Goal: Task Accomplishment & Management: Manage account settings

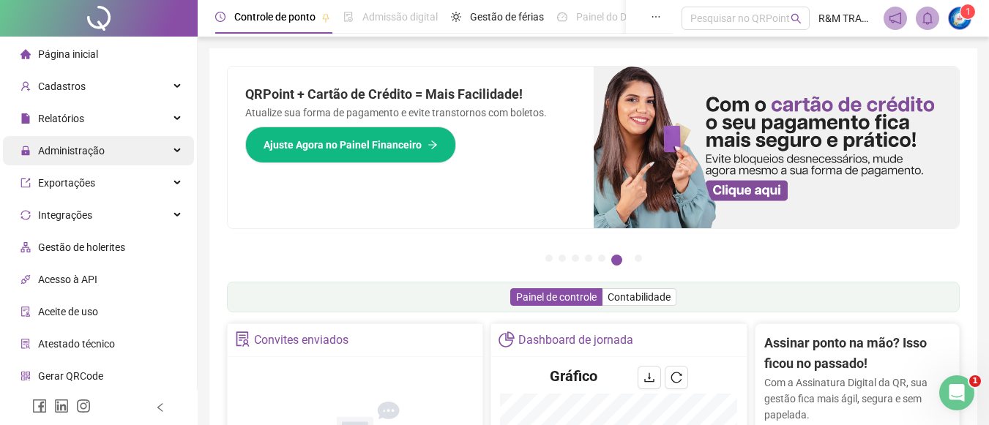
click at [92, 149] on span "Administração" at bounding box center [71, 151] width 67 height 12
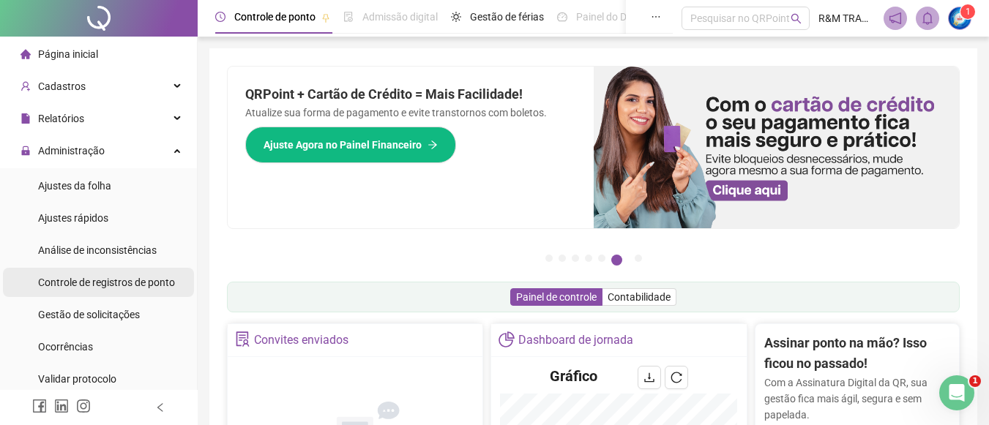
click at [102, 277] on span "Controle de registros de ponto" at bounding box center [106, 283] width 137 height 12
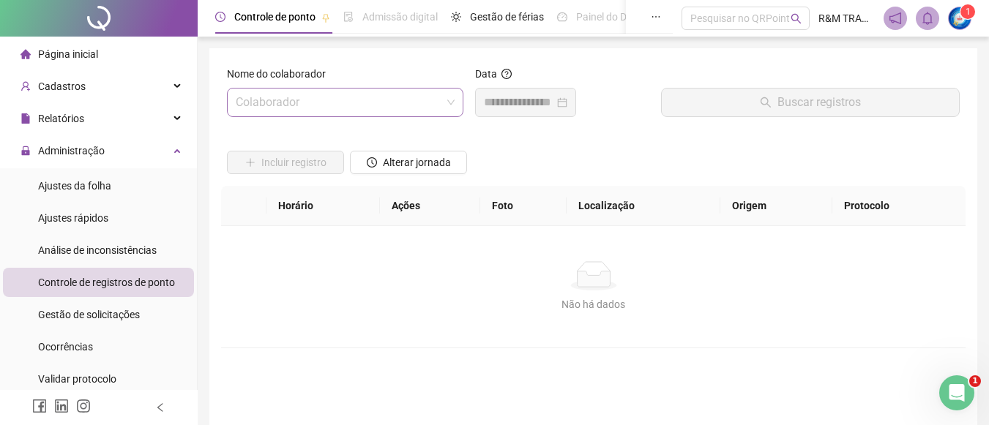
click at [305, 102] on input "search" at bounding box center [339, 103] width 206 height 28
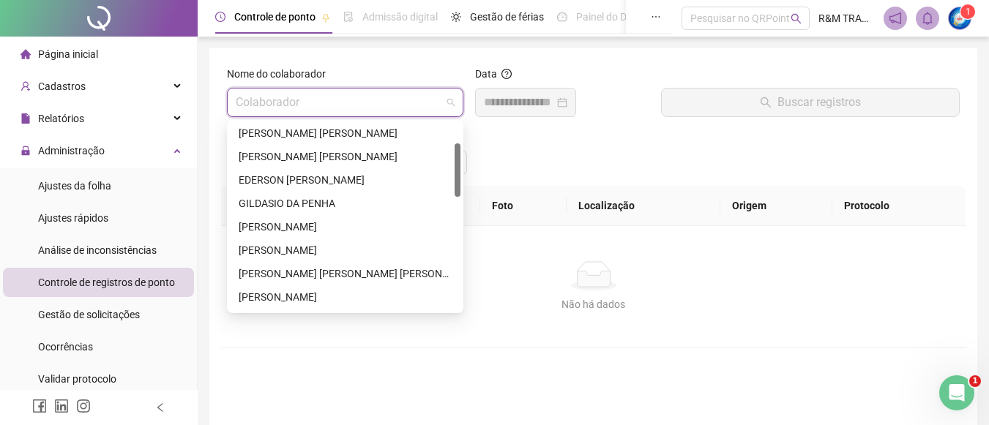
scroll to position [85, 0]
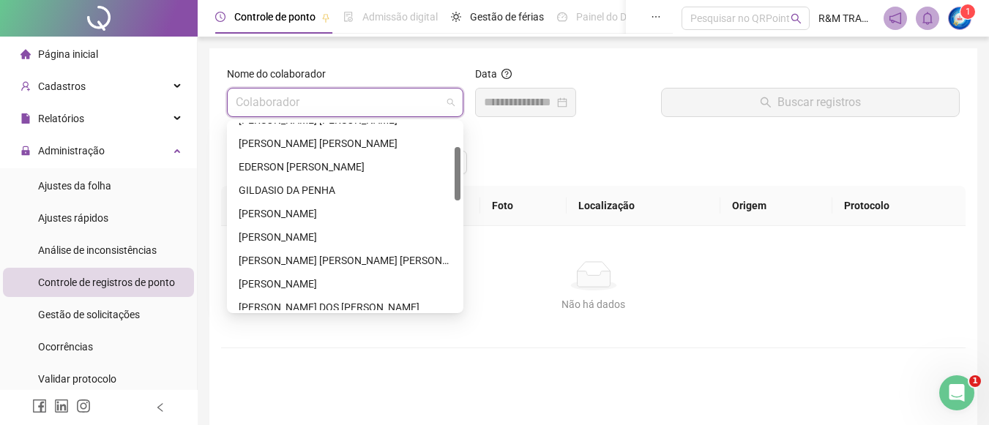
drag, startPoint x: 460, startPoint y: 132, endPoint x: 460, endPoint y: 156, distance: 24.2
click at [460, 156] on div at bounding box center [458, 173] width 6 height 53
drag, startPoint x: 329, startPoint y: 234, endPoint x: 334, endPoint y: 225, distance: 10.2
click at [327, 234] on div "[PERSON_NAME]" at bounding box center [345, 237] width 213 height 16
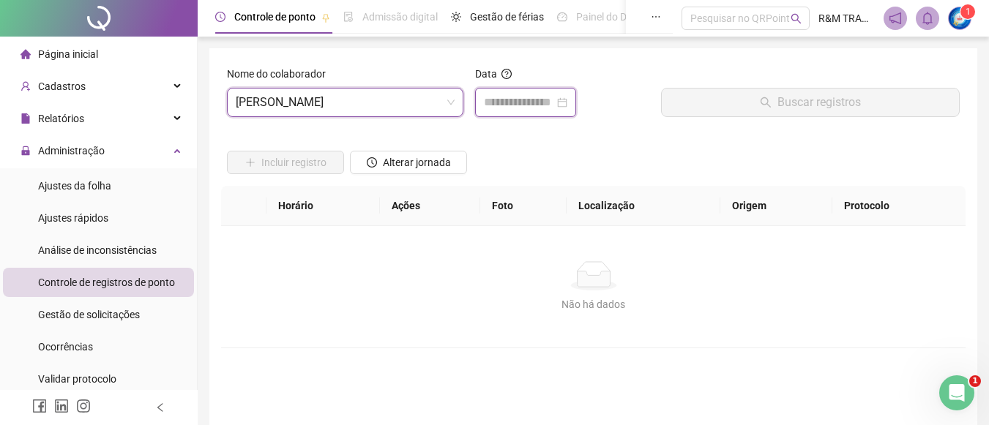
click at [513, 106] on input at bounding box center [519, 103] width 70 height 18
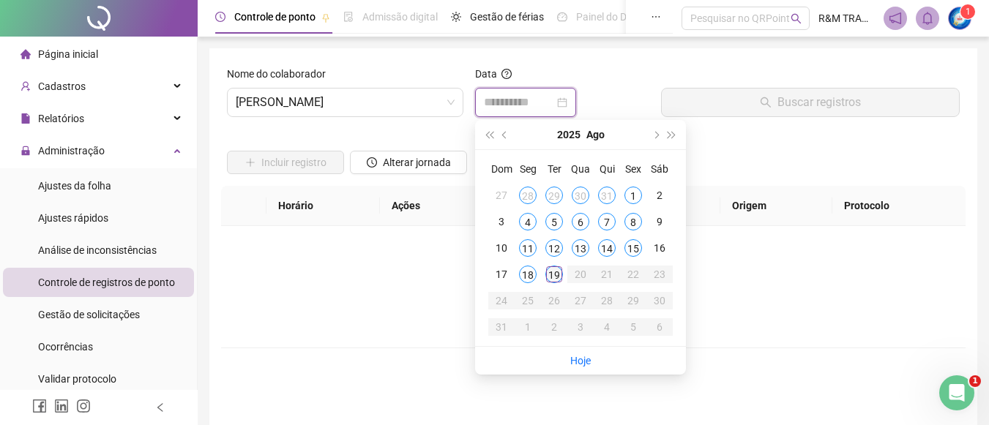
type input "**********"
drag, startPoint x: 552, startPoint y: 278, endPoint x: 580, endPoint y: 237, distance: 49.6
click at [555, 277] on div "19" at bounding box center [555, 275] width 18 height 18
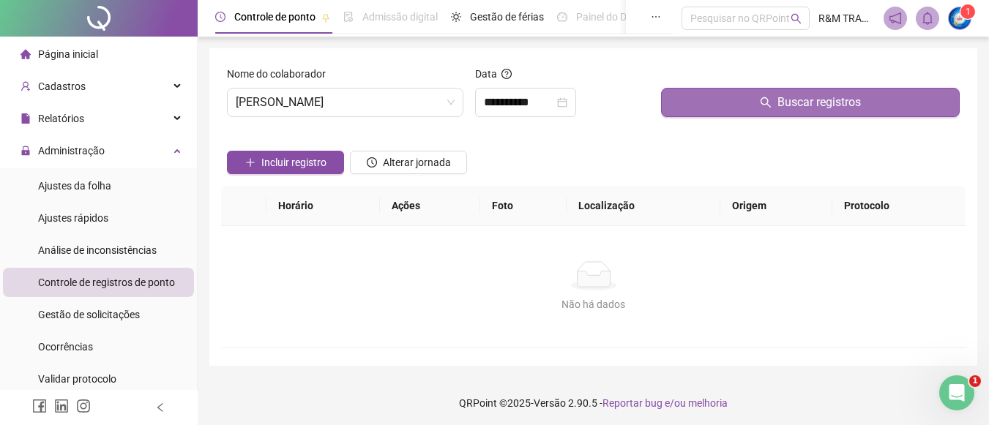
click at [747, 103] on button "Buscar registros" at bounding box center [810, 102] width 299 height 29
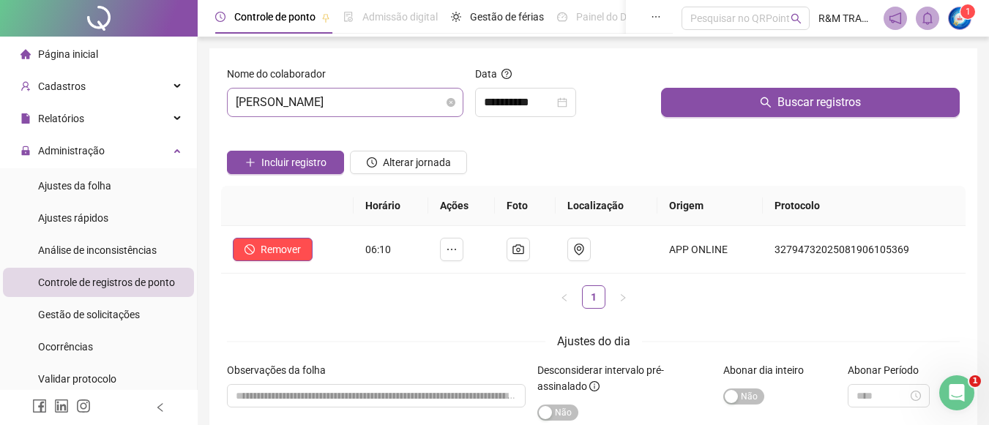
click at [325, 105] on span "[PERSON_NAME]" at bounding box center [345, 103] width 219 height 28
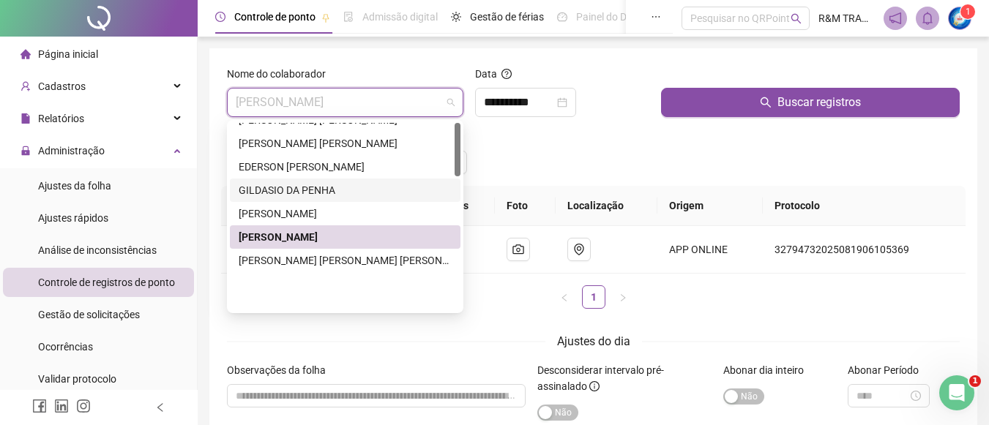
scroll to position [0, 0]
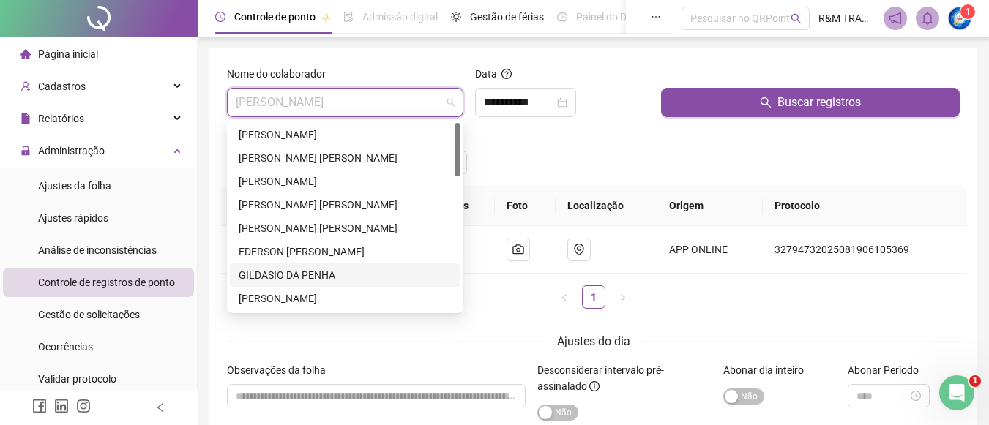
drag, startPoint x: 456, startPoint y: 185, endPoint x: 461, endPoint y: 124, distance: 61.0
click at [461, 124] on div "216060 241639 224540 [PERSON_NAME] [PERSON_NAME] [PERSON_NAME] [PERSON_NAME] [P…" at bounding box center [345, 216] width 237 height 193
click at [346, 131] on div "[PERSON_NAME]" at bounding box center [345, 135] width 213 height 16
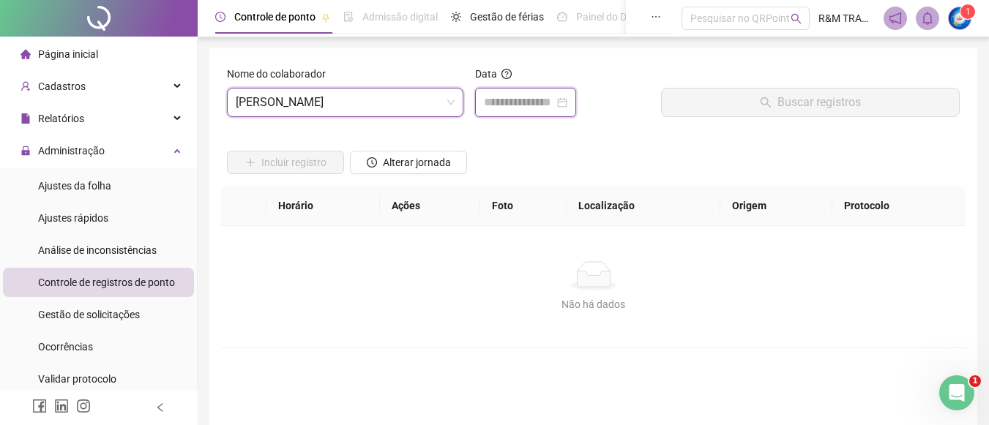
click at [527, 103] on input at bounding box center [519, 103] width 70 height 18
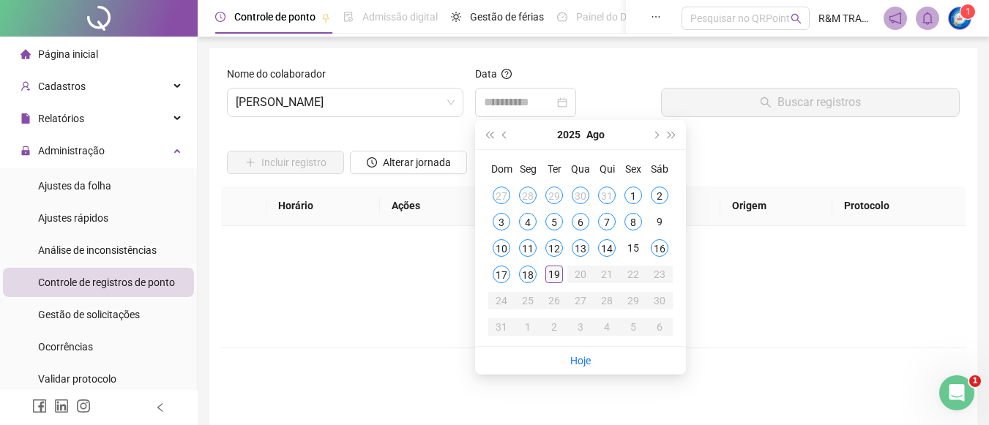
click at [554, 278] on div "19" at bounding box center [555, 275] width 18 height 18
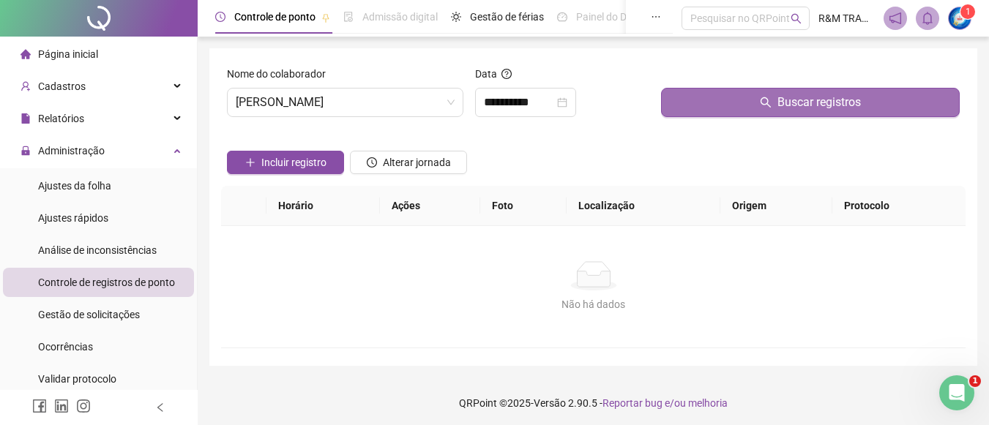
click at [757, 103] on button "Buscar registros" at bounding box center [810, 102] width 299 height 29
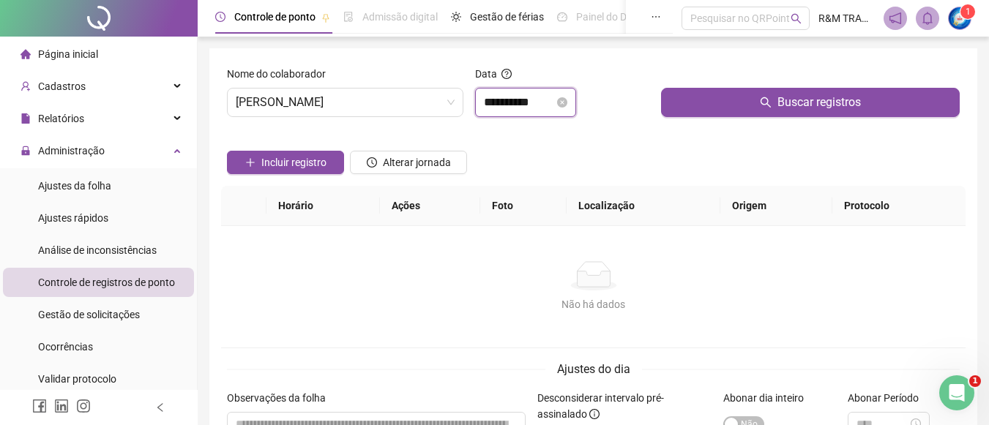
click at [496, 103] on input "**********" at bounding box center [519, 103] width 70 height 18
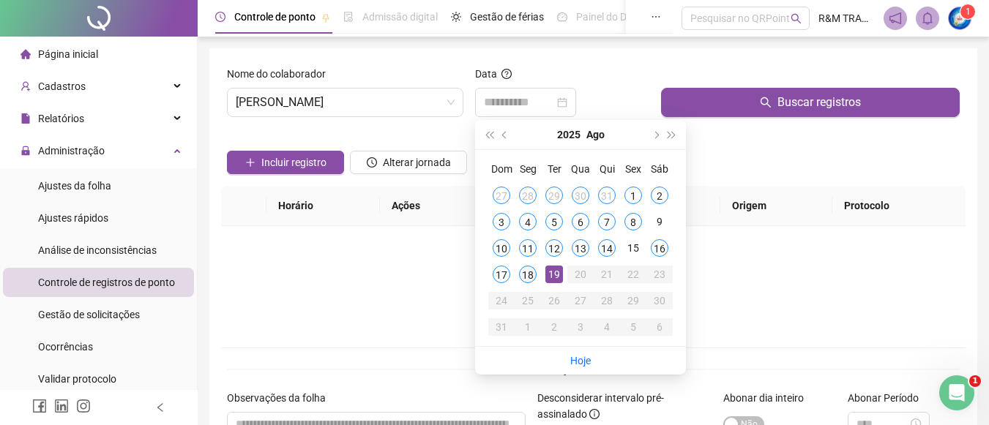
click at [532, 270] on div "18" at bounding box center [528, 275] width 18 height 18
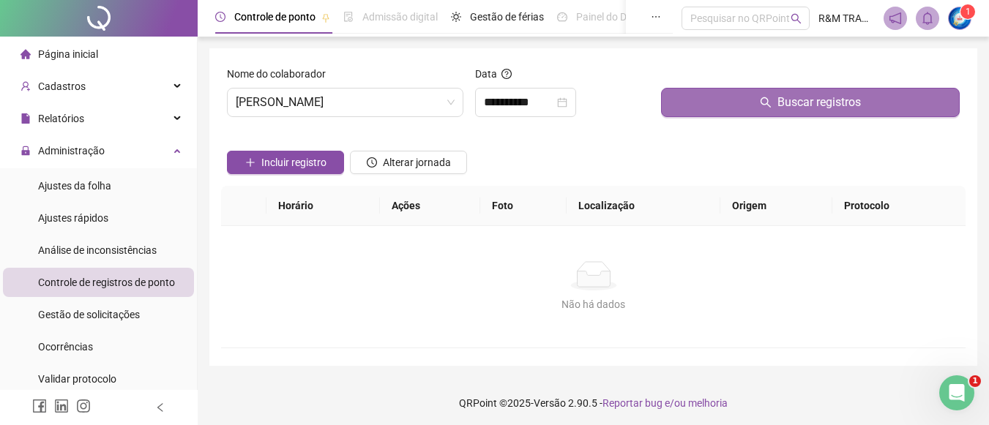
click at [714, 104] on button "Buscar registros" at bounding box center [810, 102] width 299 height 29
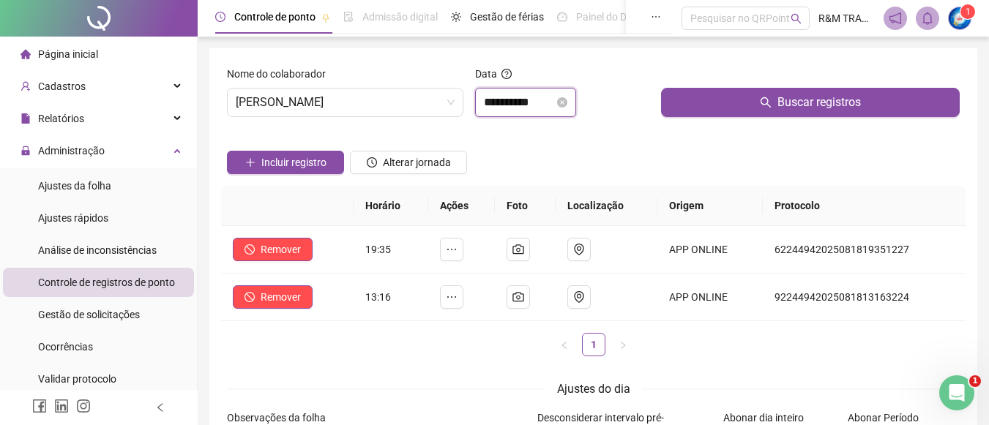
click at [494, 102] on input "**********" at bounding box center [519, 103] width 70 height 18
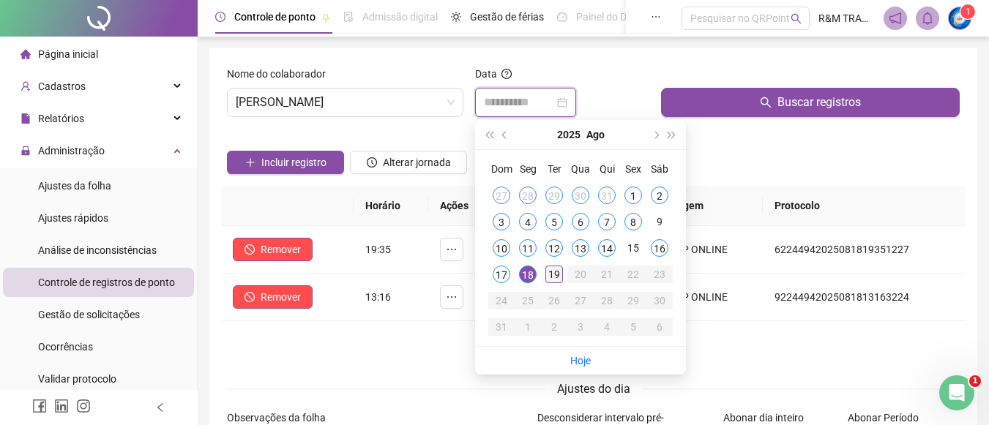
type input "**********"
click at [552, 279] on div "19" at bounding box center [555, 275] width 18 height 18
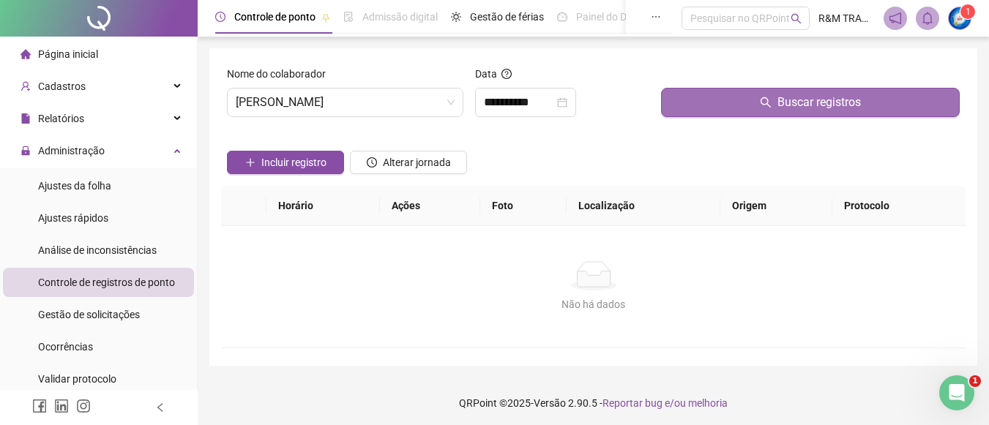
click at [719, 104] on button "Buscar registros" at bounding box center [810, 102] width 299 height 29
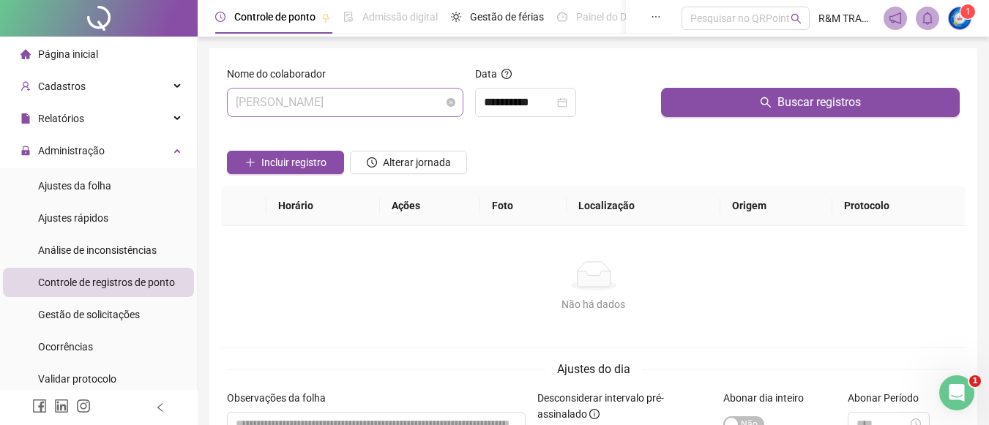
click at [348, 108] on span "[PERSON_NAME]" at bounding box center [345, 103] width 219 height 28
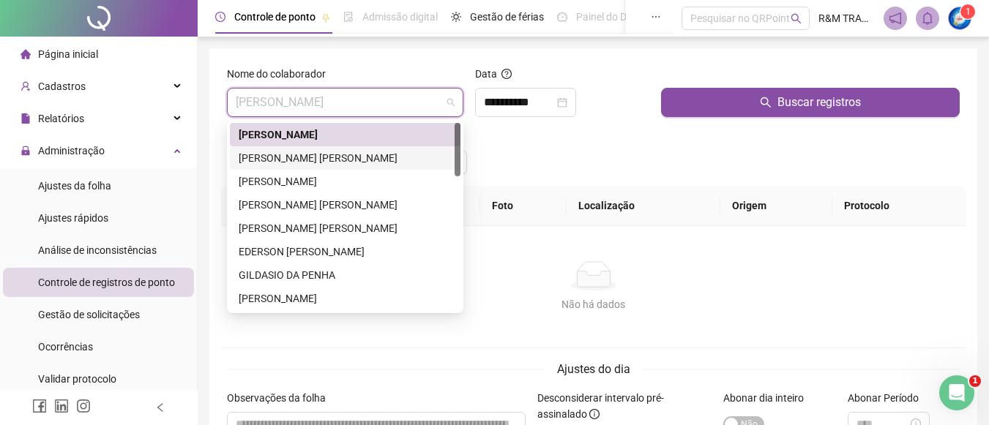
click at [331, 153] on div "[PERSON_NAME] [PERSON_NAME]" at bounding box center [345, 158] width 213 height 16
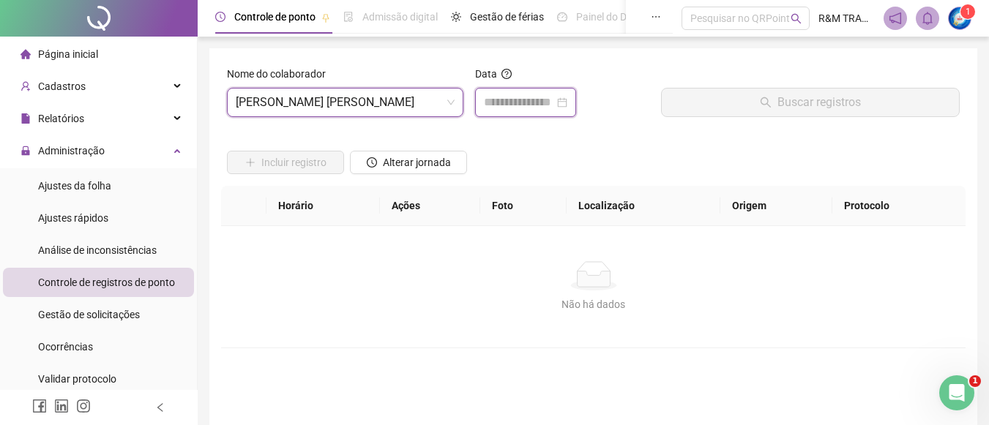
click at [497, 108] on input at bounding box center [519, 103] width 70 height 18
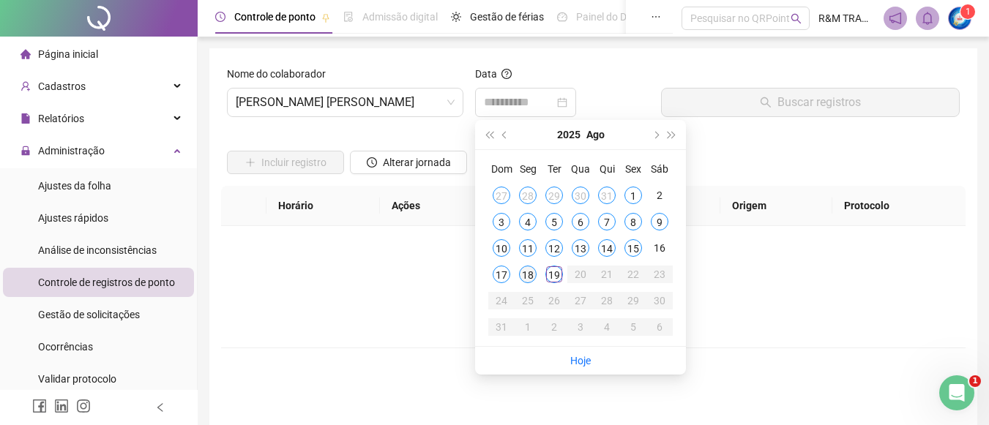
click at [529, 277] on div "18" at bounding box center [528, 275] width 18 height 18
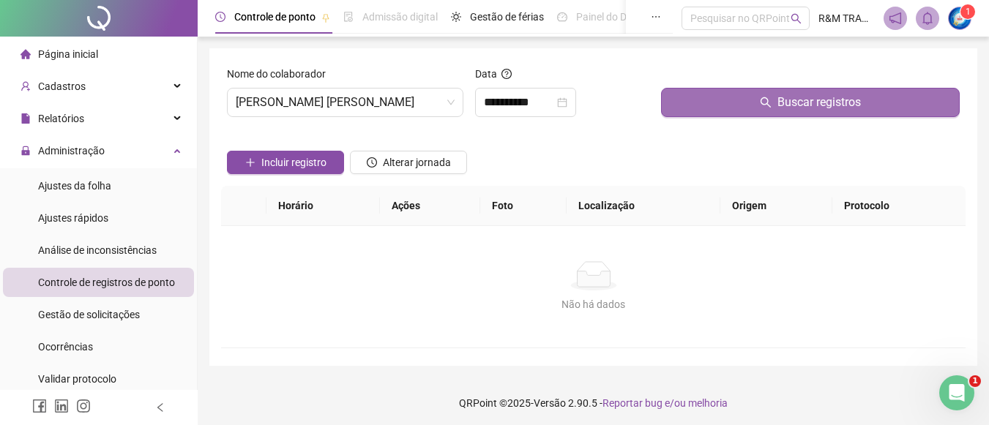
click at [754, 96] on button "Buscar registros" at bounding box center [810, 102] width 299 height 29
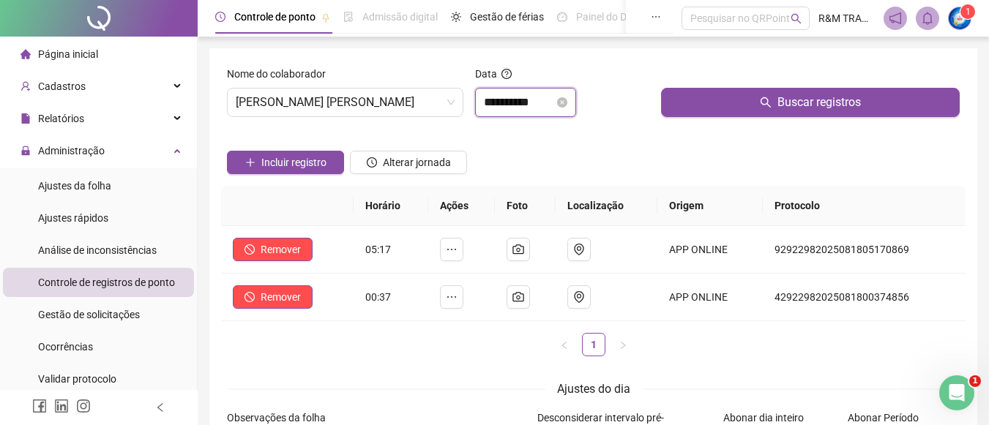
click at [518, 102] on input "**********" at bounding box center [519, 103] width 70 height 18
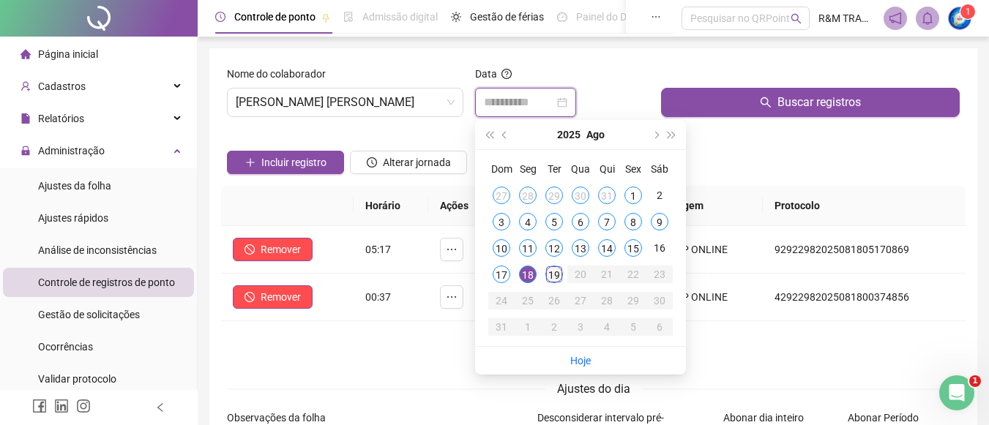
type input "**********"
click at [553, 280] on div "19" at bounding box center [555, 275] width 18 height 18
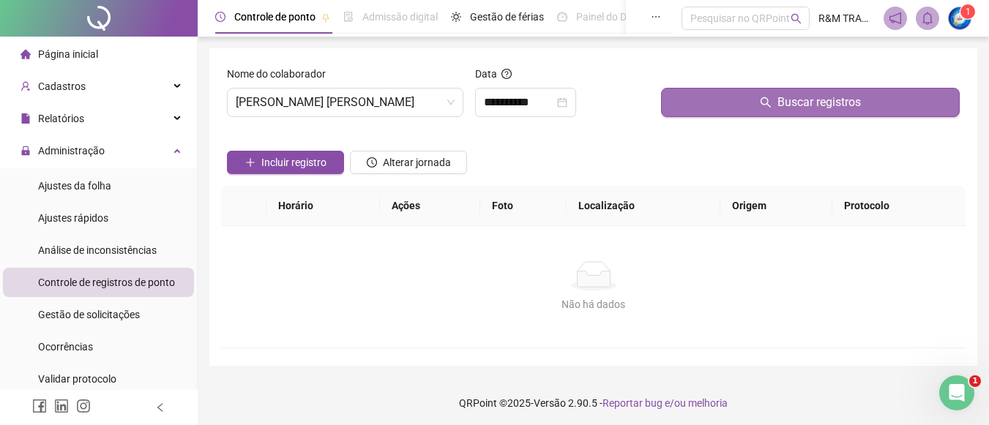
click at [732, 105] on button "Buscar registros" at bounding box center [810, 102] width 299 height 29
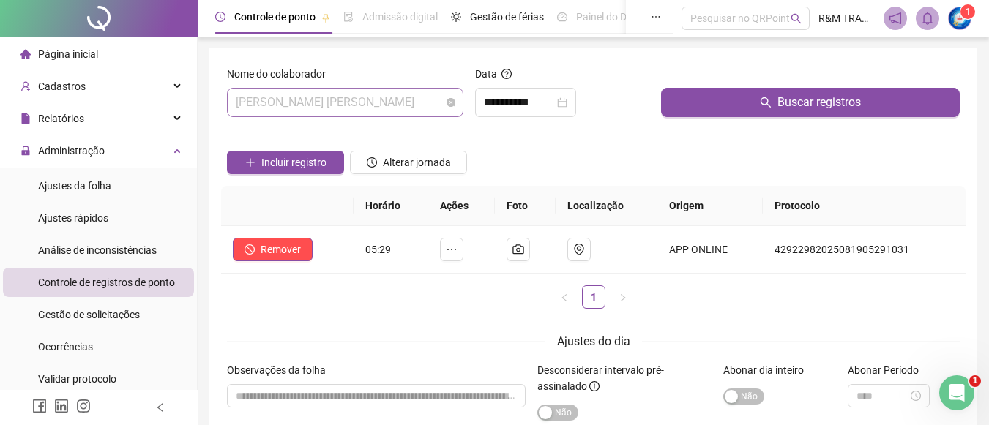
click at [309, 103] on span "[PERSON_NAME] [PERSON_NAME]" at bounding box center [345, 103] width 219 height 28
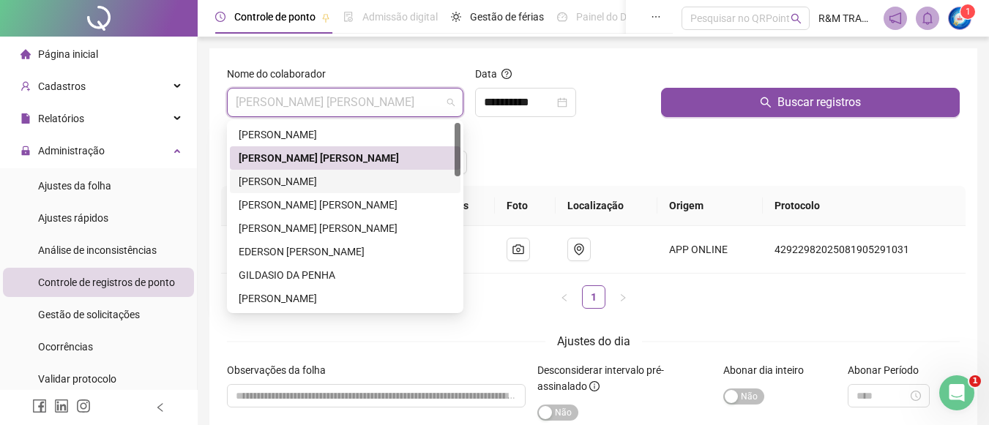
click at [296, 181] on div "[PERSON_NAME]" at bounding box center [345, 182] width 213 height 16
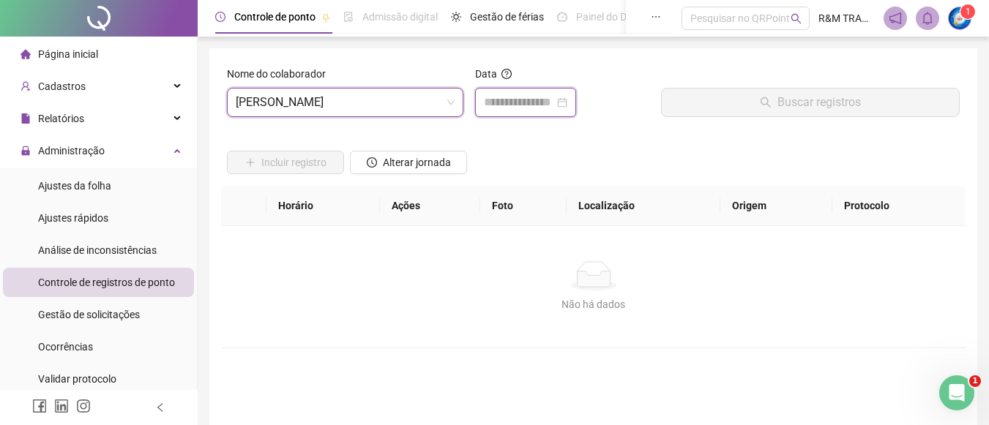
click at [503, 104] on input at bounding box center [519, 103] width 70 height 18
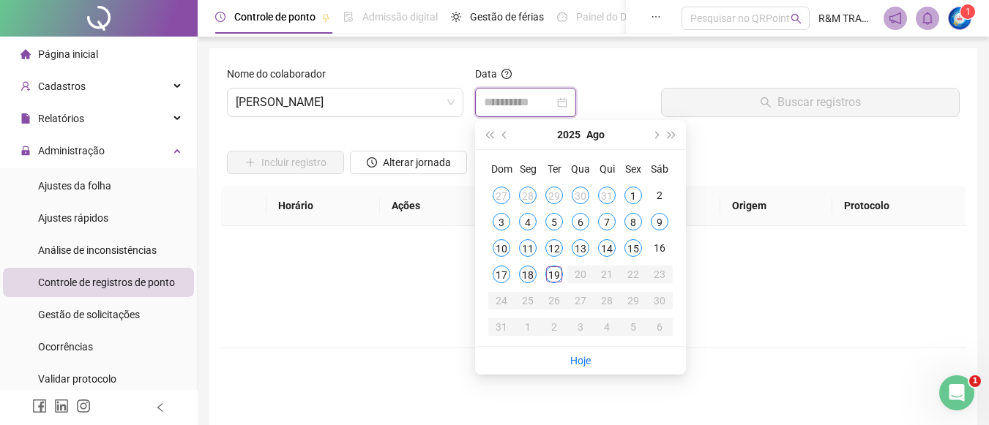
type input "**********"
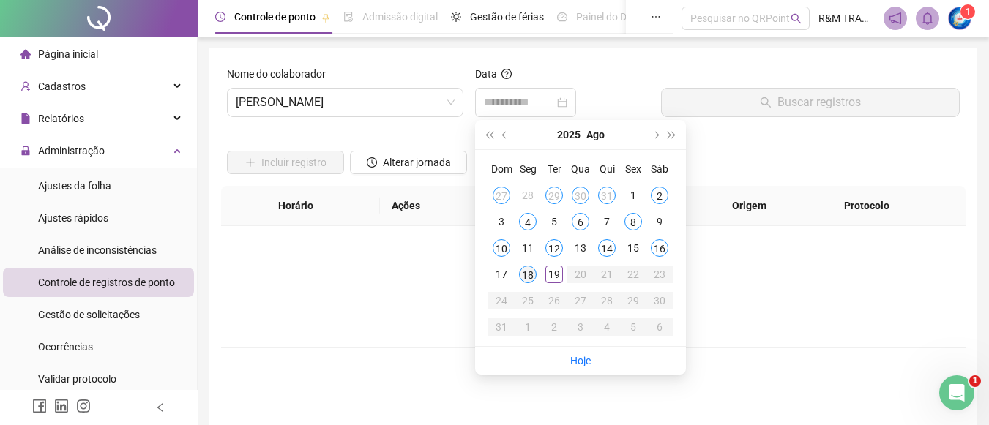
click at [527, 275] on div "18" at bounding box center [528, 275] width 18 height 18
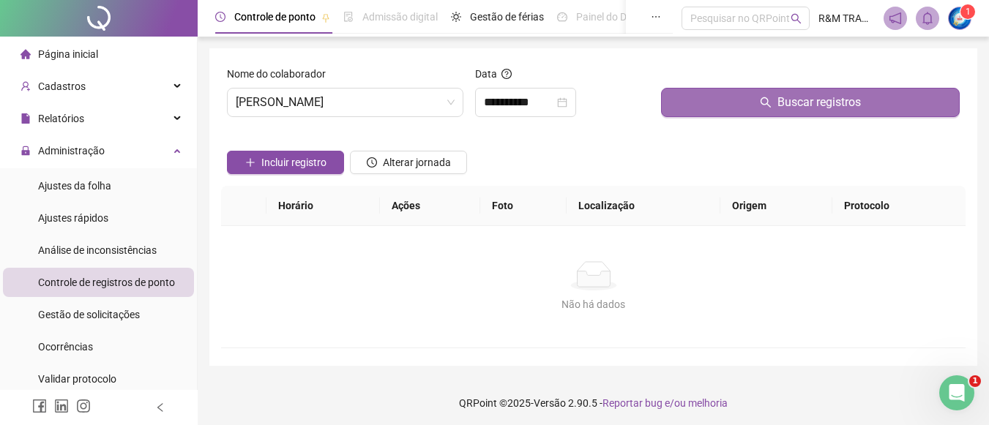
click at [706, 113] on button "Buscar registros" at bounding box center [810, 102] width 299 height 29
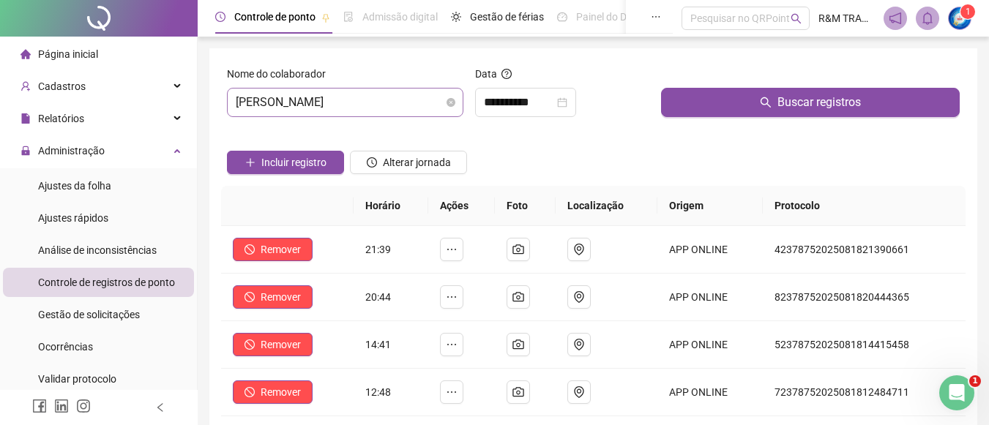
click at [376, 106] on span "[PERSON_NAME]" at bounding box center [345, 103] width 219 height 28
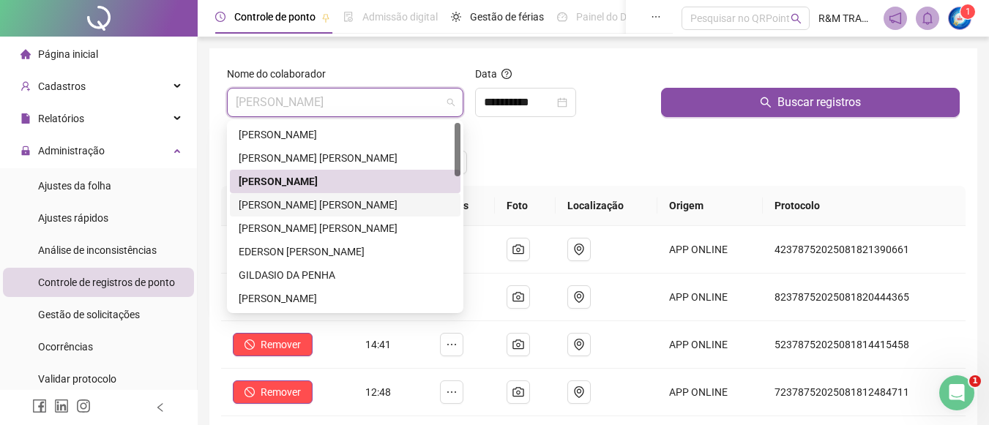
click at [342, 210] on div "[PERSON_NAME] [PERSON_NAME]" at bounding box center [345, 205] width 213 height 16
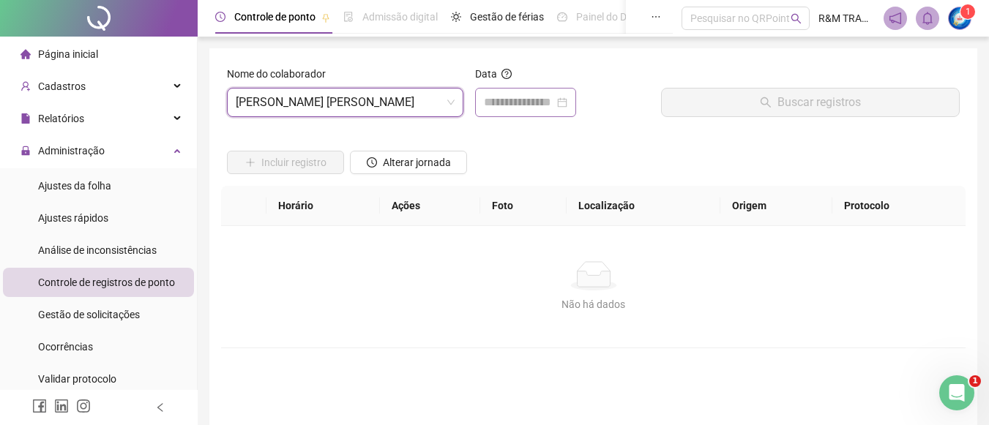
click at [529, 111] on div at bounding box center [525, 102] width 101 height 29
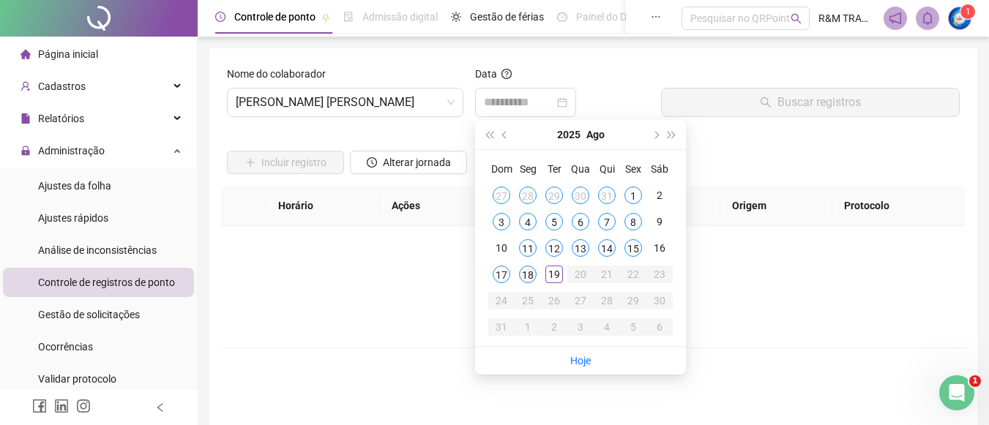
click at [532, 275] on div "18" at bounding box center [528, 275] width 18 height 18
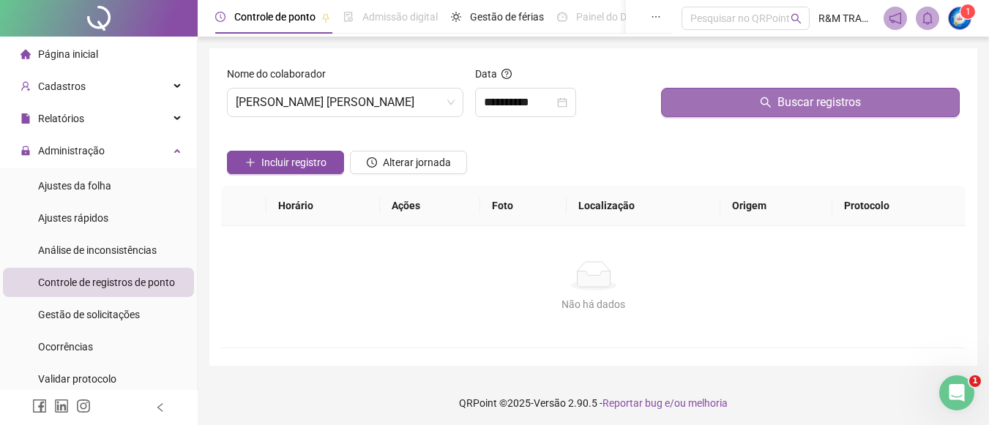
click at [715, 103] on button "Buscar registros" at bounding box center [810, 102] width 299 height 29
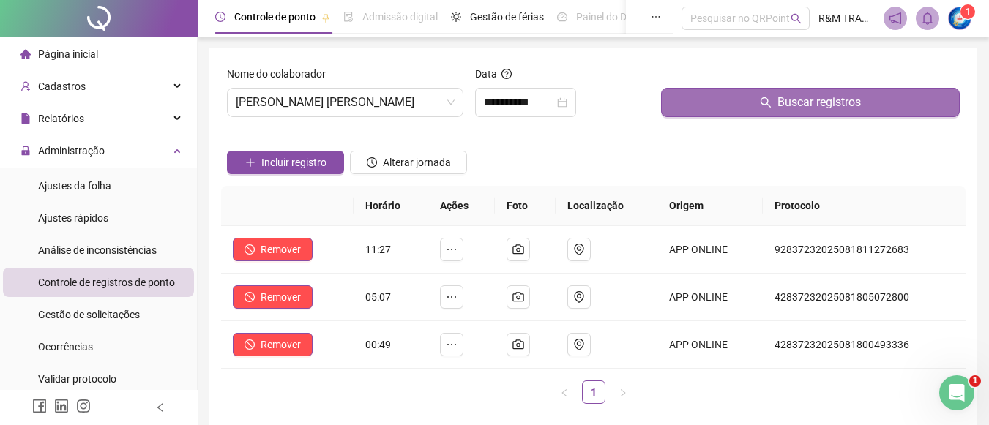
click at [753, 100] on button "Buscar registros" at bounding box center [810, 102] width 299 height 29
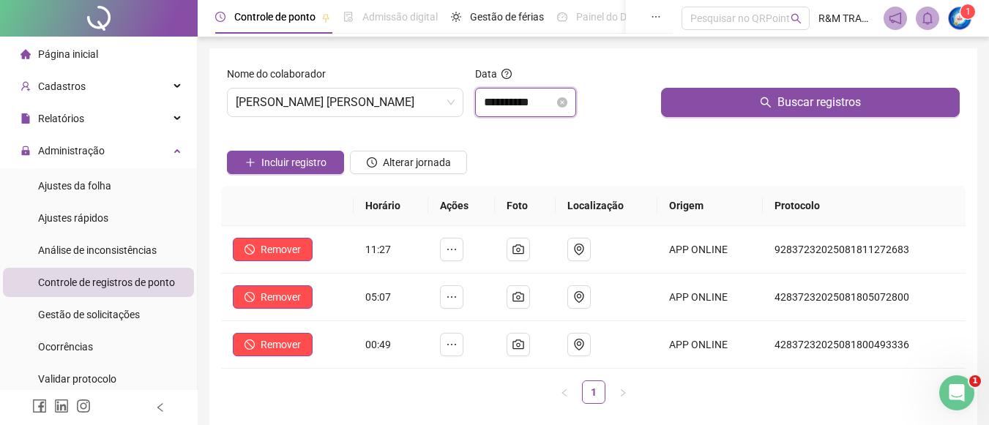
click at [497, 103] on input "**********" at bounding box center [519, 103] width 70 height 18
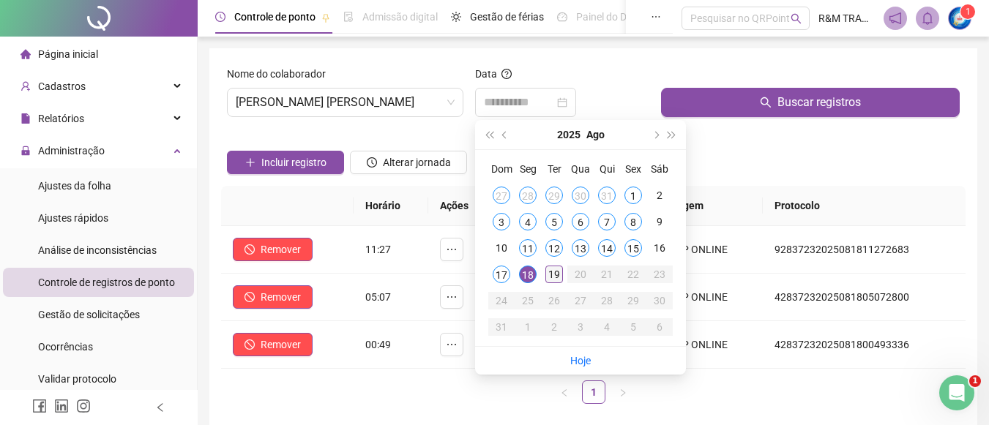
click at [556, 270] on div "19" at bounding box center [555, 275] width 18 height 18
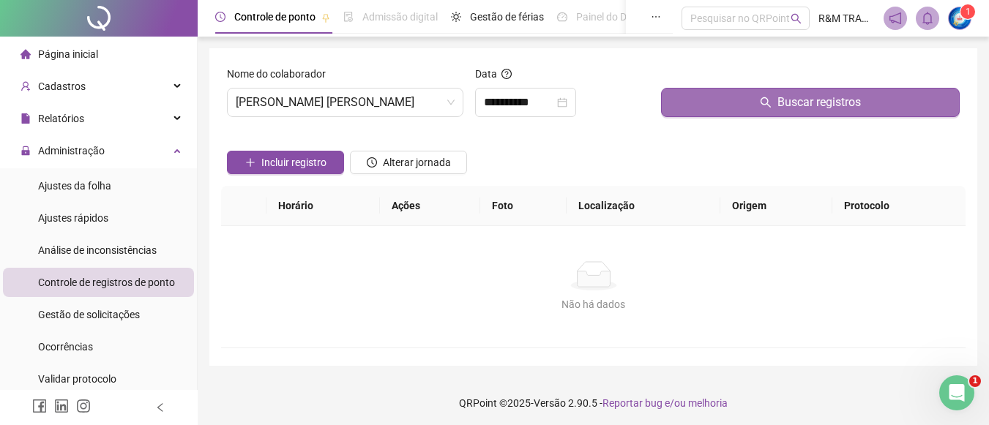
click at [685, 99] on button "Buscar registros" at bounding box center [810, 102] width 299 height 29
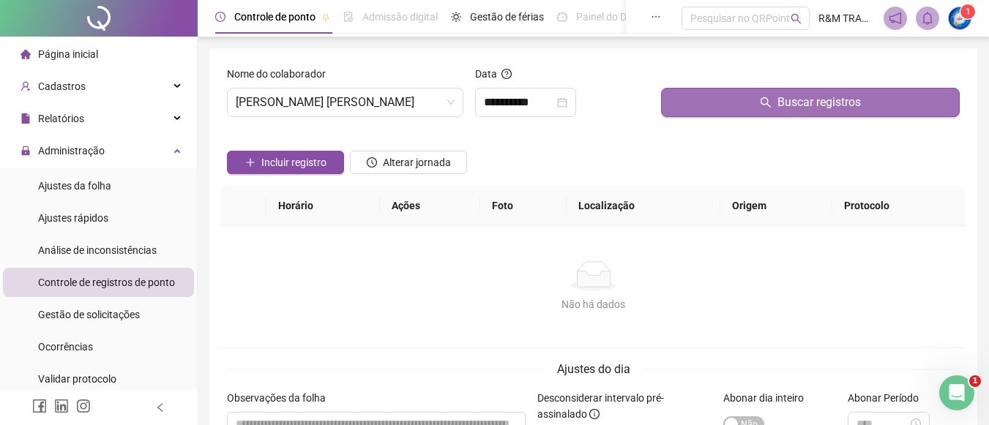
click at [703, 106] on button "Buscar registros" at bounding box center [810, 102] width 299 height 29
click at [726, 102] on button "Buscar registros" at bounding box center [810, 102] width 299 height 29
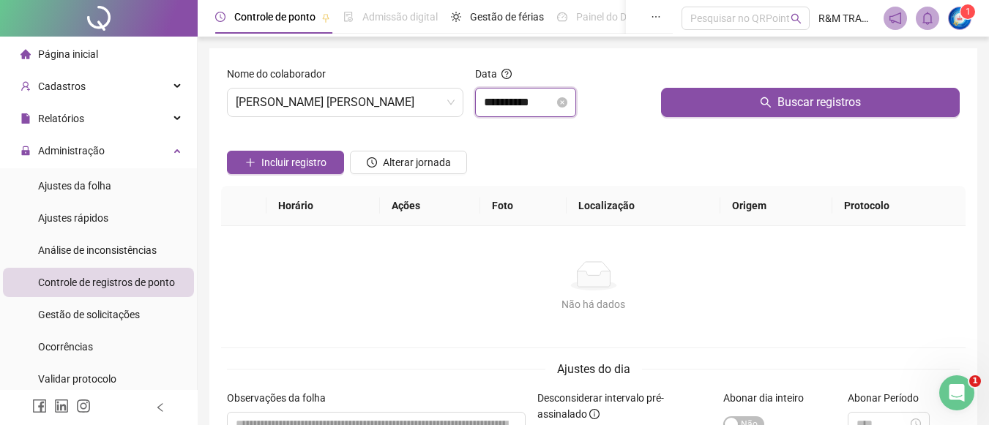
click at [504, 100] on input "**********" at bounding box center [519, 103] width 70 height 18
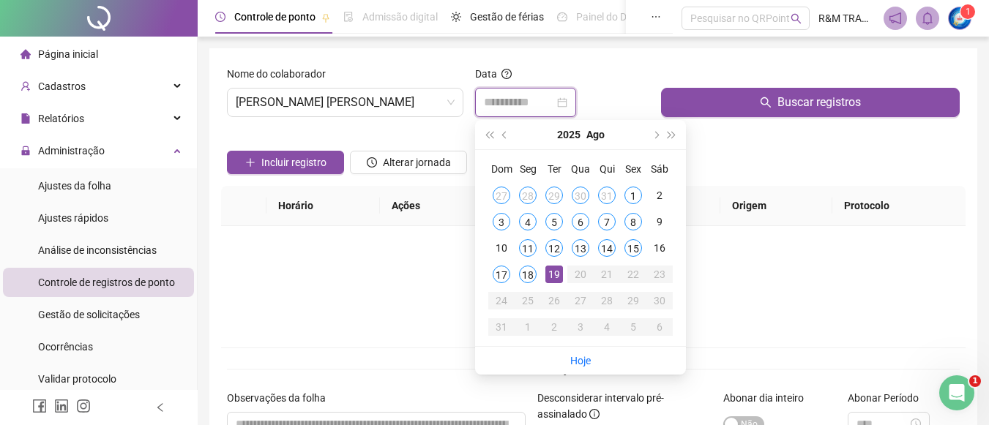
type input "**********"
click at [363, 105] on span "[PERSON_NAME] [PERSON_NAME]" at bounding box center [345, 103] width 219 height 28
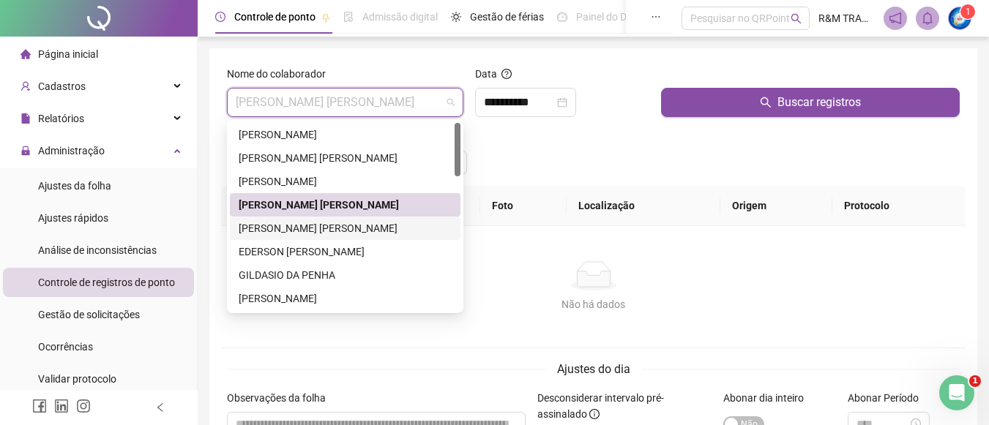
click at [321, 227] on div "[PERSON_NAME] [PERSON_NAME]" at bounding box center [345, 228] width 213 height 16
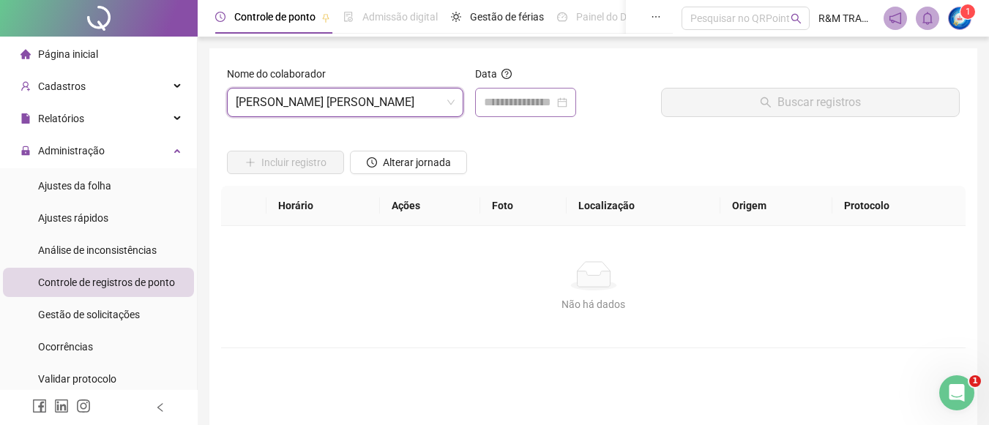
click at [509, 91] on div at bounding box center [525, 102] width 101 height 29
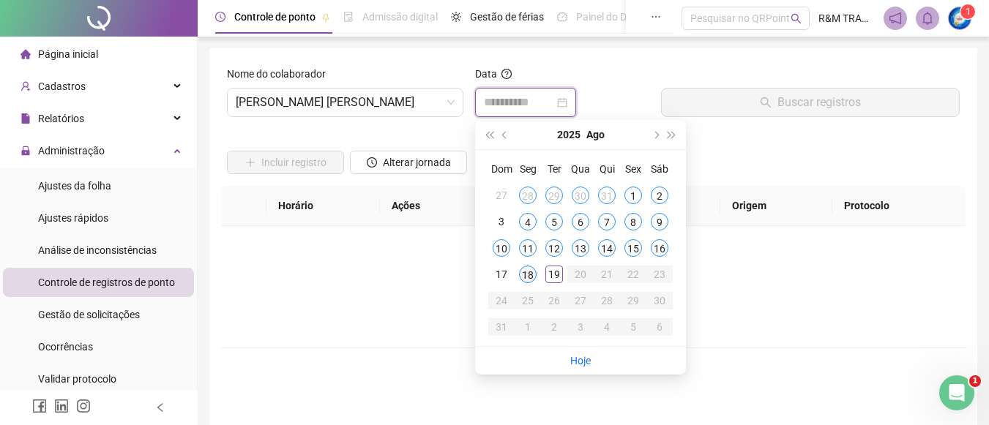
type input "**********"
click at [527, 273] on div "18" at bounding box center [528, 275] width 18 height 18
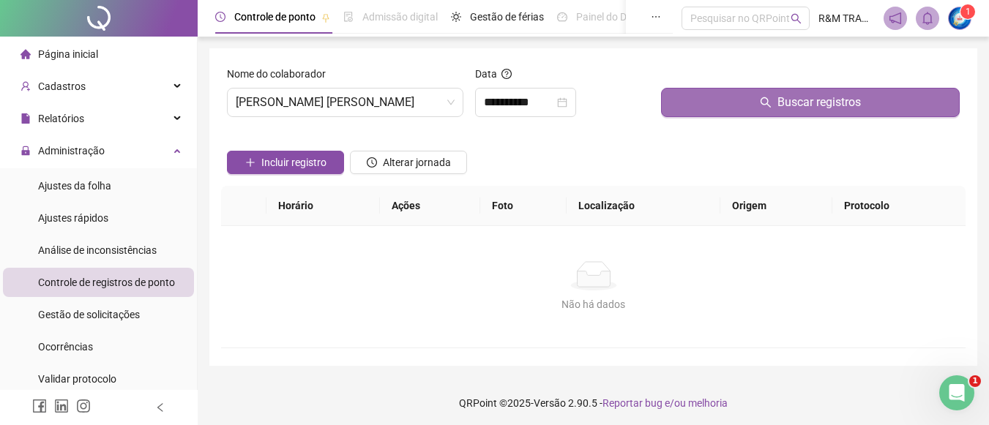
click at [702, 101] on button "Buscar registros" at bounding box center [810, 102] width 299 height 29
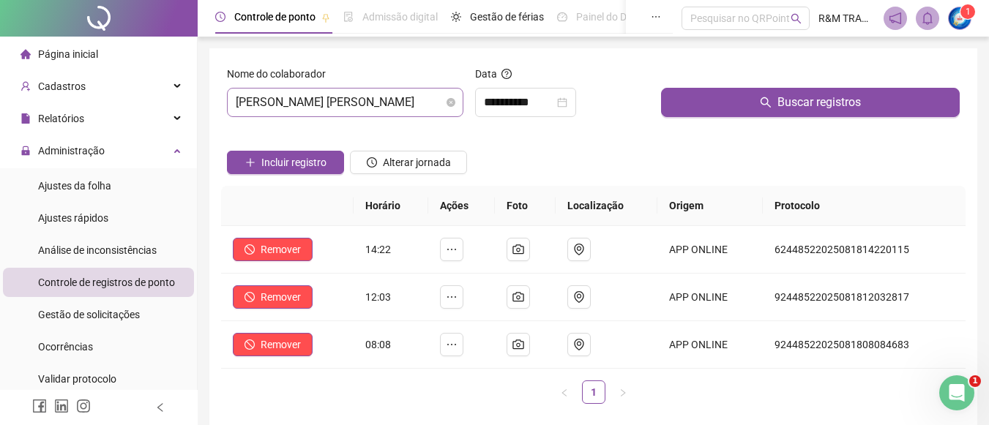
click at [311, 105] on span "[PERSON_NAME] [PERSON_NAME]" at bounding box center [345, 103] width 219 height 28
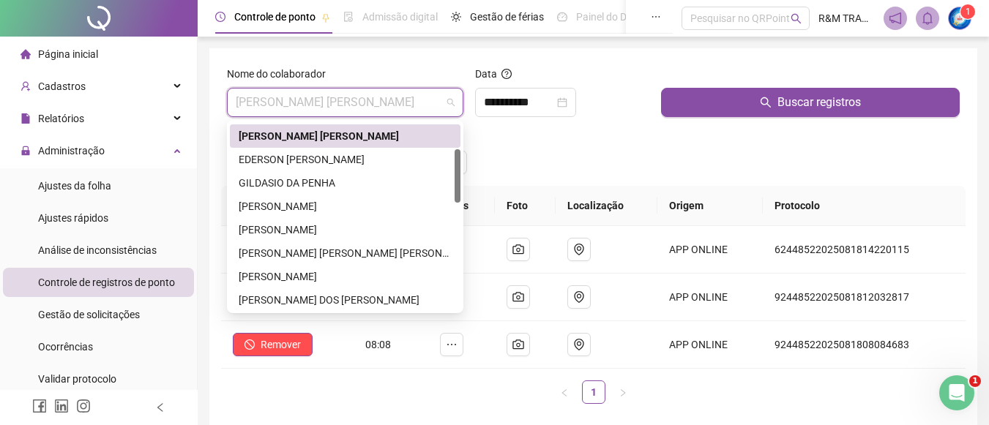
scroll to position [113, 0]
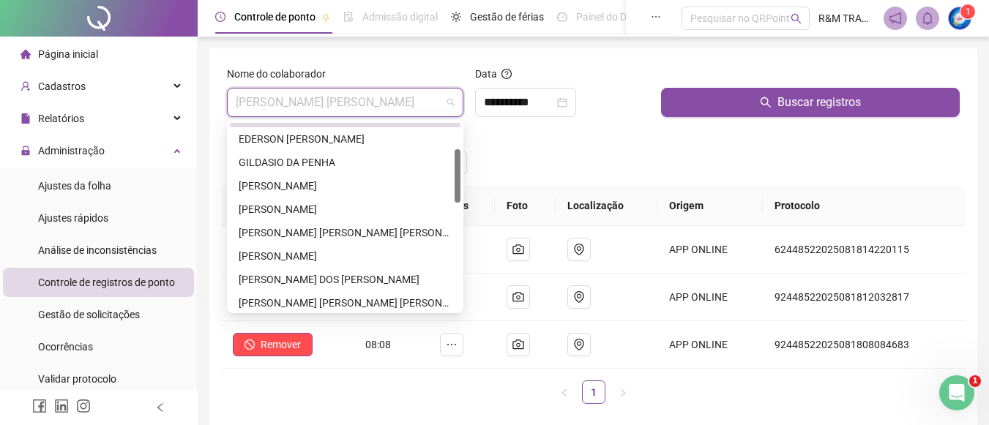
drag, startPoint x: 460, startPoint y: 135, endPoint x: 460, endPoint y: 168, distance: 32.2
click at [460, 168] on div at bounding box center [458, 175] width 6 height 53
click at [291, 212] on div "[PERSON_NAME]" at bounding box center [345, 209] width 213 height 16
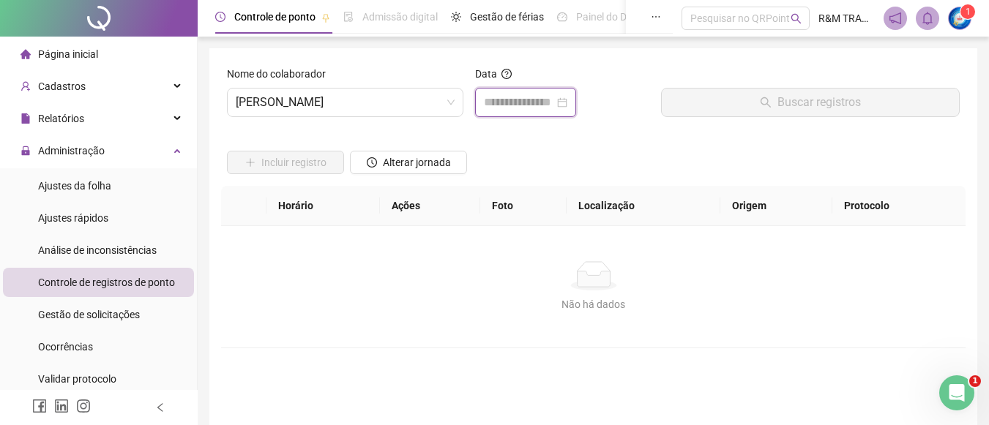
click at [505, 105] on input at bounding box center [519, 103] width 70 height 18
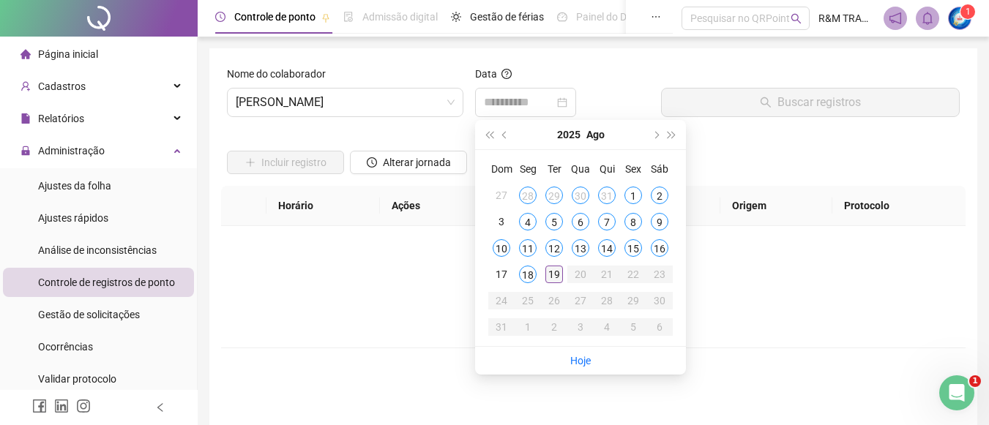
click at [550, 276] on div "19" at bounding box center [555, 275] width 18 height 18
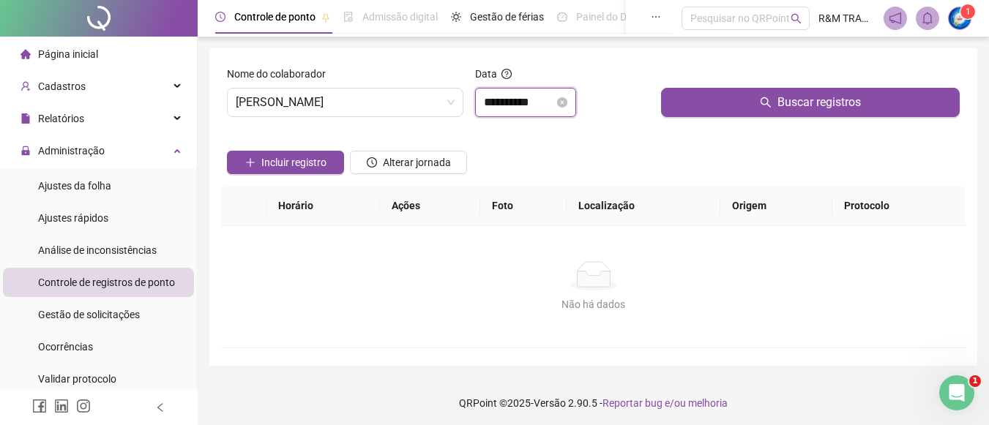
click at [518, 104] on input "**********" at bounding box center [519, 103] width 70 height 18
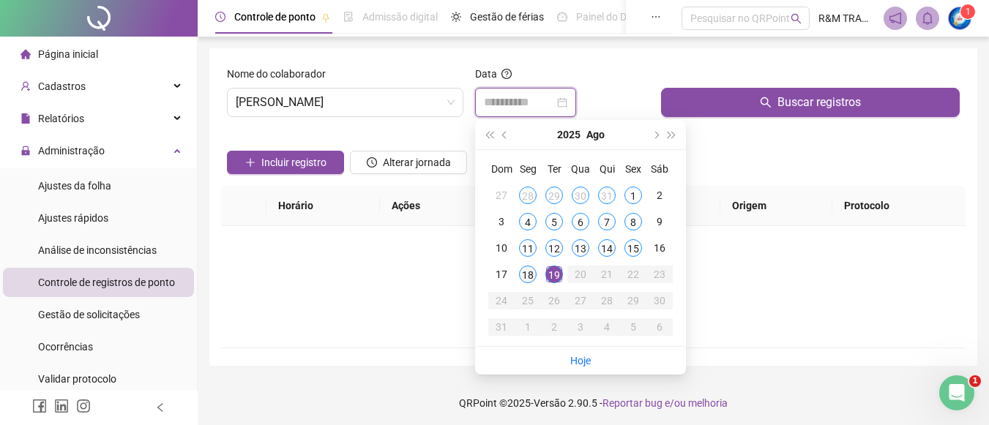
type input "**********"
click at [527, 274] on div "18" at bounding box center [528, 275] width 18 height 18
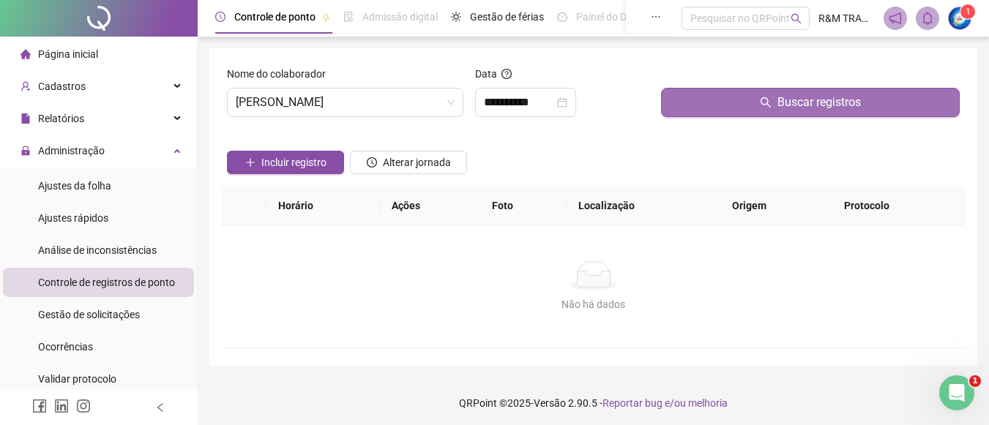
click at [743, 107] on button "Buscar registros" at bounding box center [810, 102] width 299 height 29
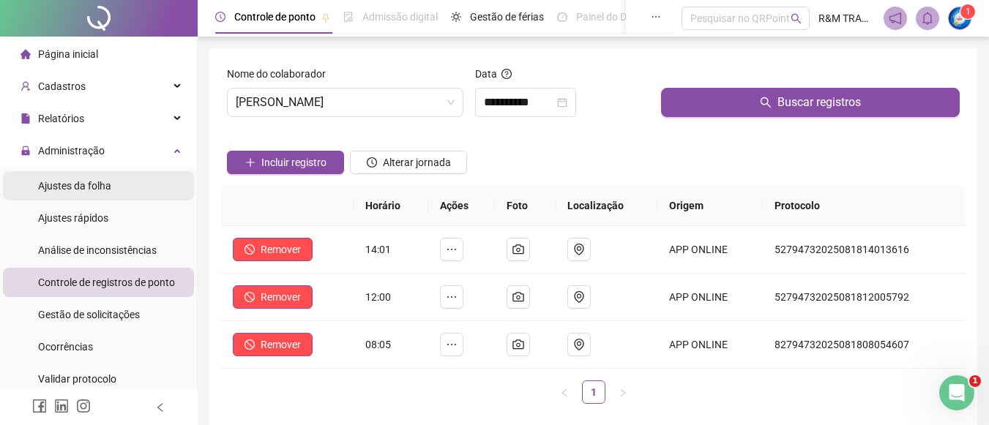
click at [99, 182] on span "Ajustes da folha" at bounding box center [74, 186] width 73 height 12
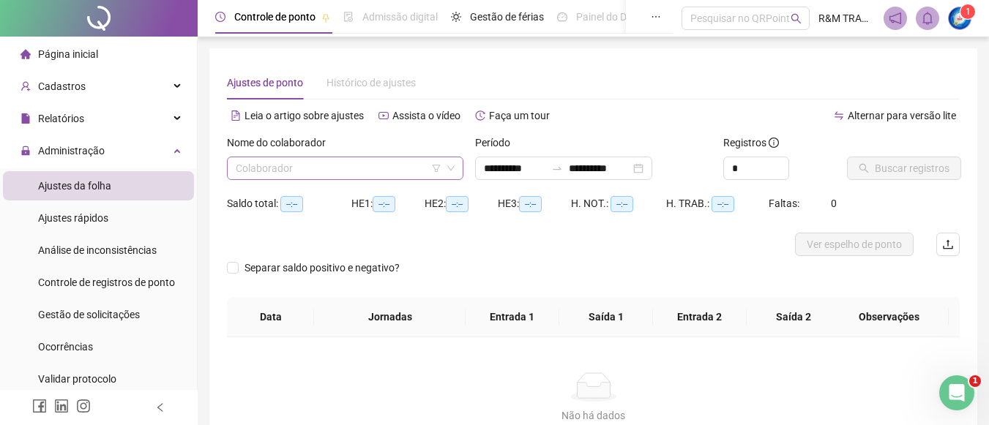
click at [278, 172] on input "search" at bounding box center [339, 168] width 206 height 22
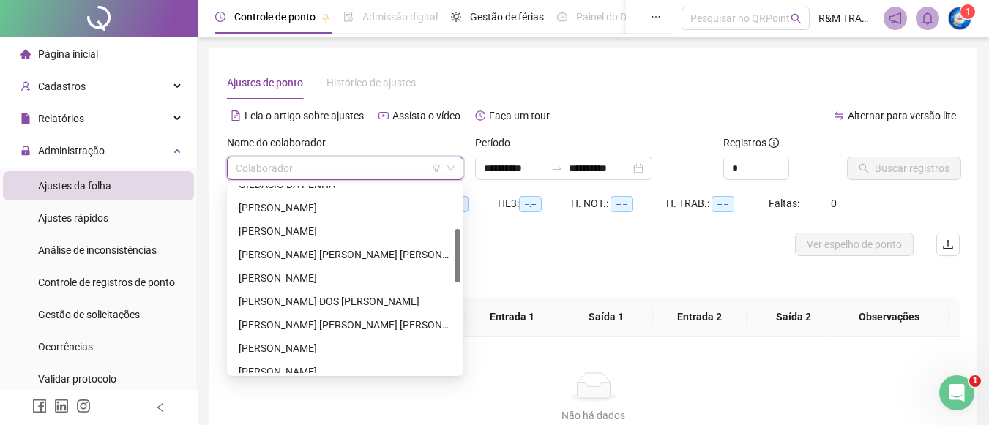
scroll to position [167, 0]
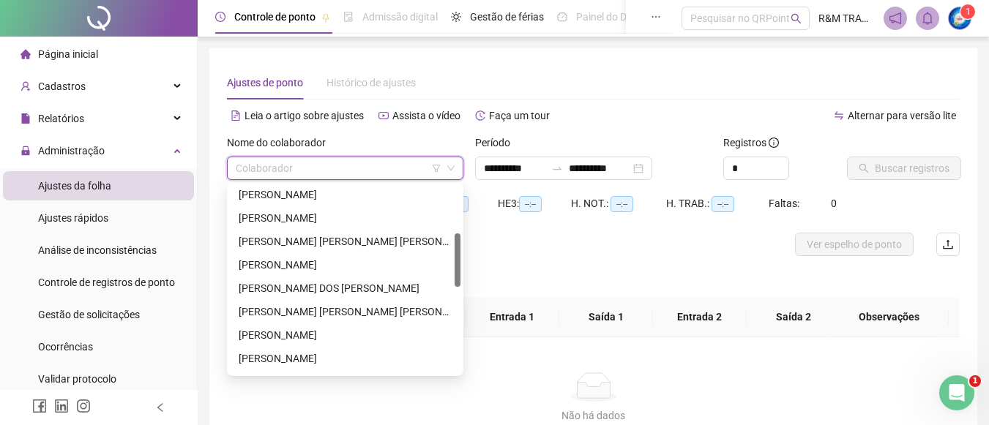
drag, startPoint x: 458, startPoint y: 203, endPoint x: 388, endPoint y: 258, distance: 89.2
click at [458, 251] on div at bounding box center [458, 260] width 6 height 53
click at [304, 215] on div "[PERSON_NAME]" at bounding box center [345, 218] width 213 height 16
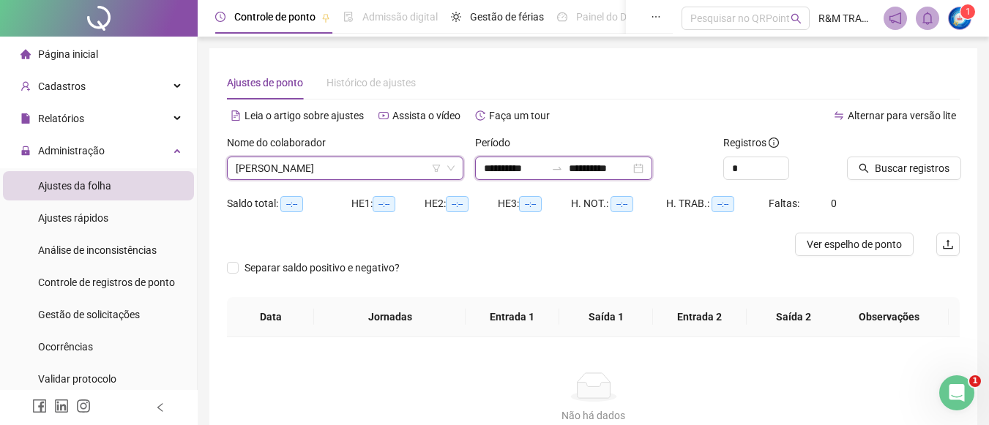
click at [630, 165] on input "**********" at bounding box center [600, 168] width 62 height 16
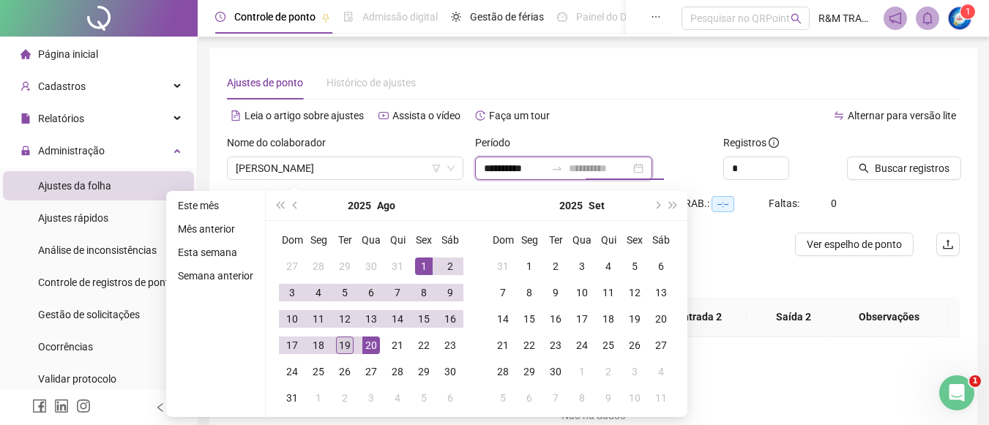
type input "**********"
click at [346, 343] on div "19" at bounding box center [345, 346] width 18 height 18
type input "**********"
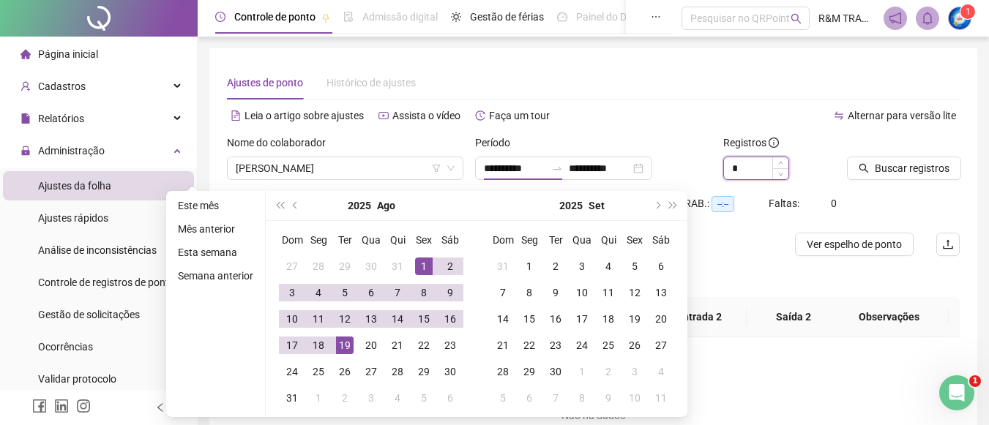
click at [746, 165] on input "*" at bounding box center [756, 168] width 64 height 22
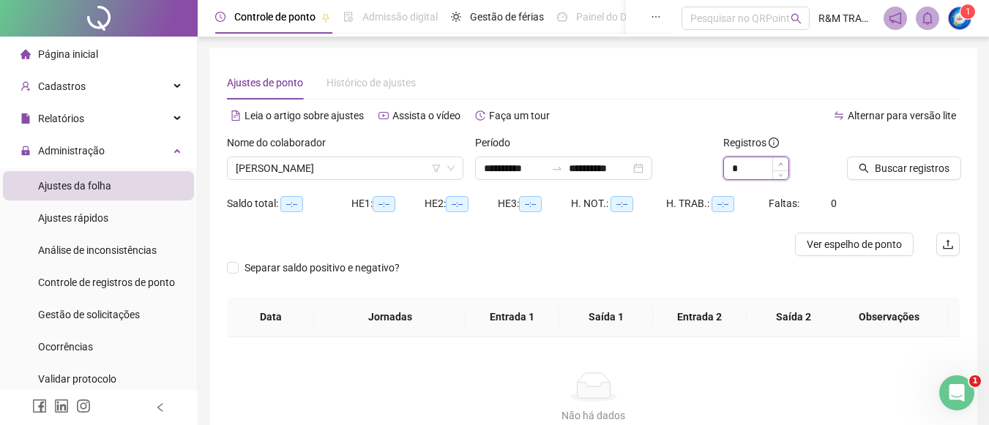
click at [773, 163] on span "Increase Value" at bounding box center [781, 163] width 16 height 13
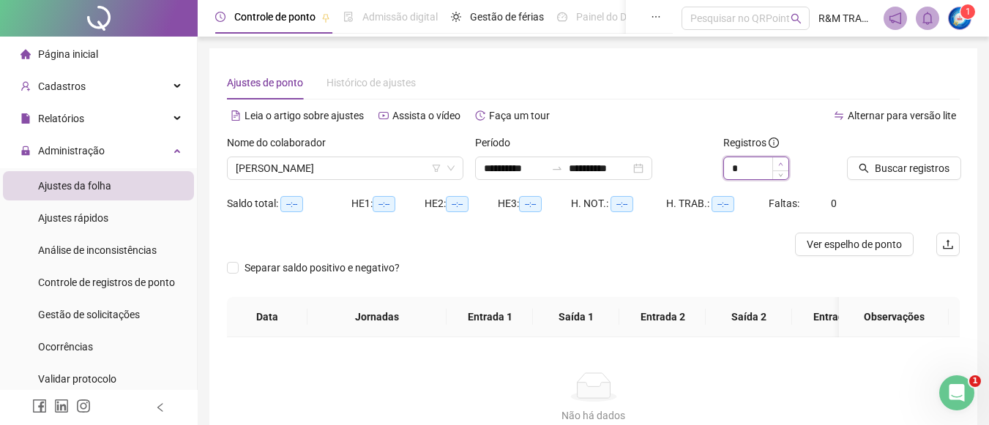
type input "*"
click at [779, 160] on span "Increase Value" at bounding box center [781, 163] width 16 height 13
click at [893, 168] on span "Buscar registros" at bounding box center [912, 168] width 75 height 16
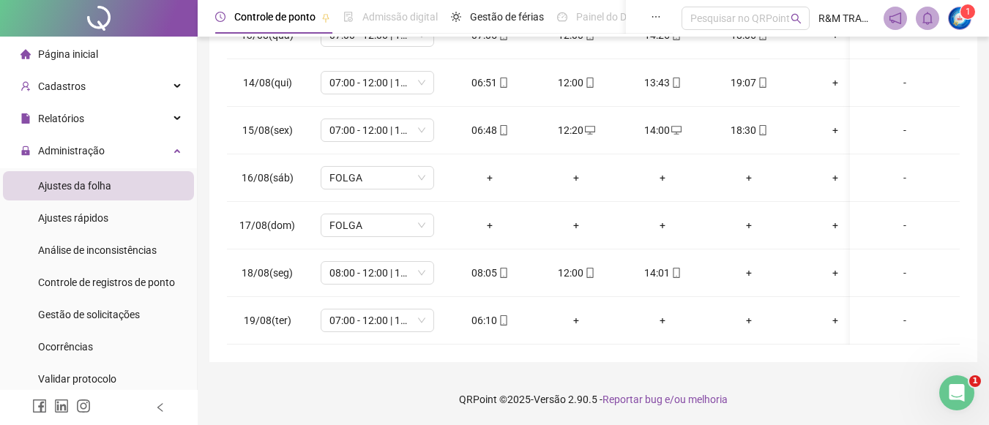
scroll to position [603, 0]
click at [748, 265] on div "+" at bounding box center [749, 273] width 63 height 16
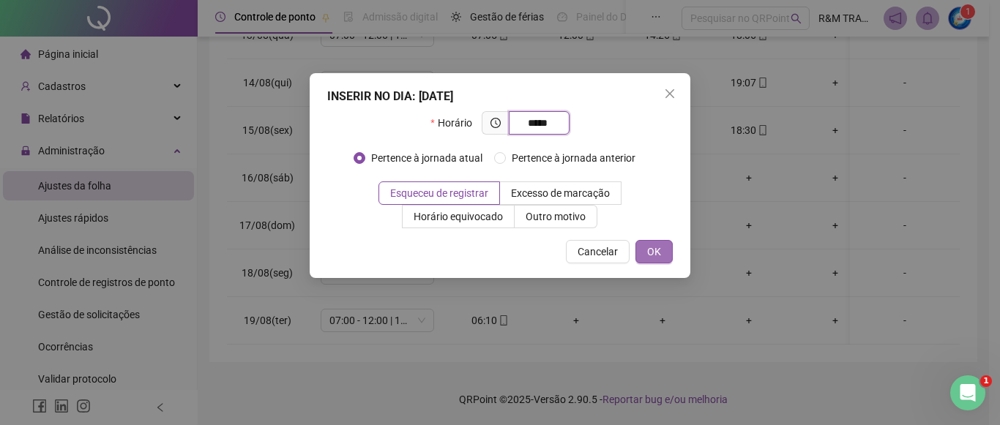
type input "*****"
click at [650, 248] on span "OK" at bounding box center [654, 252] width 14 height 16
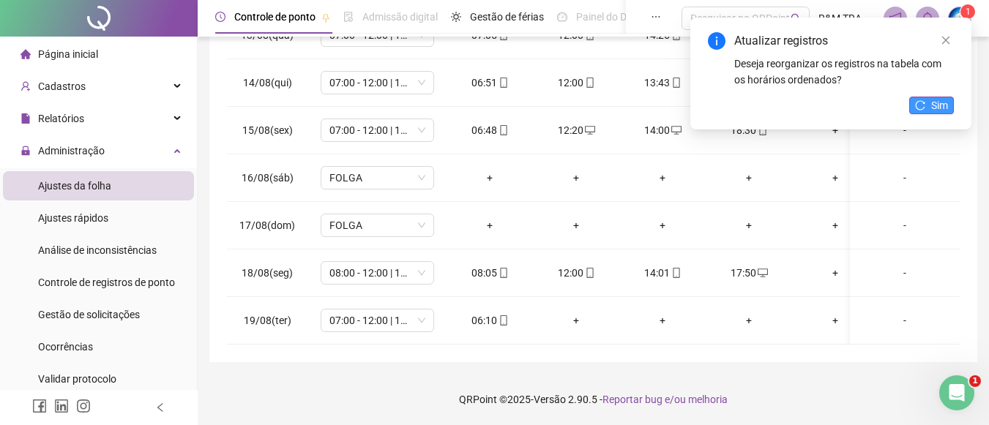
click at [932, 107] on span "Sim" at bounding box center [940, 105] width 17 height 16
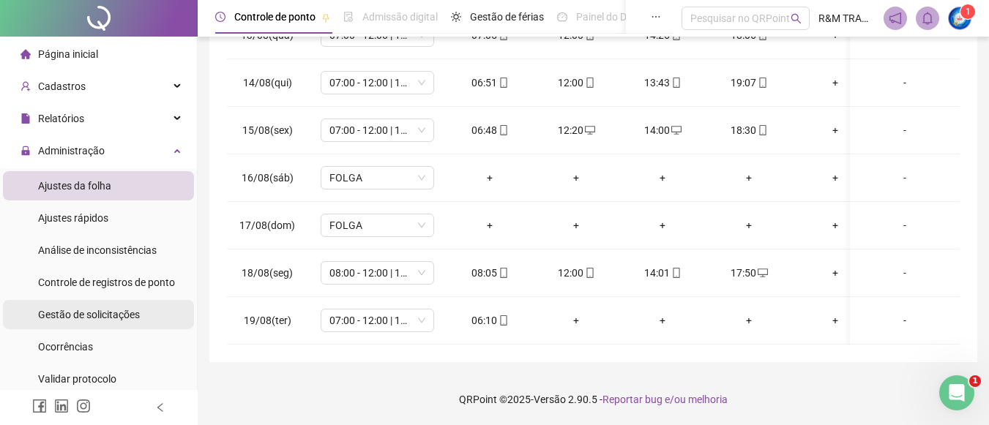
click at [112, 312] on span "Gestão de solicitações" at bounding box center [89, 315] width 102 height 12
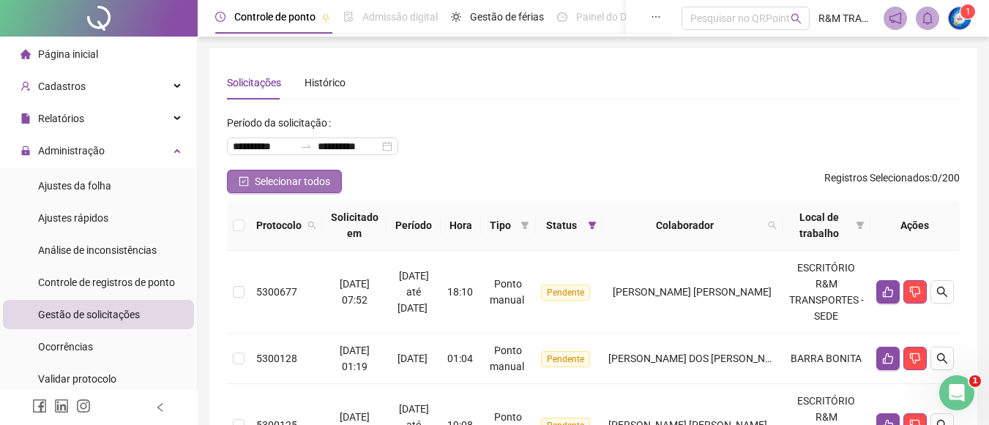
click at [299, 187] on span "Selecionar todos" at bounding box center [292, 182] width 75 height 16
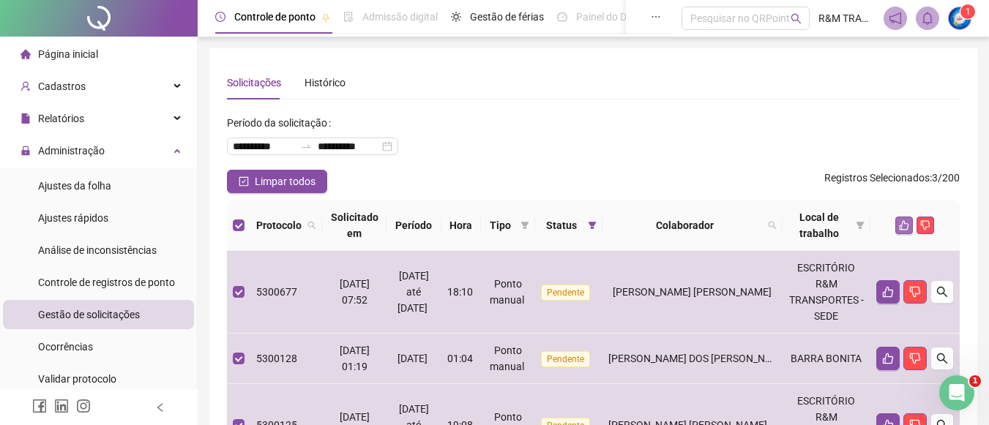
click at [906, 226] on icon "like" at bounding box center [904, 225] width 10 height 10
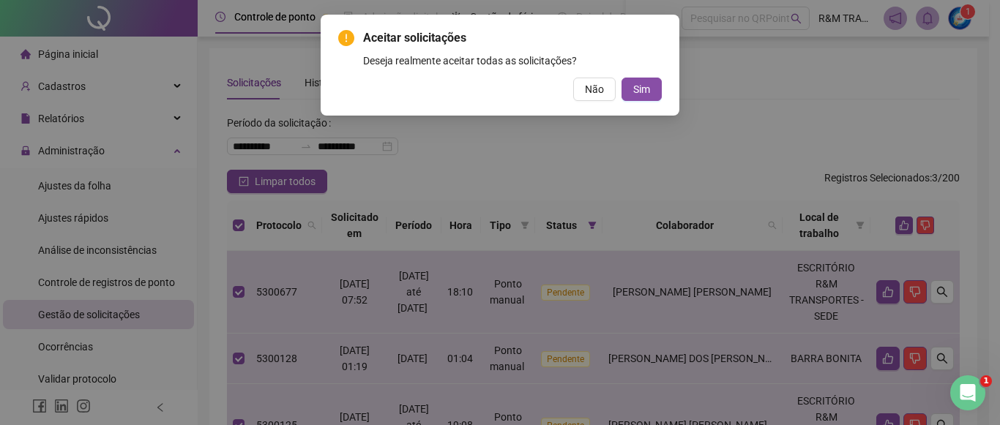
click at [621, 85] on div "Não Sim" at bounding box center [500, 89] width 324 height 23
click at [630, 85] on button "Sim" at bounding box center [642, 89] width 40 height 23
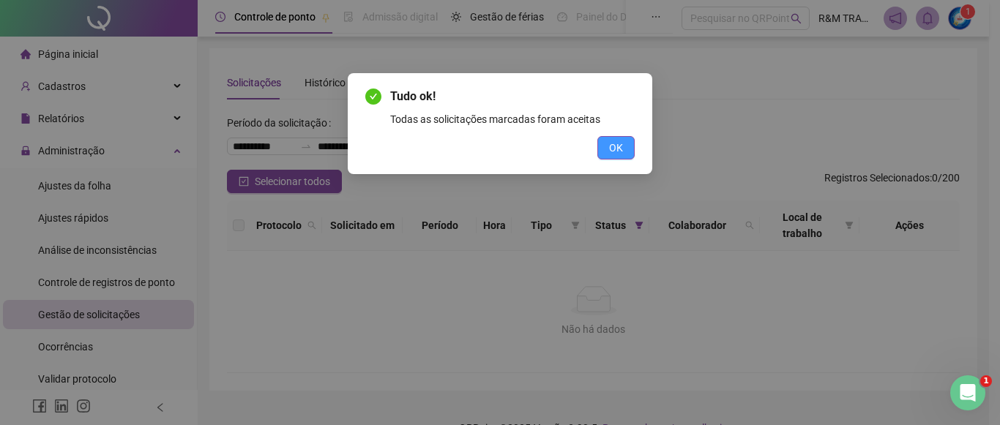
click at [603, 149] on button "OK" at bounding box center [616, 147] width 37 height 23
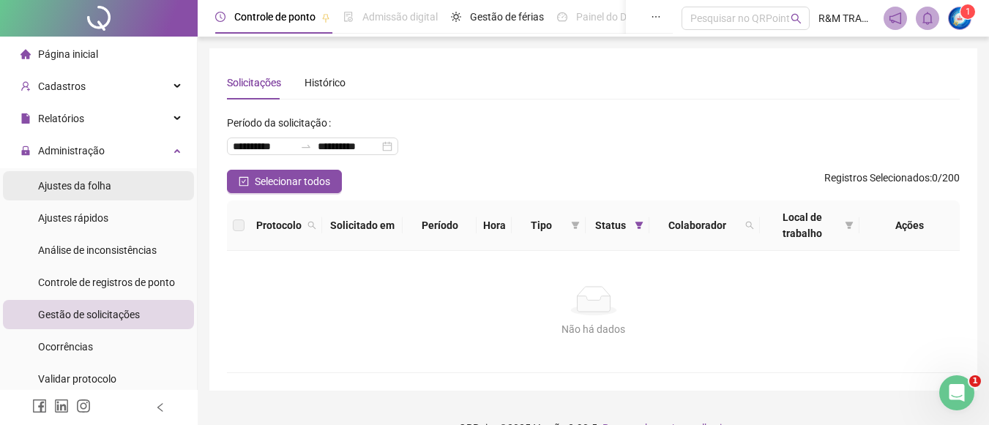
click at [105, 187] on span "Ajustes da folha" at bounding box center [74, 186] width 73 height 12
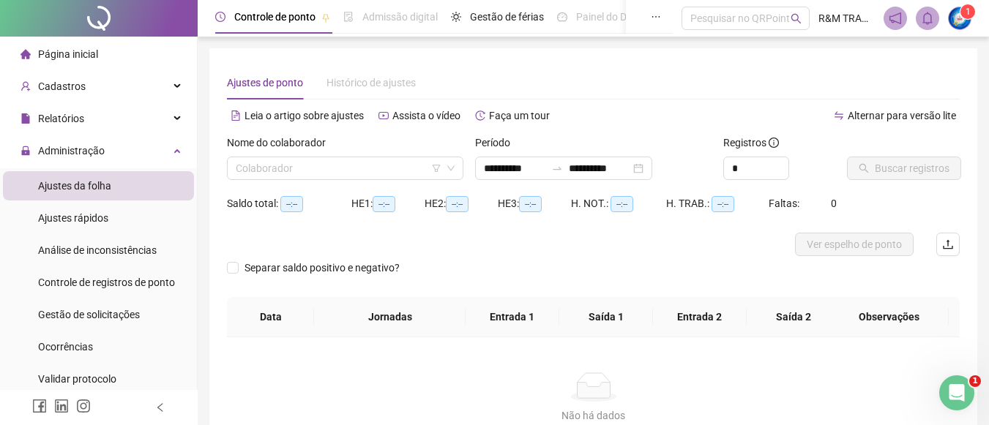
type input "**********"
click at [278, 170] on input "search" at bounding box center [339, 168] width 206 height 22
click at [111, 281] on span "Controle de registros de ponto" at bounding box center [106, 283] width 137 height 12
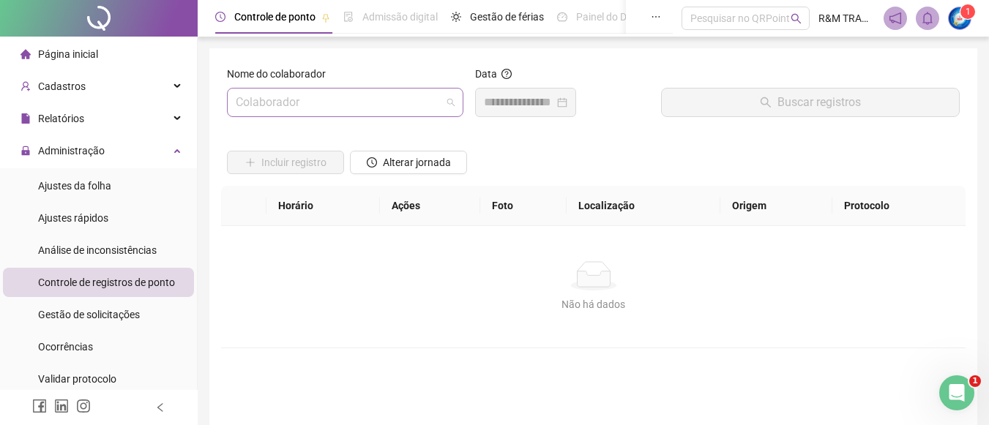
click at [280, 105] on input "search" at bounding box center [339, 103] width 206 height 28
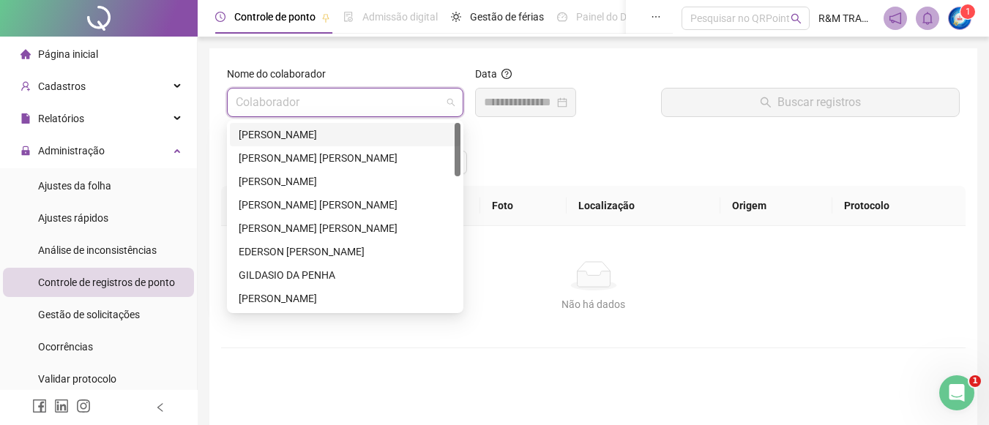
click at [288, 142] on div "[PERSON_NAME]" at bounding box center [345, 135] width 213 height 16
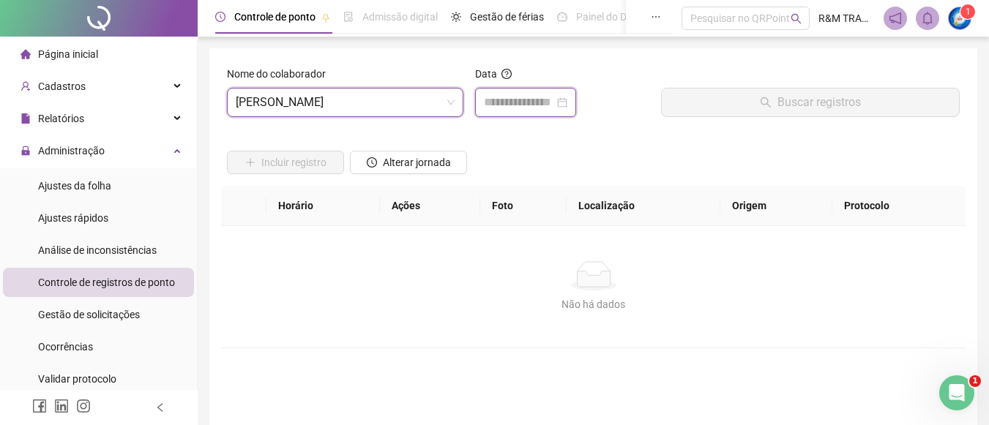
click at [509, 103] on input at bounding box center [519, 103] width 70 height 18
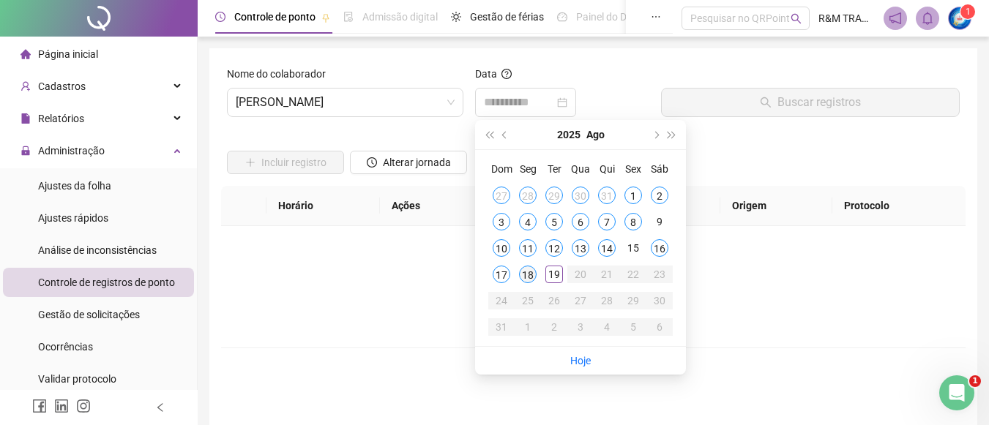
click at [527, 279] on div "18" at bounding box center [528, 275] width 18 height 18
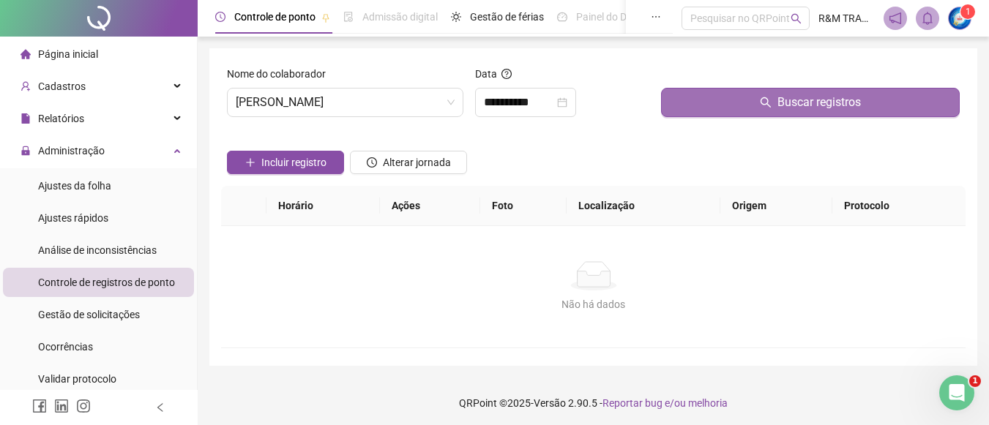
click at [772, 100] on icon "search" at bounding box center [766, 103] width 12 height 12
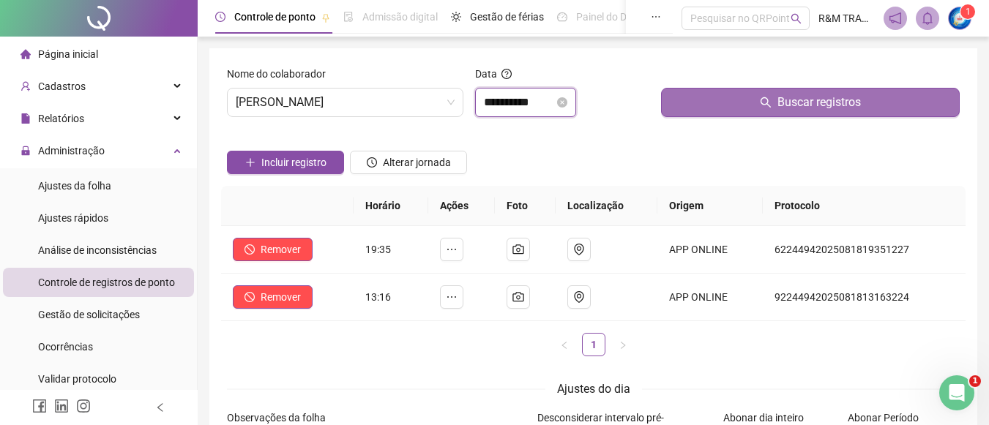
click at [507, 105] on input "**********" at bounding box center [519, 103] width 70 height 18
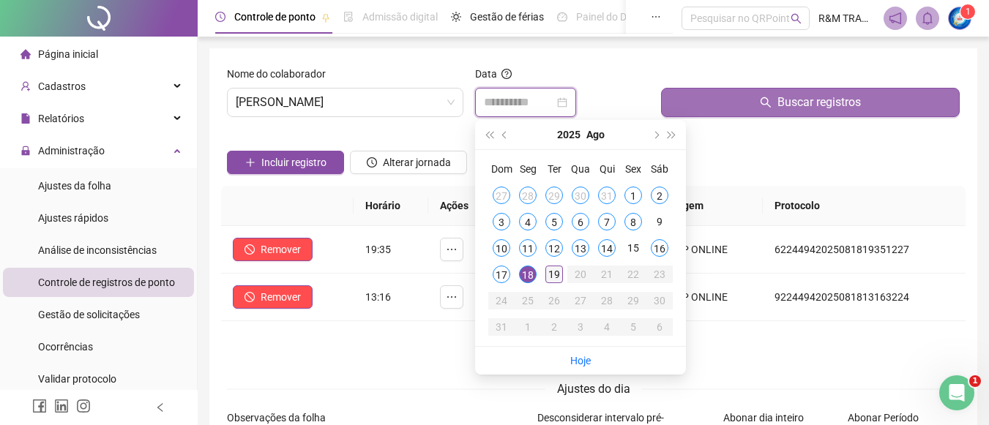
type input "**********"
click at [549, 275] on div "19" at bounding box center [555, 275] width 18 height 18
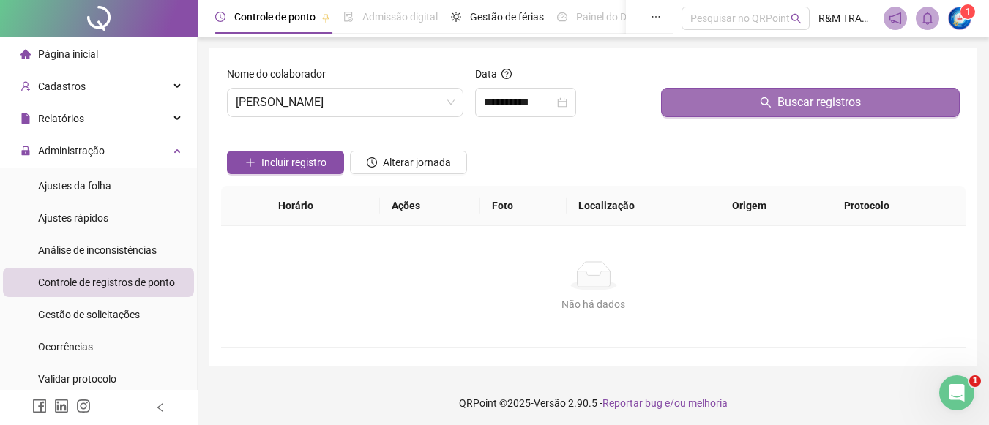
click at [727, 102] on button "Buscar registros" at bounding box center [810, 102] width 299 height 29
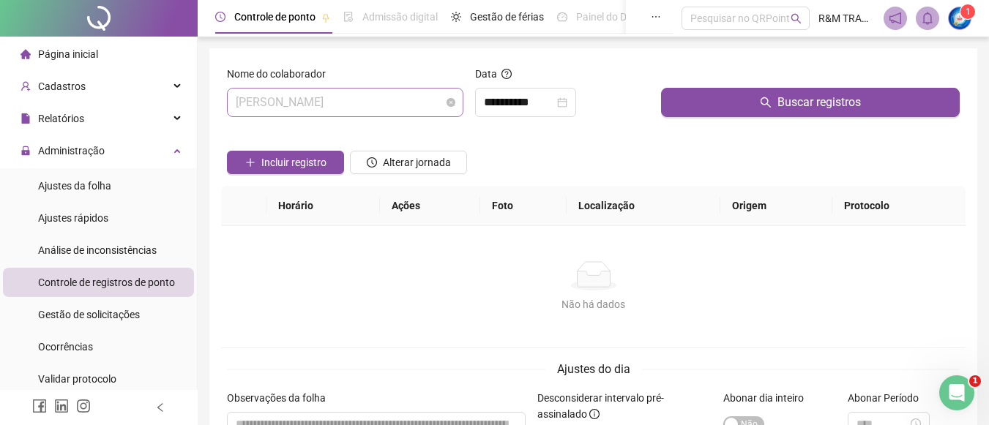
click at [296, 106] on span "[PERSON_NAME]" at bounding box center [345, 103] width 219 height 28
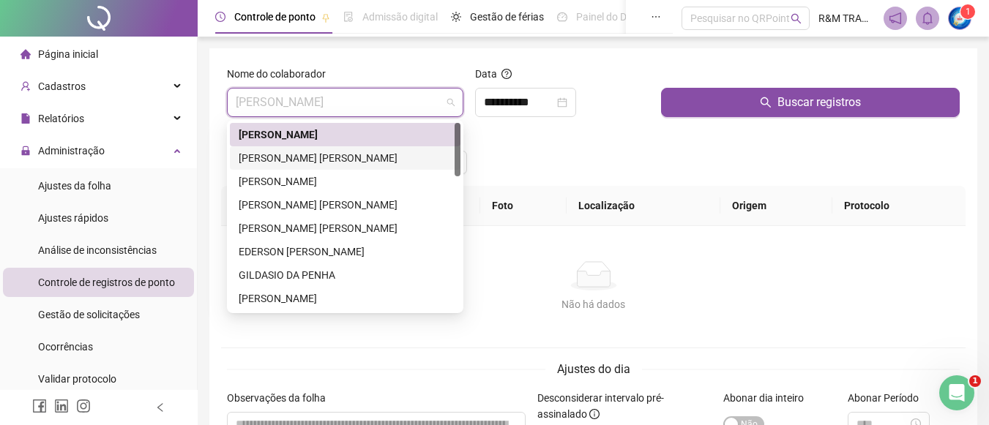
click at [300, 157] on div "[PERSON_NAME] [PERSON_NAME]" at bounding box center [345, 158] width 213 height 16
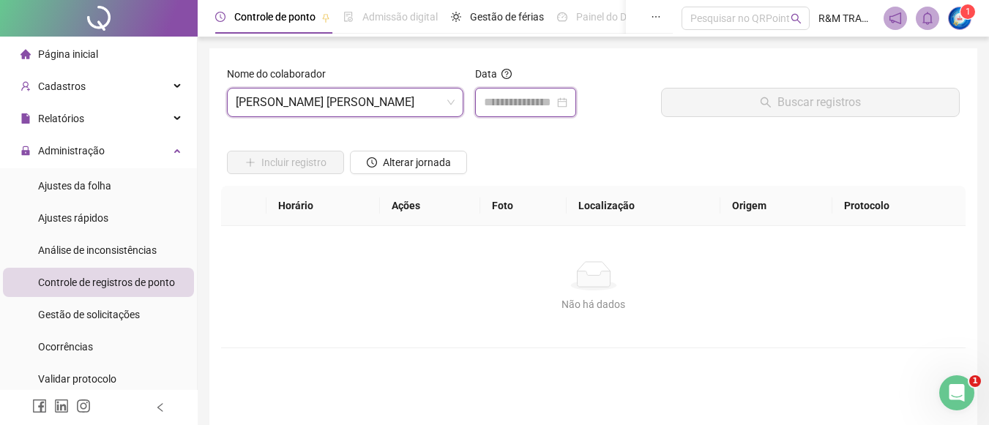
click at [519, 106] on input at bounding box center [519, 103] width 70 height 18
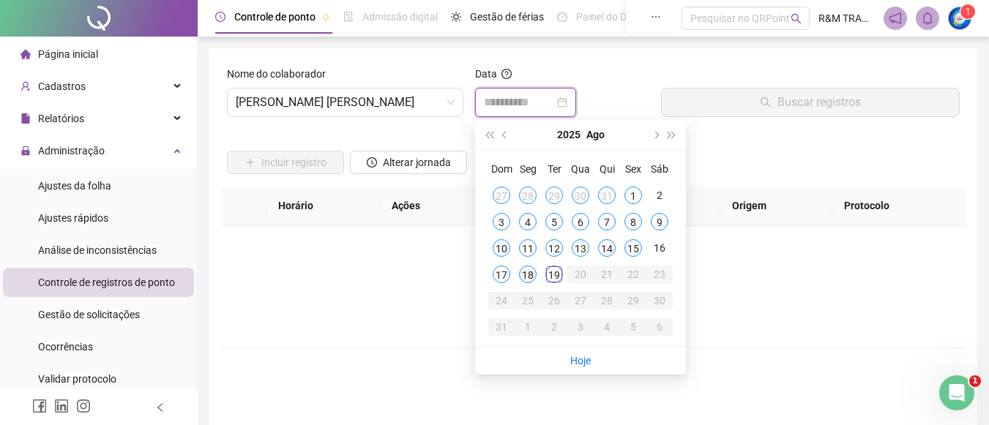
type input "**********"
click at [529, 274] on div "18" at bounding box center [528, 275] width 18 height 18
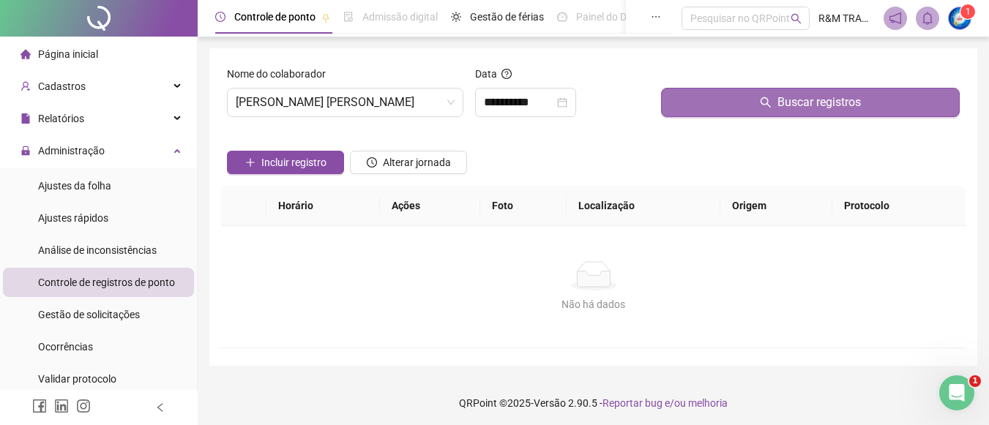
click at [735, 97] on button "Buscar registros" at bounding box center [810, 102] width 299 height 29
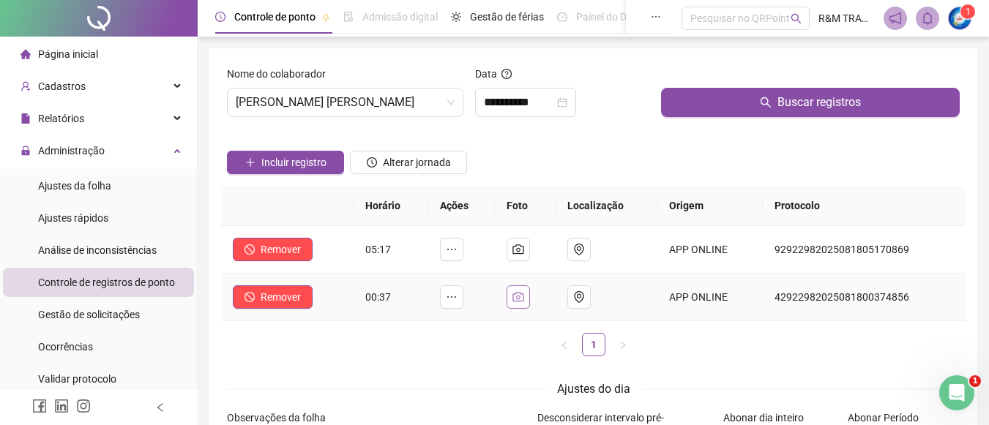
click at [521, 293] on icon "camera" at bounding box center [519, 297] width 12 height 12
click at [560, 163] on div "Incluir registro Alterar jornada" at bounding box center [593, 157] width 739 height 57
click at [275, 103] on span "[PERSON_NAME] [PERSON_NAME]" at bounding box center [345, 103] width 219 height 28
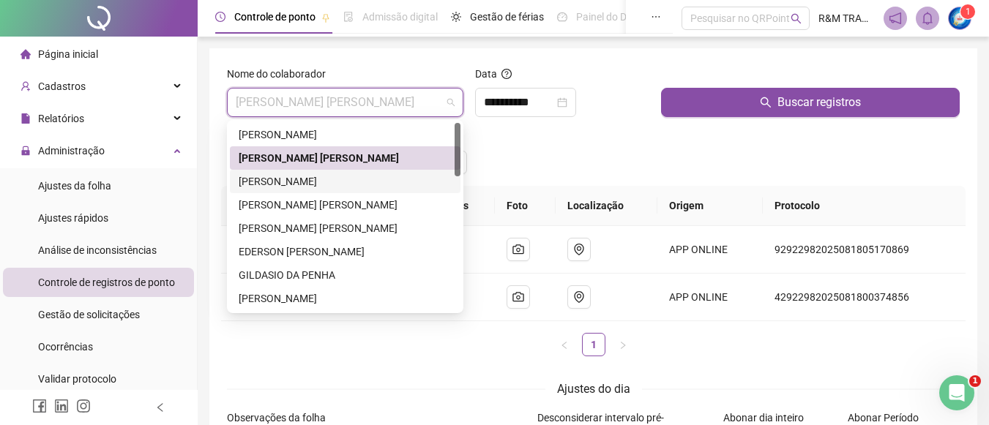
click at [282, 182] on div "[PERSON_NAME]" at bounding box center [345, 182] width 213 height 16
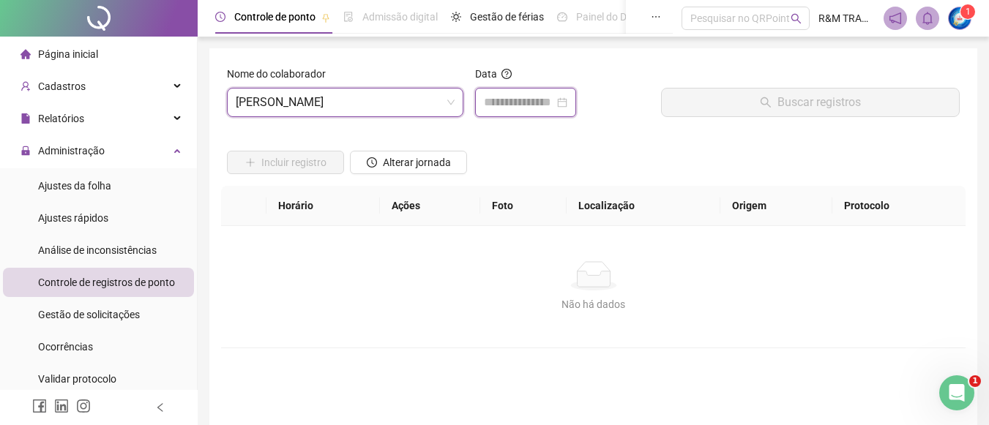
click at [525, 106] on input at bounding box center [519, 103] width 70 height 18
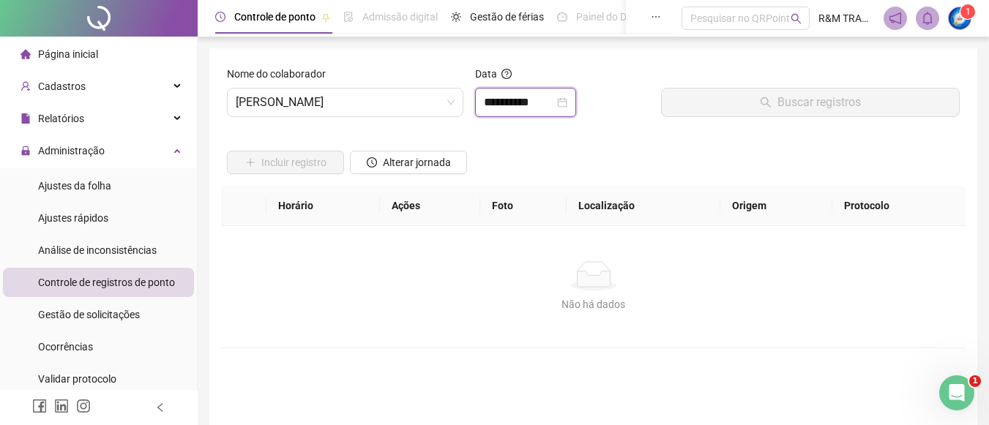
type input "**********"
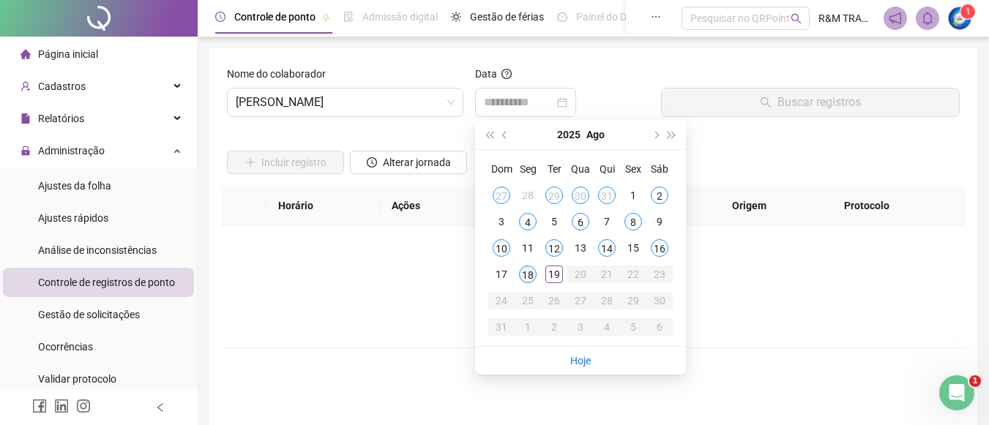
click at [529, 273] on div "18" at bounding box center [528, 275] width 18 height 18
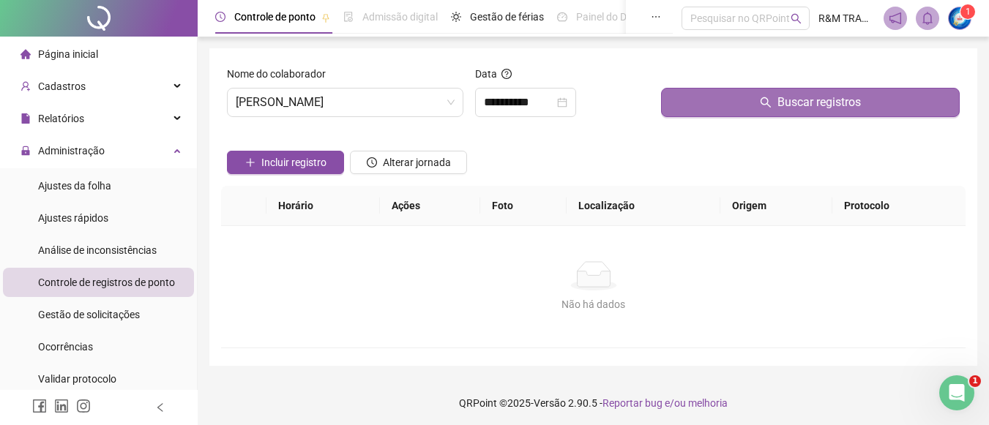
click at [739, 112] on button "Buscar registros" at bounding box center [810, 102] width 299 height 29
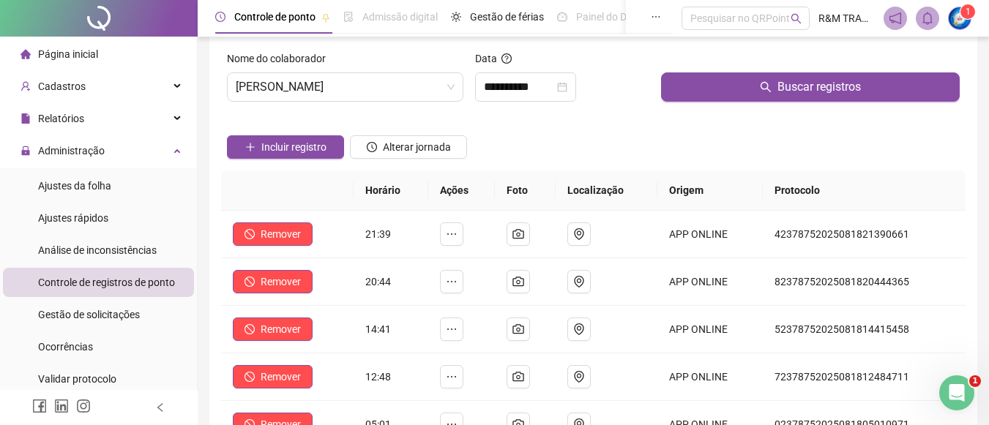
scroll to position [3, 0]
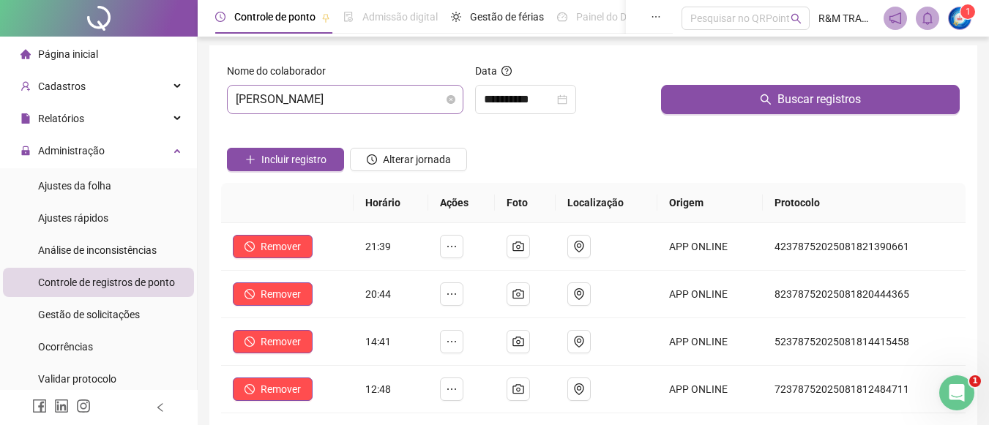
click at [286, 99] on span "[PERSON_NAME]" at bounding box center [345, 100] width 219 height 28
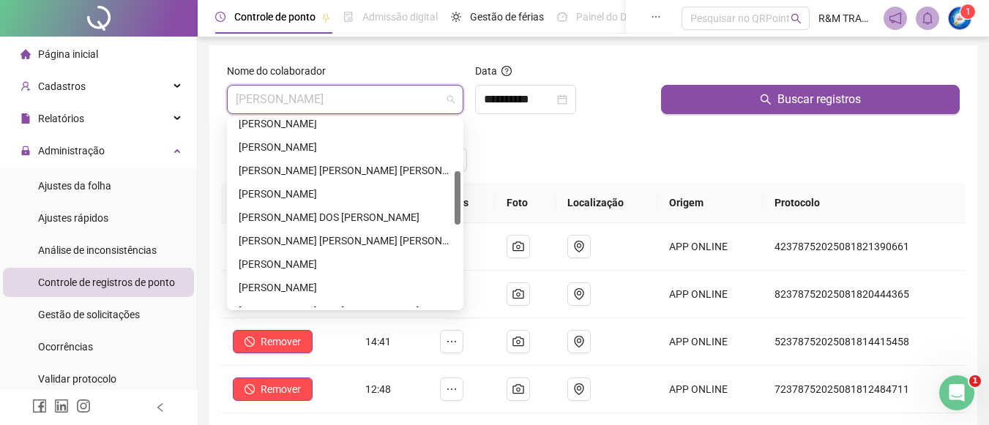
scroll to position [182, 0]
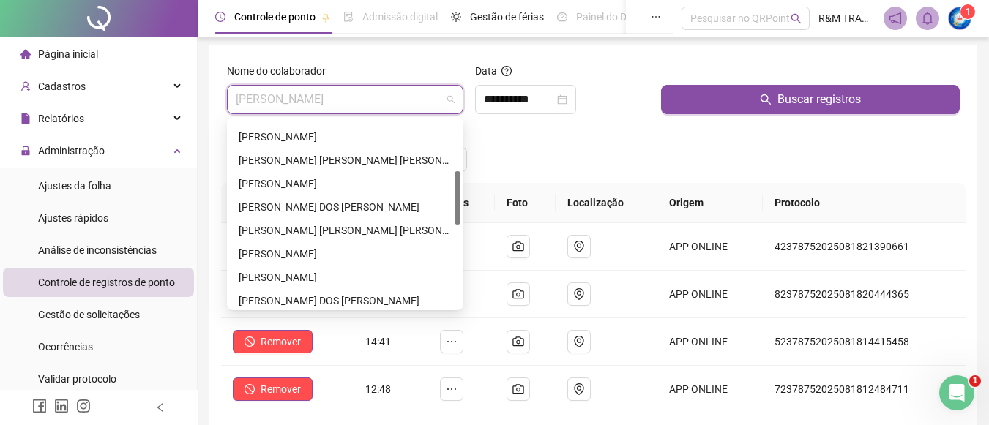
drag, startPoint x: 458, startPoint y: 129, endPoint x: 451, endPoint y: 181, distance: 52.5
click at [451, 181] on div "[PERSON_NAME] [PERSON_NAME] [PERSON_NAME] [PERSON_NAME] [PERSON_NAME] [PERSON_N…" at bounding box center [345, 213] width 231 height 187
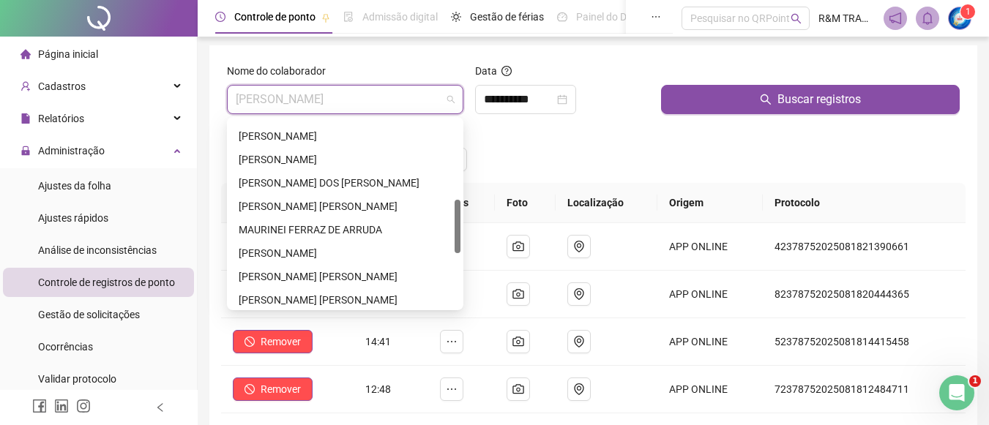
scroll to position [305, 0]
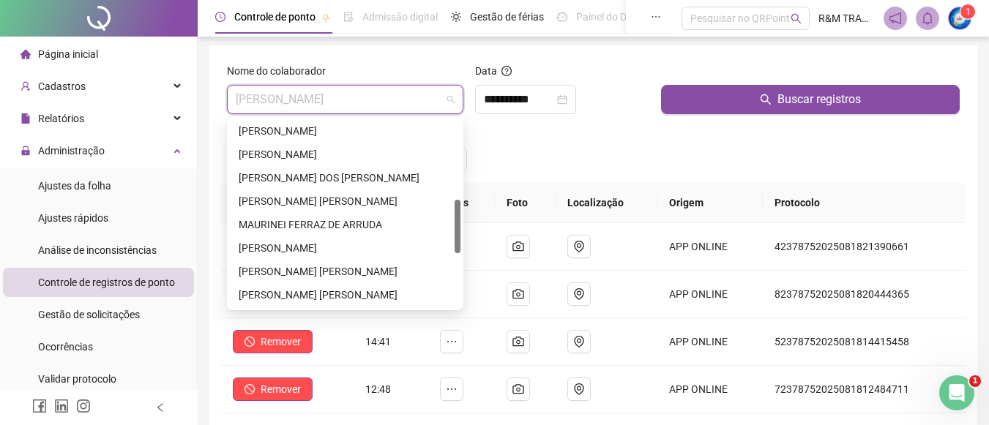
drag, startPoint x: 459, startPoint y: 179, endPoint x: 452, endPoint y: 215, distance: 36.6
click at [453, 215] on div "[PERSON_NAME] DOS [PERSON_NAME] [PERSON_NAME] [PERSON_NAME] [PERSON_NAME] [PERS…" at bounding box center [345, 213] width 231 height 187
click at [273, 273] on div "[PERSON_NAME] [PERSON_NAME]" at bounding box center [345, 272] width 213 height 16
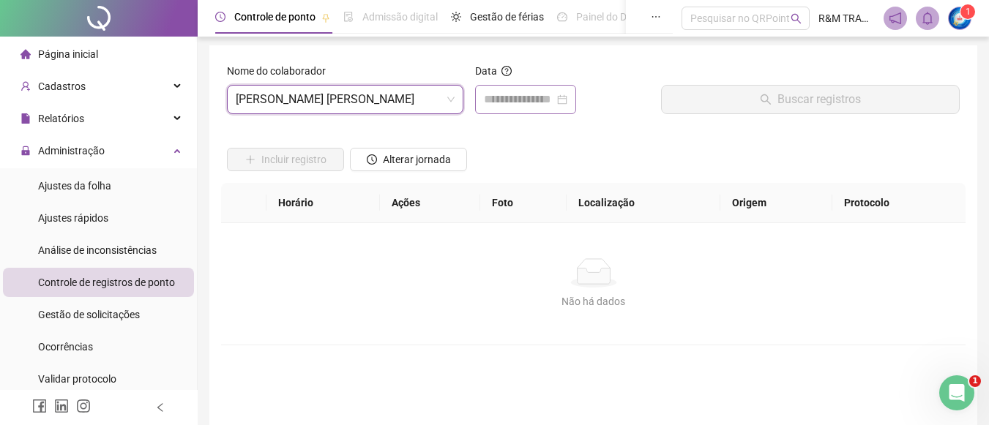
click at [518, 109] on div at bounding box center [525, 99] width 101 height 29
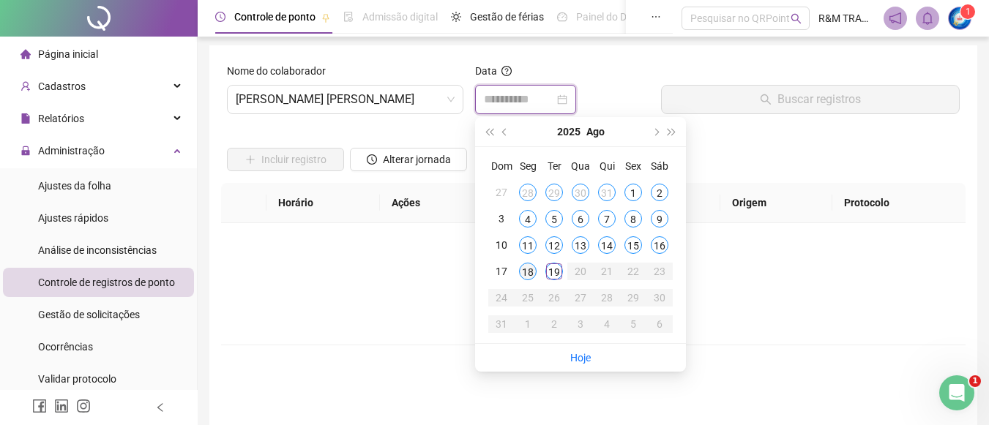
type input "**********"
click at [521, 275] on div "18" at bounding box center [528, 272] width 18 height 18
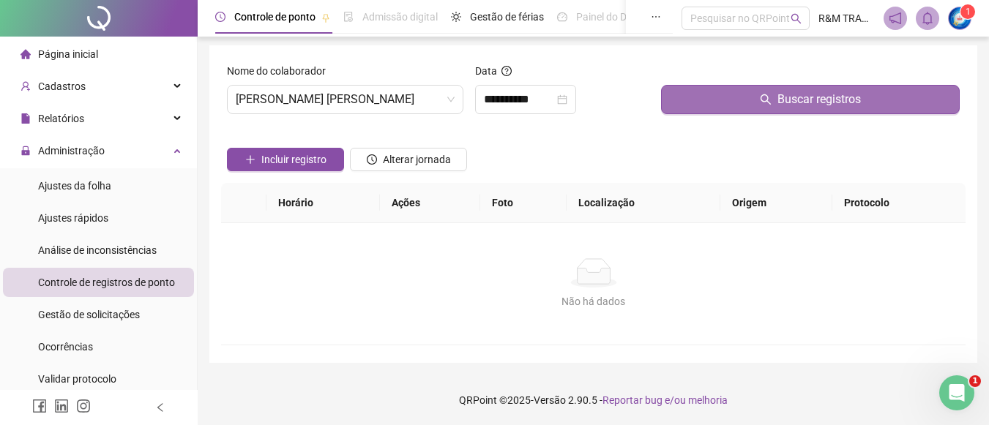
click at [685, 100] on button "Buscar registros" at bounding box center [810, 99] width 299 height 29
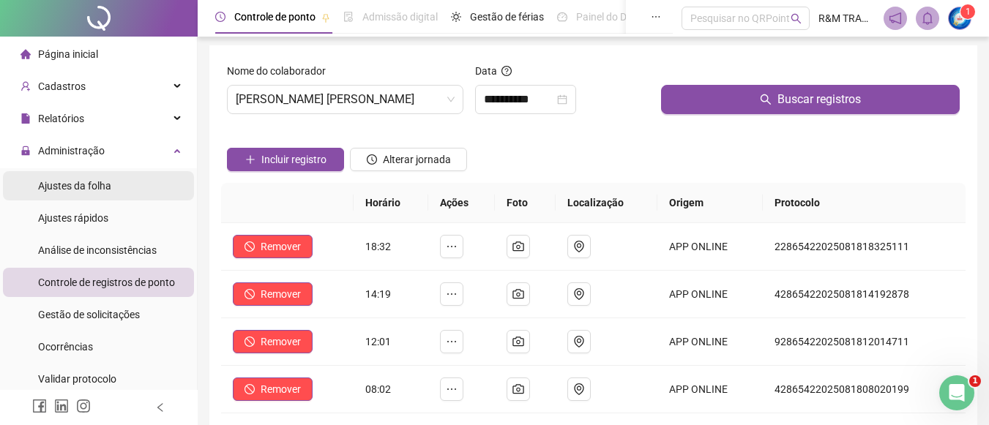
click at [108, 180] on span "Ajustes da folha" at bounding box center [74, 186] width 73 height 12
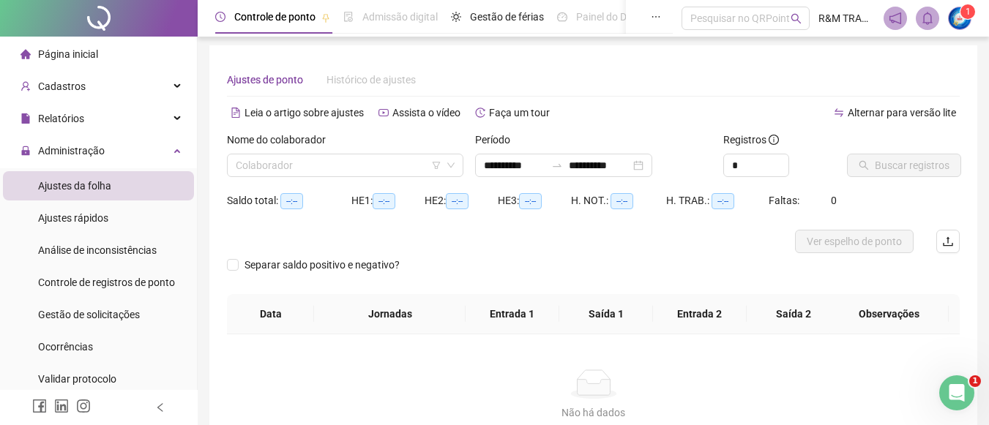
type input "**********"
click at [288, 165] on input "search" at bounding box center [339, 166] width 206 height 22
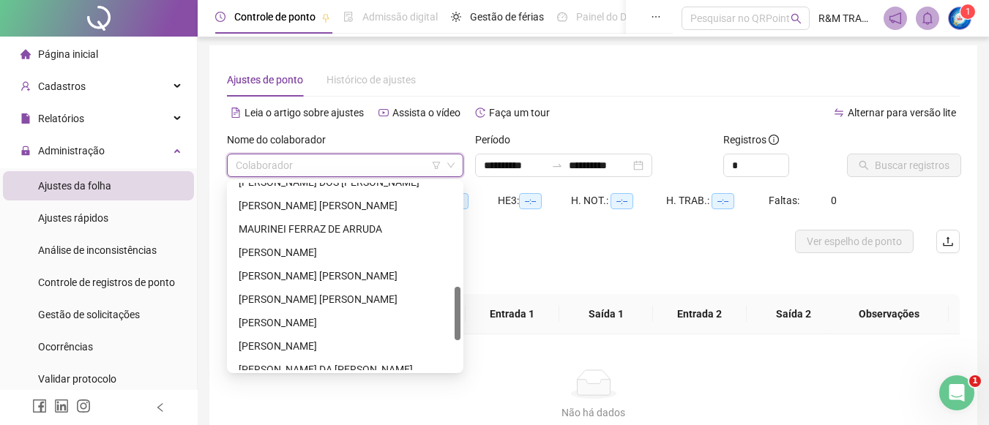
drag, startPoint x: 456, startPoint y: 198, endPoint x: 368, endPoint y: 312, distance: 144.6
click at [445, 307] on div "[PERSON_NAME] DOS [PERSON_NAME] [PERSON_NAME] MAURINEI FERRAZ [PERSON_NAME] ONI…" at bounding box center [345, 276] width 231 height 187
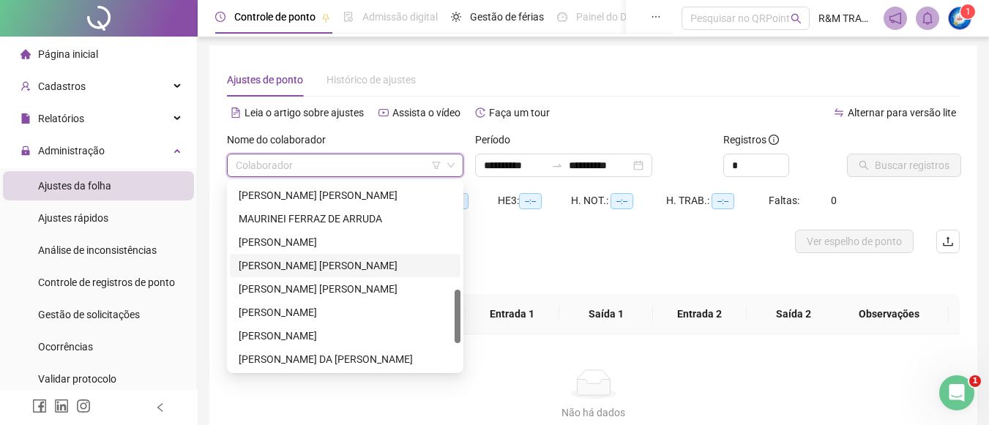
click at [305, 266] on div "[PERSON_NAME] [PERSON_NAME]" at bounding box center [345, 266] width 213 height 16
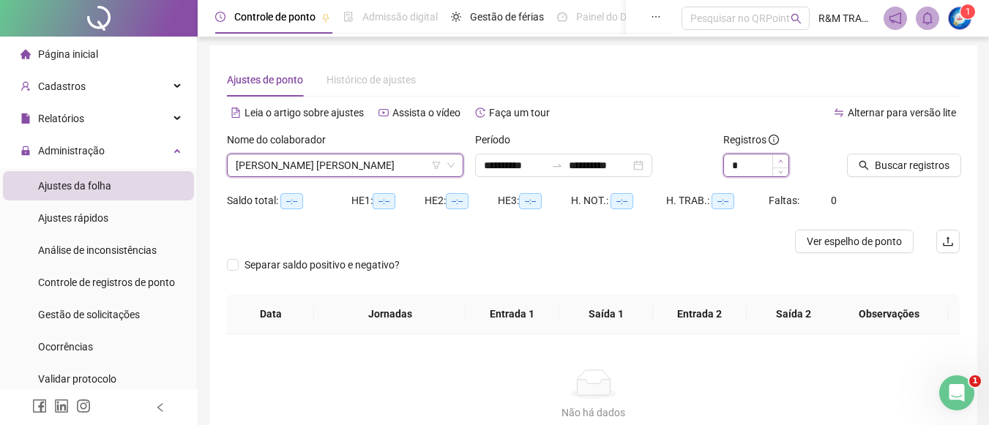
type input "*"
click at [778, 160] on icon "up" at bounding box center [780, 161] width 5 height 5
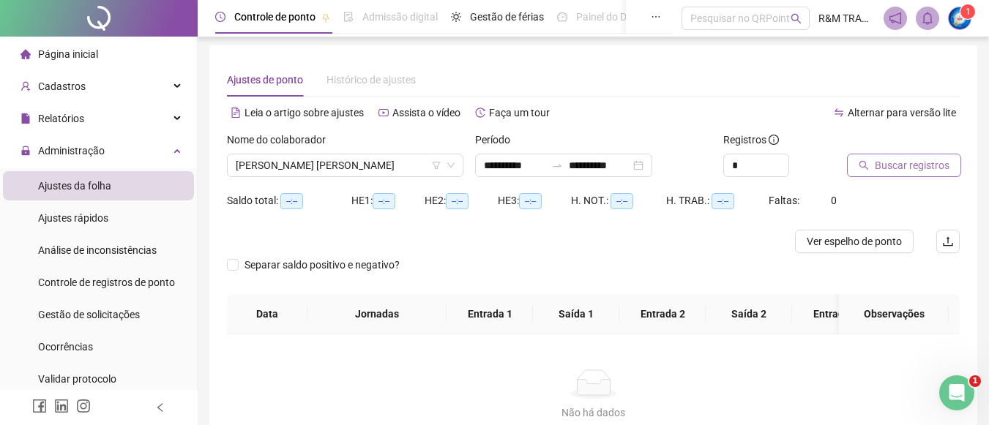
click at [899, 161] on span "Buscar registros" at bounding box center [912, 165] width 75 height 16
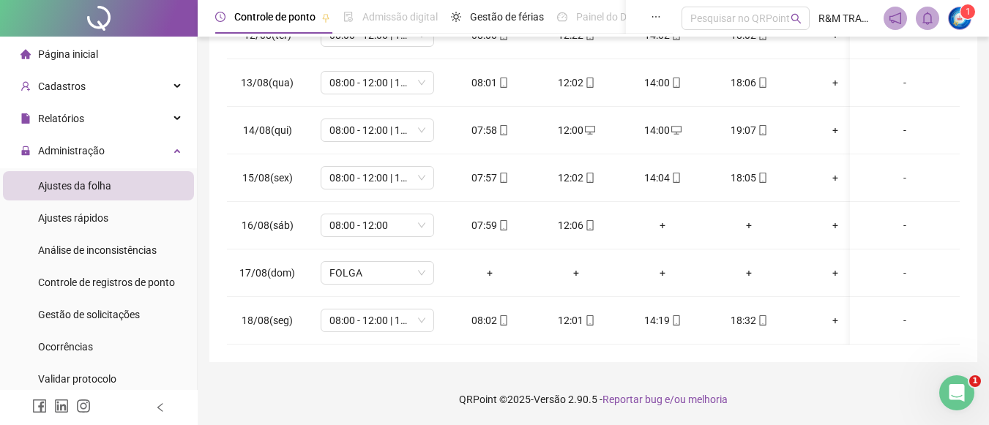
scroll to position [0, 0]
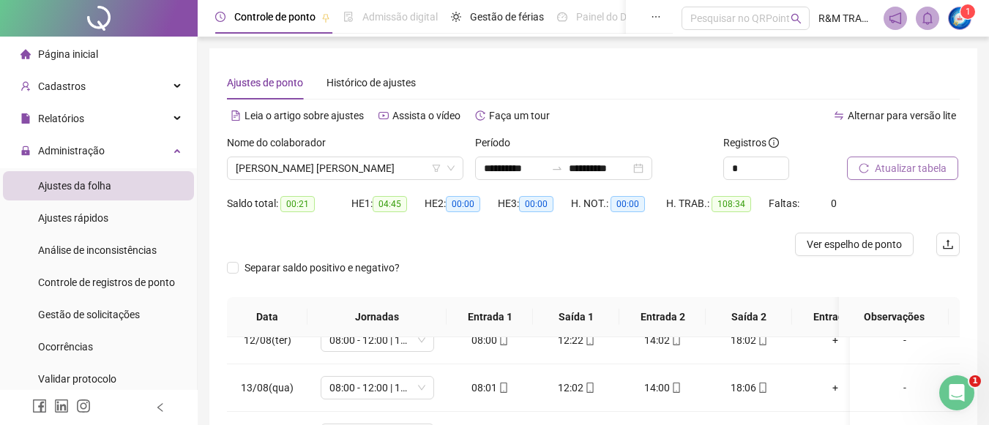
click at [882, 170] on span "Atualizar tabela" at bounding box center [911, 168] width 72 height 16
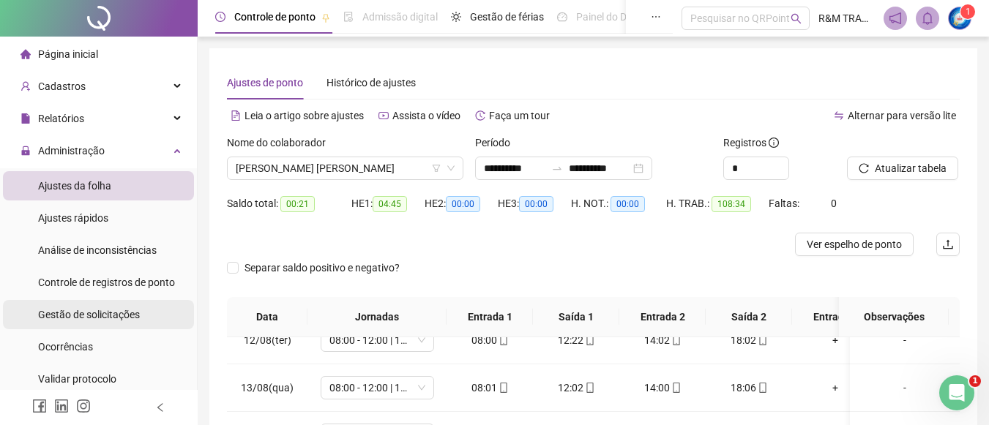
click at [101, 313] on span "Gestão de solicitações" at bounding box center [89, 315] width 102 height 12
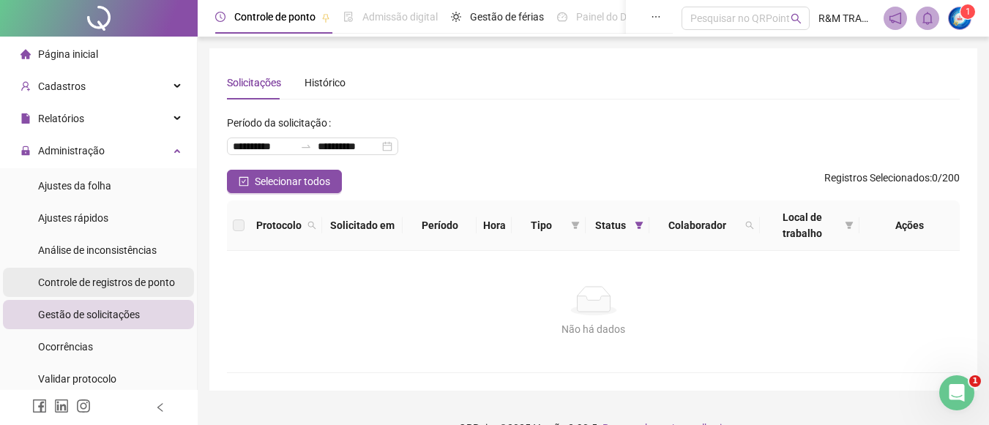
click at [92, 277] on span "Controle de registros de ponto" at bounding box center [106, 283] width 137 height 12
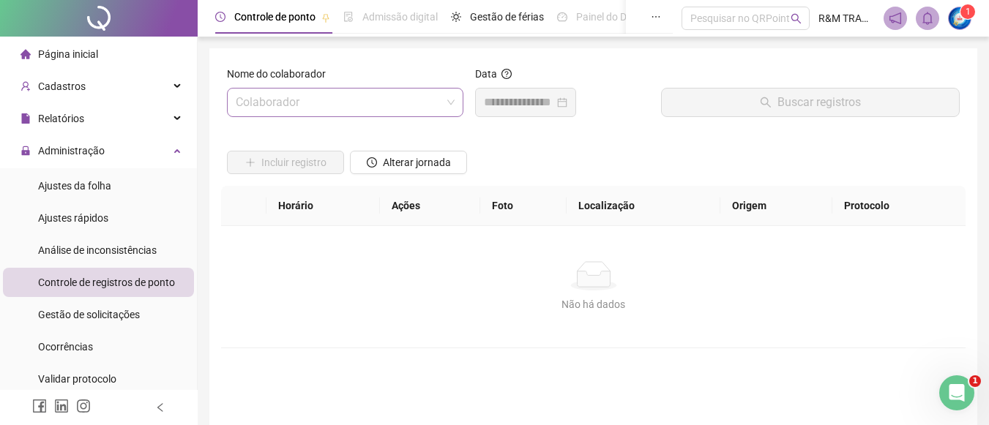
click at [286, 103] on input "search" at bounding box center [339, 103] width 206 height 28
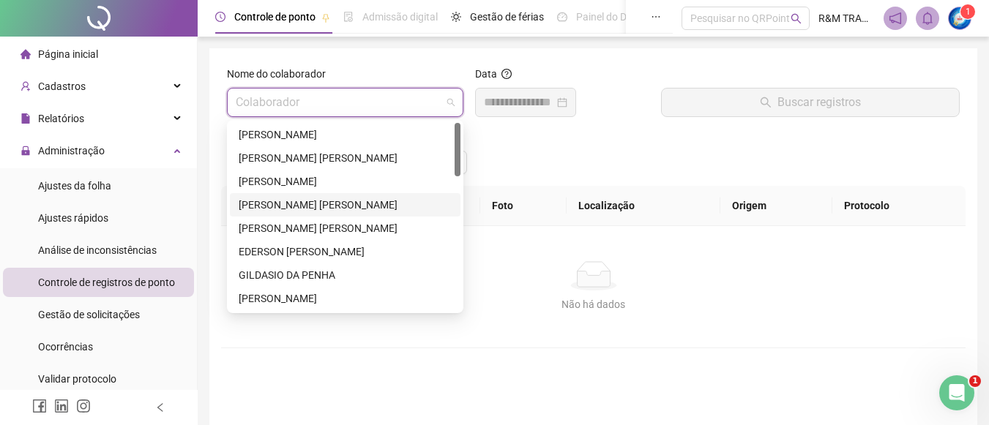
click at [264, 206] on div "[PERSON_NAME] [PERSON_NAME]" at bounding box center [345, 205] width 213 height 16
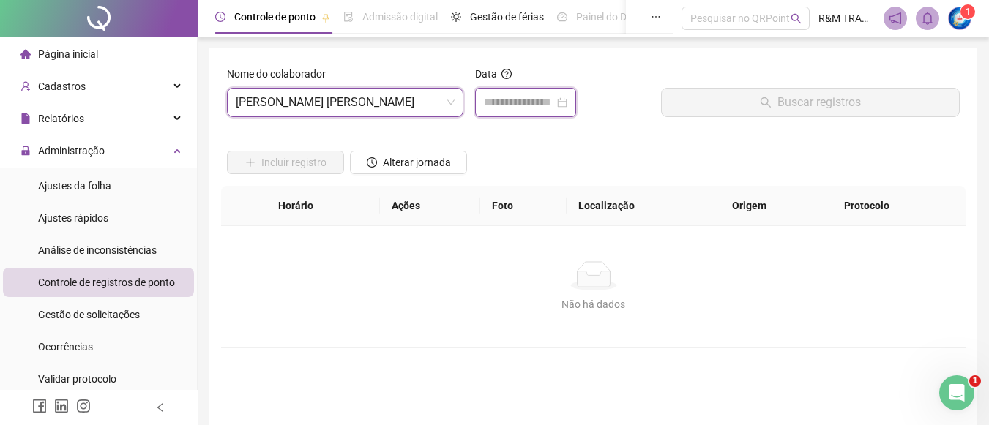
click at [509, 108] on input at bounding box center [519, 103] width 70 height 18
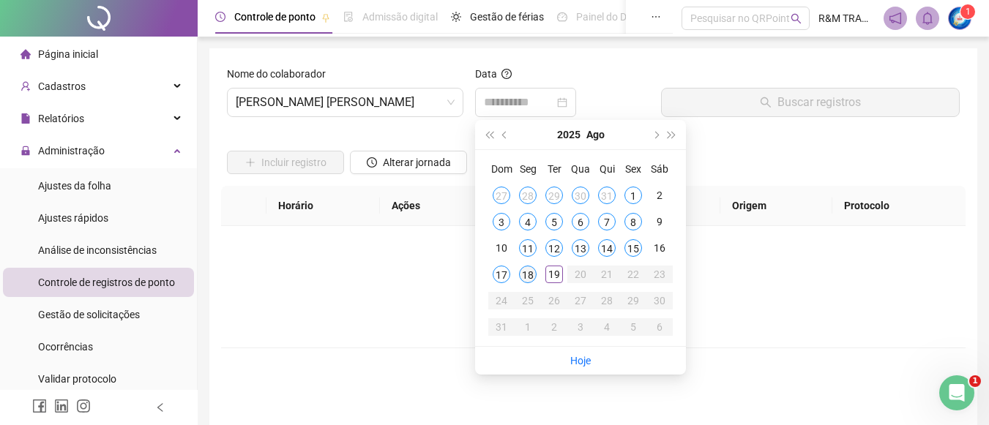
click at [530, 275] on div "18" at bounding box center [528, 275] width 18 height 18
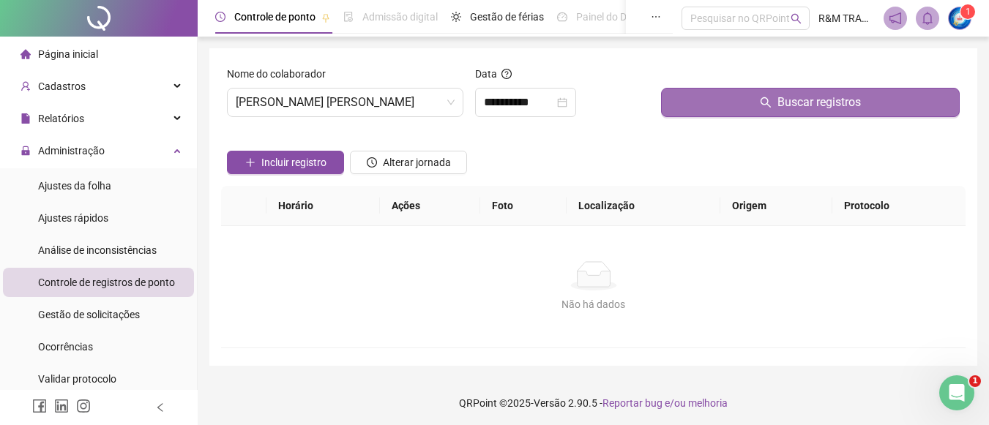
click at [733, 106] on button "Buscar registros" at bounding box center [810, 102] width 299 height 29
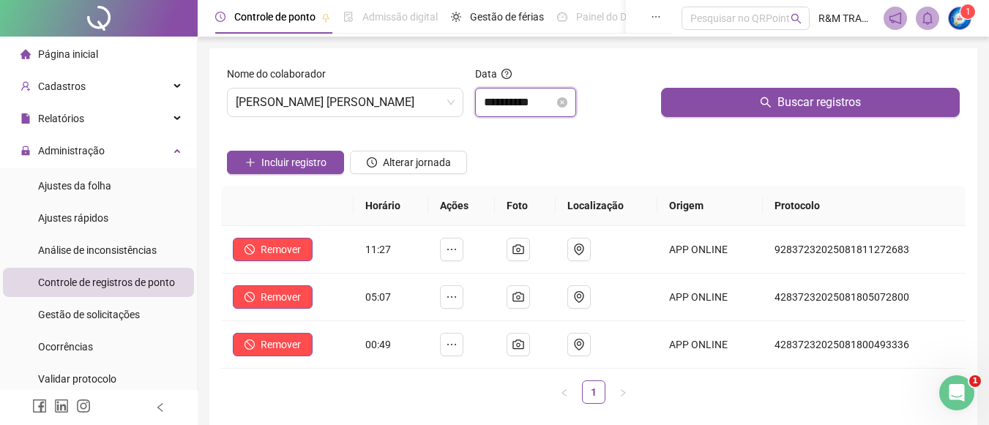
click at [524, 105] on input "**********" at bounding box center [519, 103] width 70 height 18
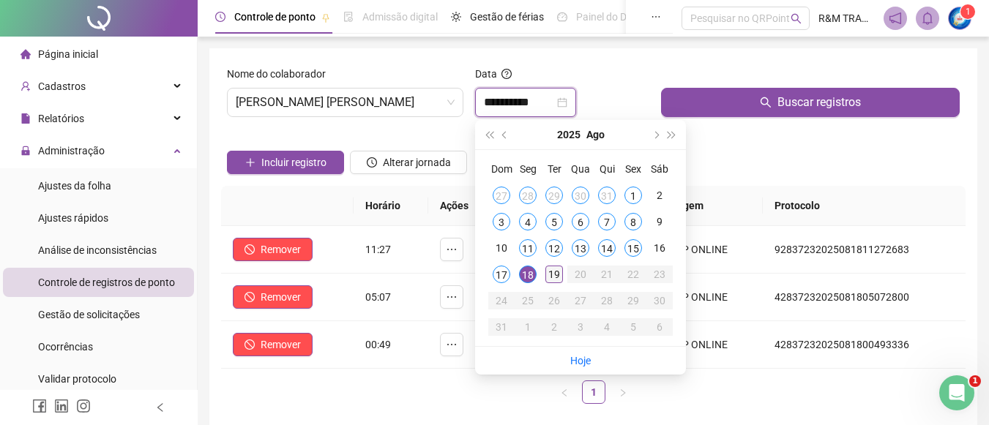
type input "**********"
click at [557, 272] on div "19" at bounding box center [555, 275] width 18 height 18
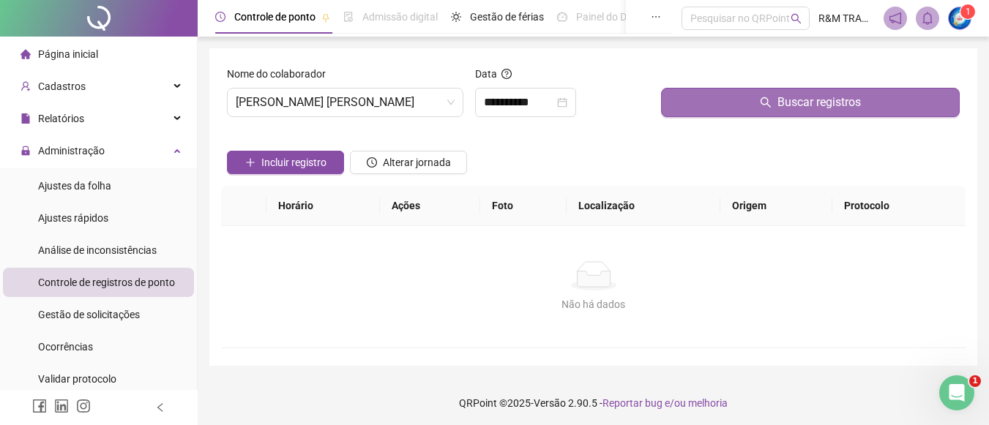
click at [707, 105] on button "Buscar registros" at bounding box center [810, 102] width 299 height 29
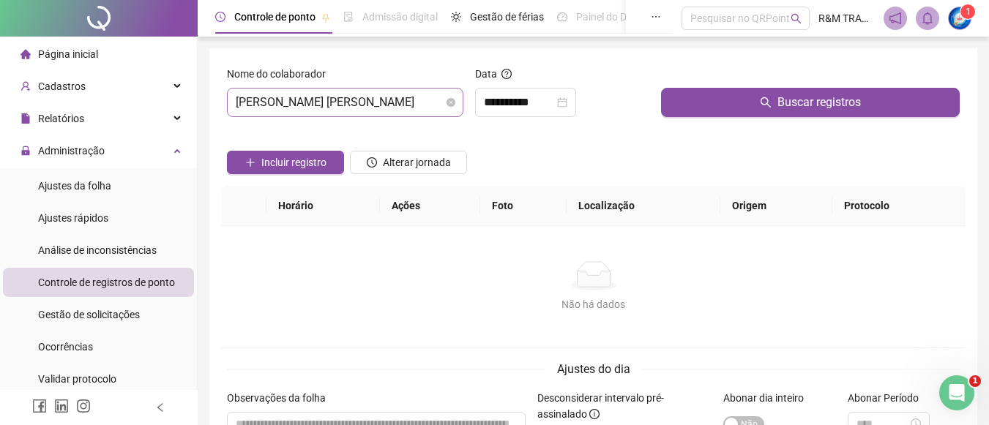
click at [337, 96] on span "[PERSON_NAME] [PERSON_NAME]" at bounding box center [345, 103] width 219 height 28
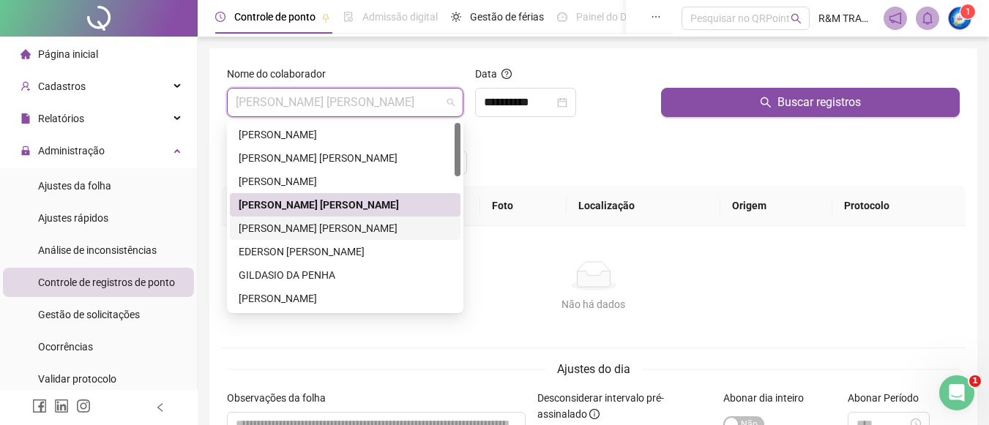
click at [313, 228] on div "[PERSON_NAME] [PERSON_NAME]" at bounding box center [345, 228] width 213 height 16
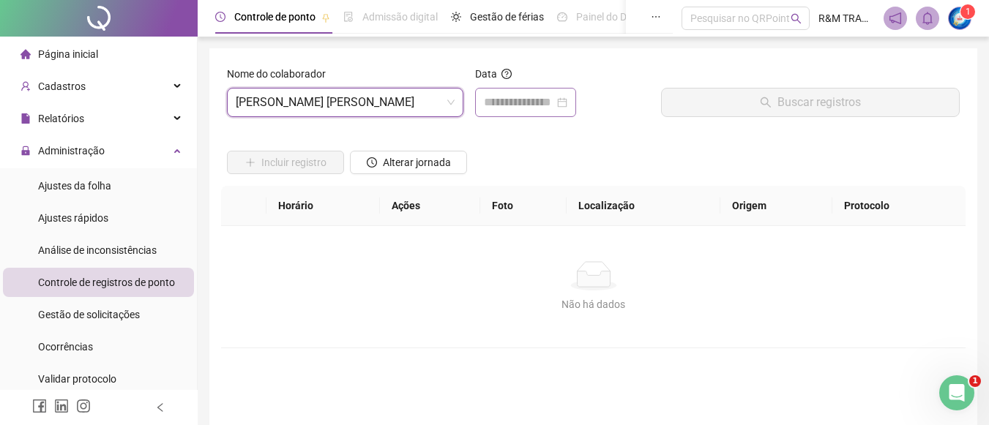
click at [507, 112] on div at bounding box center [525, 102] width 101 height 29
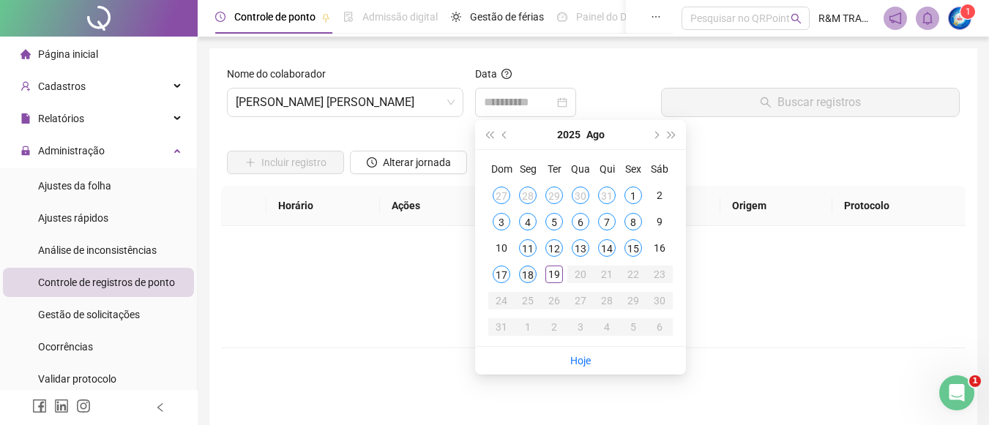
click at [525, 278] on div "18" at bounding box center [528, 275] width 18 height 18
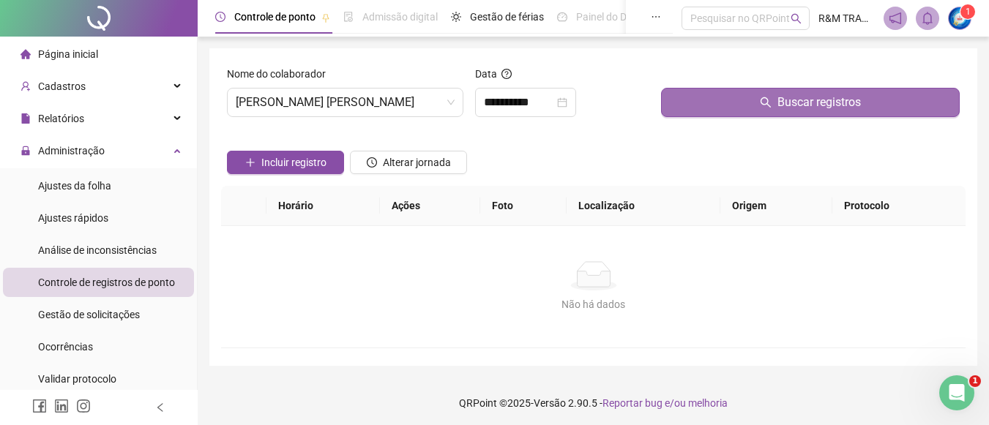
click at [693, 105] on button "Buscar registros" at bounding box center [810, 102] width 299 height 29
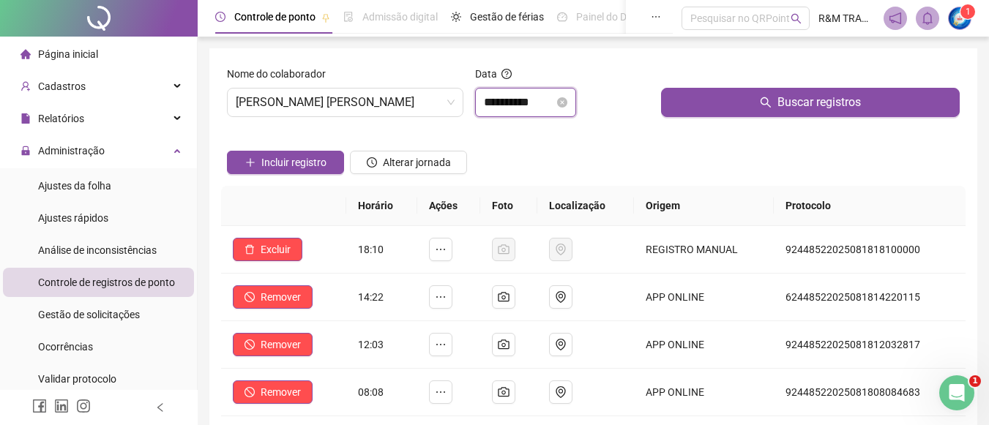
click at [510, 98] on input "**********" at bounding box center [519, 103] width 70 height 18
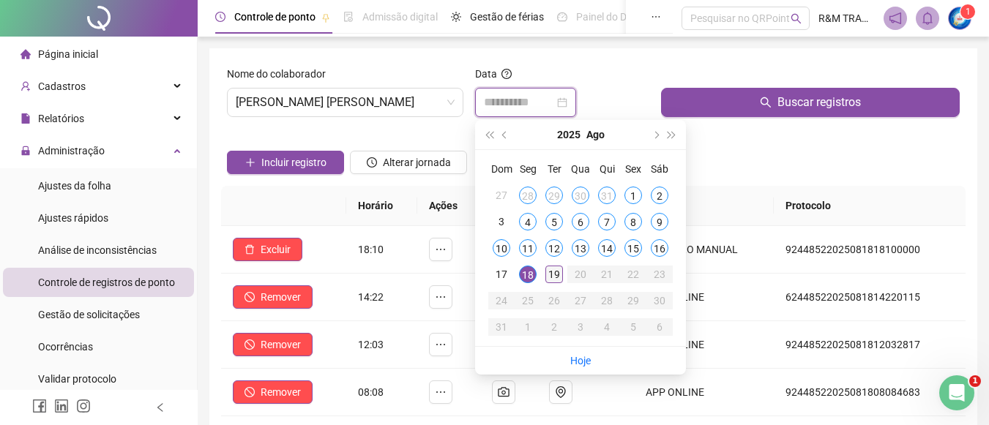
type input "**********"
click at [551, 274] on div "19" at bounding box center [555, 275] width 18 height 18
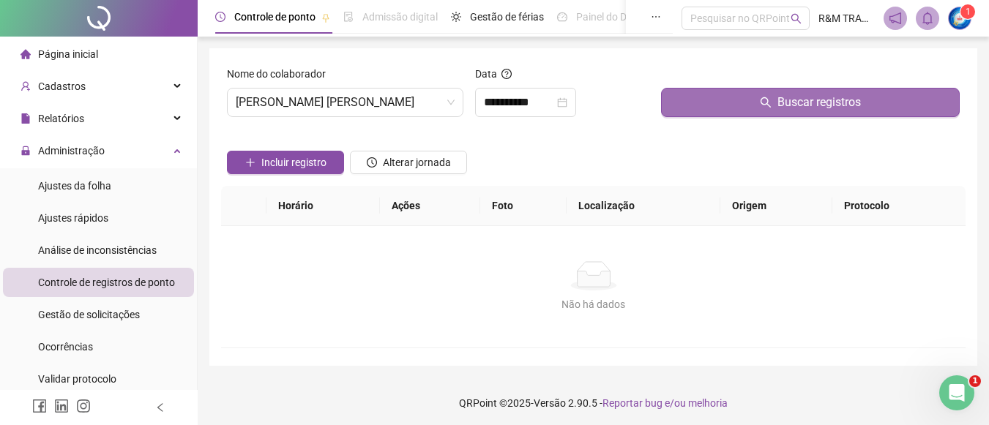
click at [745, 89] on button "Buscar registros" at bounding box center [810, 102] width 299 height 29
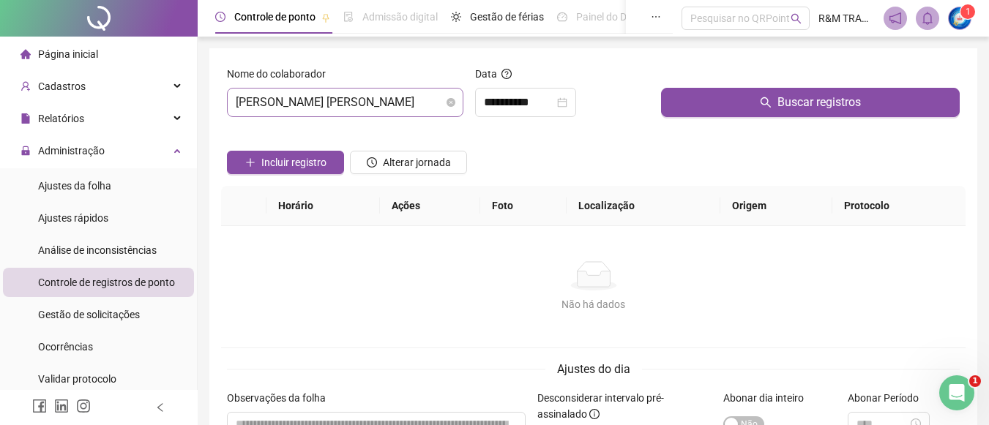
click at [349, 110] on span "[PERSON_NAME] [PERSON_NAME]" at bounding box center [345, 103] width 219 height 28
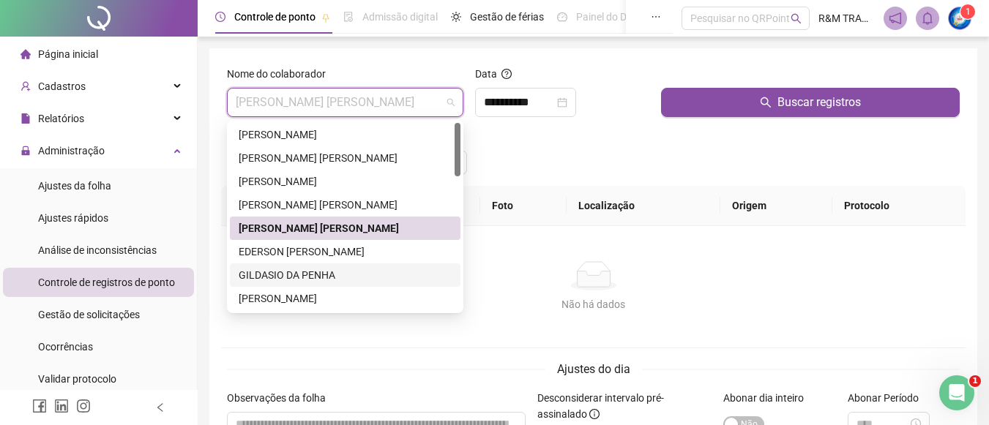
click at [295, 276] on div "GILDASIO DA PENHA" at bounding box center [345, 275] width 213 height 16
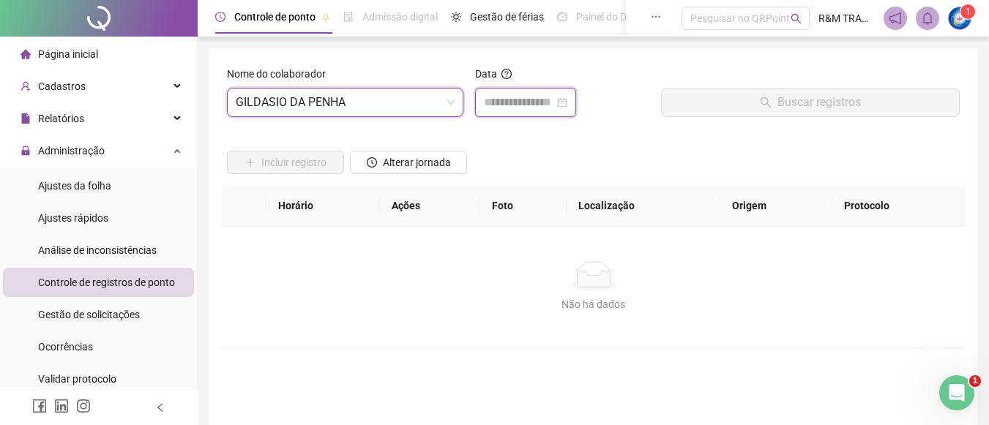
click at [508, 106] on input at bounding box center [519, 103] width 70 height 18
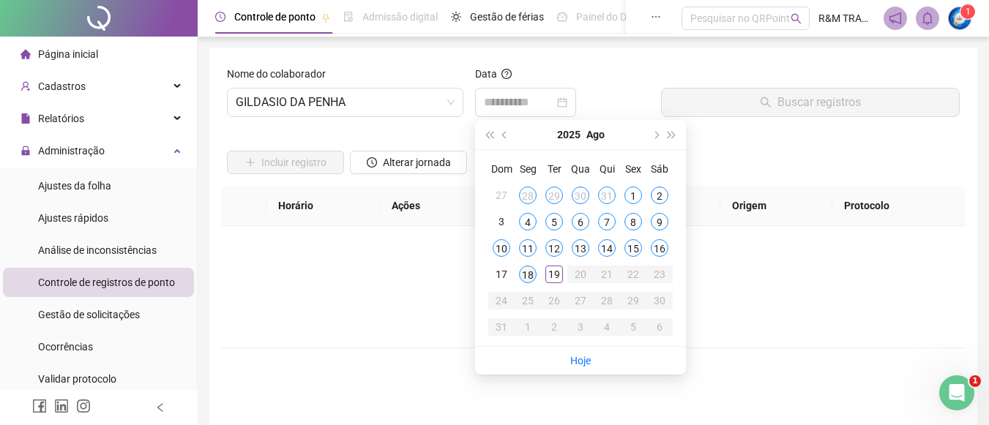
click at [530, 278] on div "18" at bounding box center [528, 275] width 18 height 18
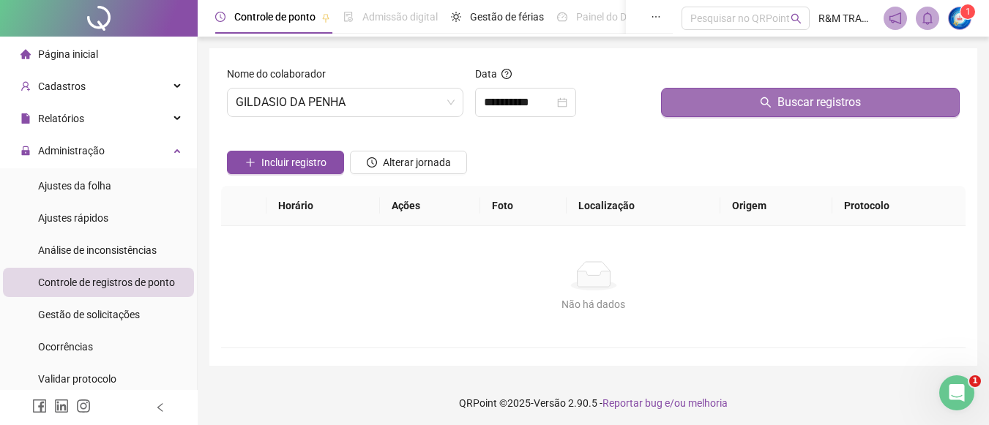
click at [732, 107] on button "Buscar registros" at bounding box center [810, 102] width 299 height 29
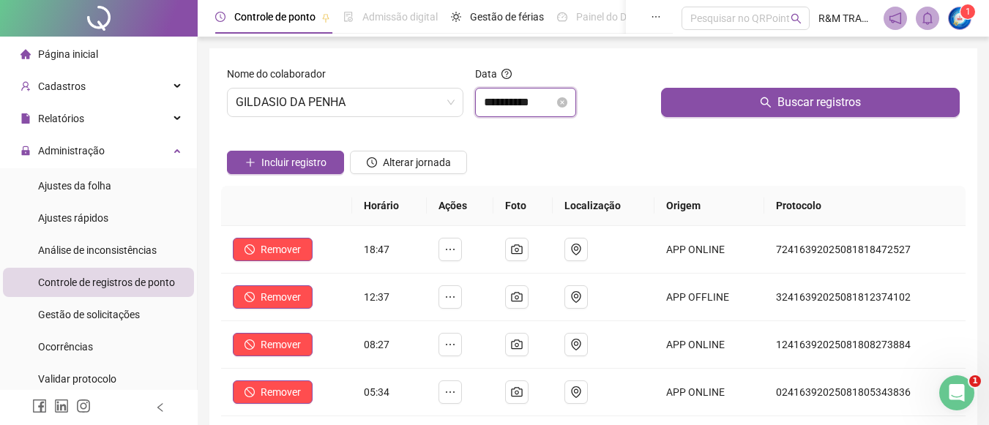
click at [488, 106] on input "**********" at bounding box center [519, 103] width 70 height 18
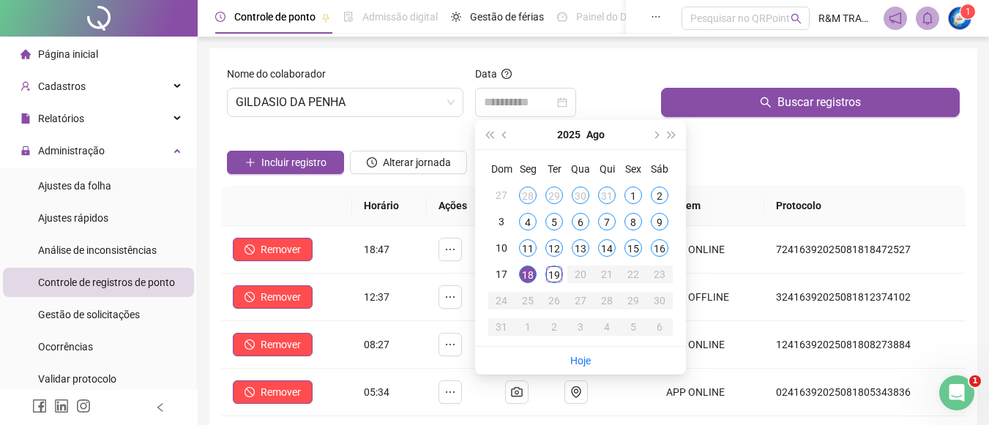
click at [529, 278] on div "18" at bounding box center [528, 275] width 18 height 18
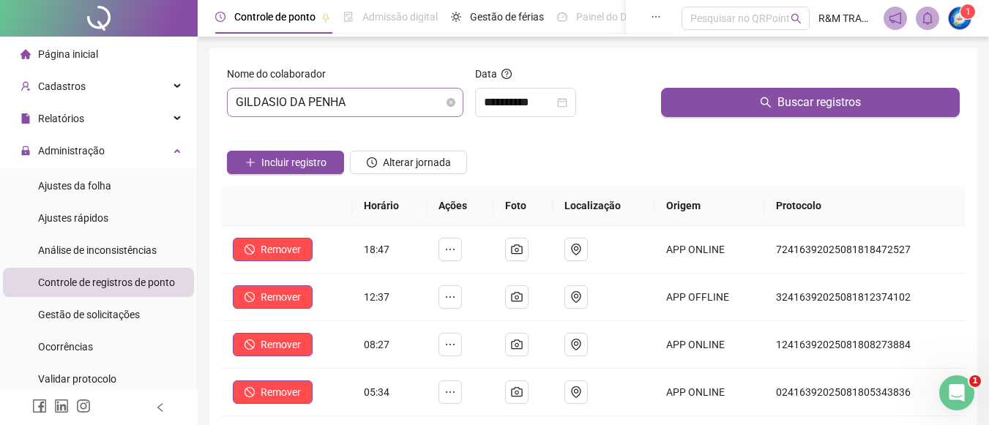
click at [350, 108] on span "GILDASIO DA PENHA" at bounding box center [345, 103] width 219 height 28
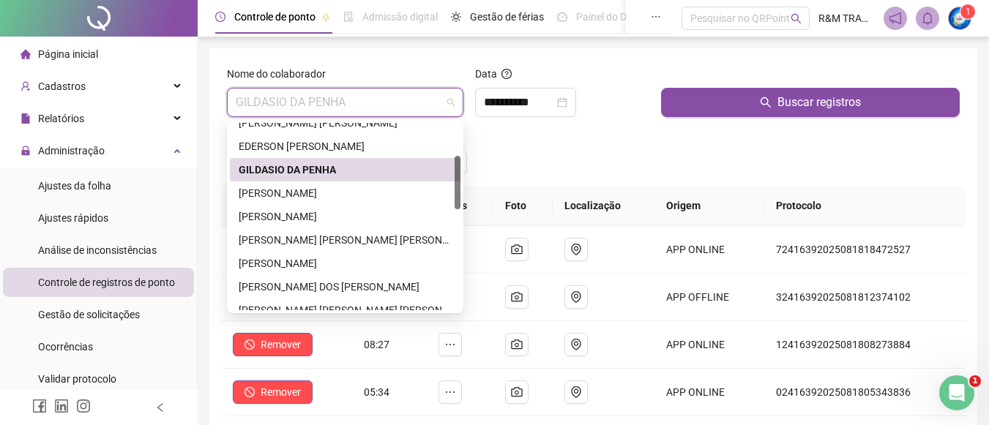
scroll to position [116, 0]
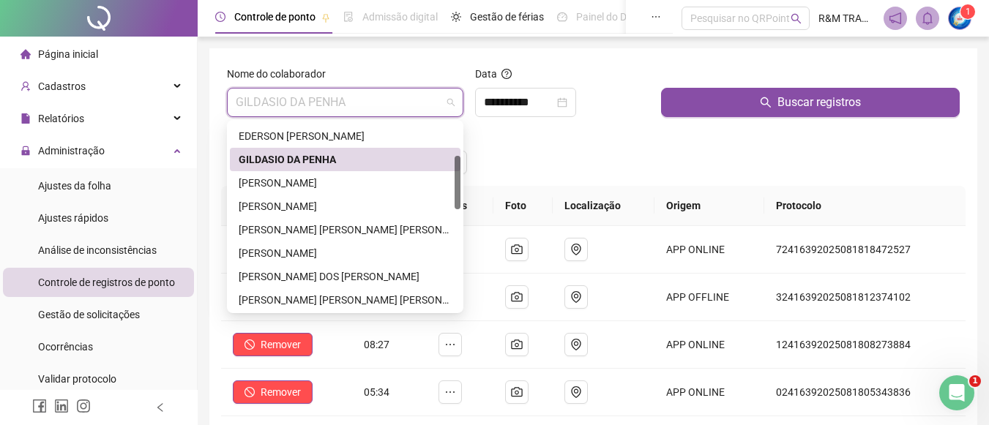
drag, startPoint x: 458, startPoint y: 131, endPoint x: 456, endPoint y: 164, distance: 33.1
click at [456, 164] on div at bounding box center [458, 182] width 6 height 53
click at [499, 102] on input "**********" at bounding box center [519, 103] width 70 height 18
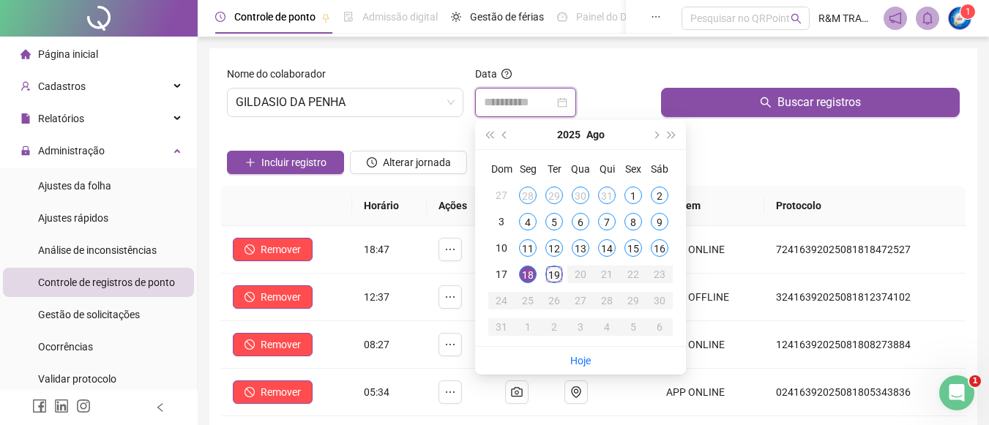
type input "**********"
click at [552, 274] on div "19" at bounding box center [555, 275] width 18 height 18
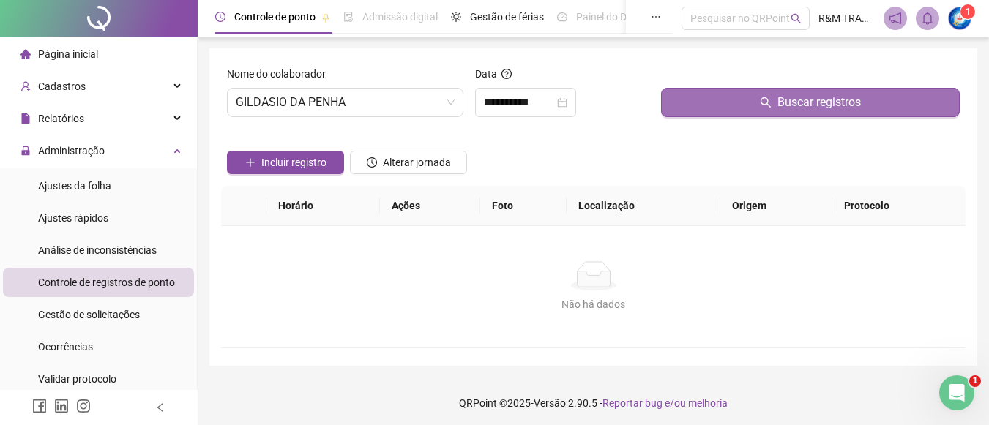
click at [711, 105] on button "Buscar registros" at bounding box center [810, 102] width 299 height 29
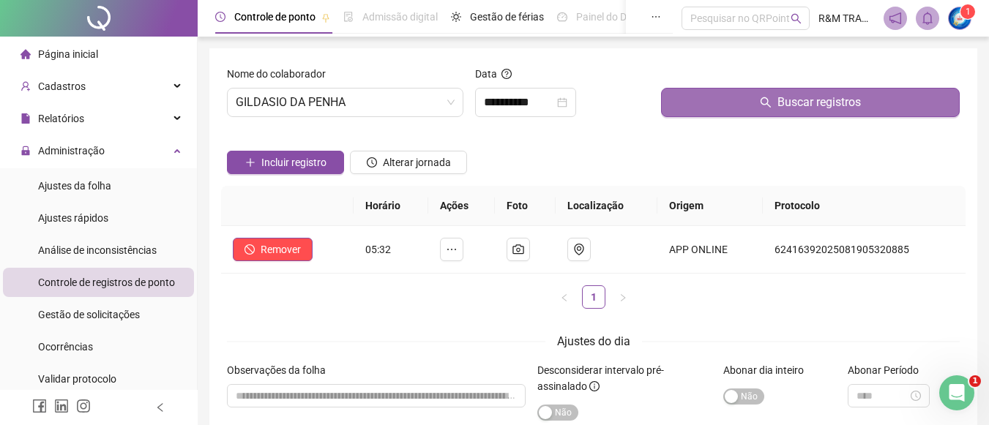
click at [694, 100] on button "Buscar registros" at bounding box center [810, 102] width 299 height 29
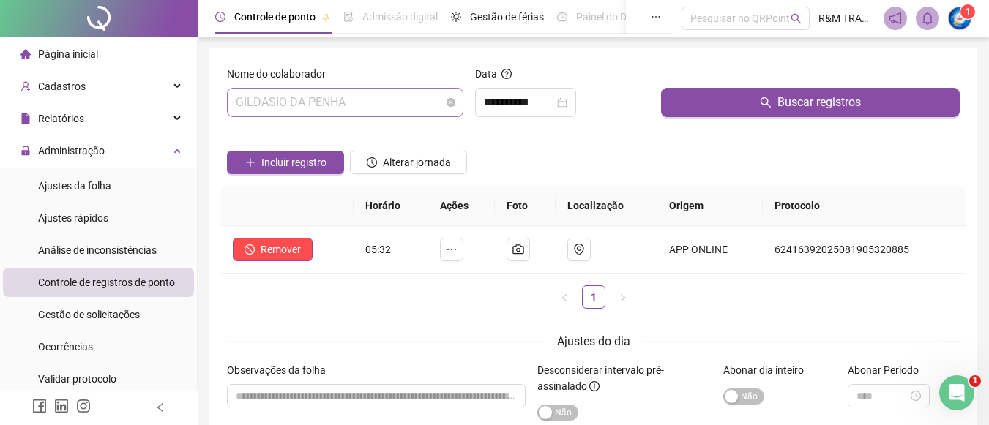
click at [357, 105] on span "GILDASIO DA PENHA" at bounding box center [345, 103] width 219 height 28
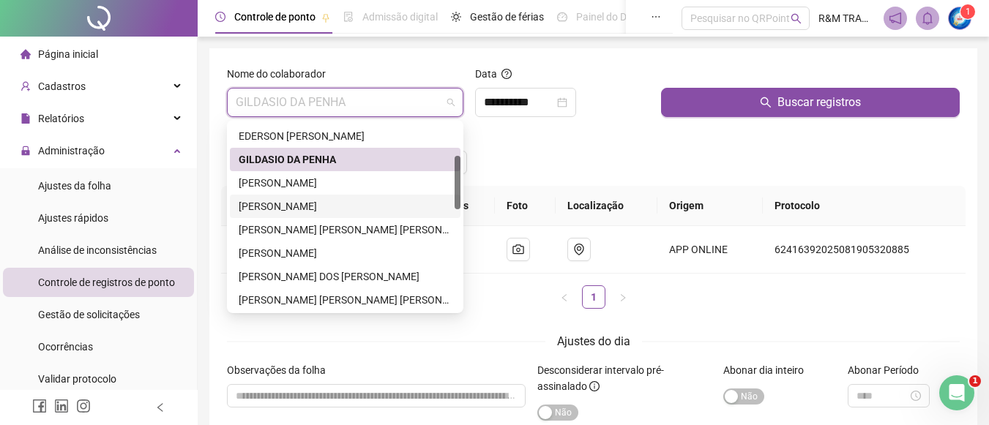
click at [286, 207] on div "[PERSON_NAME]" at bounding box center [345, 206] width 213 height 16
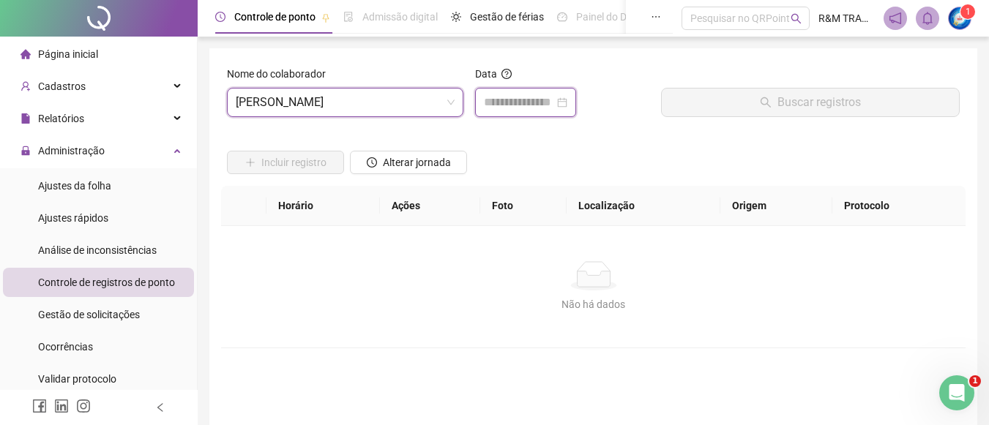
click at [509, 96] on input at bounding box center [519, 103] width 70 height 18
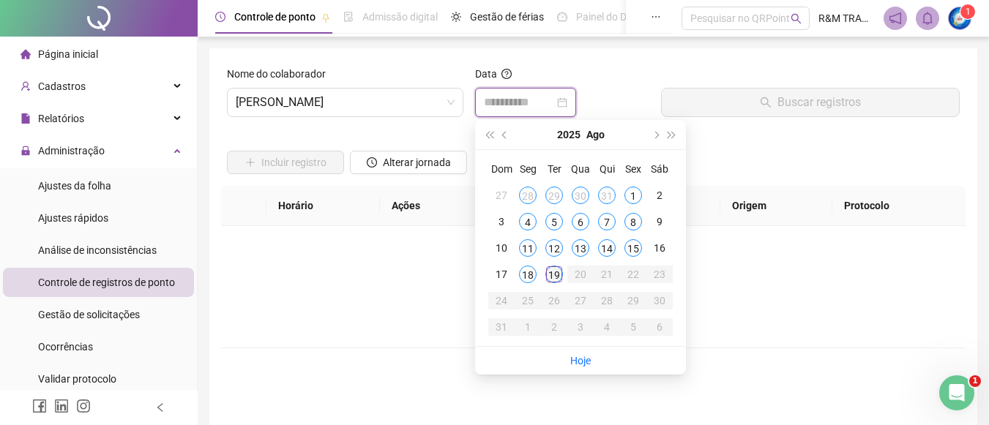
type input "**********"
click at [531, 272] on div "18" at bounding box center [528, 275] width 18 height 18
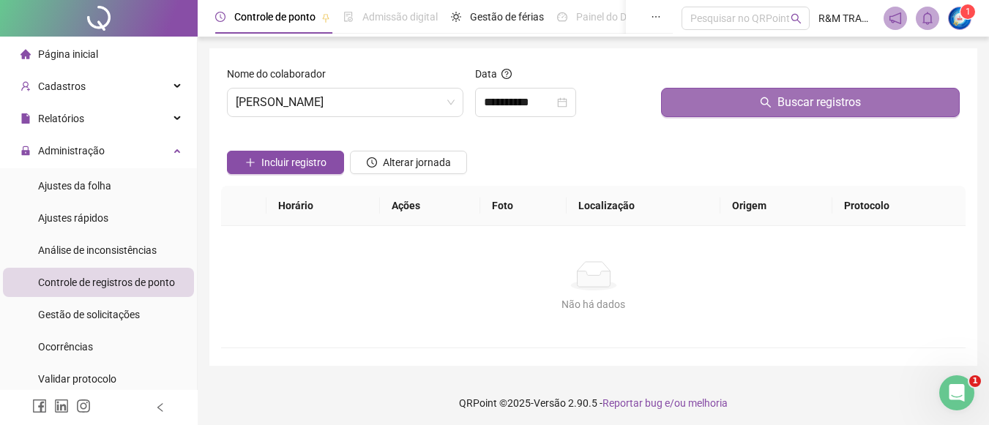
click at [719, 97] on button "Buscar registros" at bounding box center [810, 102] width 299 height 29
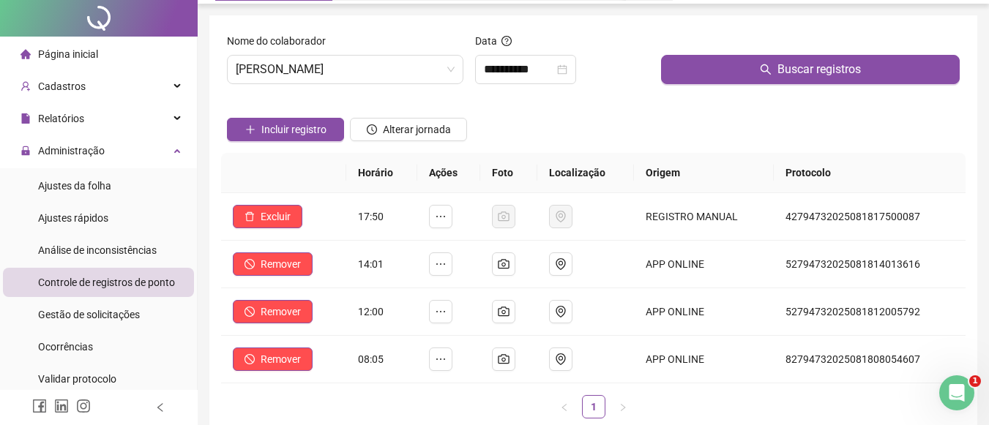
scroll to position [0, 0]
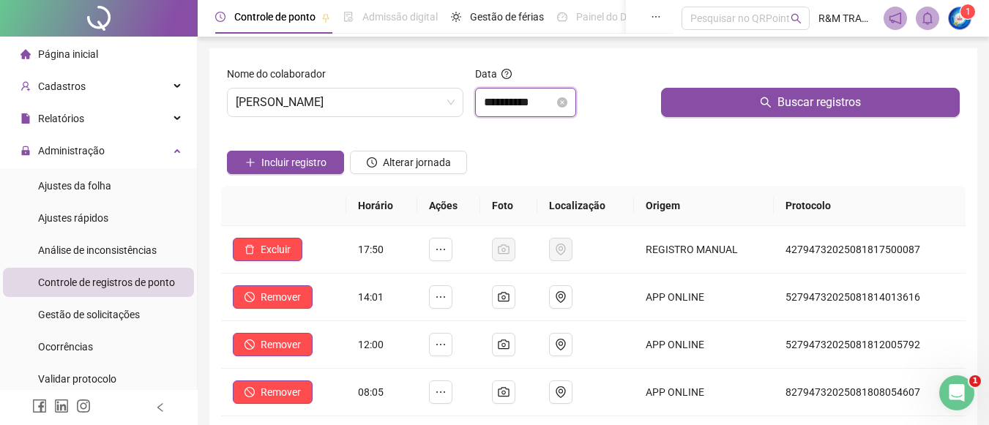
click at [507, 100] on input "**********" at bounding box center [519, 103] width 70 height 18
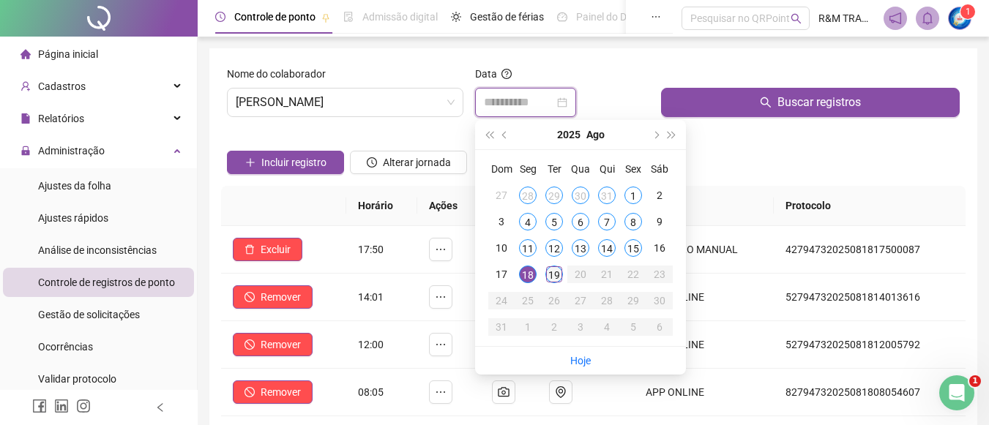
type input "**********"
click at [559, 275] on div "19" at bounding box center [555, 275] width 18 height 18
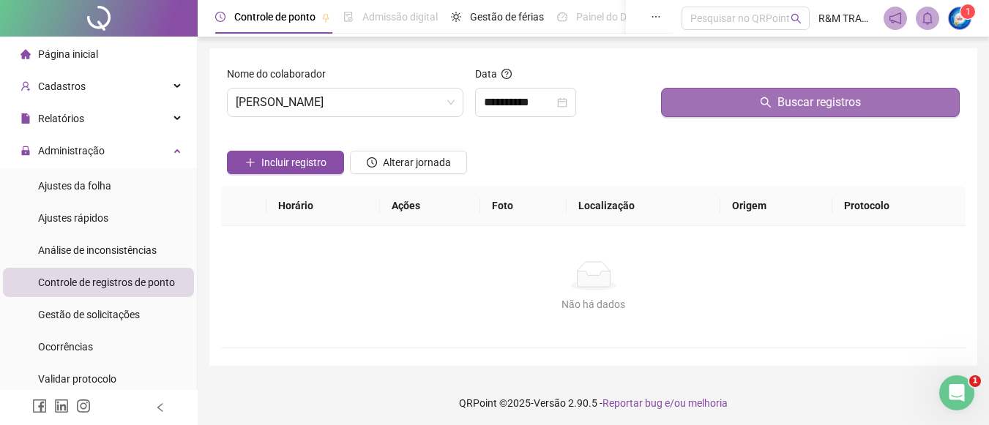
click at [717, 114] on button "Buscar registros" at bounding box center [810, 102] width 299 height 29
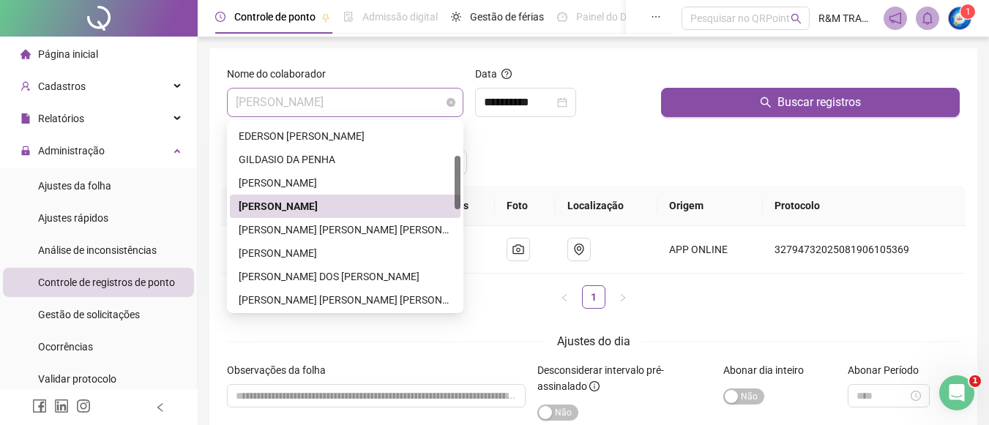
click at [310, 104] on span "[PERSON_NAME]" at bounding box center [345, 103] width 219 height 28
click at [326, 230] on div "[PERSON_NAME] [PERSON_NAME] [PERSON_NAME]" at bounding box center [345, 230] width 213 height 16
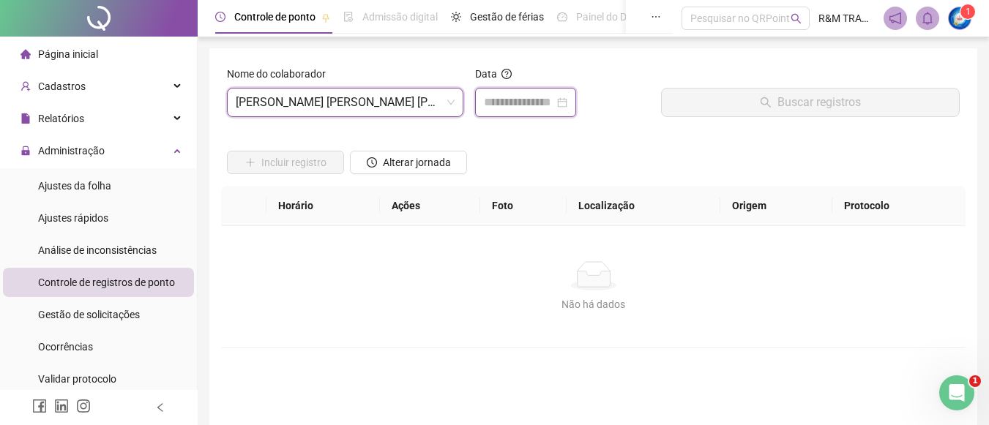
click at [506, 106] on input at bounding box center [519, 103] width 70 height 18
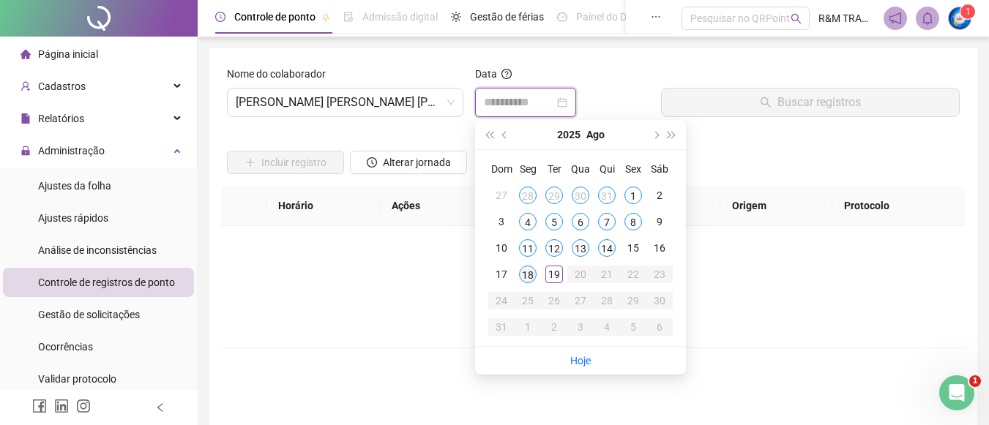
type input "**********"
click at [527, 272] on div "18" at bounding box center [528, 275] width 18 height 18
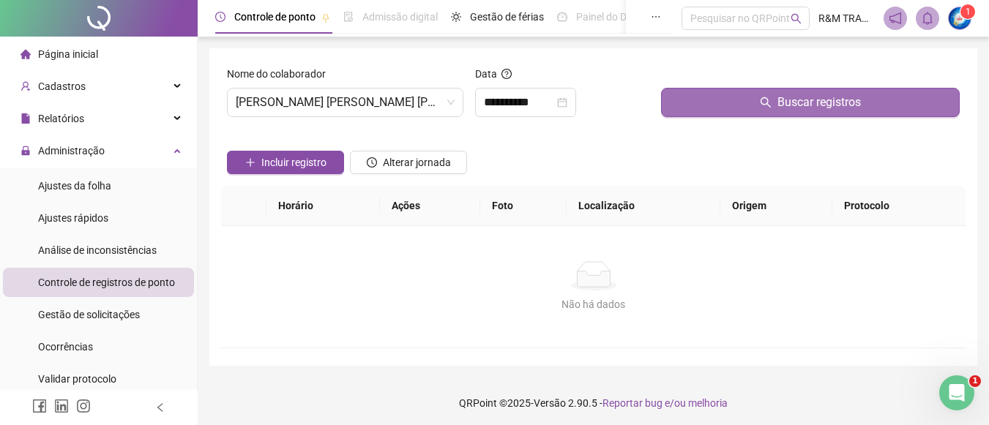
click at [700, 105] on button "Buscar registros" at bounding box center [810, 102] width 299 height 29
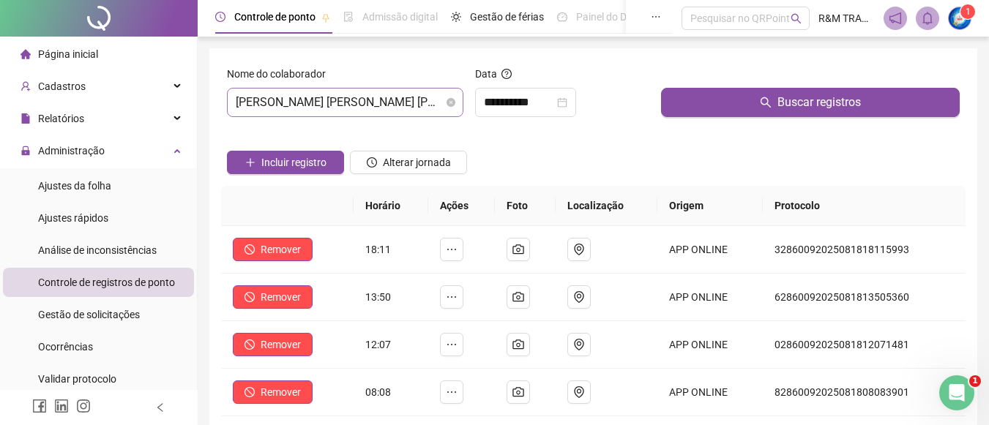
click at [346, 103] on span "[PERSON_NAME] [PERSON_NAME] [PERSON_NAME]" at bounding box center [345, 103] width 219 height 28
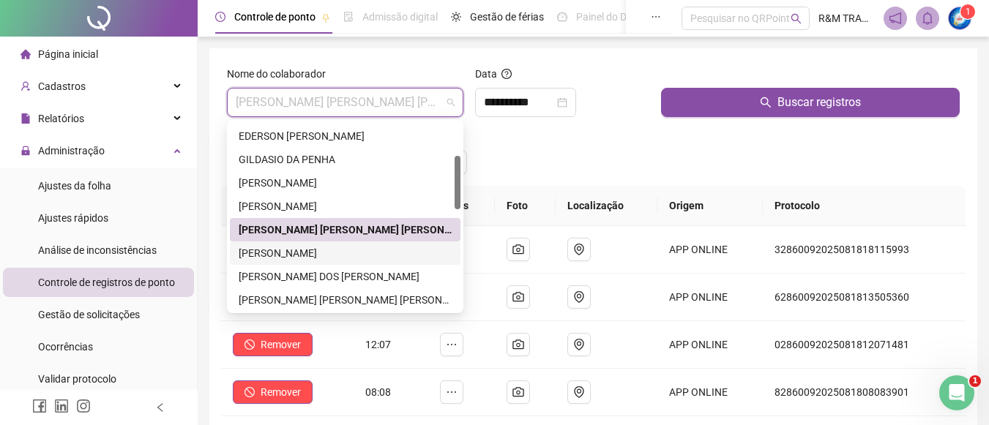
click at [277, 253] on div "[PERSON_NAME]" at bounding box center [345, 253] width 213 height 16
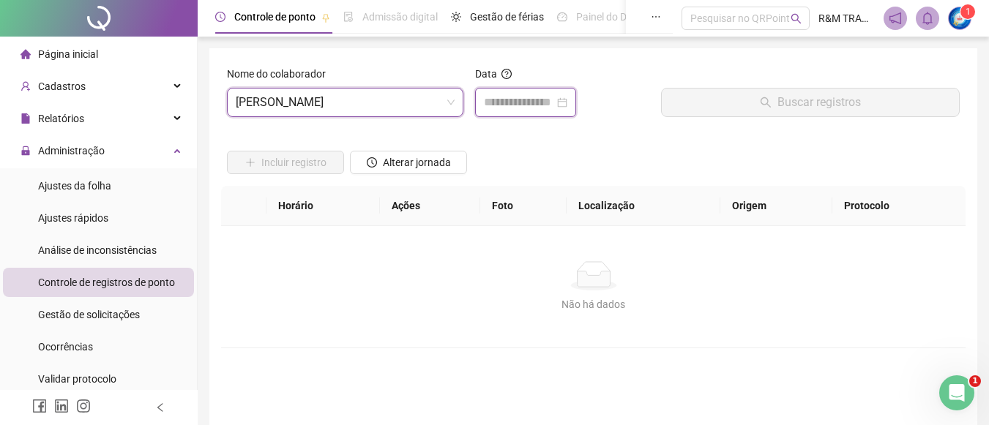
click at [490, 109] on input at bounding box center [519, 103] width 70 height 18
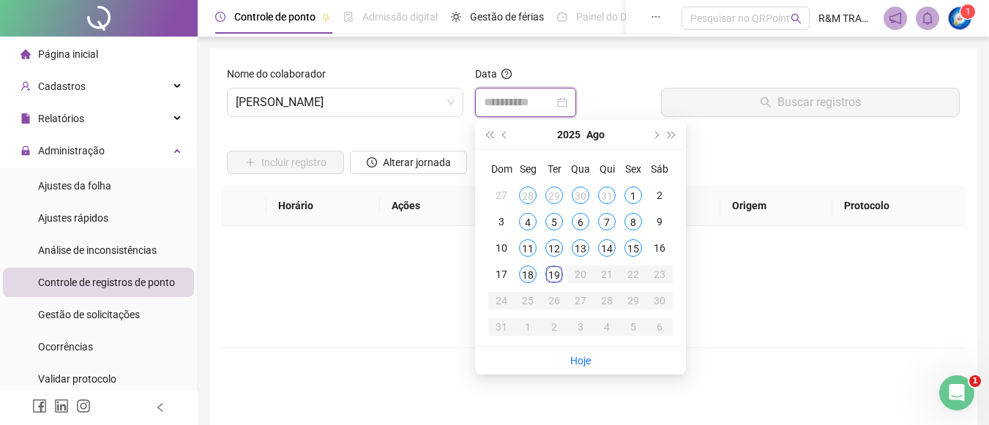
type input "**********"
click at [526, 278] on div "18" at bounding box center [528, 275] width 18 height 18
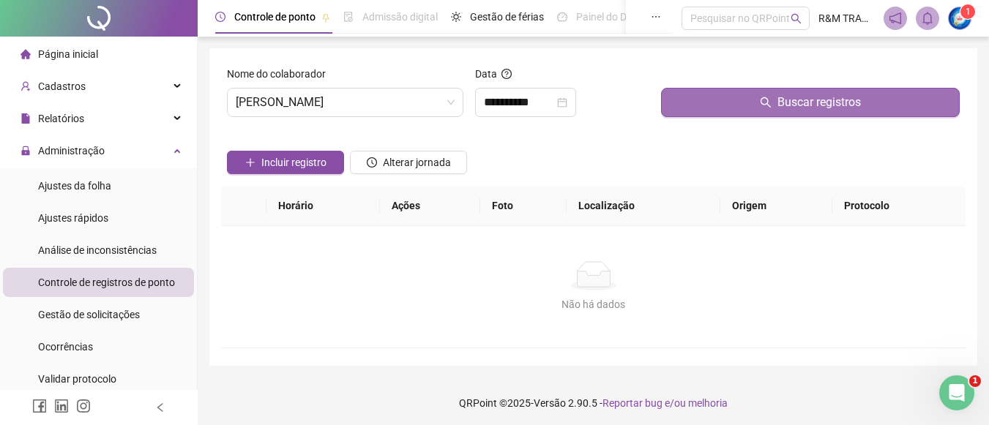
click at [685, 101] on button "Buscar registros" at bounding box center [810, 102] width 299 height 29
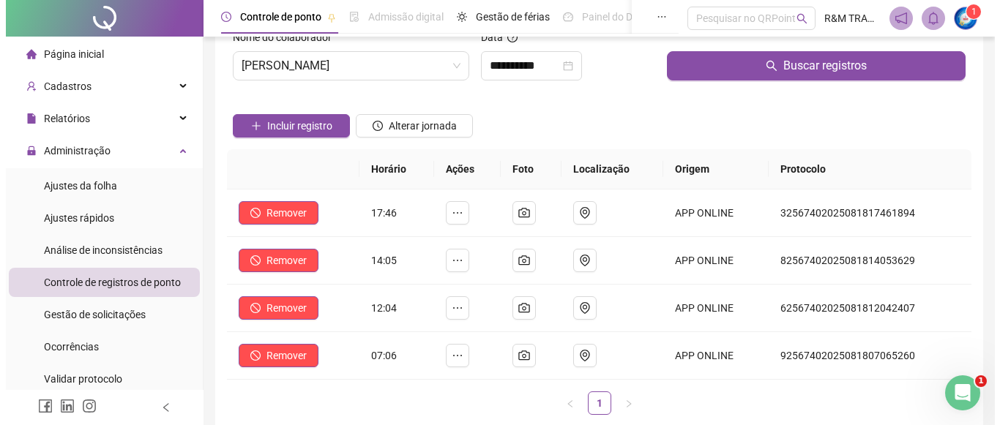
scroll to position [37, 0]
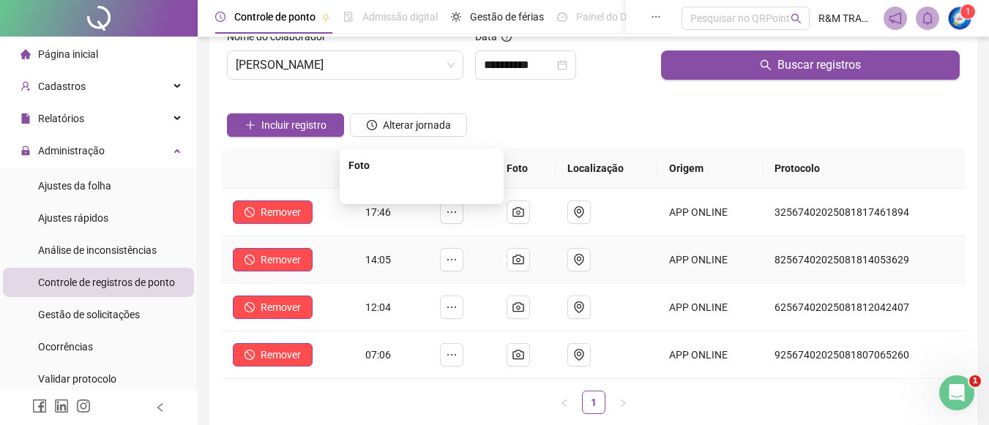
click at [422, 188] on img at bounding box center [422, 188] width 0 height 0
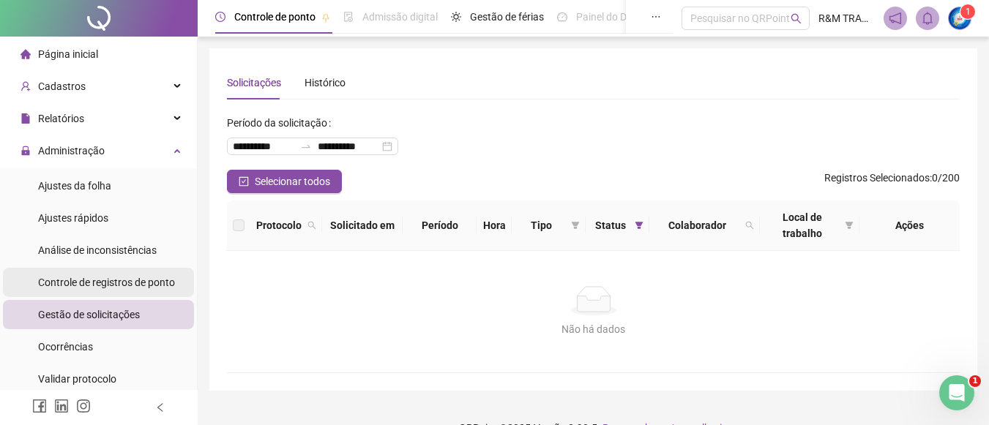
click at [100, 281] on span "Controle de registros de ponto" at bounding box center [106, 283] width 137 height 12
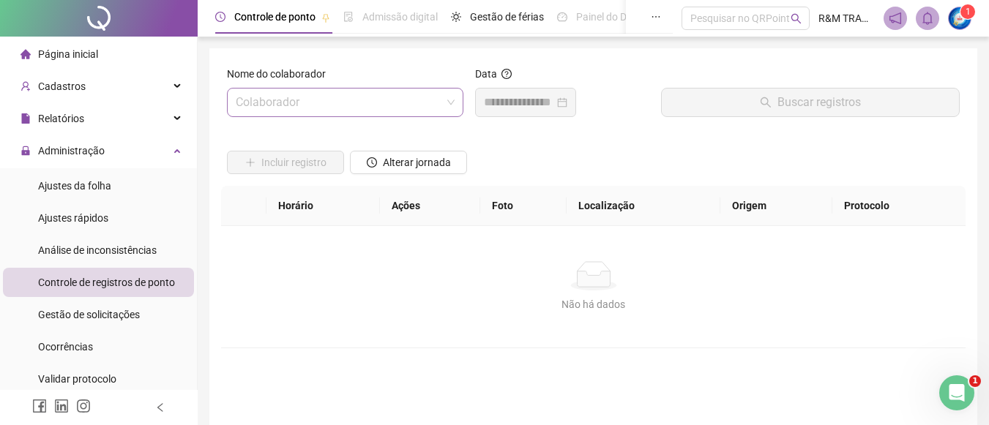
click at [313, 100] on input "search" at bounding box center [339, 103] width 206 height 28
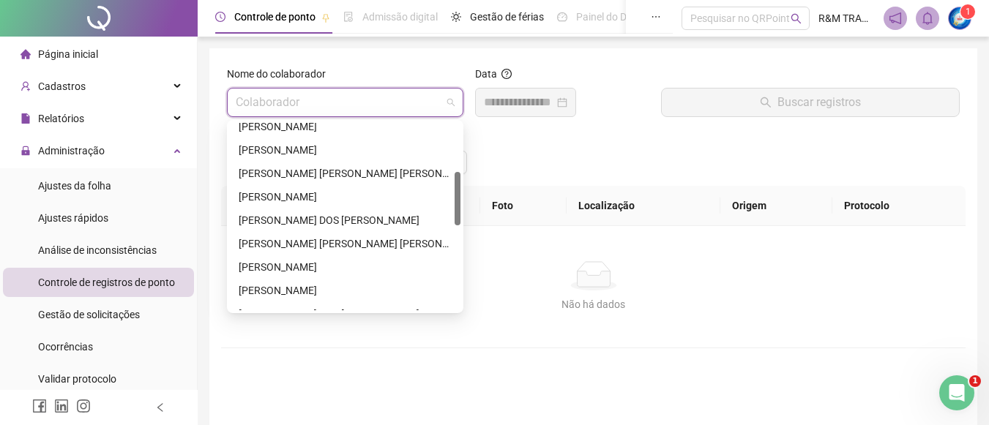
scroll to position [195, 0]
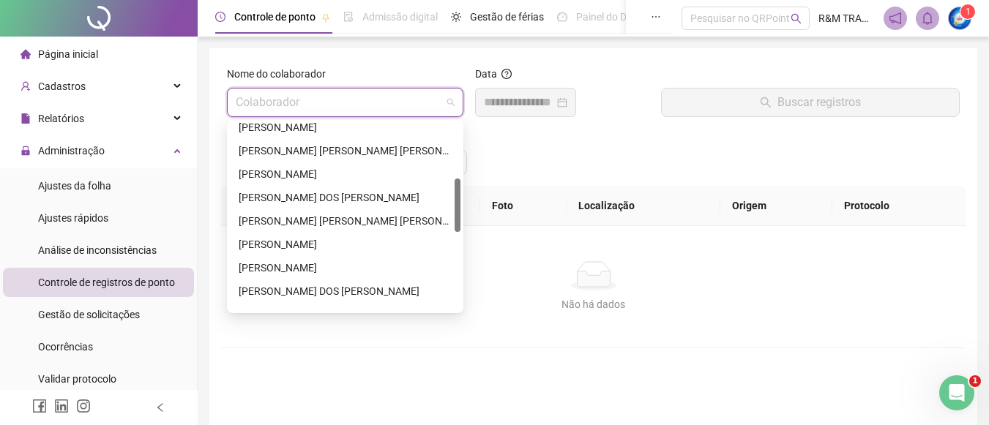
drag, startPoint x: 456, startPoint y: 143, endPoint x: 461, endPoint y: 198, distance: 55.9
click at [461, 198] on div "224494 292298 [PERSON_NAME] [PERSON_NAME] [PERSON_NAME] [PERSON_NAME] [PERSON_N…" at bounding box center [345, 216] width 237 height 193
click at [266, 163] on div "[PERSON_NAME]" at bounding box center [345, 174] width 231 height 23
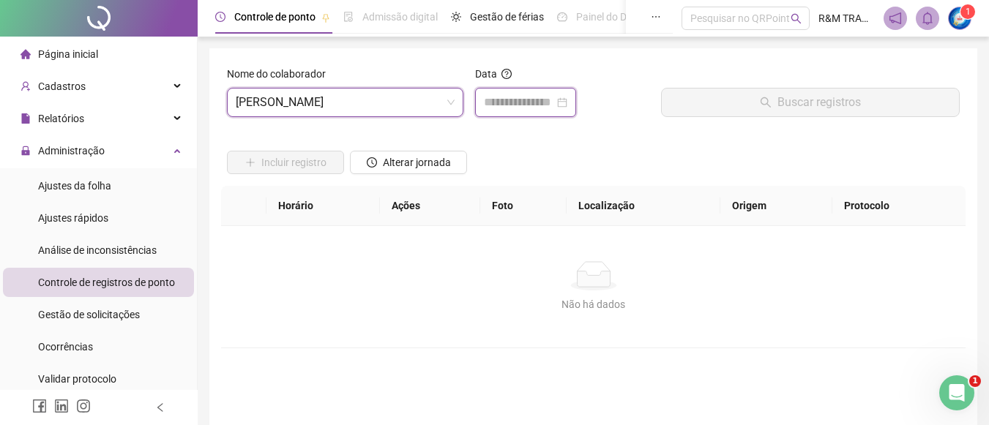
click at [492, 108] on input at bounding box center [519, 103] width 70 height 18
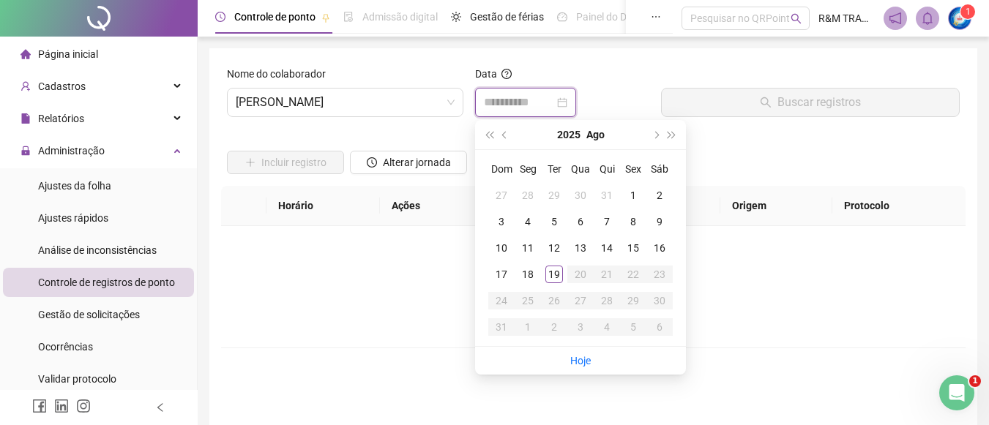
type input "**********"
click at [556, 278] on div "19" at bounding box center [555, 275] width 18 height 18
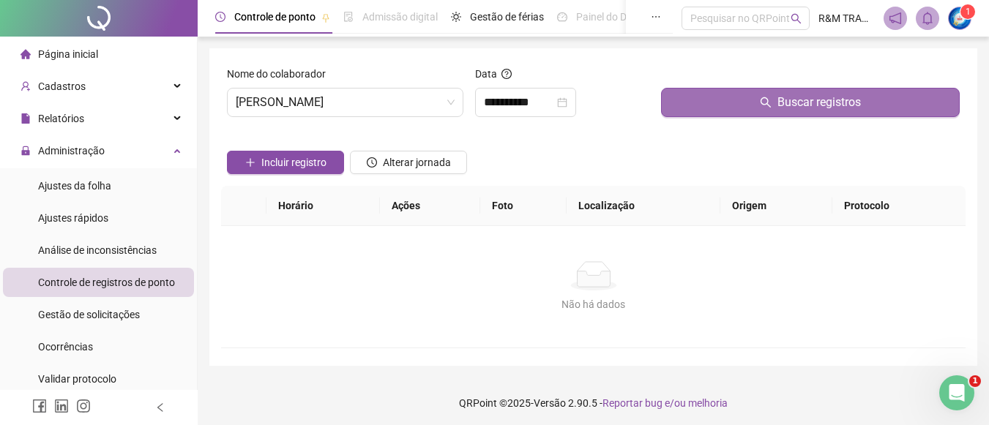
click at [750, 91] on button "Buscar registros" at bounding box center [810, 102] width 299 height 29
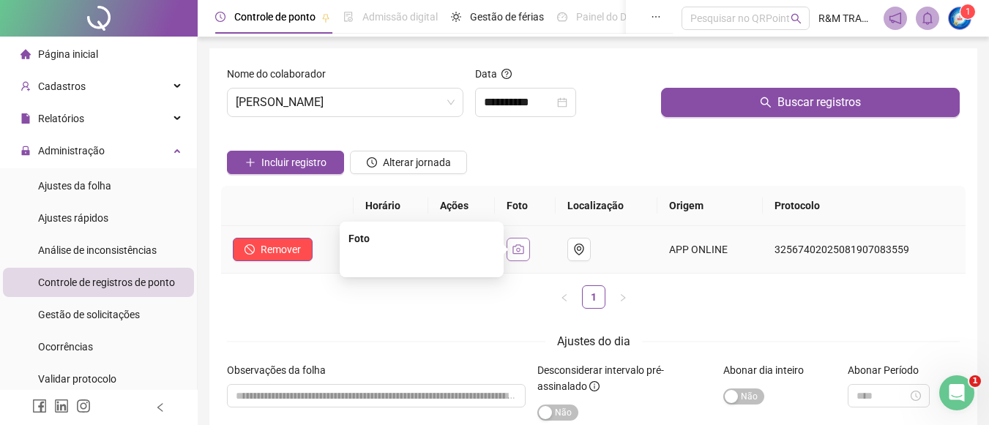
click at [521, 246] on icon "camera" at bounding box center [519, 250] width 12 height 12
click at [277, 97] on span "[PERSON_NAME]" at bounding box center [345, 103] width 219 height 28
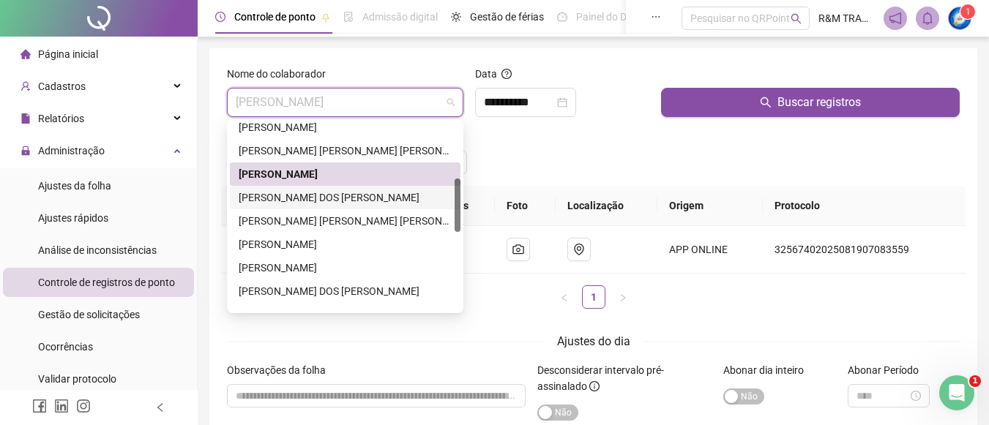
click at [293, 195] on div "[PERSON_NAME] DOS [PERSON_NAME]" at bounding box center [345, 198] width 213 height 16
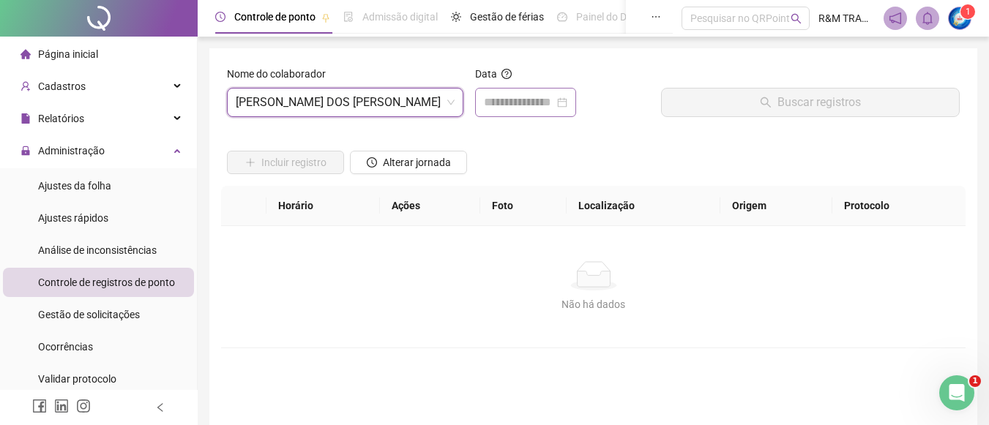
click at [505, 111] on div at bounding box center [525, 102] width 101 height 29
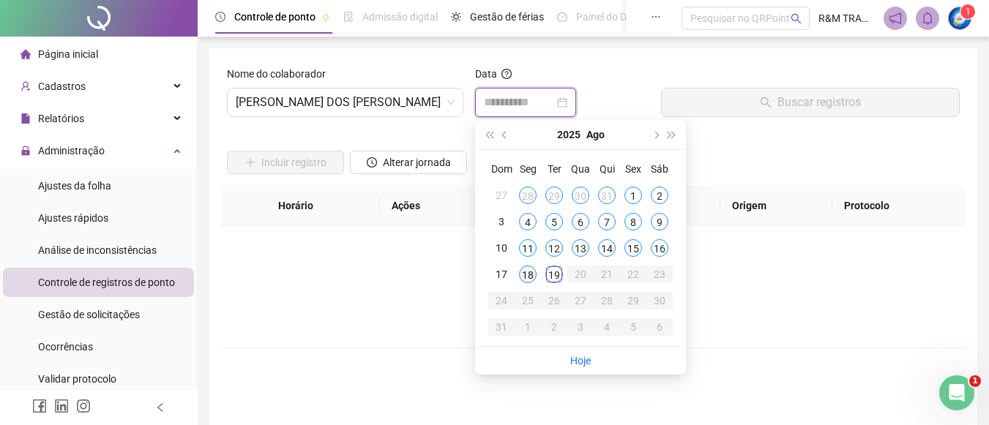
type input "**********"
click at [529, 272] on div "18" at bounding box center [528, 275] width 18 height 18
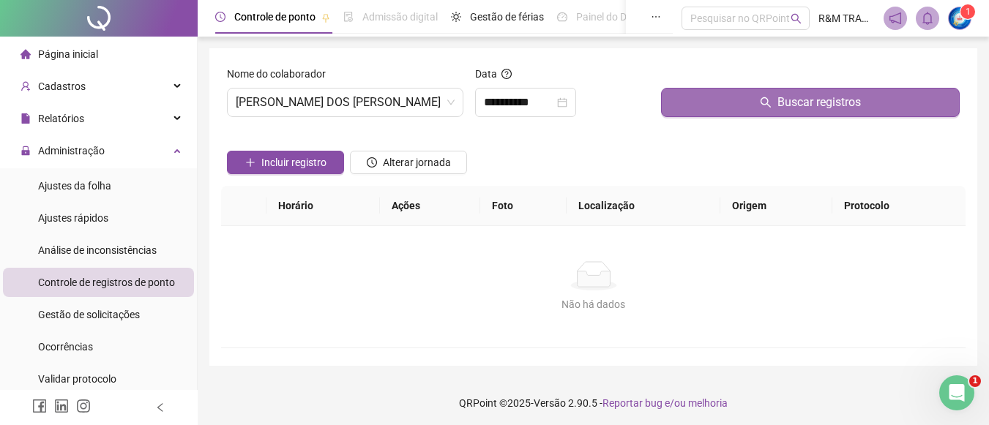
click at [720, 97] on button "Buscar registros" at bounding box center [810, 102] width 299 height 29
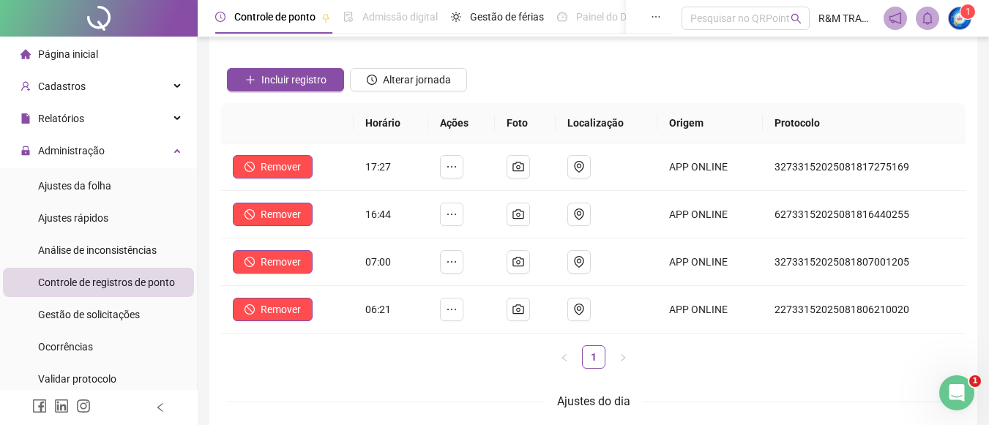
scroll to position [48, 0]
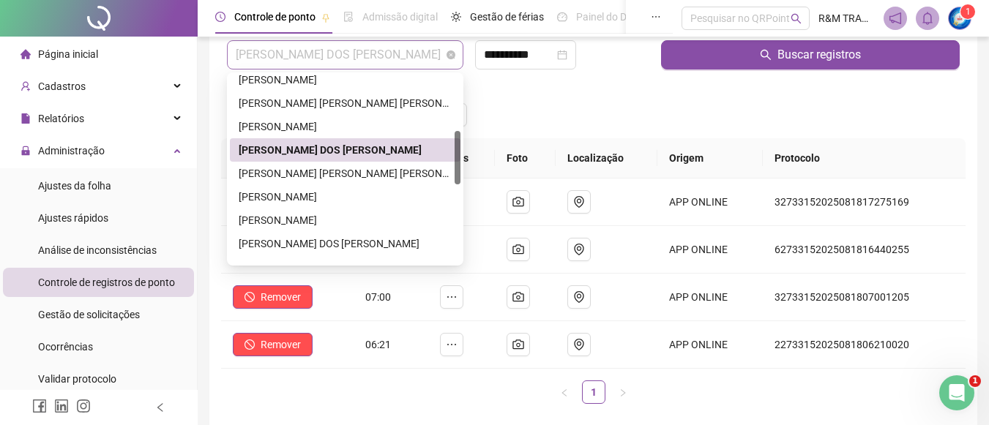
click at [384, 56] on span "[PERSON_NAME] DOS [PERSON_NAME]" at bounding box center [345, 55] width 219 height 28
click at [336, 173] on div "[PERSON_NAME] [PERSON_NAME] [PERSON_NAME]" at bounding box center [345, 174] width 213 height 16
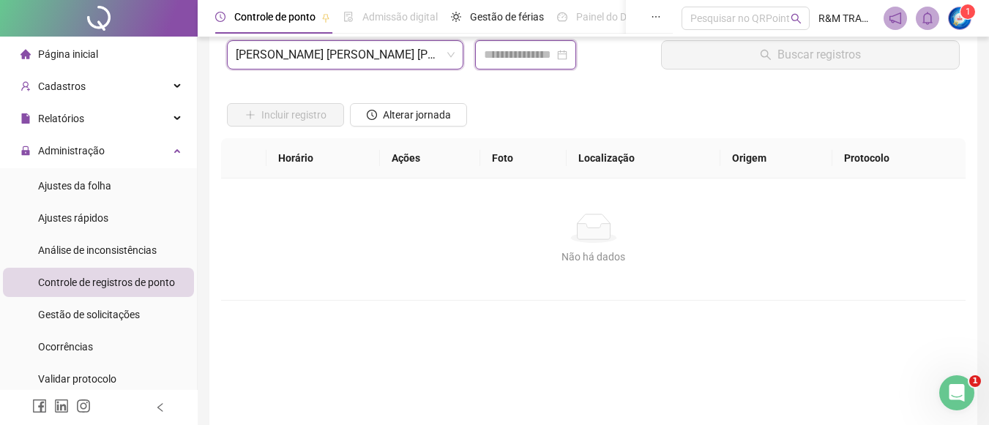
click at [500, 60] on input at bounding box center [519, 55] width 70 height 18
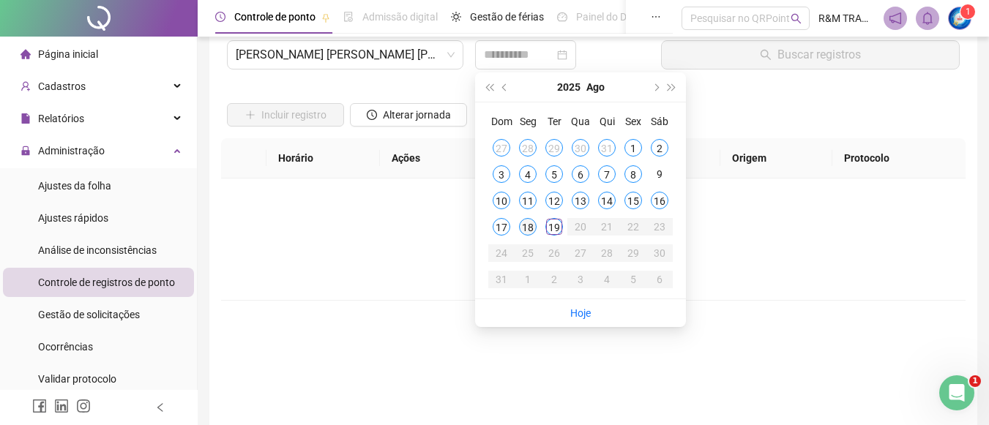
click at [527, 226] on div "18" at bounding box center [528, 227] width 18 height 18
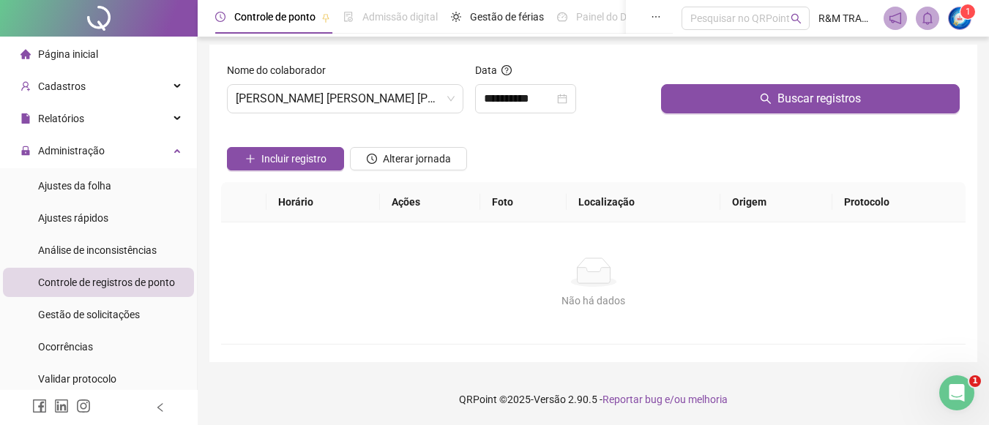
scroll to position [4, 0]
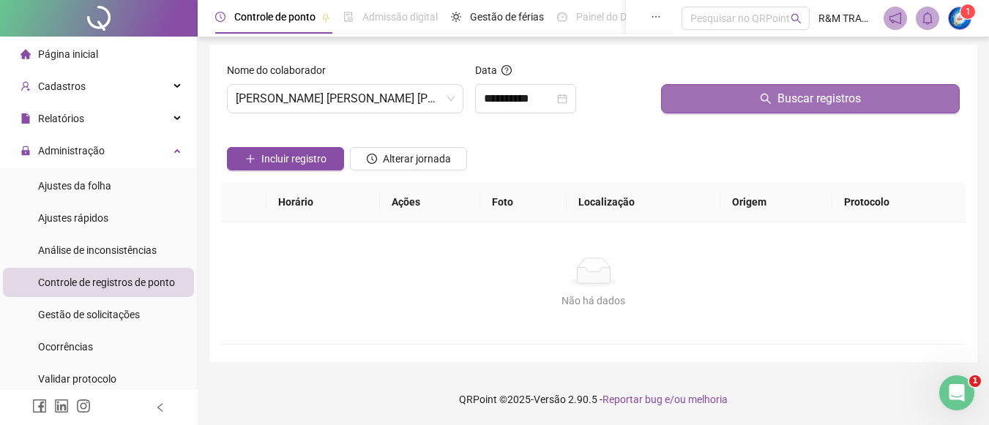
click at [723, 98] on button "Buscar registros" at bounding box center [810, 98] width 299 height 29
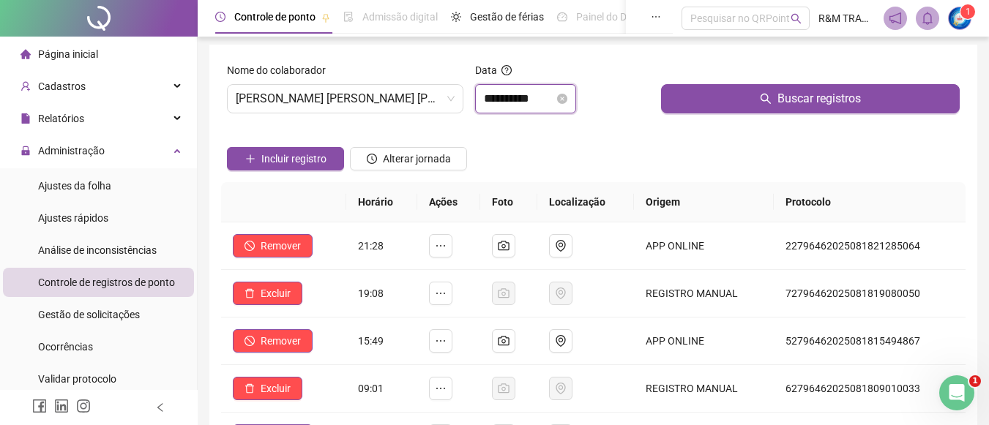
click at [501, 97] on input "**********" at bounding box center [519, 99] width 70 height 18
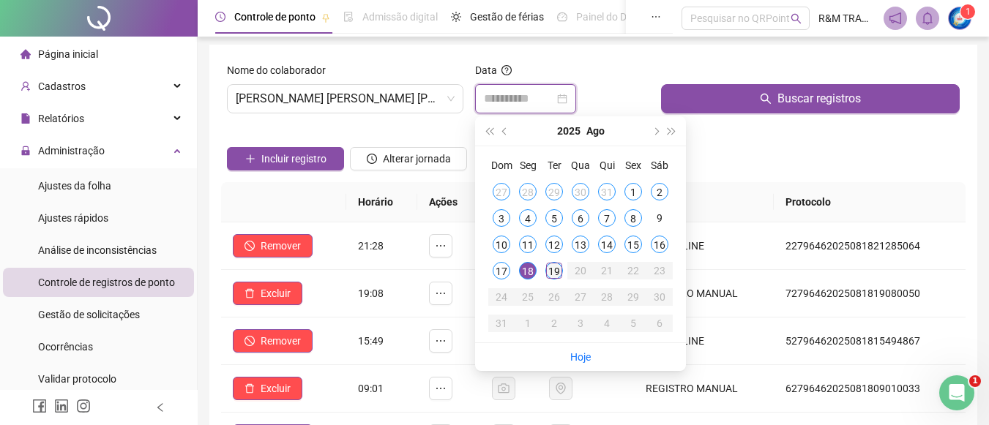
type input "**********"
click at [554, 272] on div "19" at bounding box center [555, 271] width 18 height 18
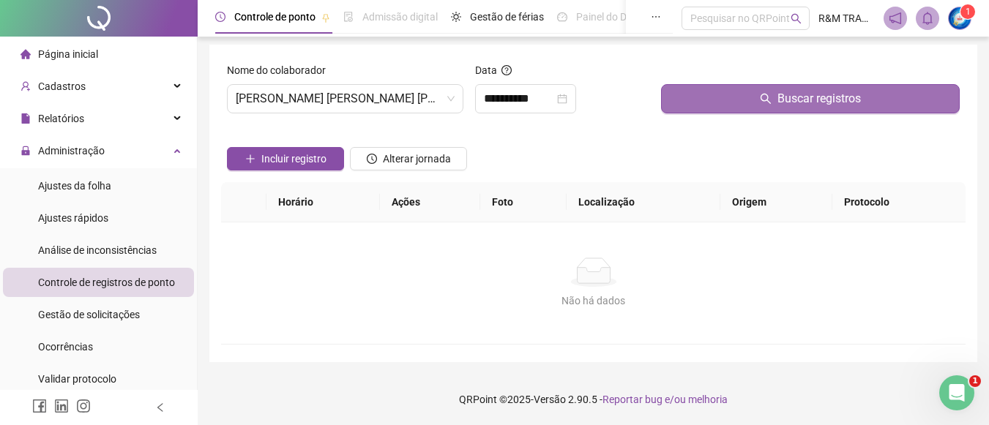
click at [705, 99] on button "Buscar registros" at bounding box center [810, 98] width 299 height 29
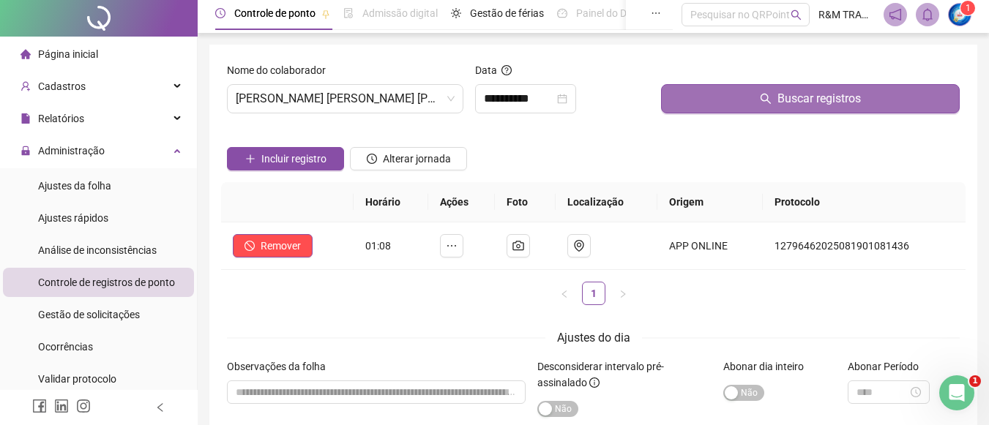
scroll to position [0, 0]
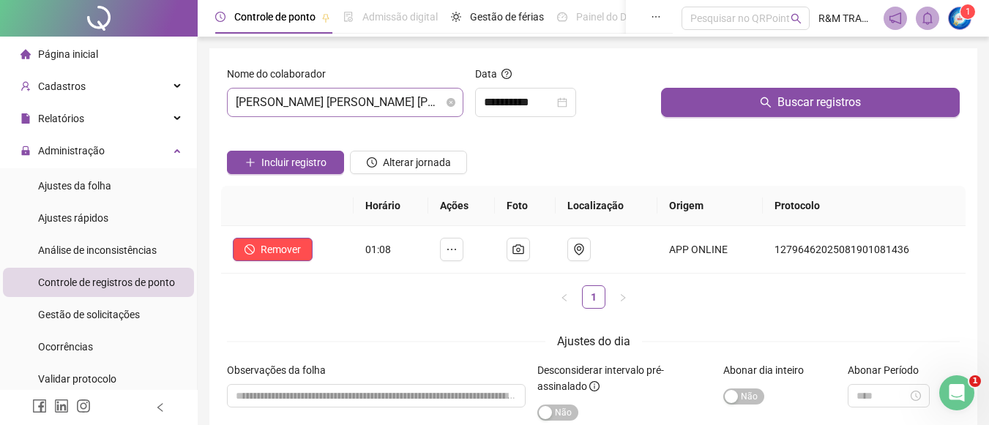
click at [376, 106] on span "[PERSON_NAME] [PERSON_NAME] [PERSON_NAME]" at bounding box center [345, 103] width 219 height 28
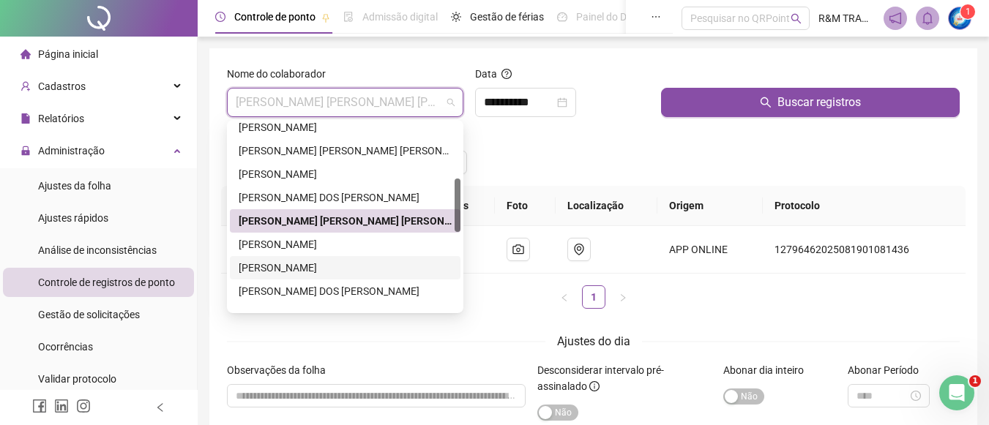
click at [304, 272] on div "[PERSON_NAME]" at bounding box center [345, 268] width 213 height 16
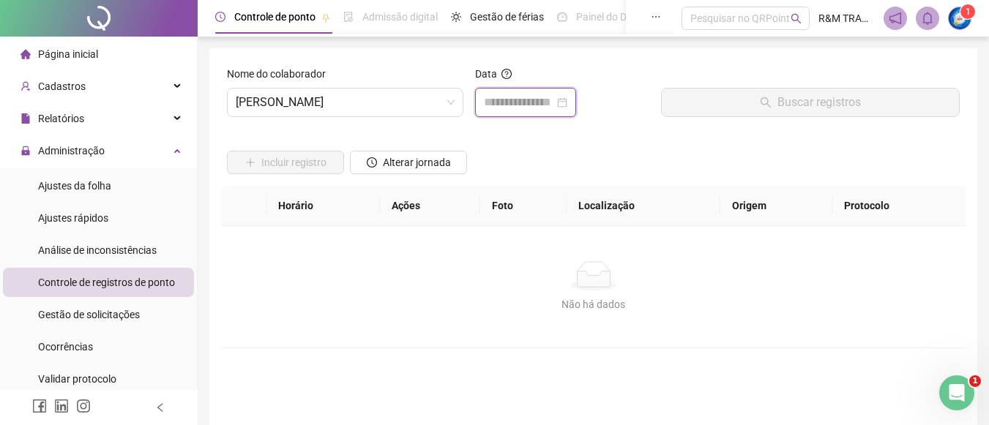
click at [493, 97] on input at bounding box center [519, 103] width 70 height 18
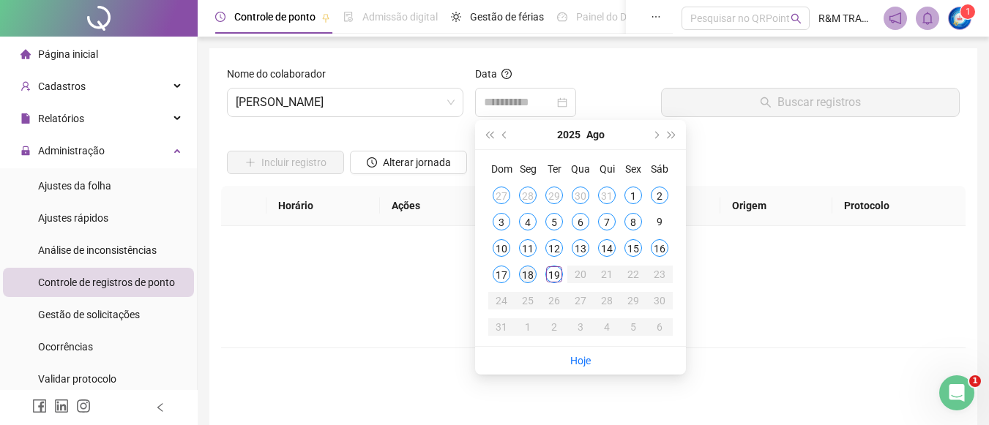
click at [528, 283] on div "18" at bounding box center [528, 275] width 18 height 18
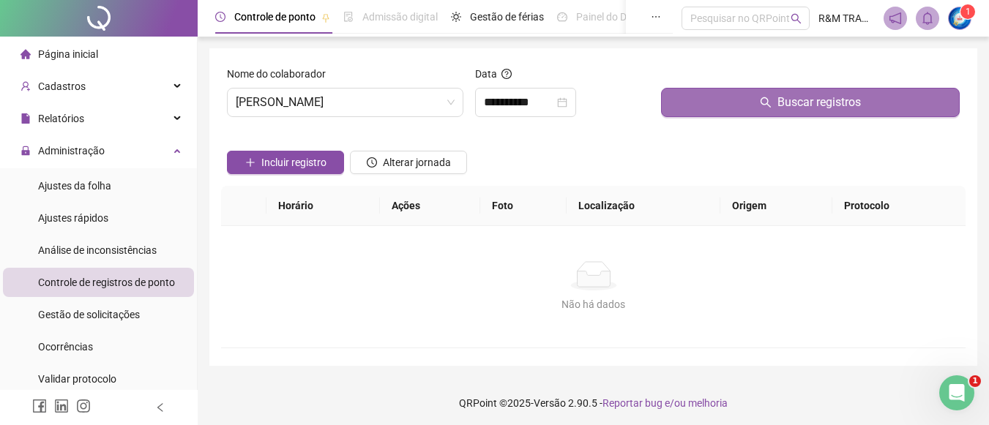
click at [713, 108] on button "Buscar registros" at bounding box center [810, 102] width 299 height 29
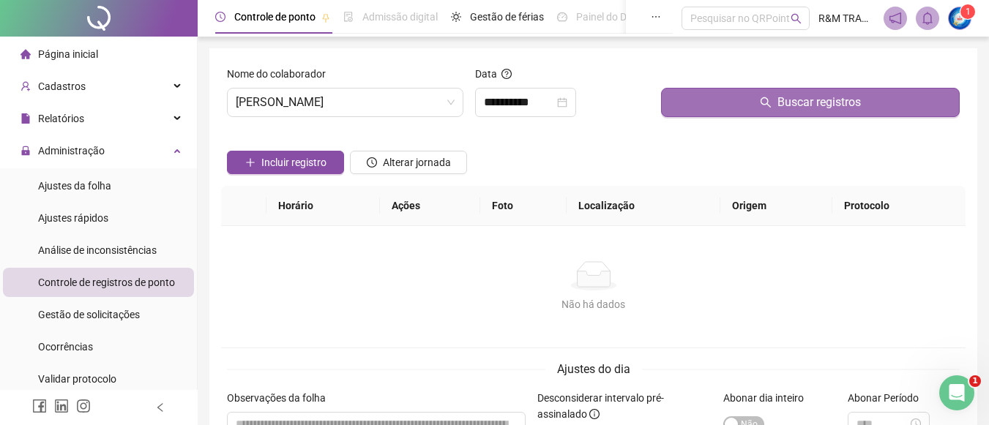
click at [713, 96] on button "Buscar registros" at bounding box center [810, 102] width 299 height 29
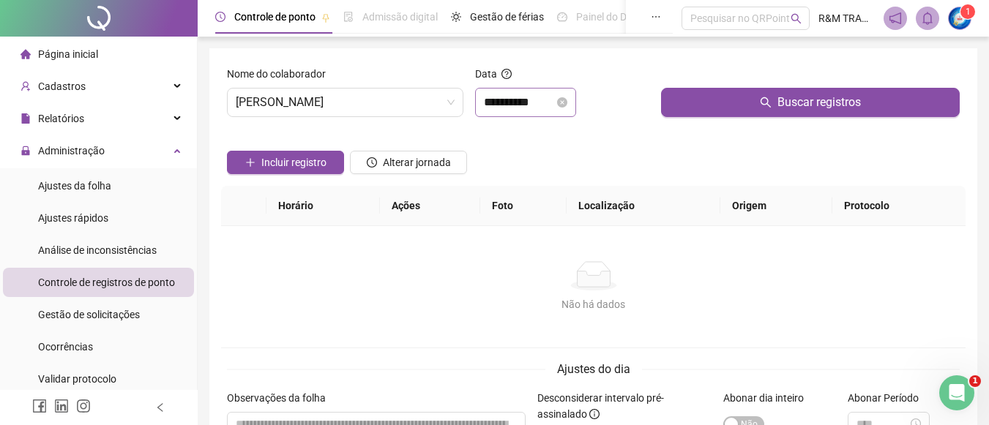
click at [483, 111] on div "**********" at bounding box center [525, 102] width 101 height 29
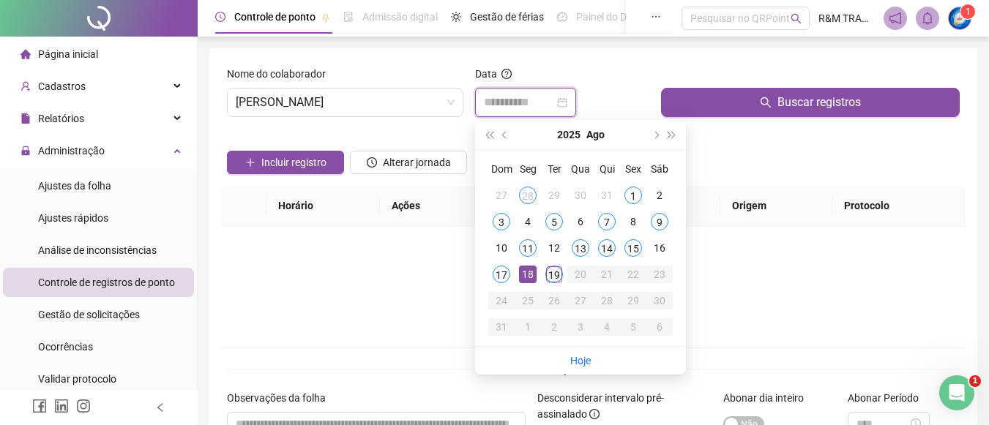
type input "**********"
click at [555, 277] on div "19" at bounding box center [555, 275] width 18 height 18
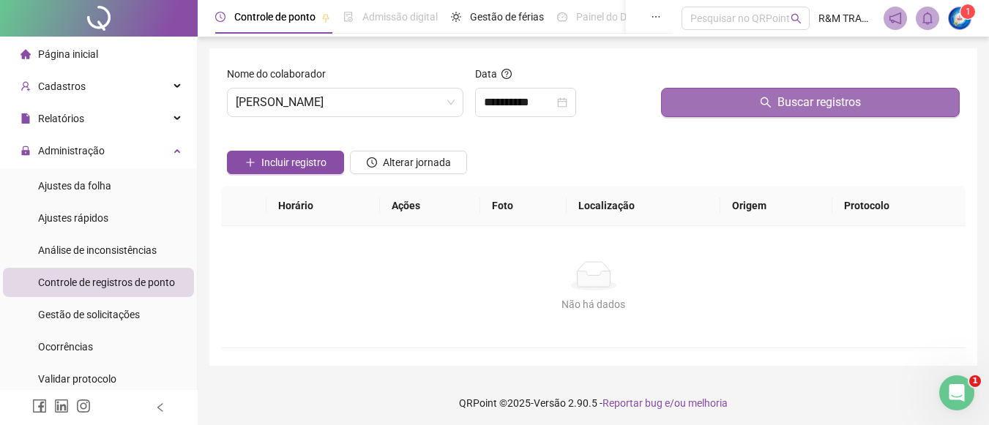
click at [745, 97] on button "Buscar registros" at bounding box center [810, 102] width 299 height 29
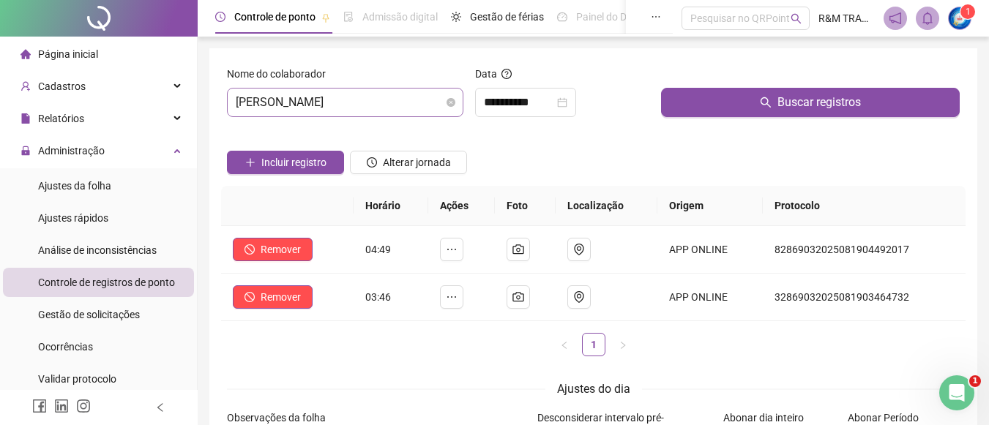
click at [329, 107] on span "[PERSON_NAME]" at bounding box center [345, 103] width 219 height 28
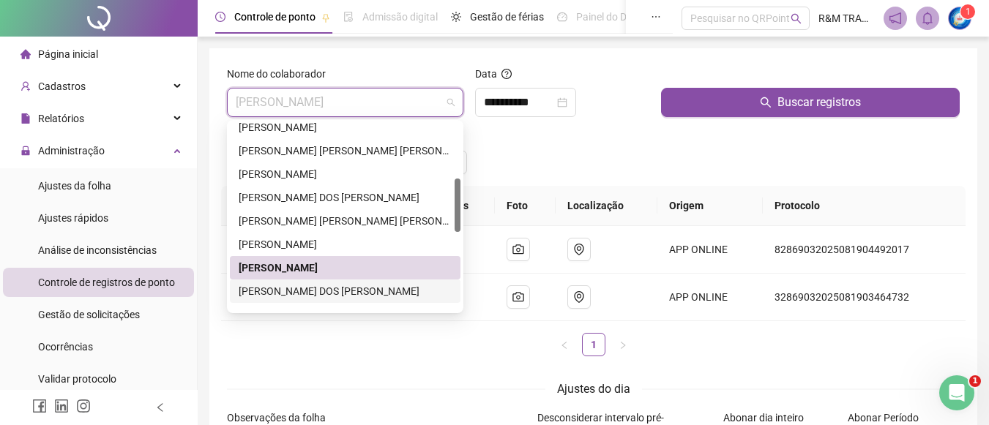
click at [315, 296] on div "[PERSON_NAME] DOS [PERSON_NAME]" at bounding box center [345, 291] width 213 height 16
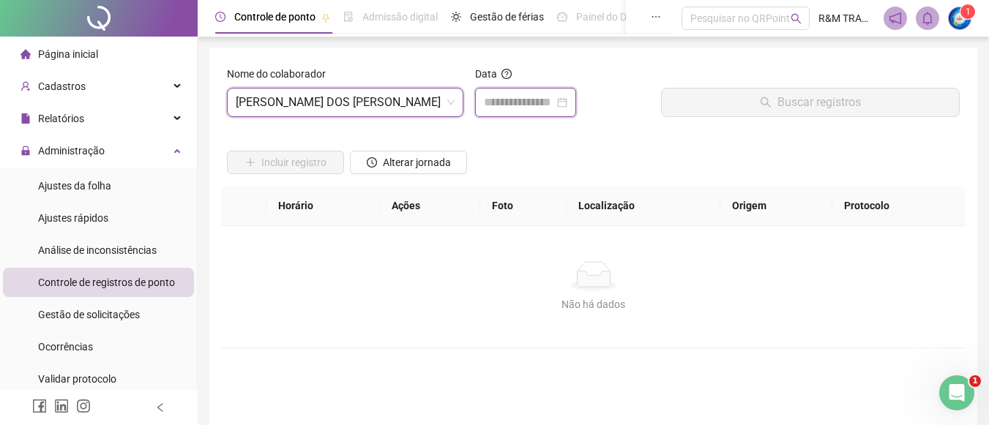
click at [508, 103] on input at bounding box center [519, 103] width 70 height 18
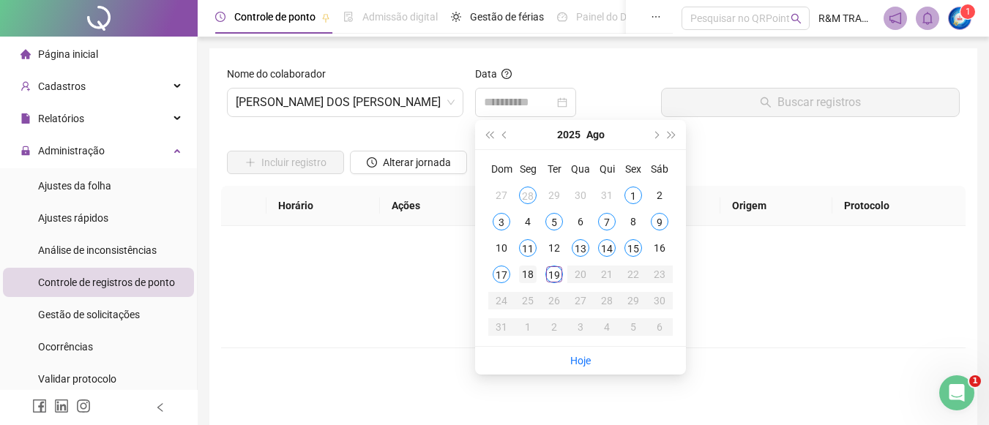
click at [530, 274] on div "18" at bounding box center [528, 275] width 18 height 18
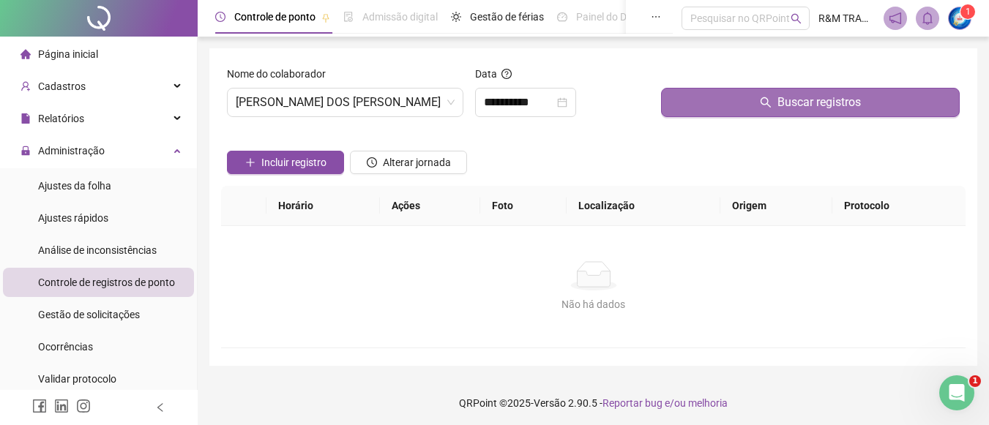
click at [724, 108] on button "Buscar registros" at bounding box center [810, 102] width 299 height 29
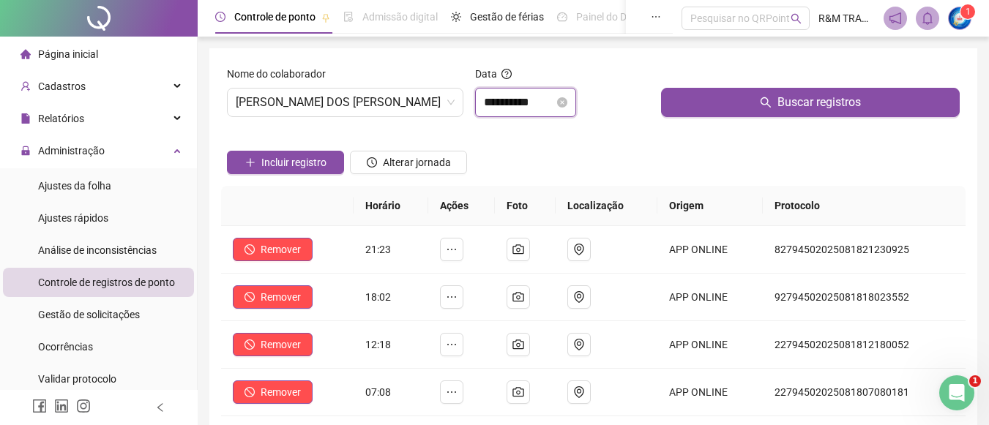
click at [513, 103] on input "**********" at bounding box center [519, 103] width 70 height 18
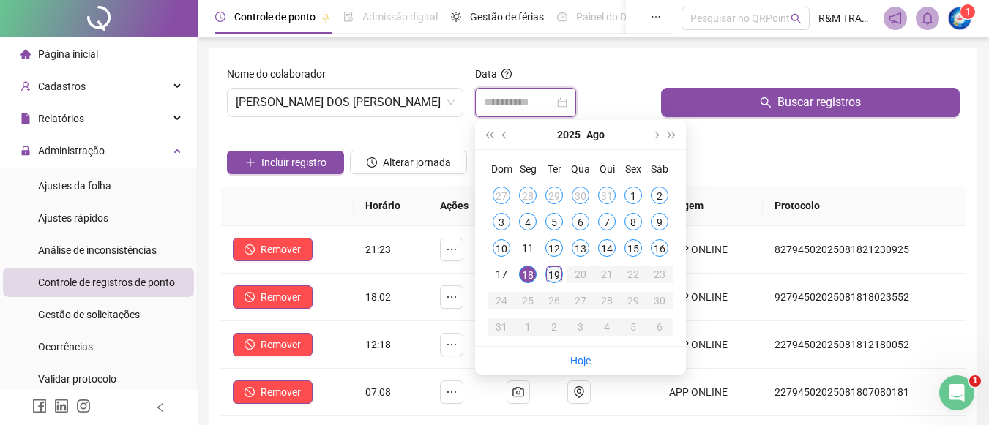
type input "**********"
click at [556, 274] on div "19" at bounding box center [555, 275] width 18 height 18
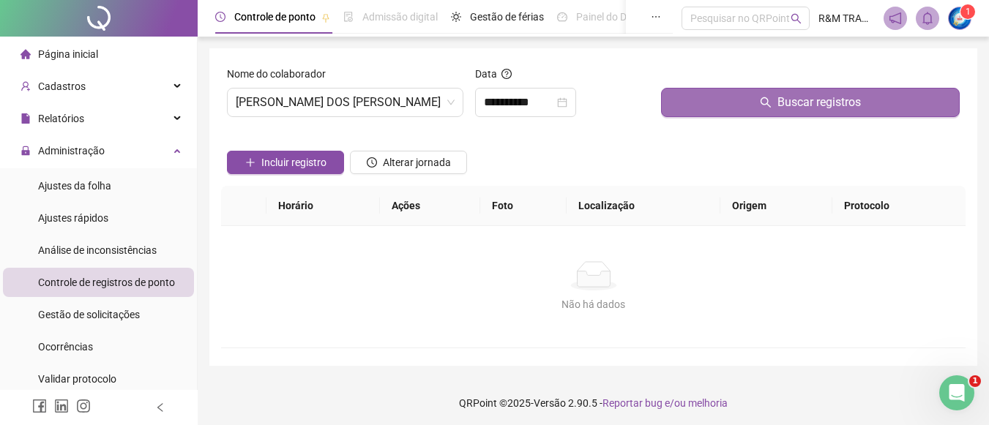
click at [714, 109] on button "Buscar registros" at bounding box center [810, 102] width 299 height 29
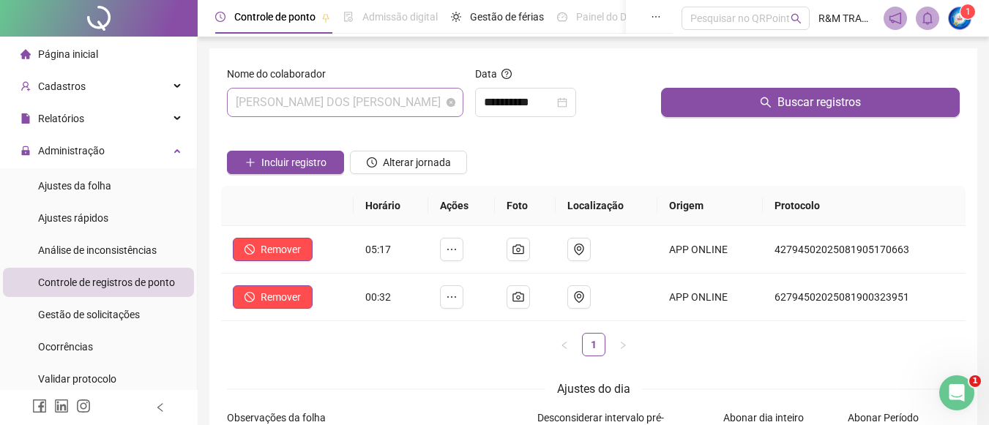
click at [300, 115] on span "[PERSON_NAME] DOS [PERSON_NAME]" at bounding box center [345, 103] width 219 height 28
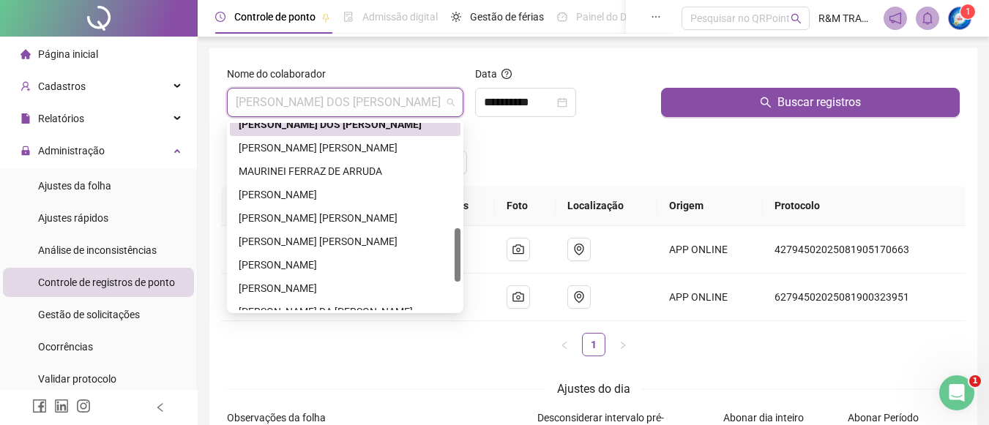
scroll to position [369, 0]
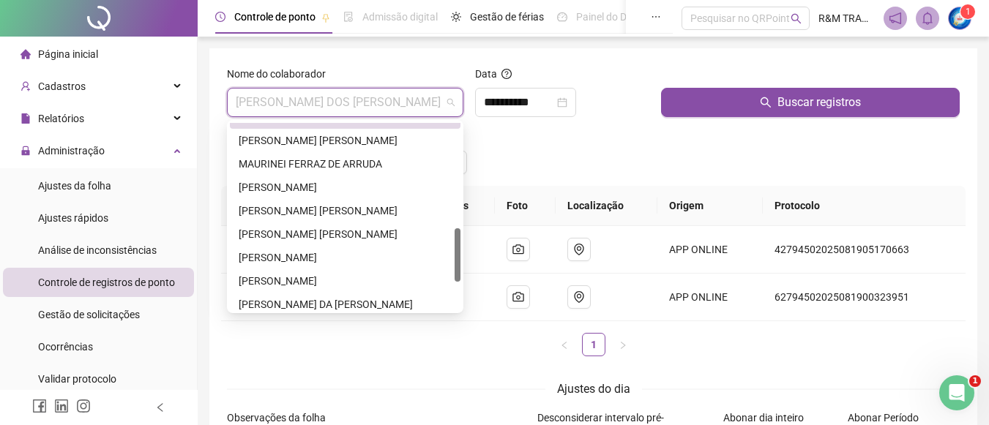
drag, startPoint x: 459, startPoint y: 184, endPoint x: 459, endPoint y: 234, distance: 49.8
click at [459, 234] on div at bounding box center [458, 254] width 6 height 53
click at [347, 139] on div "[PERSON_NAME] [PERSON_NAME]" at bounding box center [345, 141] width 213 height 16
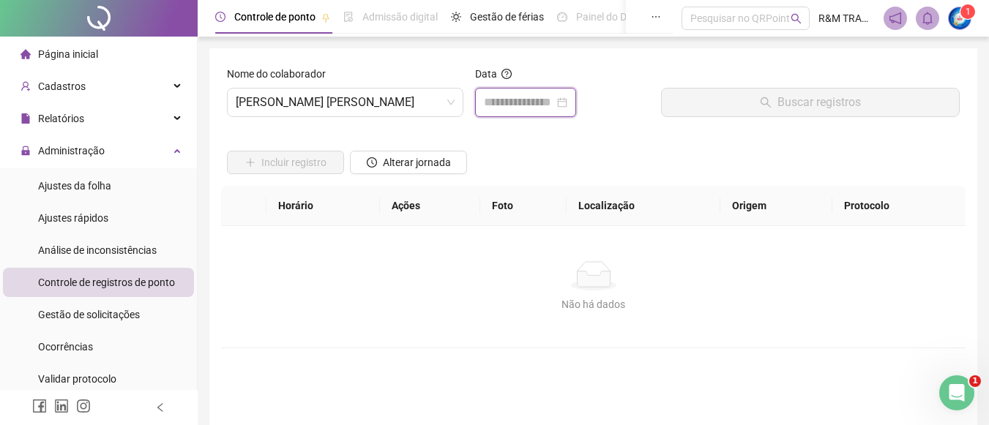
click at [520, 101] on input at bounding box center [519, 103] width 70 height 18
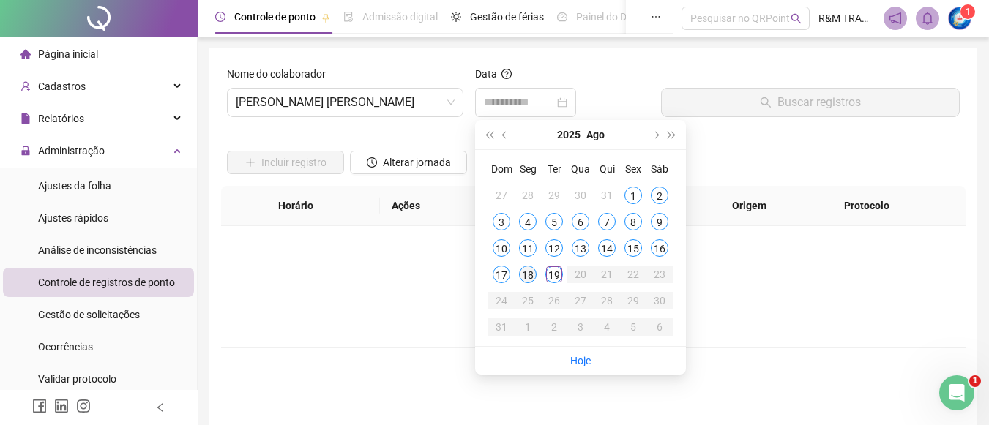
click at [529, 280] on div "18" at bounding box center [528, 275] width 18 height 18
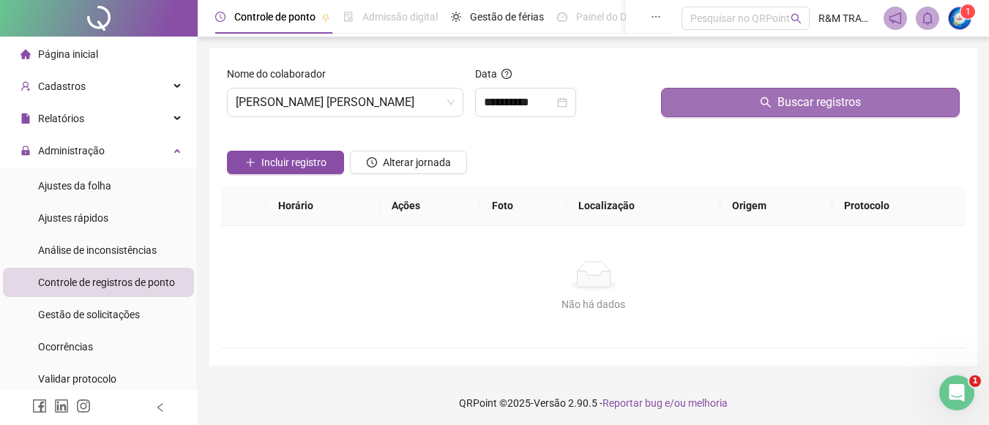
click at [744, 107] on button "Buscar registros" at bounding box center [810, 102] width 299 height 29
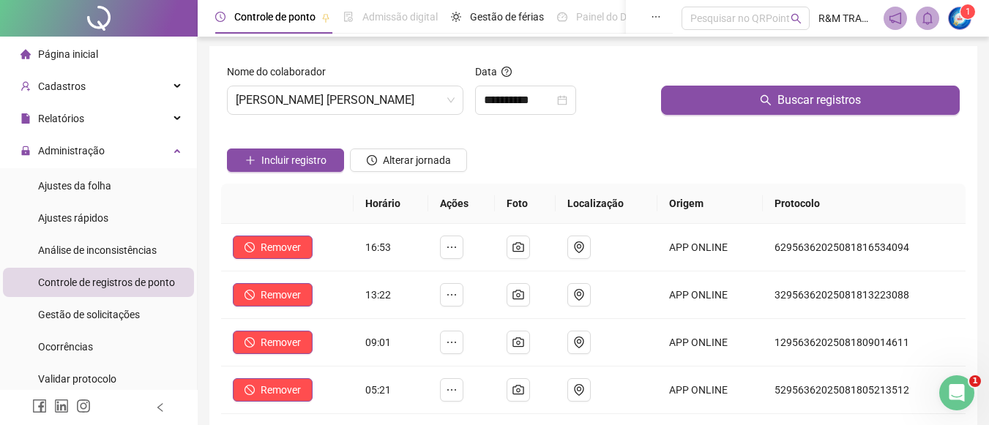
scroll to position [0, 0]
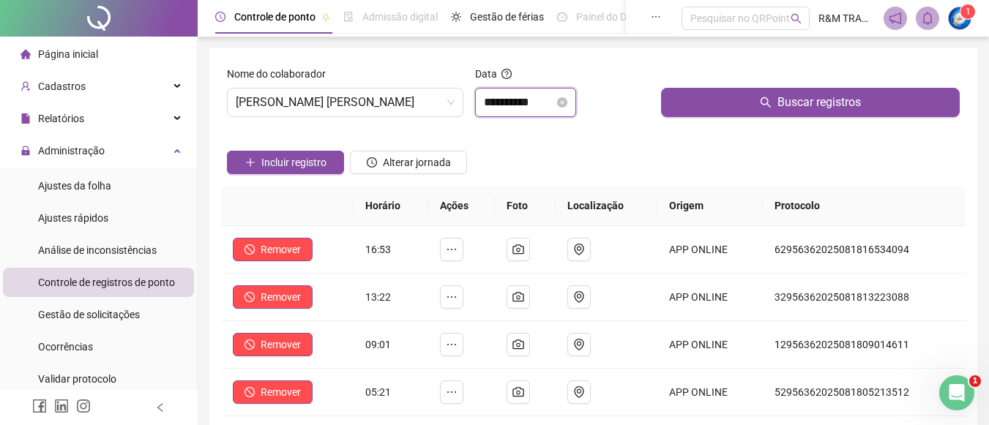
click at [514, 100] on input "**********" at bounding box center [519, 103] width 70 height 18
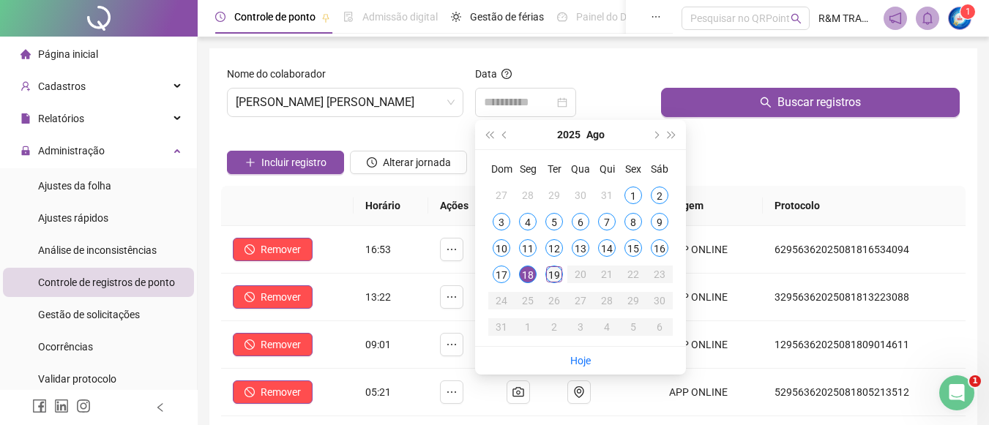
click at [554, 273] on div "19" at bounding box center [555, 275] width 18 height 18
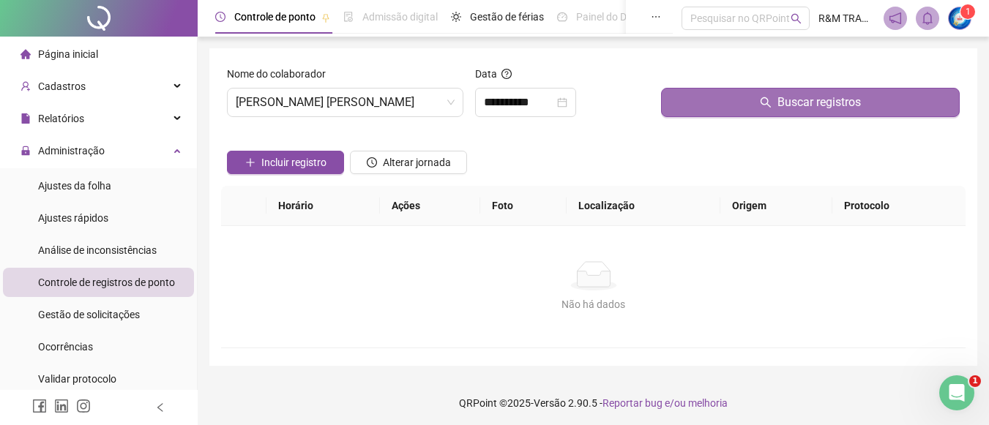
click at [710, 100] on button "Buscar registros" at bounding box center [810, 102] width 299 height 29
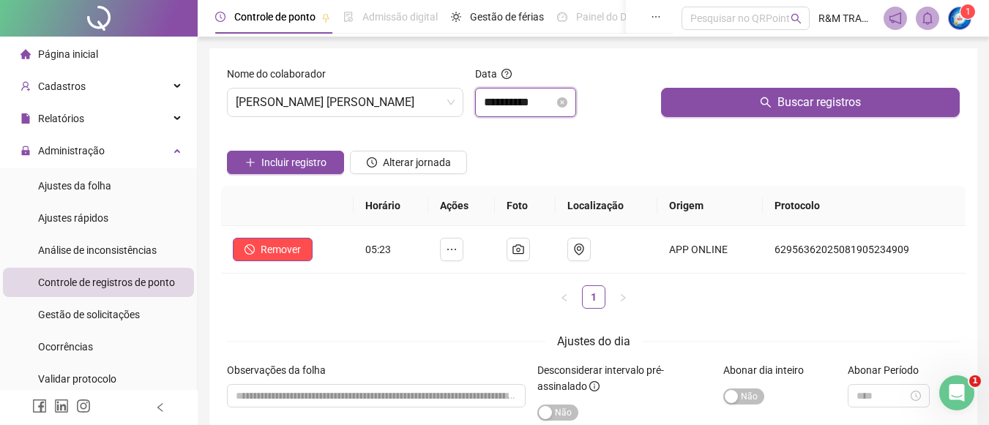
click at [506, 107] on input "**********" at bounding box center [519, 103] width 70 height 18
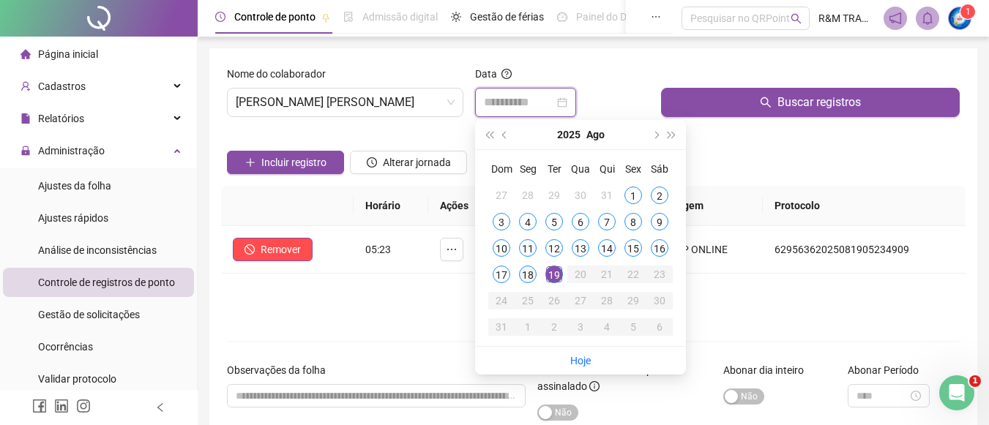
type input "**********"
click at [528, 279] on div "18" at bounding box center [528, 275] width 18 height 18
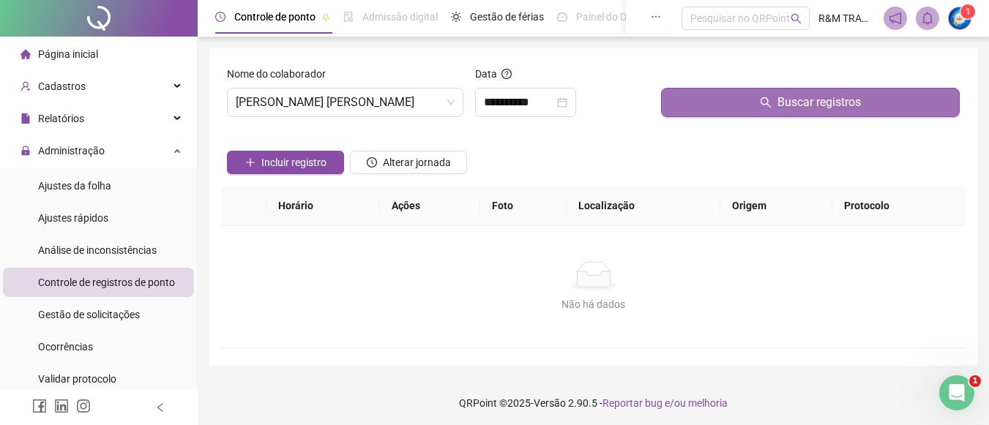
click at [710, 114] on button "Buscar registros" at bounding box center [810, 102] width 299 height 29
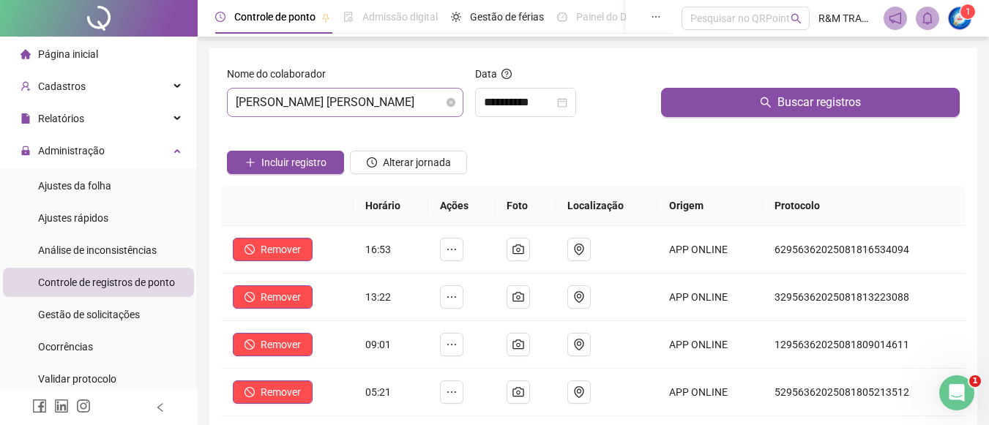
click at [327, 105] on span "[PERSON_NAME] [PERSON_NAME]" at bounding box center [345, 103] width 219 height 28
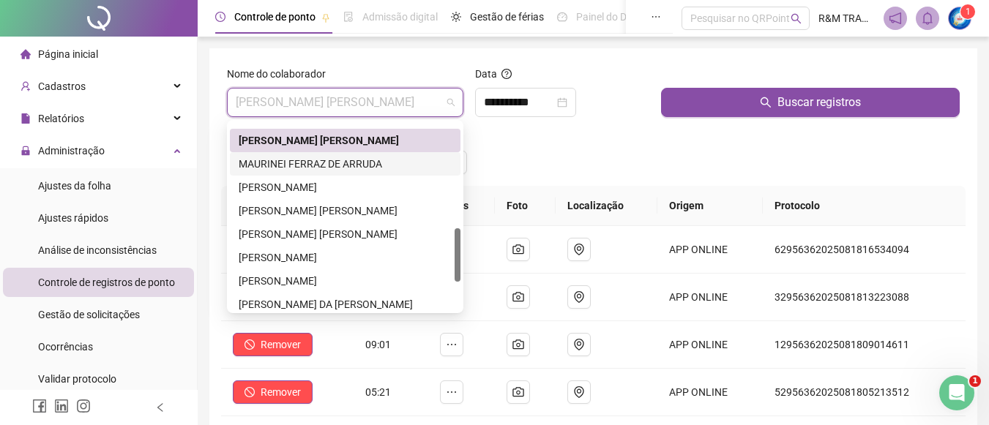
click at [324, 169] on div "MAURINEI FERRAZ DE ARRUDA" at bounding box center [345, 164] width 213 height 16
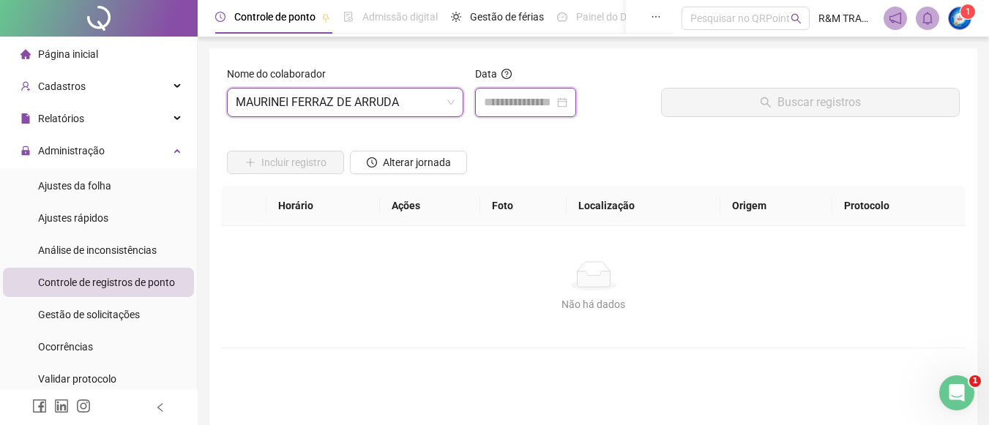
click at [521, 104] on input at bounding box center [519, 103] width 70 height 18
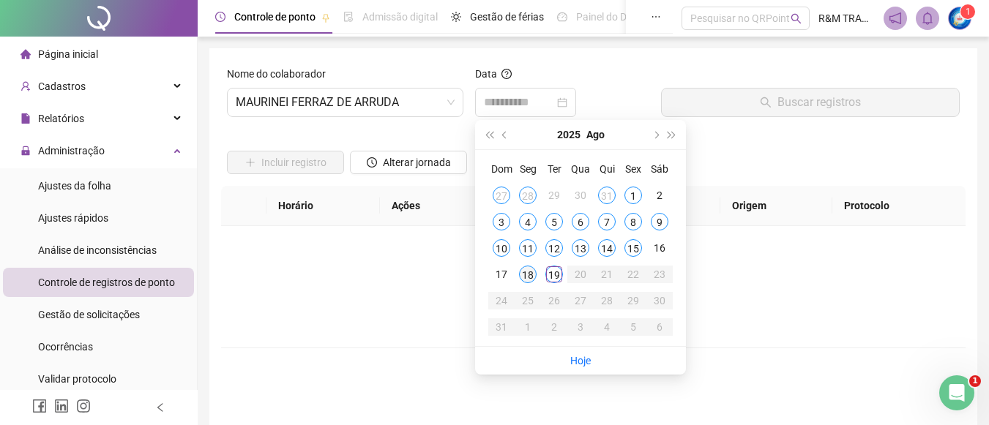
click at [525, 275] on div "18" at bounding box center [528, 275] width 18 height 18
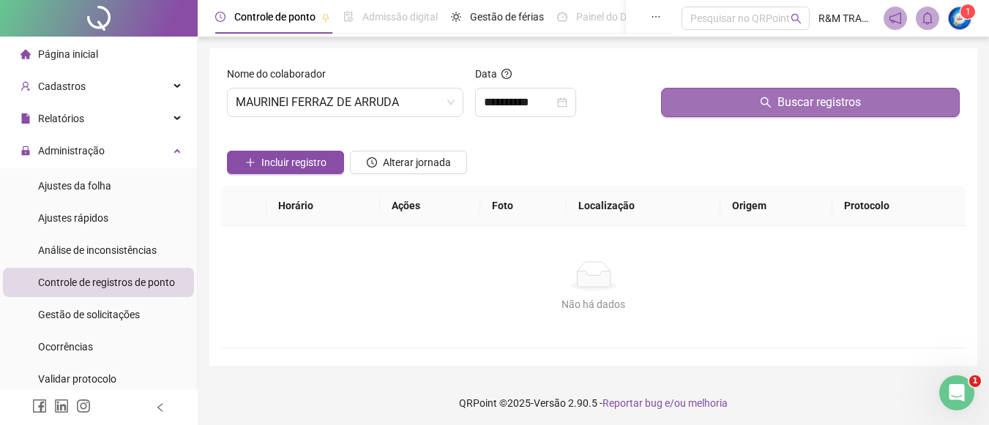
click at [725, 103] on button "Buscar registros" at bounding box center [810, 102] width 299 height 29
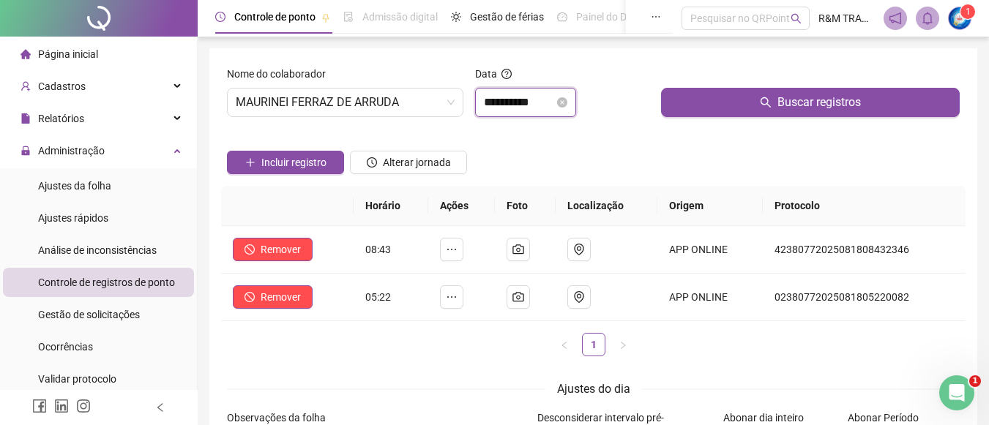
click at [508, 106] on input "**********" at bounding box center [519, 103] width 70 height 18
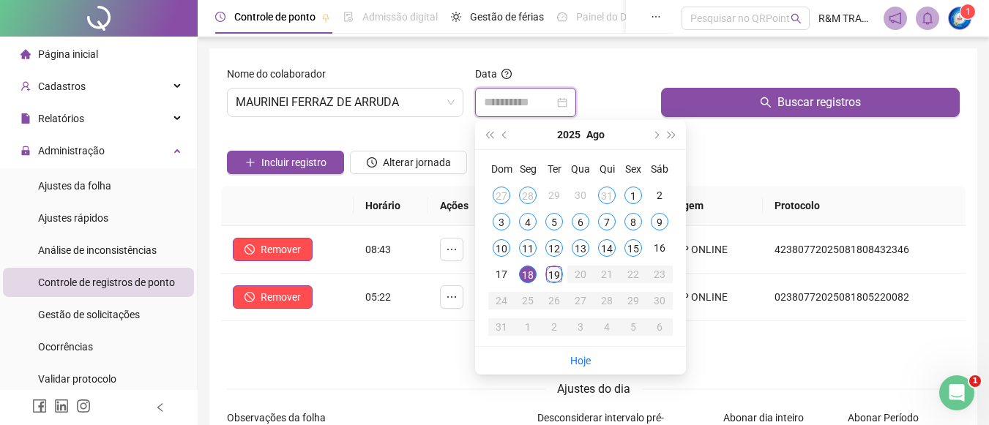
type input "**********"
click at [554, 275] on div "19" at bounding box center [555, 275] width 18 height 18
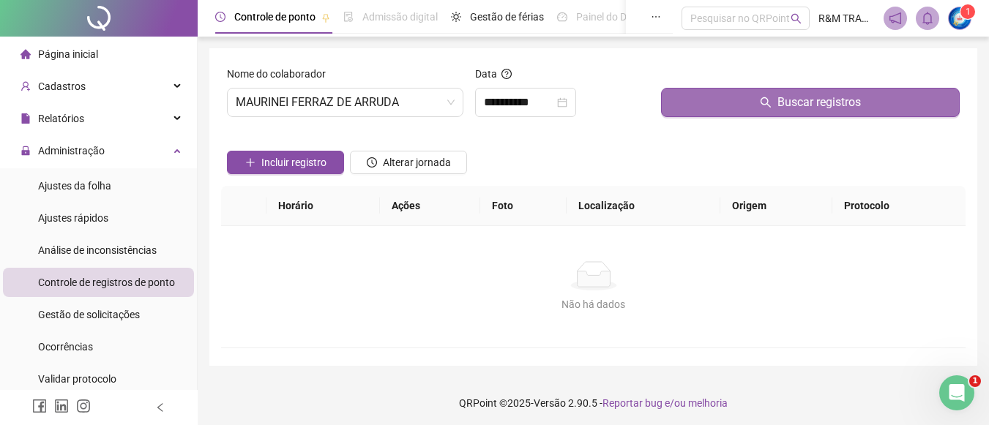
click at [728, 100] on button "Buscar registros" at bounding box center [810, 102] width 299 height 29
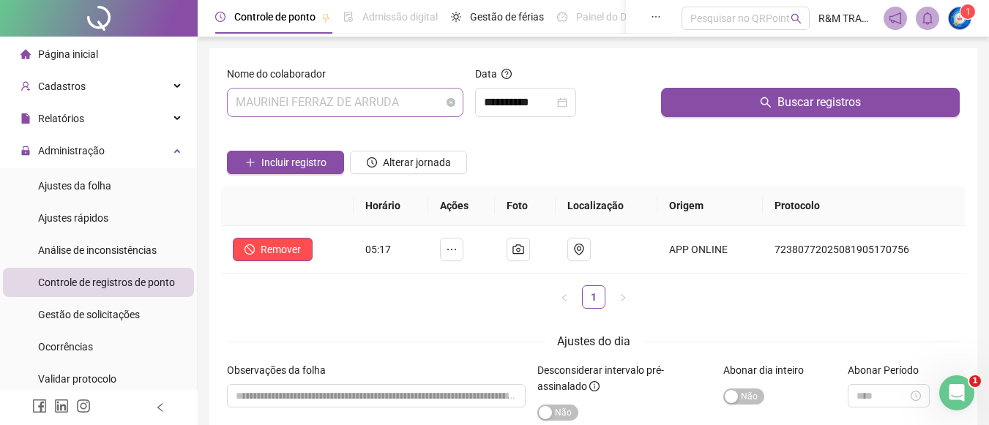
click at [373, 105] on span "MAURINEI FERRAZ DE ARRUDA" at bounding box center [345, 103] width 219 height 28
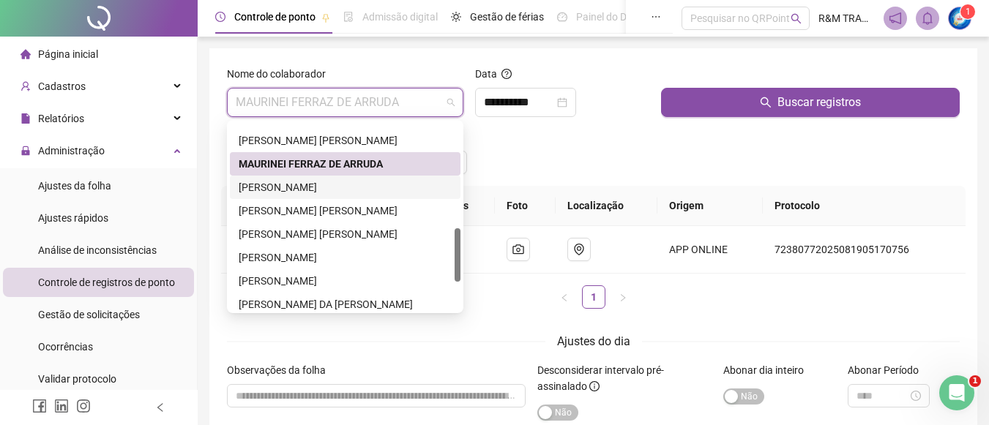
click at [313, 185] on div "[PERSON_NAME]" at bounding box center [345, 187] width 213 height 16
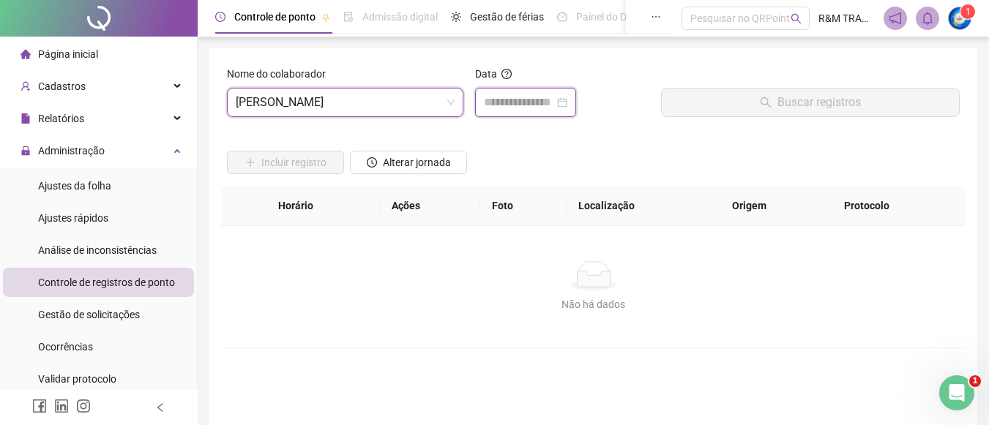
click at [484, 104] on input at bounding box center [519, 103] width 70 height 18
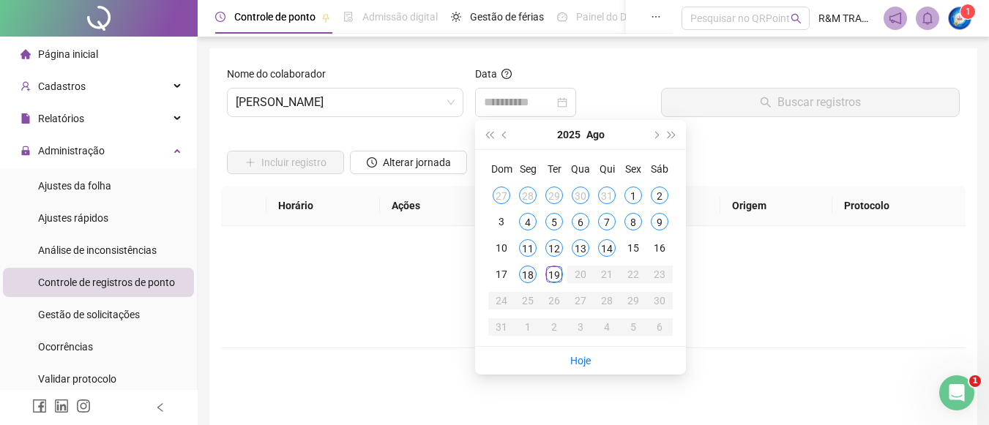
click at [528, 275] on div "18" at bounding box center [528, 275] width 18 height 18
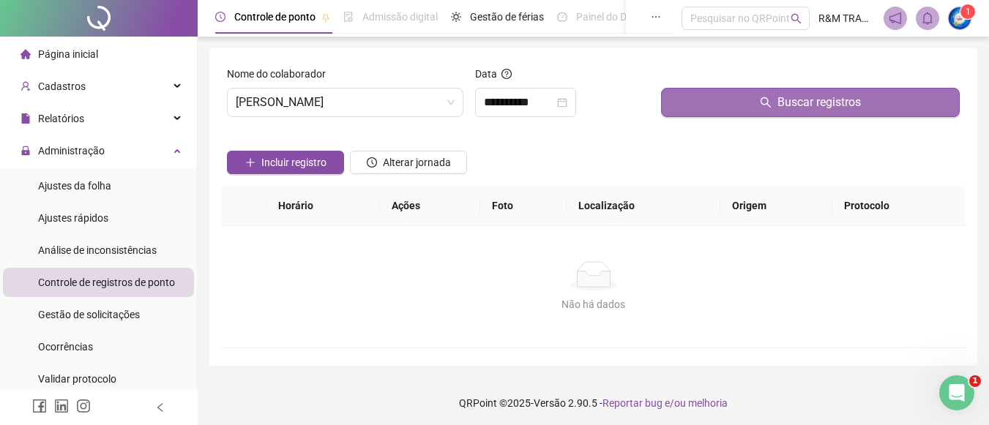
click at [718, 98] on button "Buscar registros" at bounding box center [810, 102] width 299 height 29
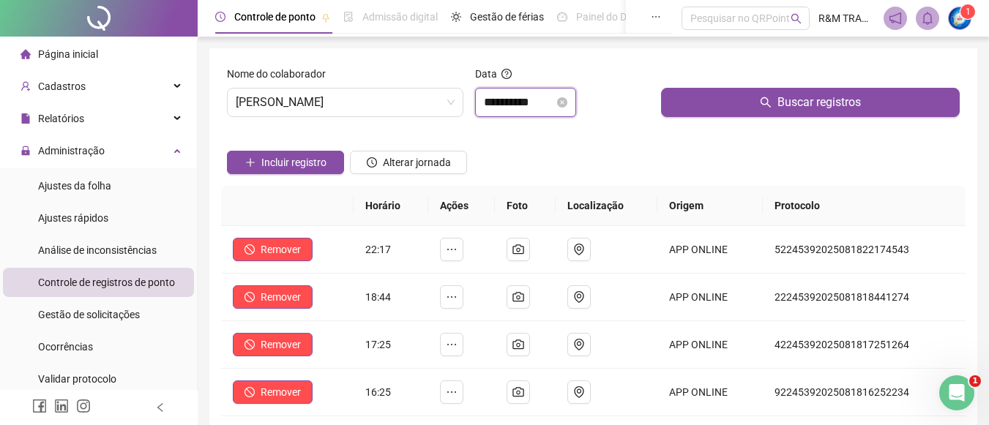
click at [497, 108] on input "**********" at bounding box center [519, 103] width 70 height 18
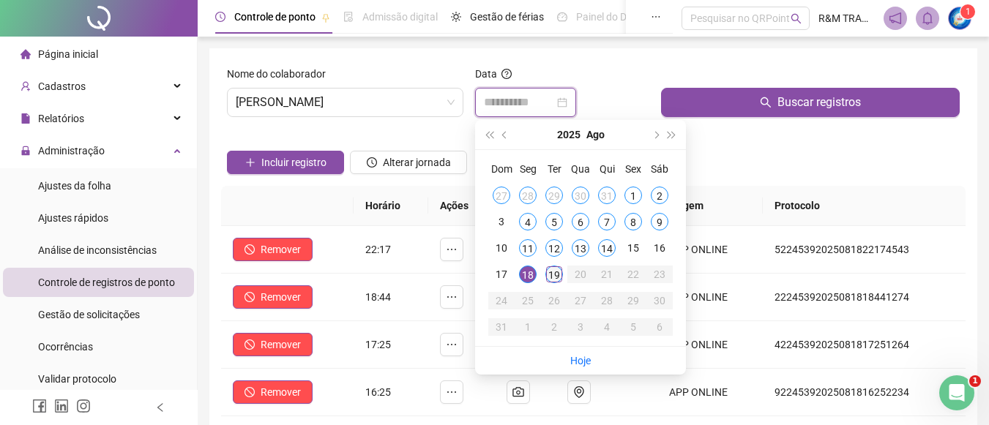
type input "**********"
click at [554, 280] on div "19" at bounding box center [555, 275] width 18 height 18
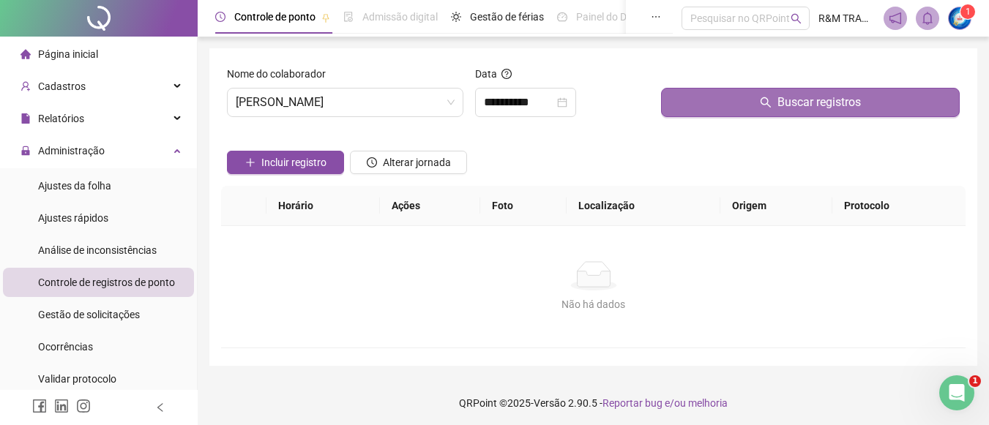
click at [730, 100] on button "Buscar registros" at bounding box center [810, 102] width 299 height 29
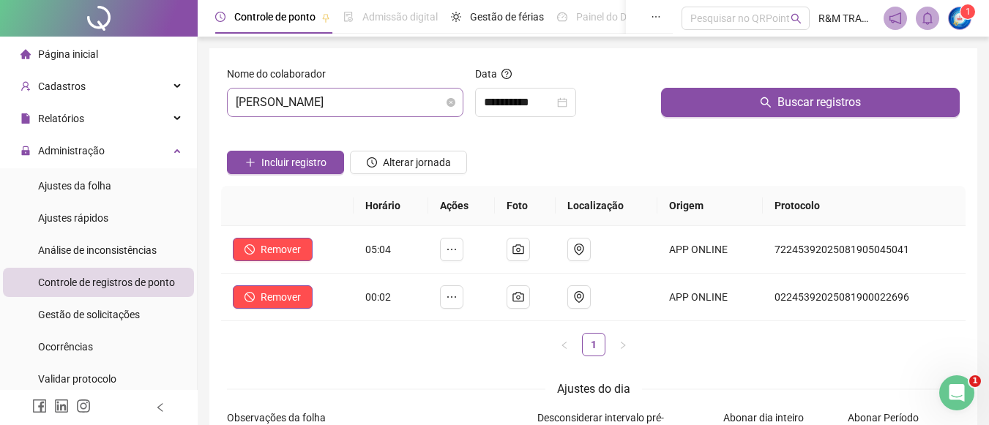
click at [328, 109] on span "[PERSON_NAME]" at bounding box center [345, 103] width 219 height 28
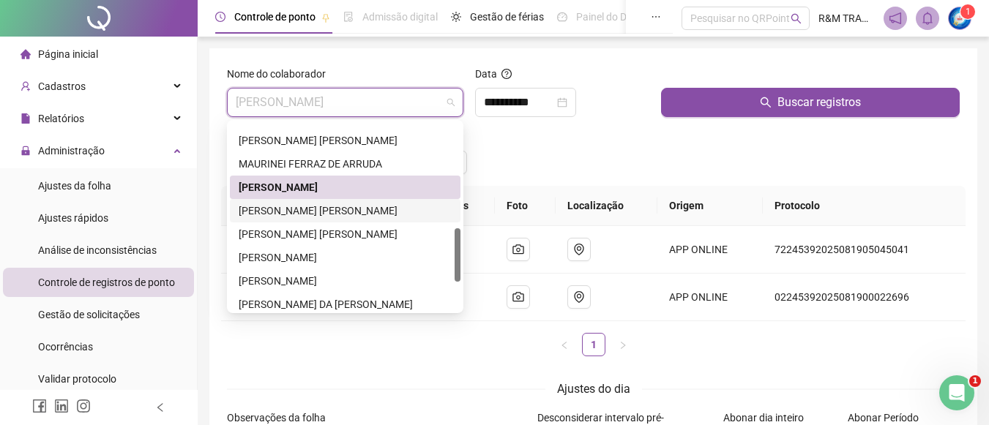
click at [312, 207] on div "[PERSON_NAME] [PERSON_NAME]" at bounding box center [345, 211] width 213 height 16
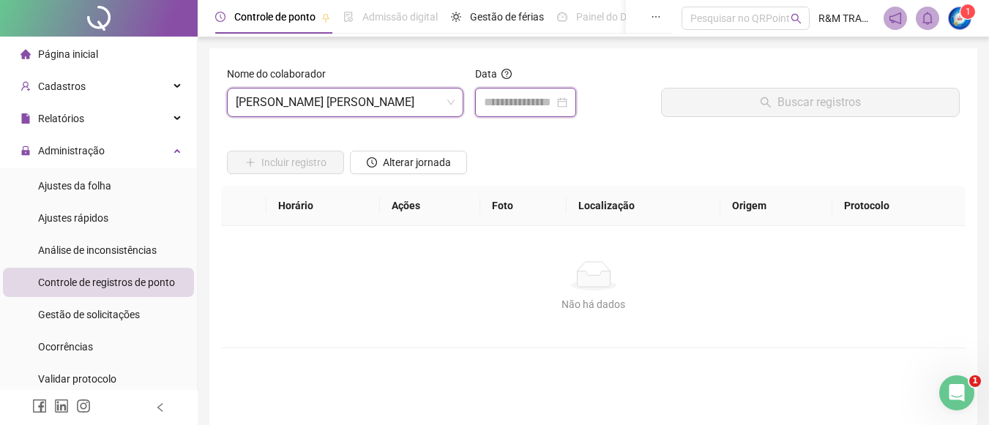
click at [516, 102] on input at bounding box center [519, 103] width 70 height 18
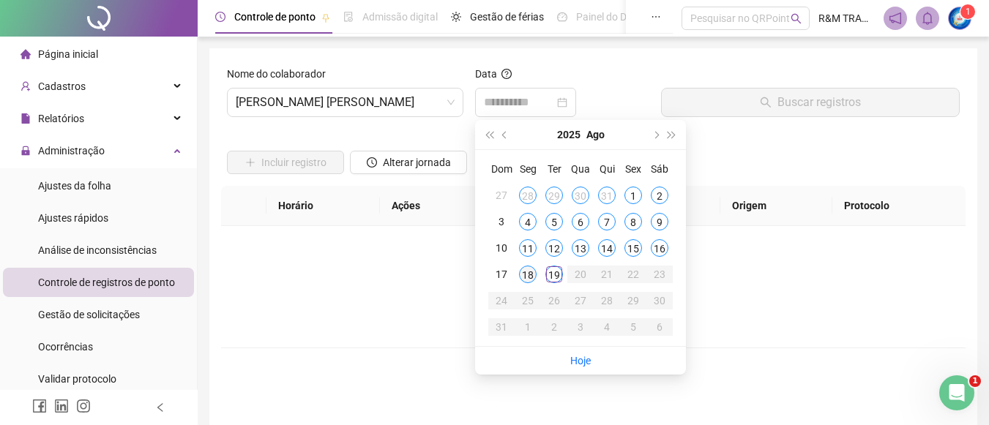
click at [530, 277] on div "18" at bounding box center [528, 275] width 18 height 18
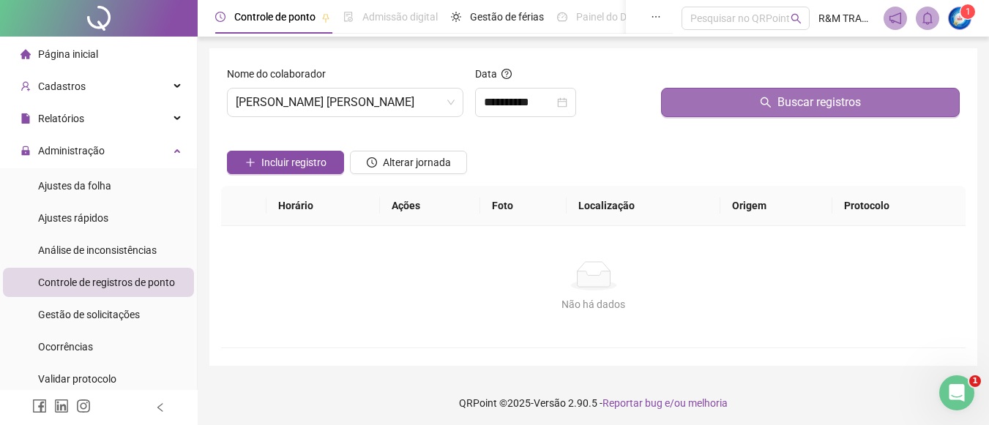
click at [738, 100] on button "Buscar registros" at bounding box center [810, 102] width 299 height 29
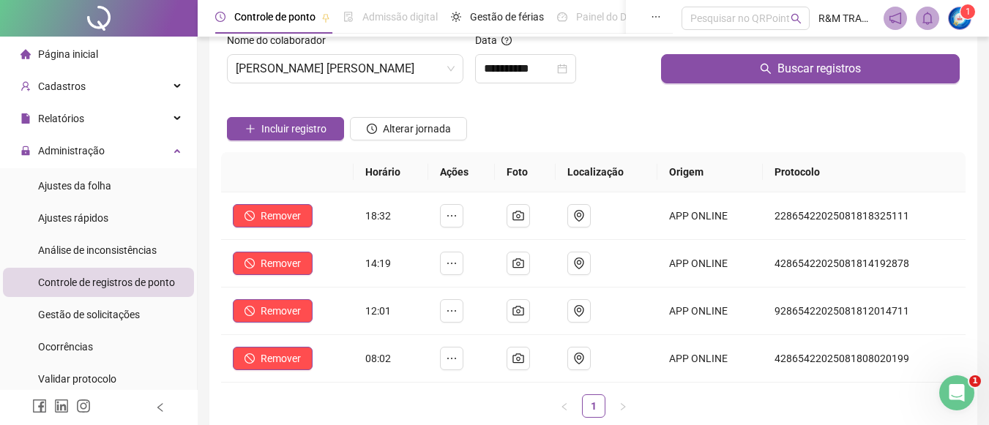
scroll to position [48, 0]
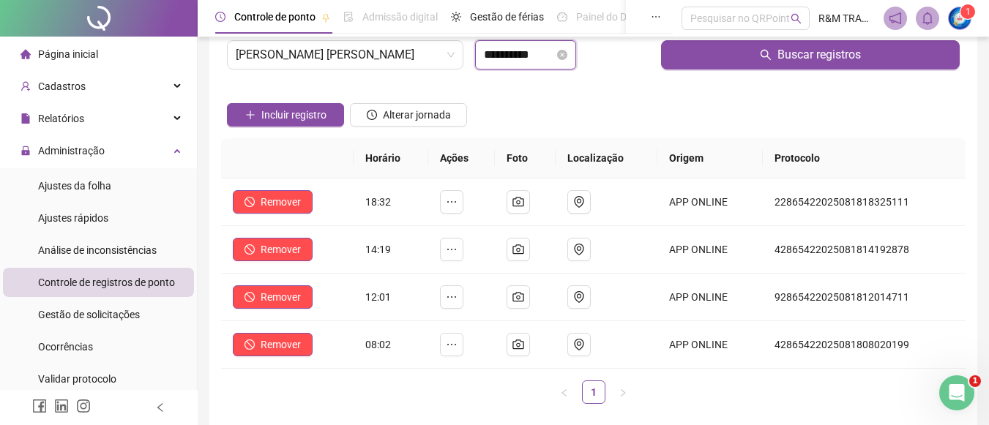
click at [543, 56] on input "**********" at bounding box center [519, 55] width 70 height 18
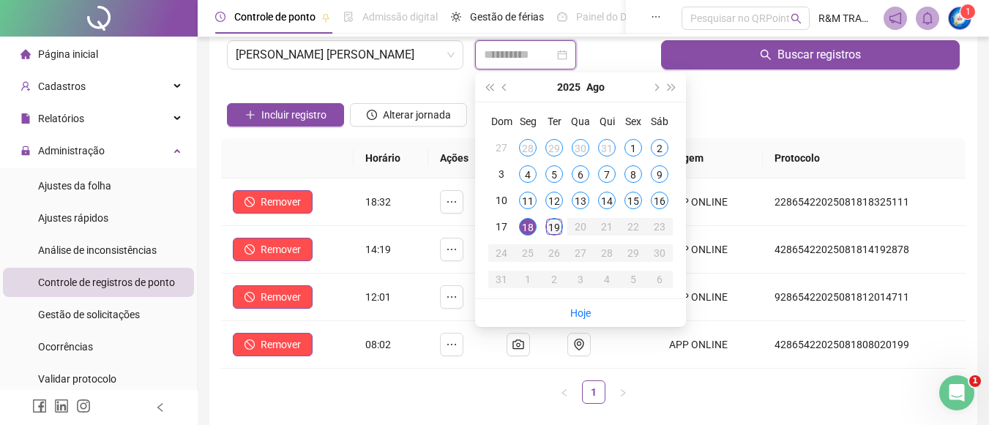
type input "**********"
click at [555, 225] on div "19" at bounding box center [555, 227] width 18 height 18
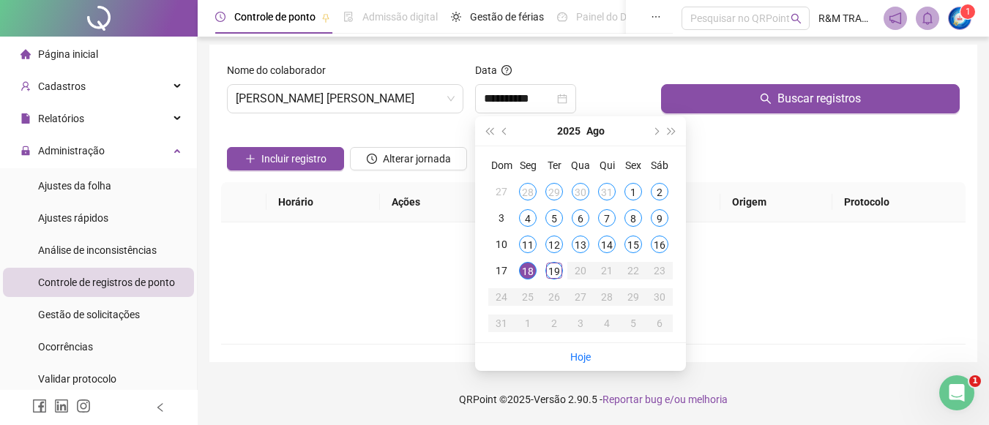
scroll to position [4, 0]
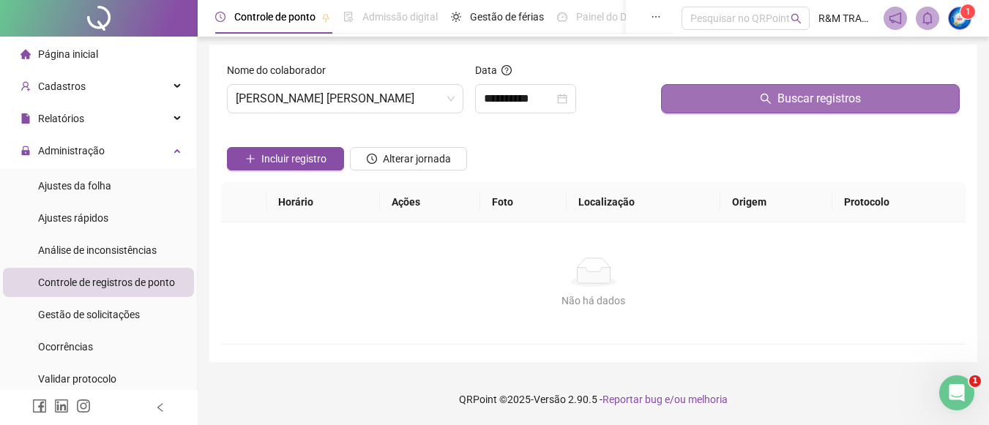
click at [726, 100] on button "Buscar registros" at bounding box center [810, 98] width 299 height 29
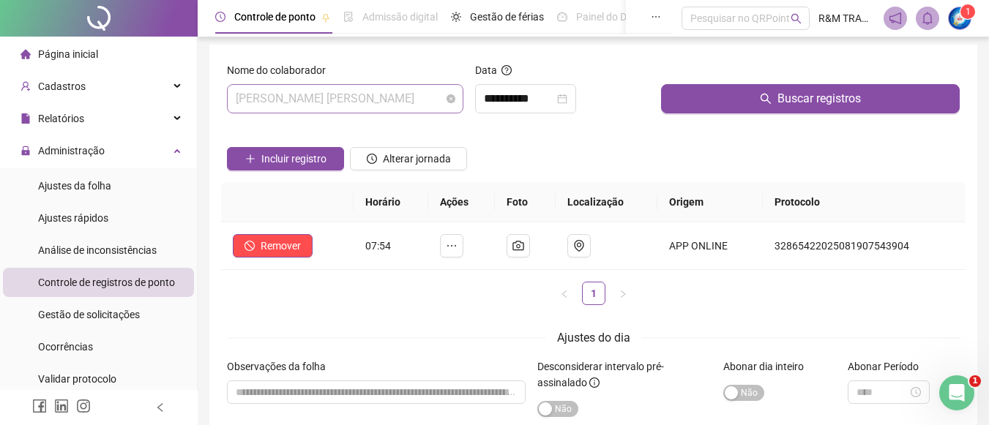
click at [313, 96] on span "[PERSON_NAME] [PERSON_NAME]" at bounding box center [345, 99] width 219 height 28
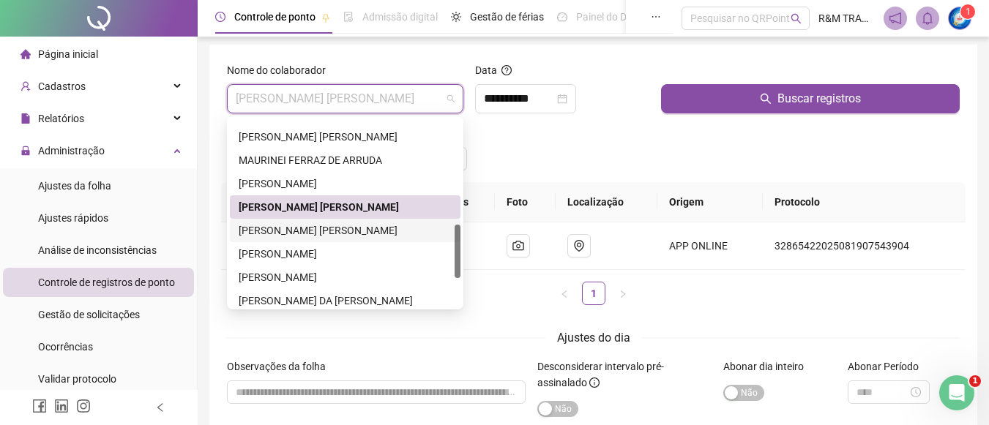
click at [289, 231] on div "[PERSON_NAME] [PERSON_NAME]" at bounding box center [345, 231] width 213 height 16
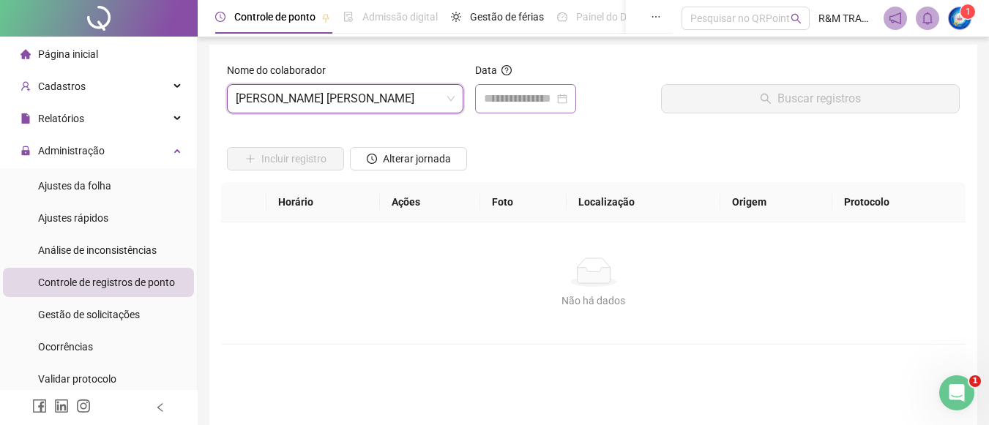
click at [488, 108] on div at bounding box center [525, 98] width 101 height 29
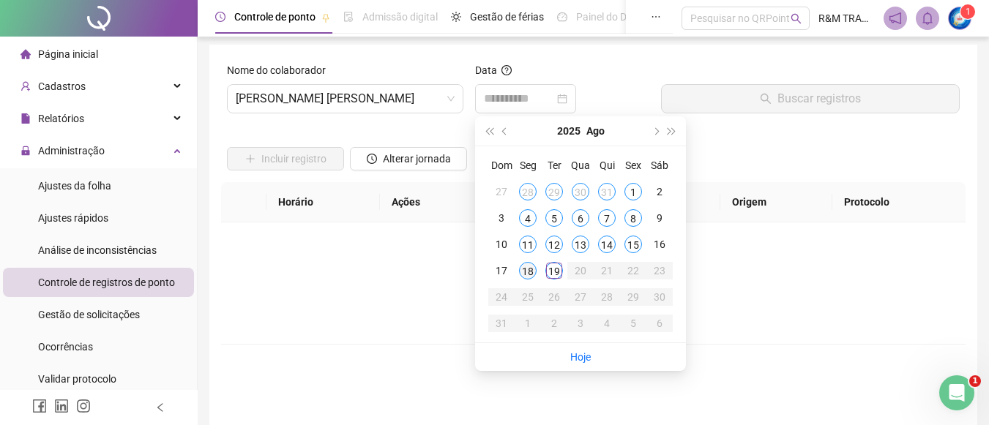
click at [529, 272] on div "18" at bounding box center [528, 271] width 18 height 18
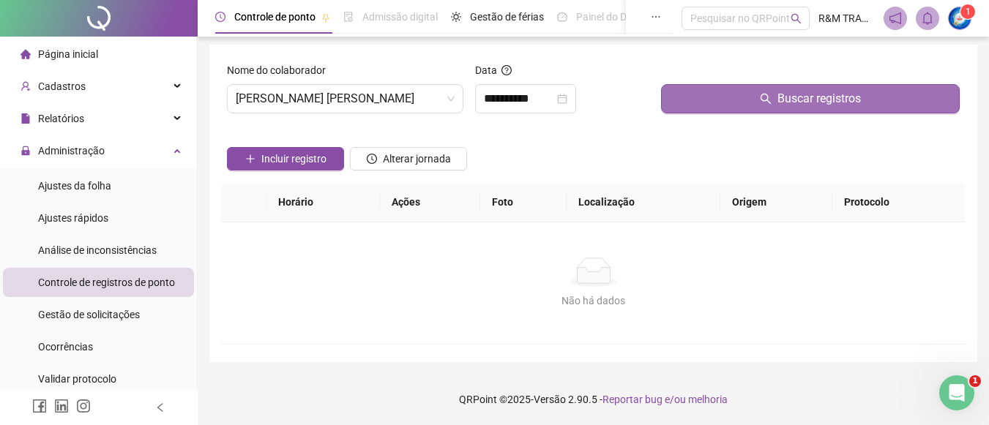
click at [719, 98] on button "Buscar registros" at bounding box center [810, 98] width 299 height 29
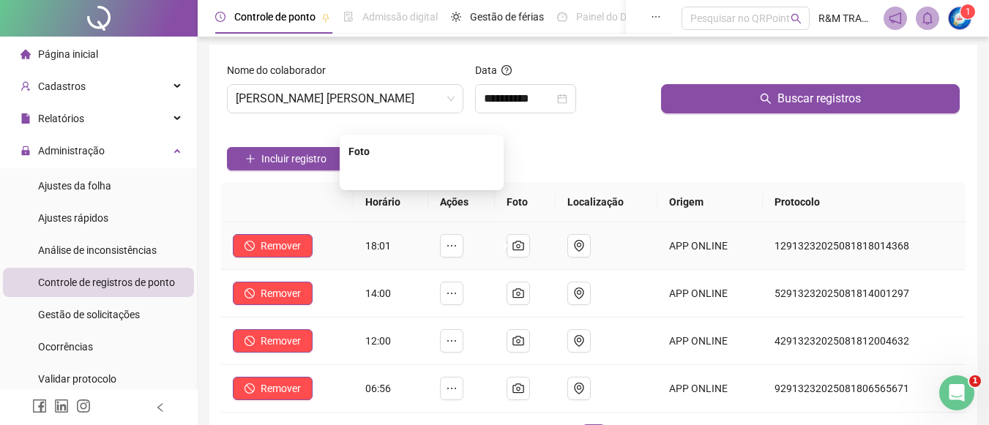
click at [422, 174] on img at bounding box center [422, 174] width 0 height 0
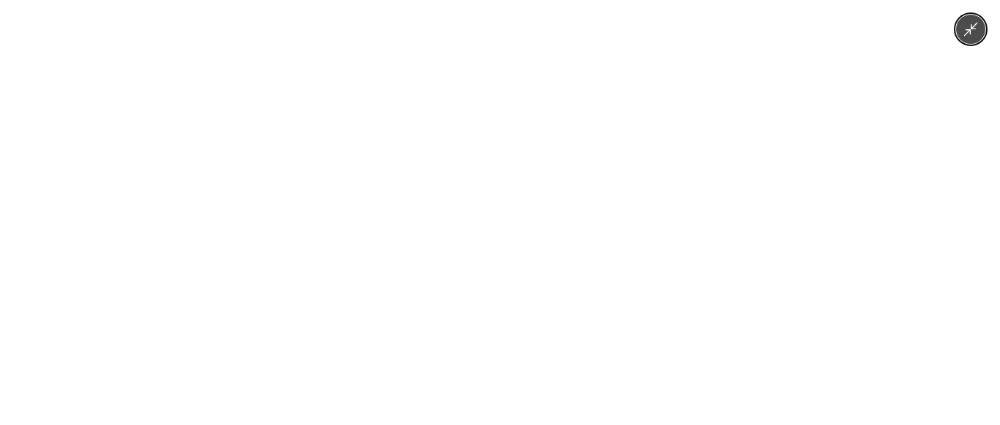
click at [974, 34] on icon "Minimize image" at bounding box center [971, 29] width 16 height 16
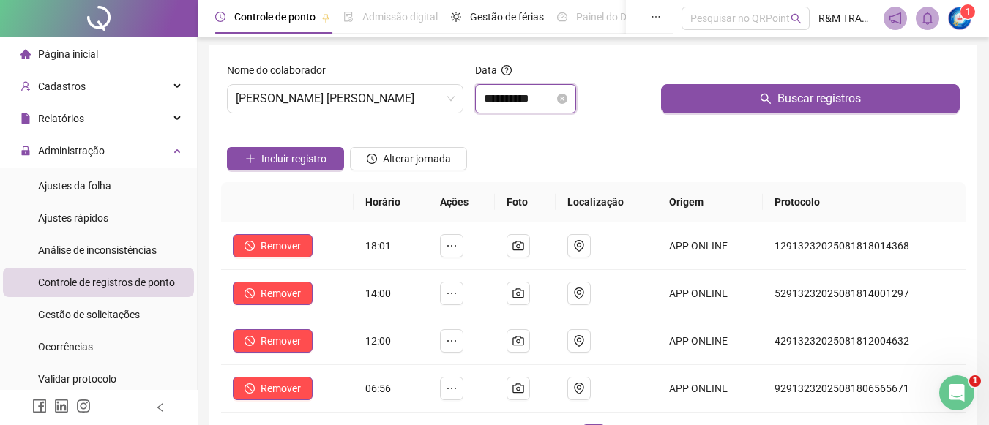
click at [532, 97] on input "**********" at bounding box center [519, 99] width 70 height 18
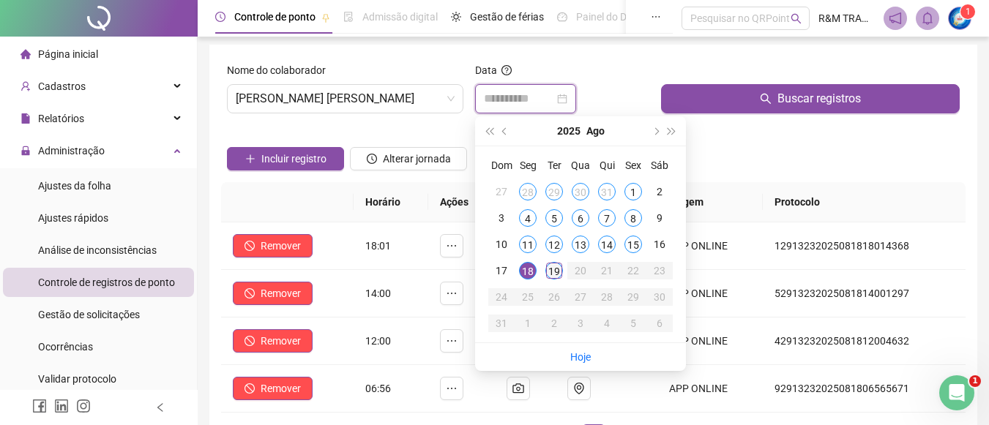
type input "**********"
click at [552, 272] on div "19" at bounding box center [555, 271] width 18 height 18
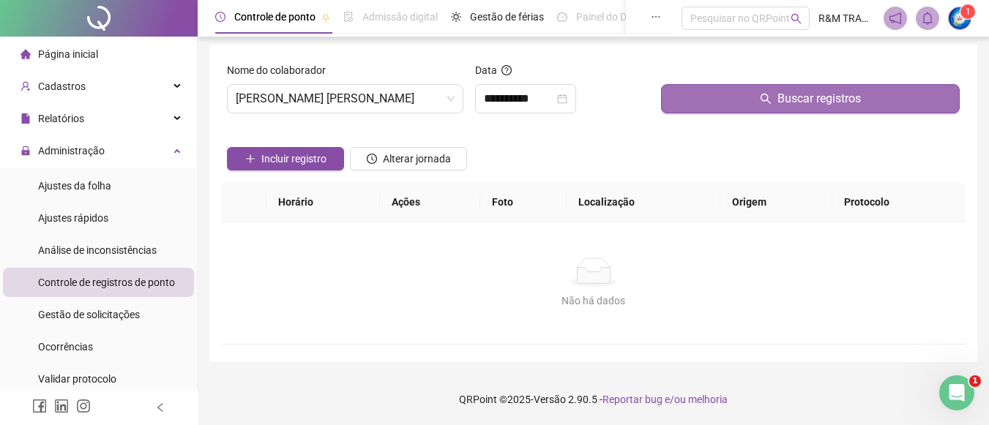
click at [750, 94] on button "Buscar registros" at bounding box center [810, 98] width 299 height 29
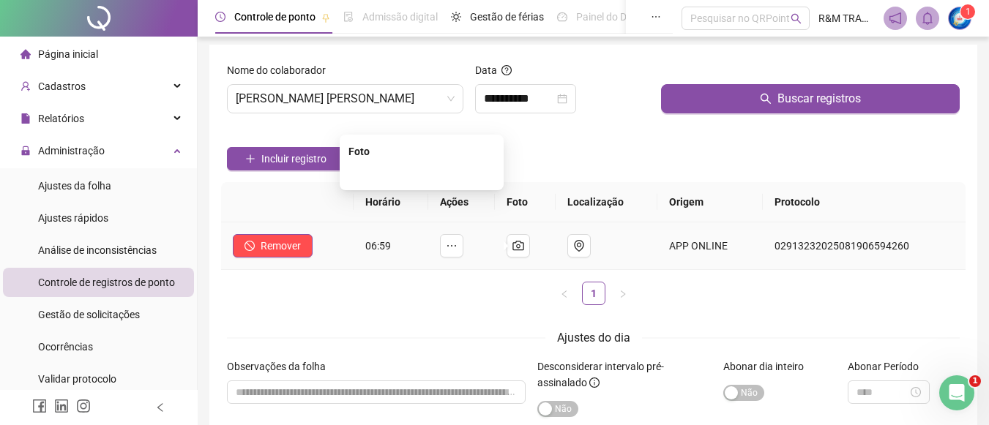
click at [422, 174] on img at bounding box center [422, 174] width 0 height 0
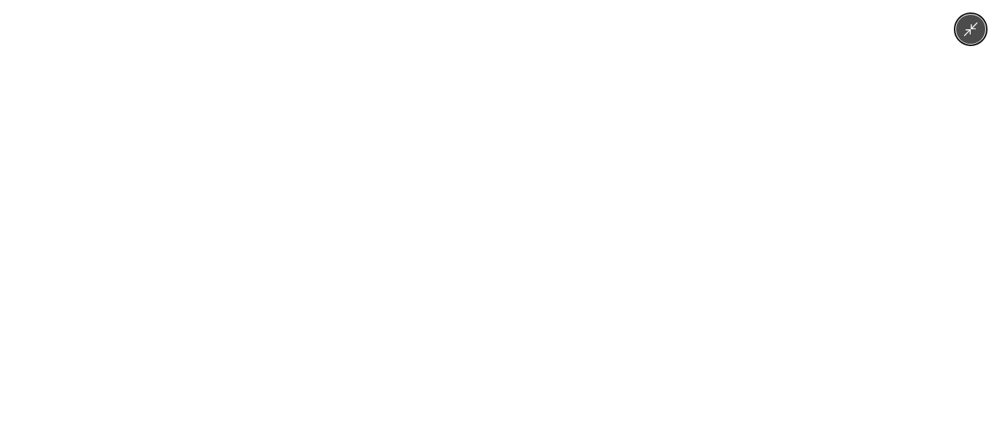
click at [965, 33] on icon "Minimize image" at bounding box center [971, 29] width 16 height 16
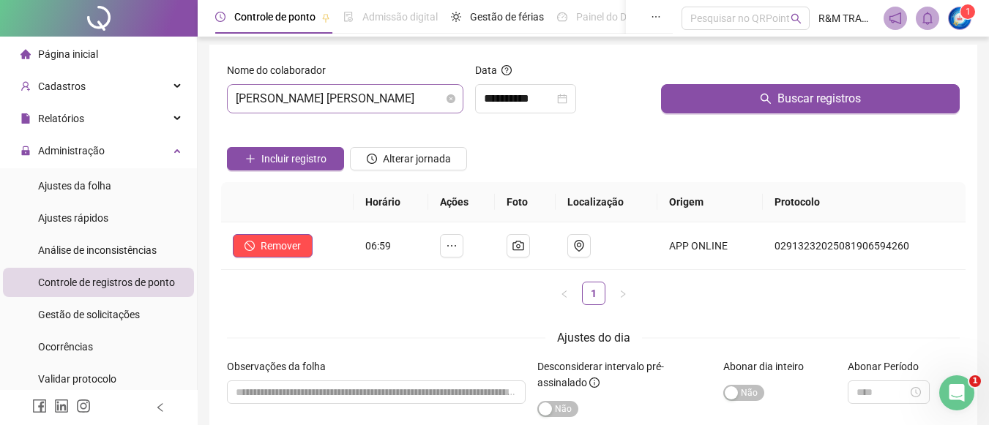
click at [331, 101] on span "[PERSON_NAME] [PERSON_NAME]" at bounding box center [345, 99] width 219 height 28
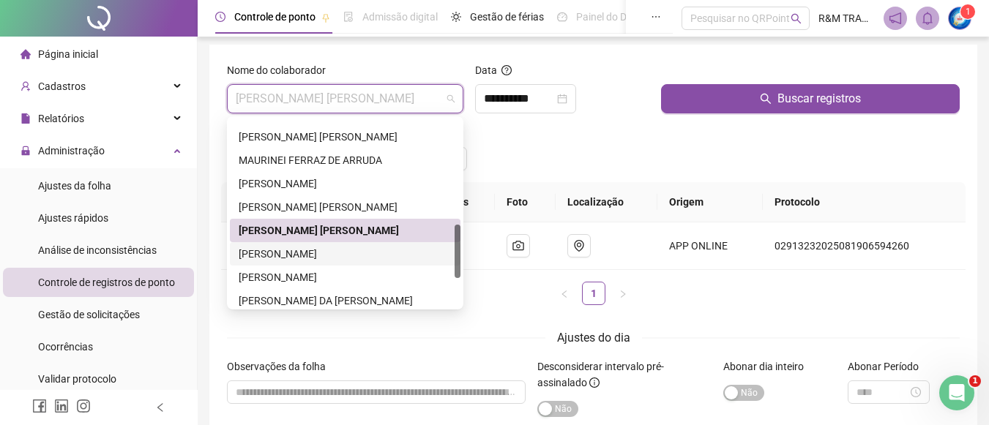
click at [324, 252] on div "[PERSON_NAME]" at bounding box center [345, 254] width 213 height 16
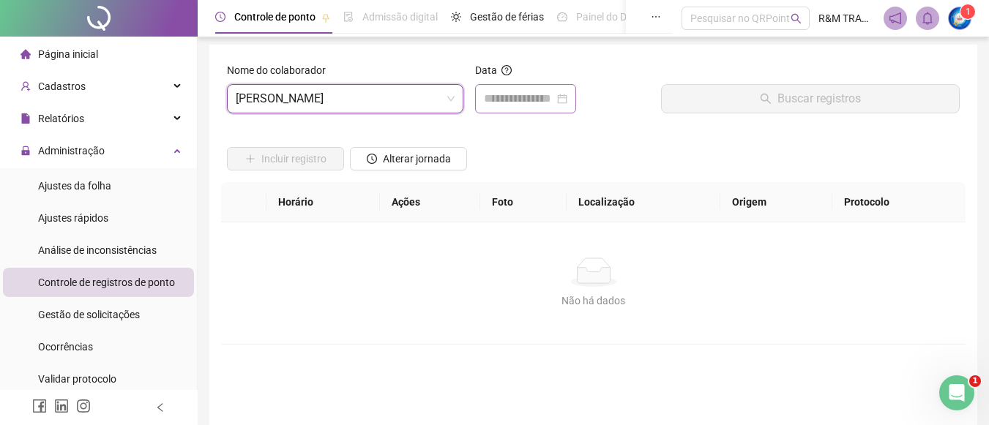
click at [496, 112] on div at bounding box center [525, 98] width 101 height 29
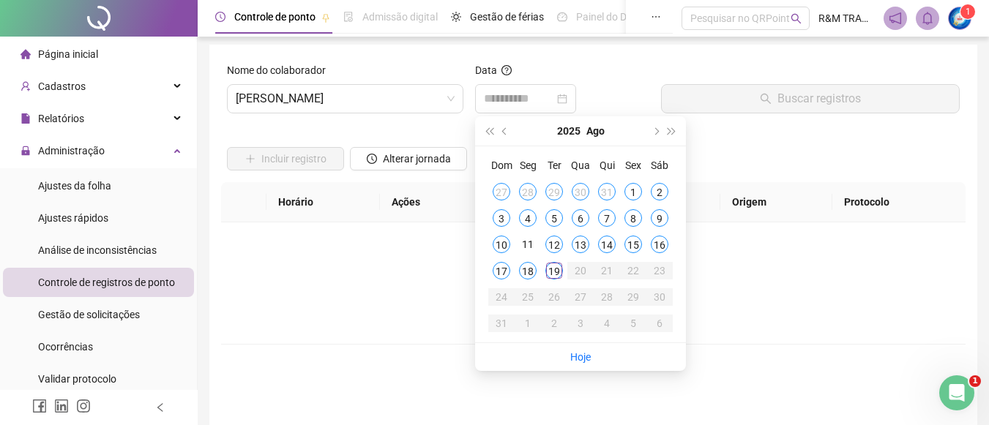
drag, startPoint x: 527, startPoint y: 269, endPoint x: 535, endPoint y: 234, distance: 35.9
click at [527, 270] on div "18" at bounding box center [528, 271] width 18 height 18
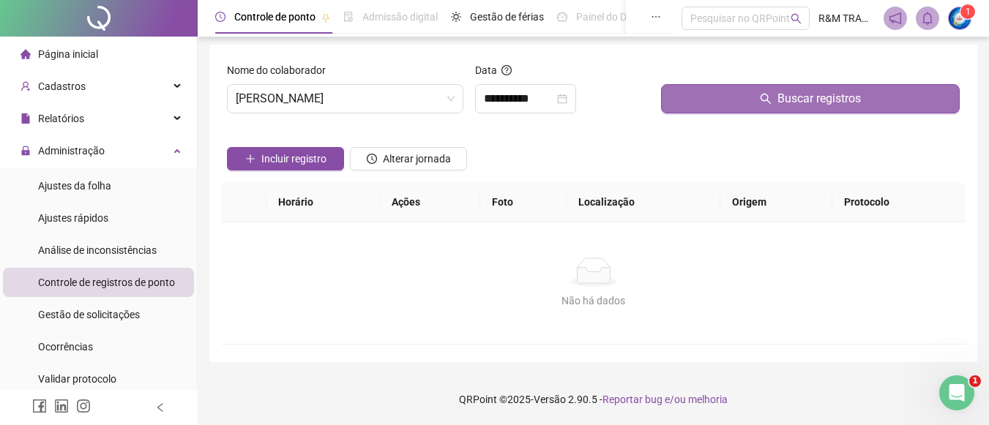
click at [693, 107] on button "Buscar registros" at bounding box center [810, 98] width 299 height 29
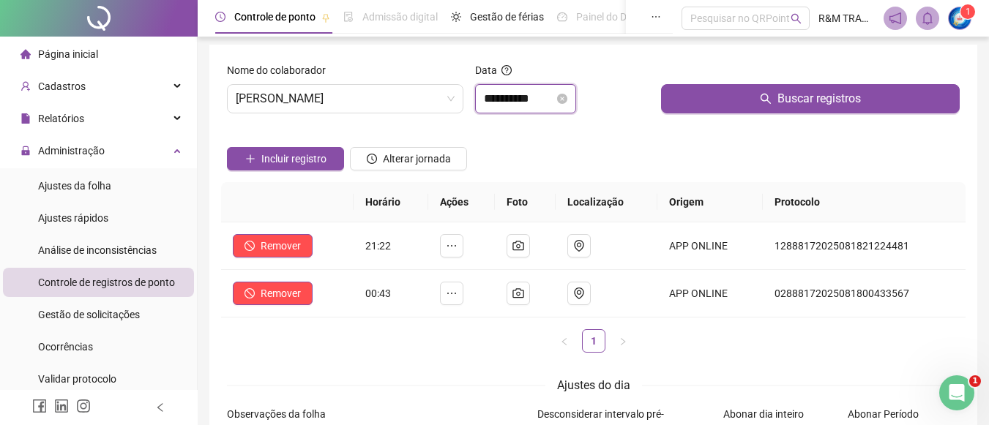
click at [505, 105] on input "**********" at bounding box center [519, 99] width 70 height 18
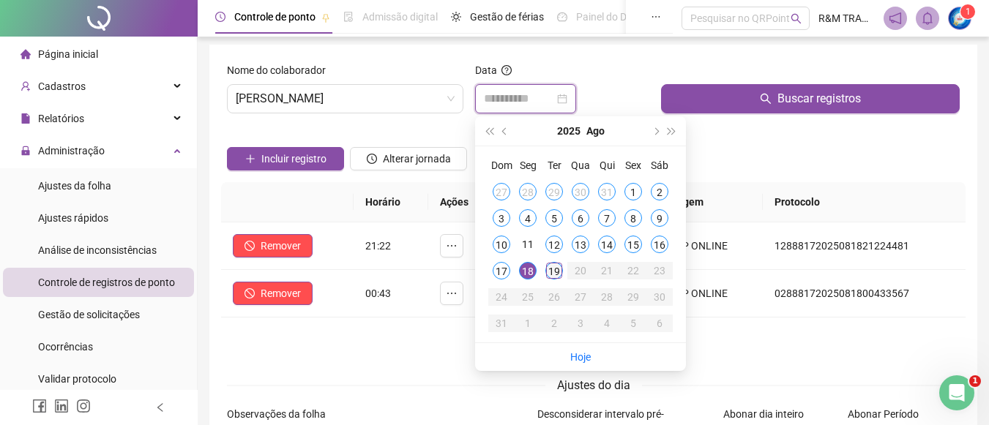
type input "**********"
click at [563, 278] on td "19" at bounding box center [554, 271] width 26 height 26
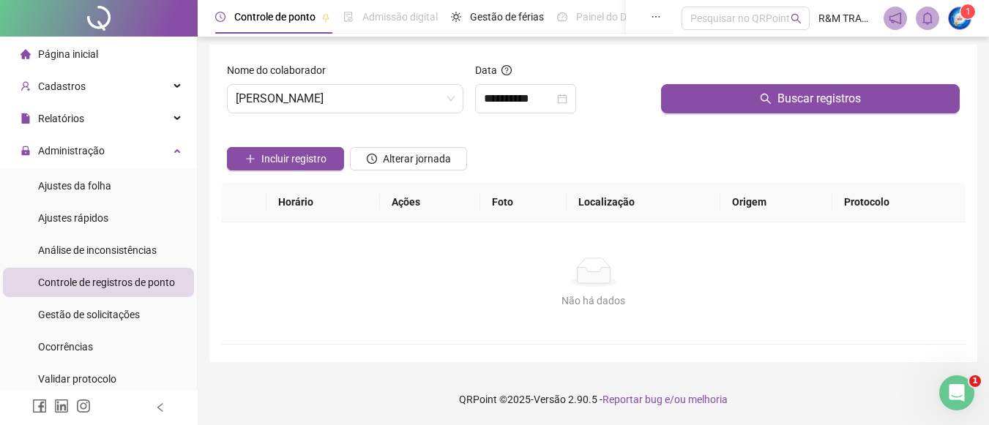
click at [554, 267] on div "Não há dados" at bounding box center [594, 272] width 710 height 29
click at [708, 116] on div "Buscar registros" at bounding box center [810, 93] width 311 height 63
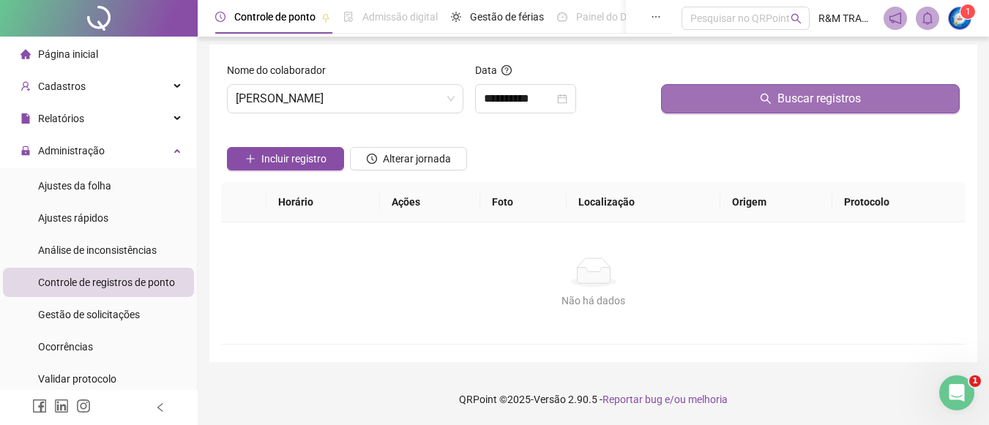
click at [713, 104] on button "Buscar registros" at bounding box center [810, 98] width 299 height 29
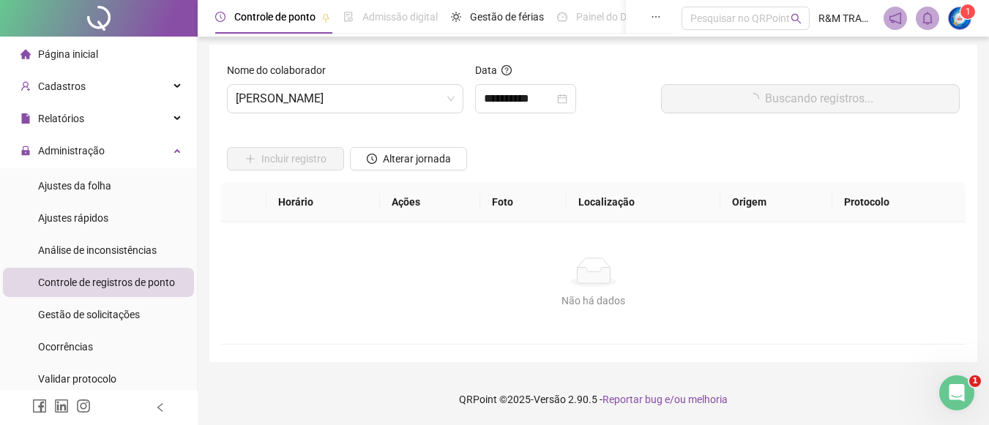
scroll to position [0, 0]
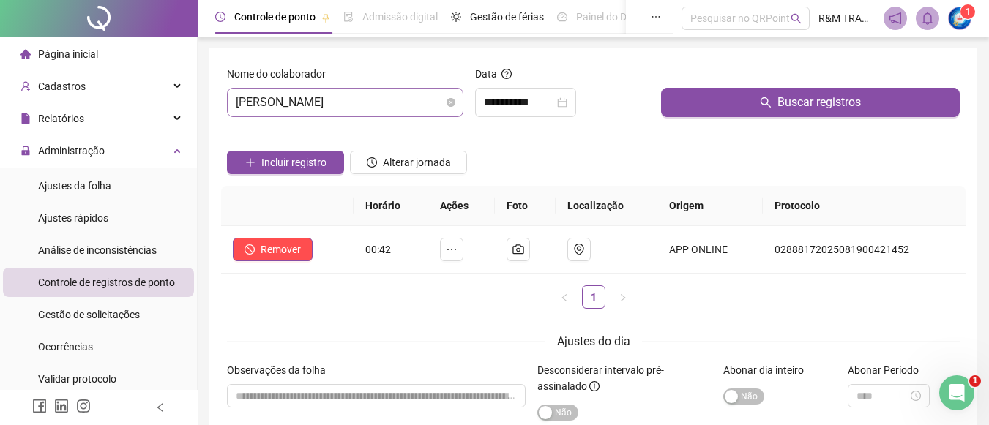
click at [359, 100] on span "[PERSON_NAME]" at bounding box center [345, 103] width 219 height 28
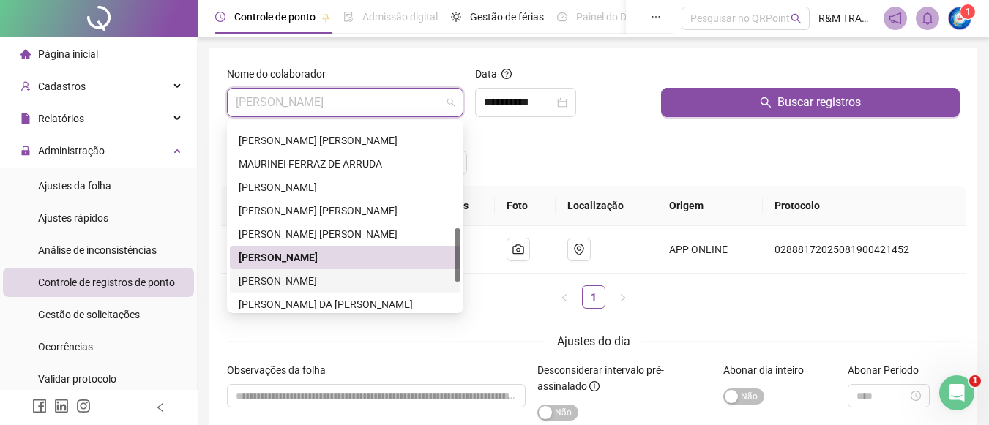
click at [321, 276] on div "[PERSON_NAME]" at bounding box center [345, 281] width 213 height 16
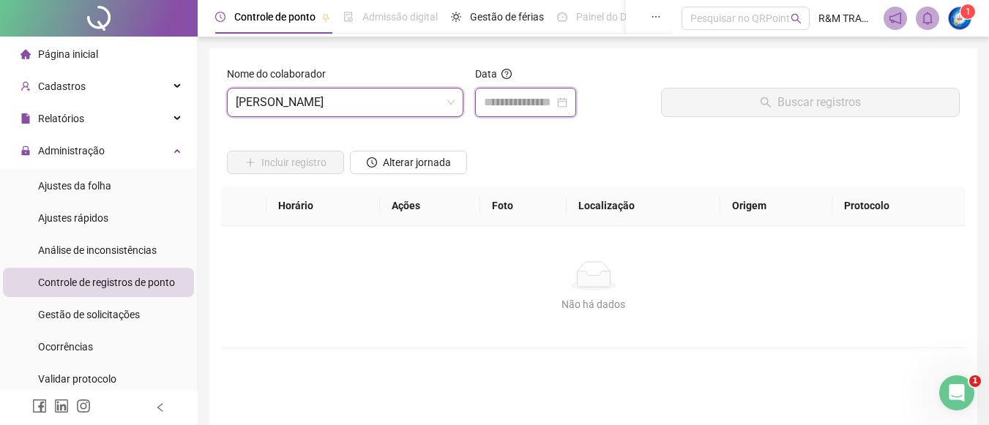
click at [509, 103] on input at bounding box center [519, 103] width 70 height 18
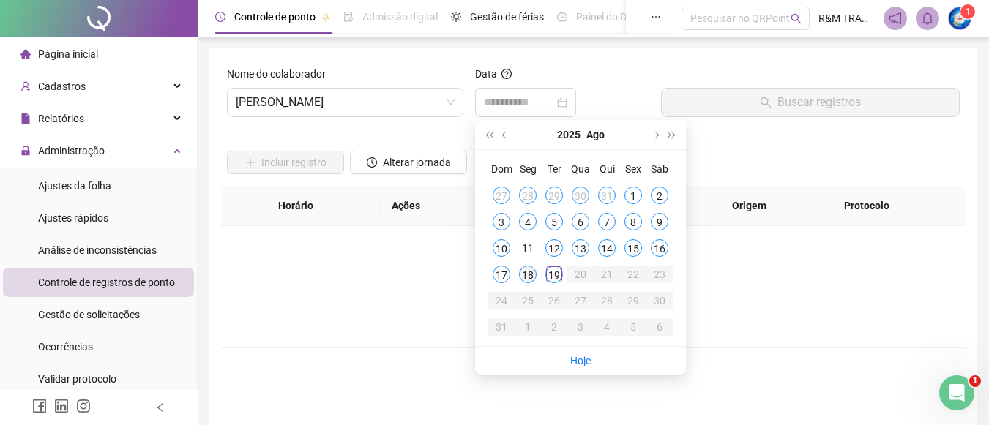
click at [529, 273] on div "18" at bounding box center [528, 275] width 18 height 18
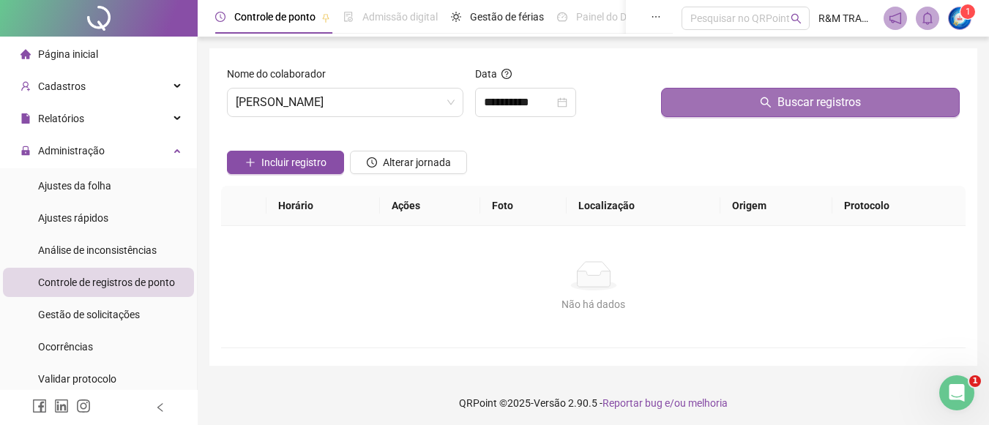
click at [757, 100] on button "Buscar registros" at bounding box center [810, 102] width 299 height 29
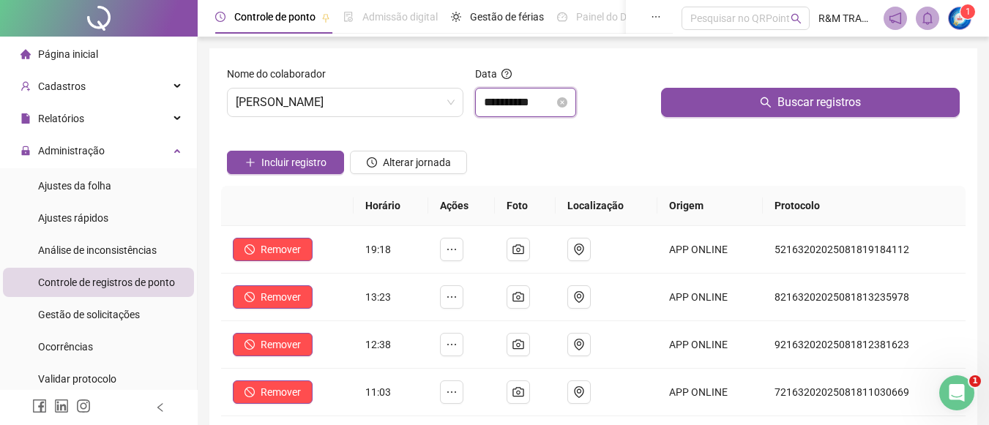
click at [503, 105] on input "**********" at bounding box center [519, 103] width 70 height 18
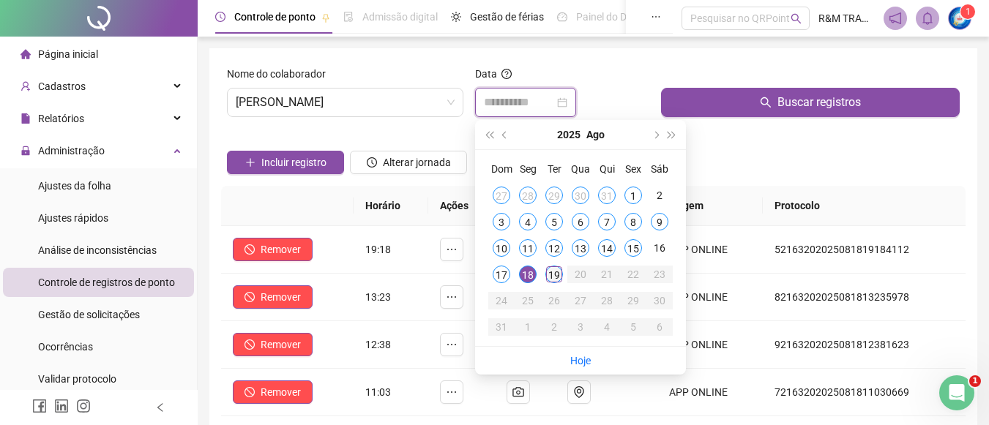
type input "**********"
click at [554, 277] on div "19" at bounding box center [555, 275] width 18 height 18
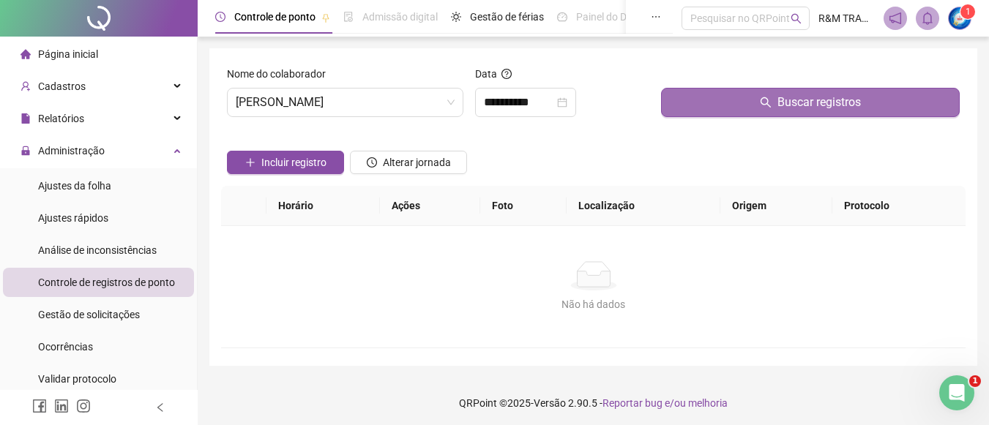
click at [702, 106] on button "Buscar registros" at bounding box center [810, 102] width 299 height 29
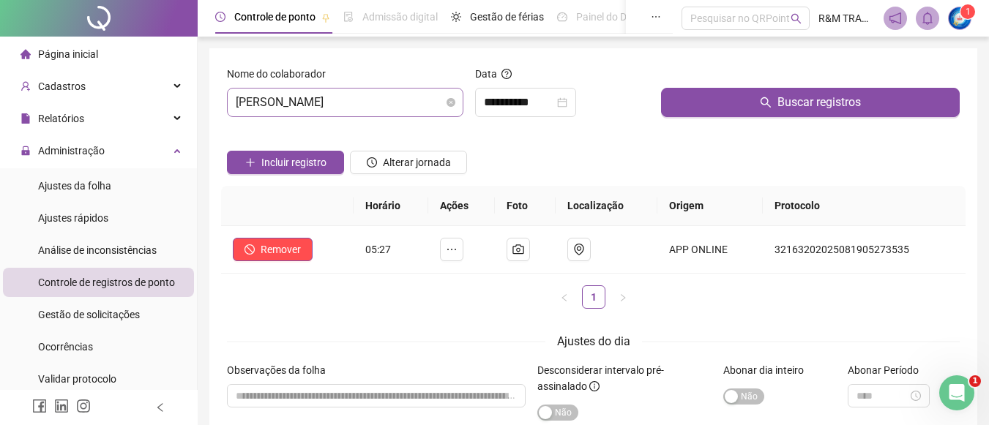
click at [287, 100] on span "[PERSON_NAME]" at bounding box center [345, 103] width 219 height 28
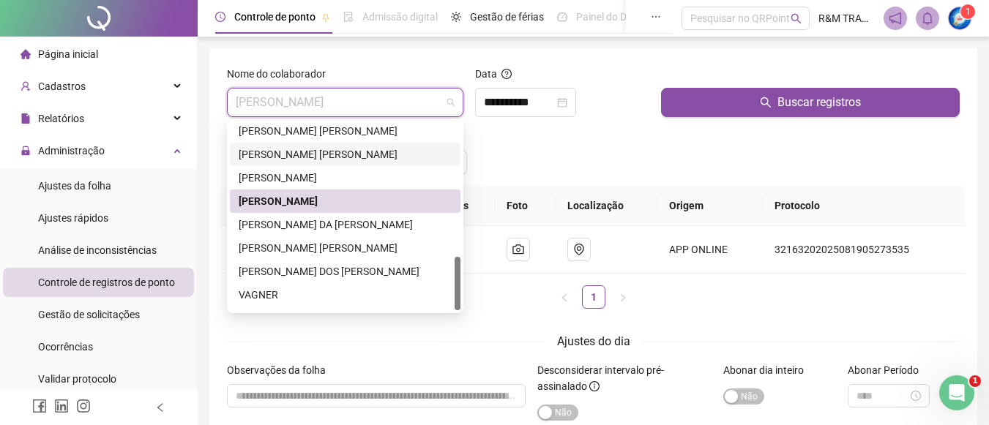
scroll to position [469, 0]
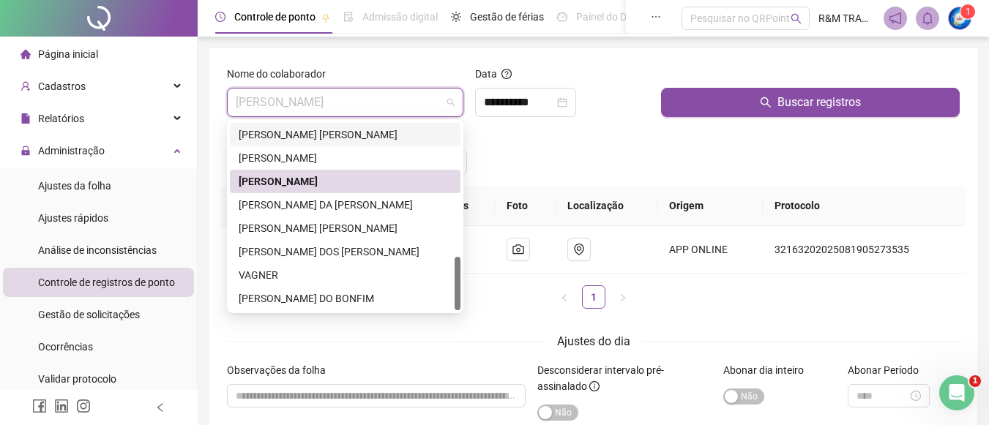
drag, startPoint x: 458, startPoint y: 237, endPoint x: 428, endPoint y: 276, distance: 49.7
click at [458, 278] on div at bounding box center [458, 283] width 6 height 53
click at [337, 205] on div "[PERSON_NAME] DA [PERSON_NAME]" at bounding box center [345, 205] width 213 height 16
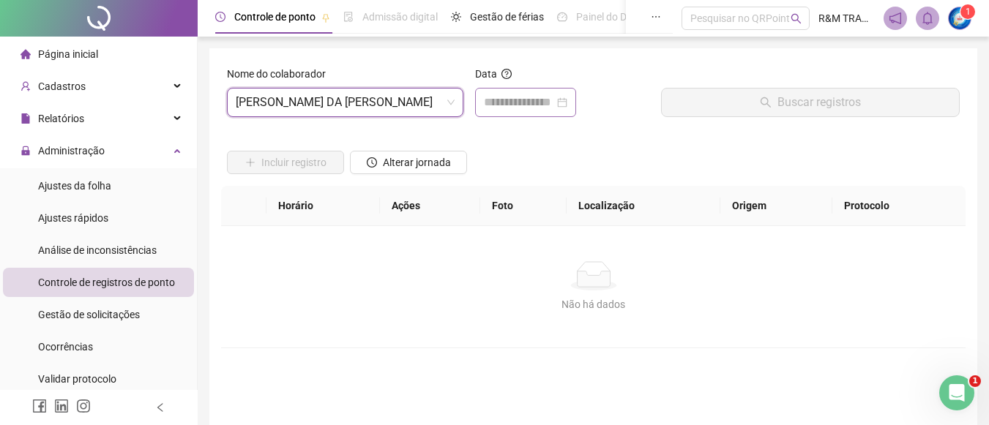
click at [499, 114] on div at bounding box center [525, 102] width 101 height 29
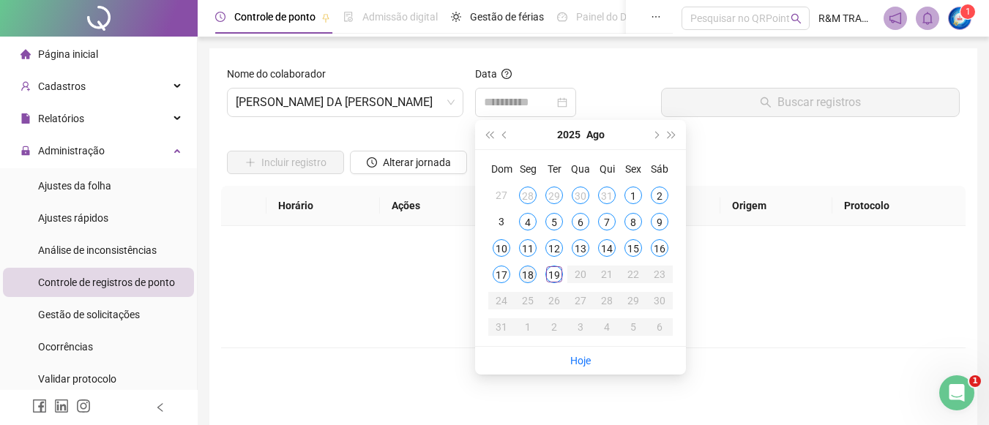
click at [525, 272] on div "18" at bounding box center [528, 275] width 18 height 18
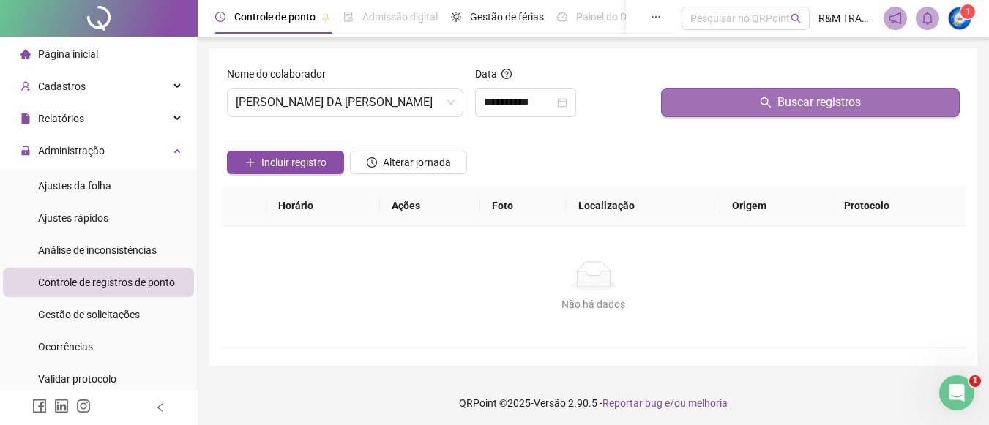
click at [726, 95] on button "Buscar registros" at bounding box center [810, 102] width 299 height 29
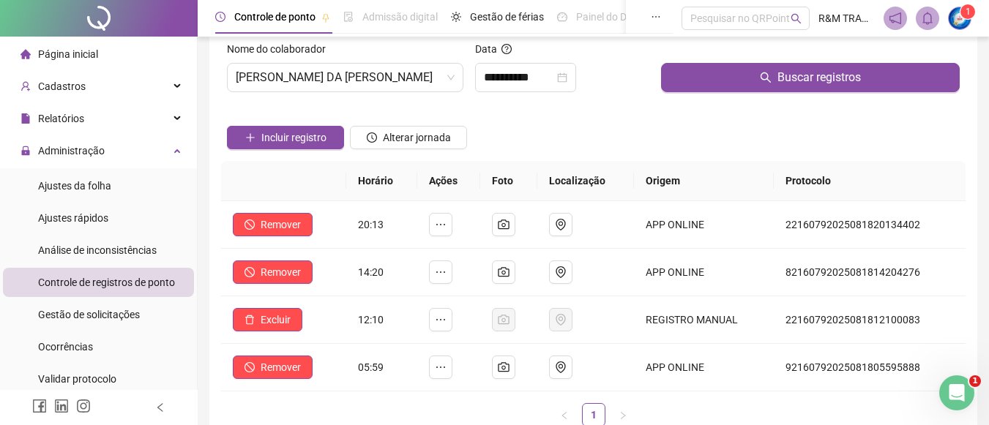
scroll to position [16, 0]
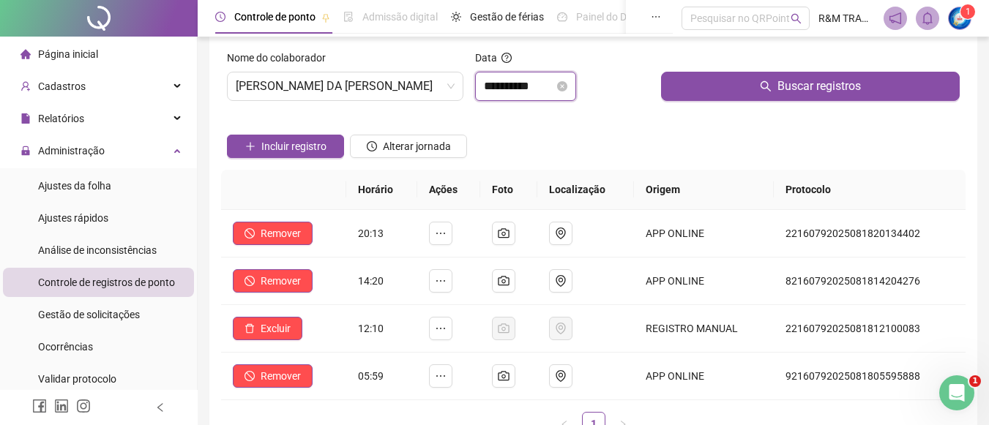
click at [525, 88] on input "**********" at bounding box center [519, 87] width 70 height 18
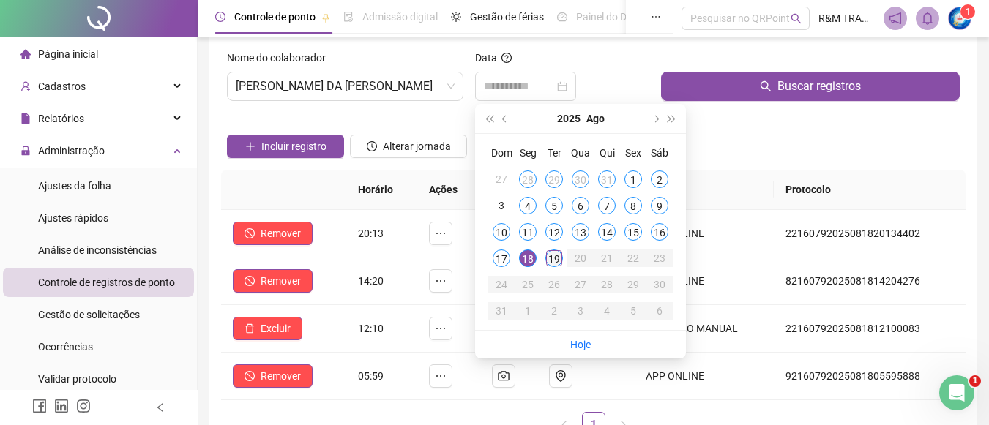
click at [552, 260] on div "19" at bounding box center [555, 259] width 18 height 18
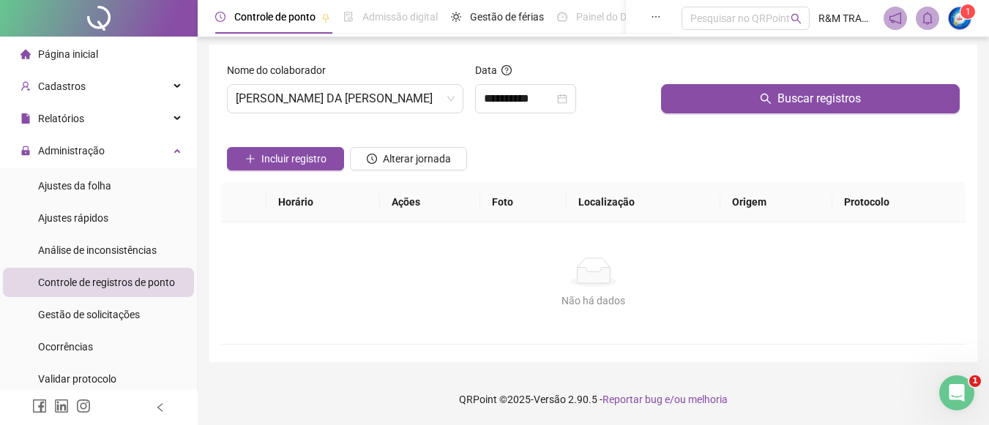
scroll to position [4, 0]
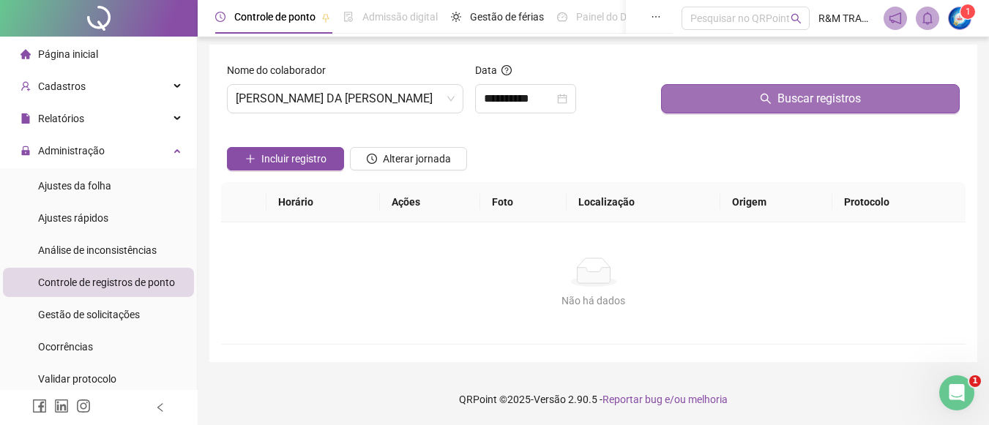
click at [722, 100] on button "Buscar registros" at bounding box center [810, 98] width 299 height 29
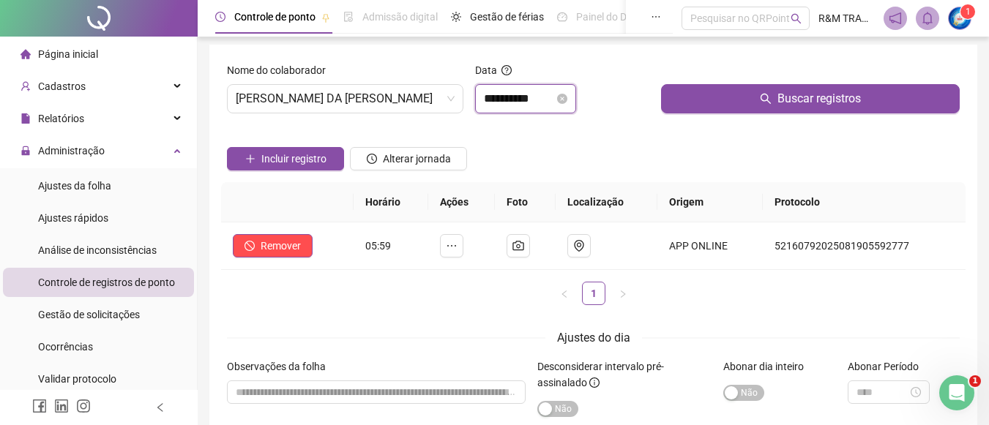
click at [533, 97] on input "**********" at bounding box center [519, 99] width 70 height 18
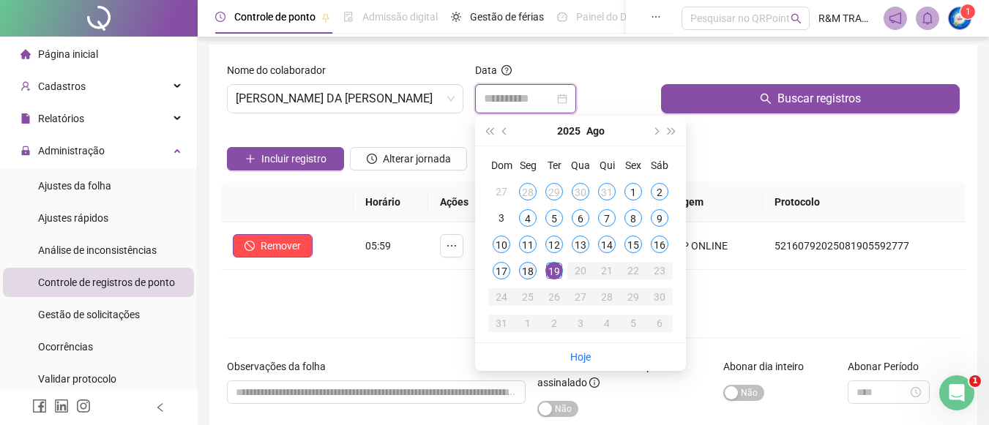
type input "**********"
click at [531, 273] on div "18" at bounding box center [528, 271] width 18 height 18
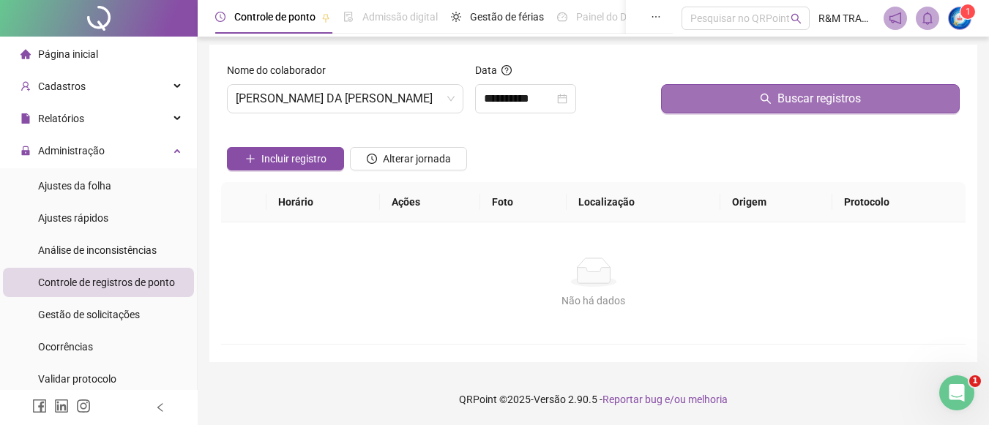
click at [736, 105] on button "Buscar registros" at bounding box center [810, 98] width 299 height 29
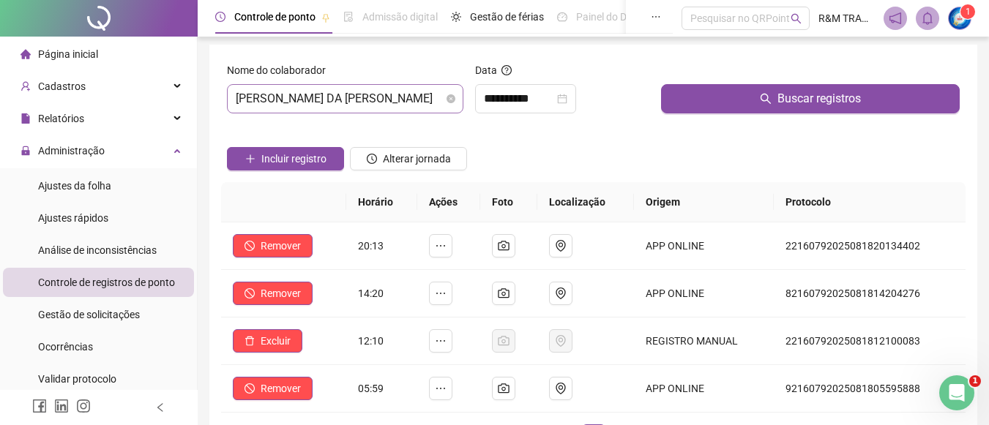
click at [366, 97] on span "[PERSON_NAME] DA [PERSON_NAME]" at bounding box center [345, 99] width 219 height 28
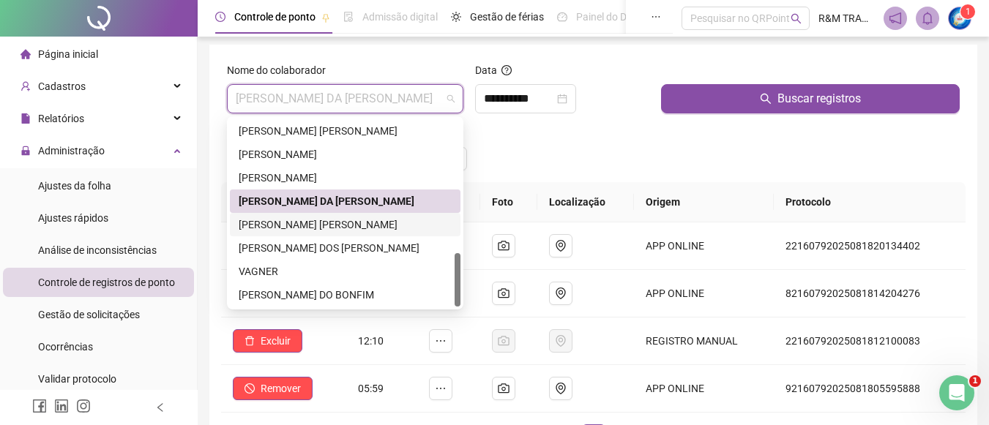
click at [341, 225] on div "[PERSON_NAME] [PERSON_NAME]" at bounding box center [345, 225] width 213 height 16
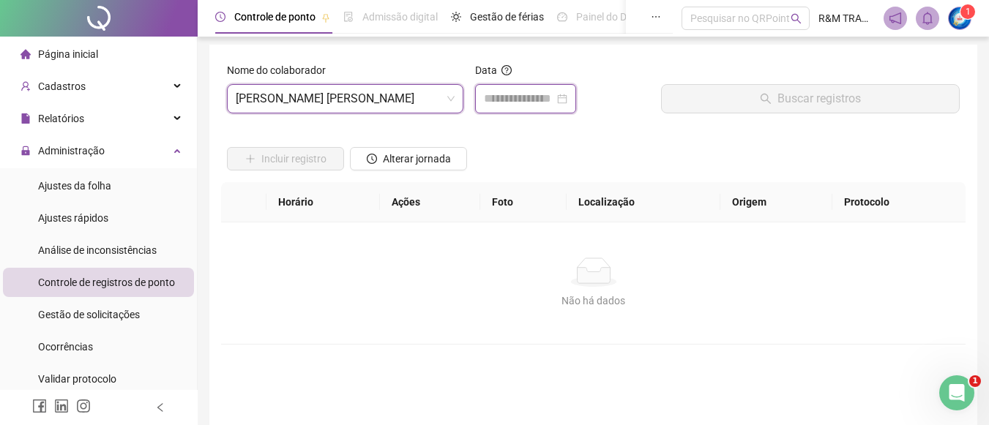
click at [535, 97] on input at bounding box center [519, 99] width 70 height 18
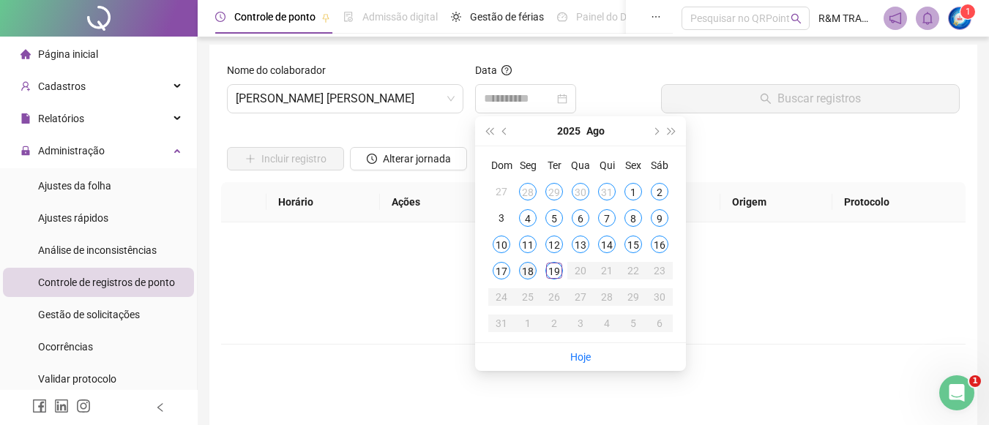
click at [529, 271] on div "18" at bounding box center [528, 271] width 18 height 18
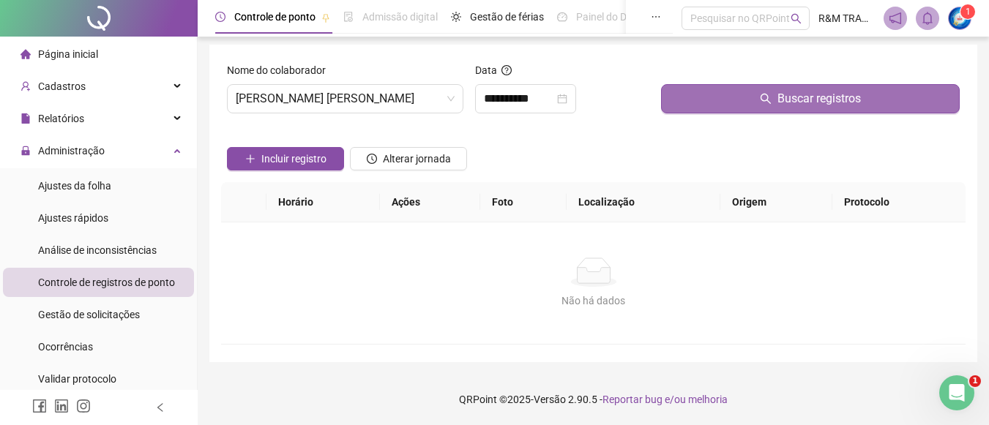
click at [723, 99] on button "Buscar registros" at bounding box center [810, 98] width 299 height 29
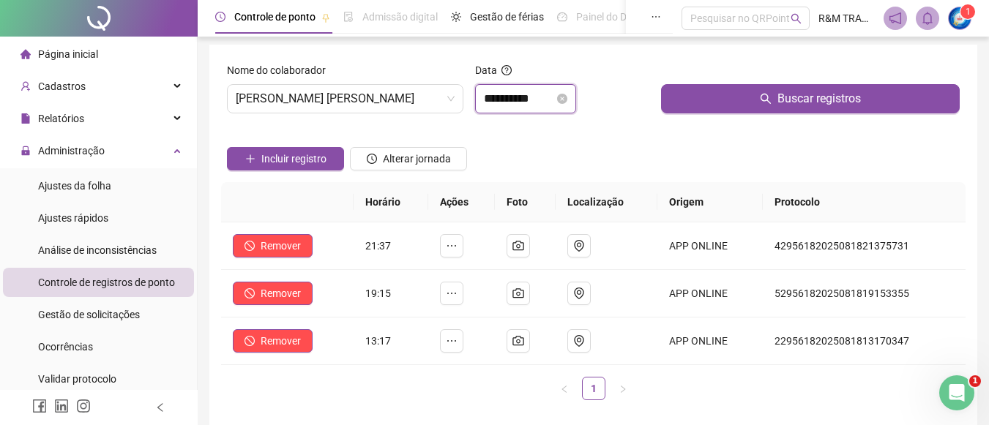
click at [497, 99] on input "**********" at bounding box center [519, 99] width 70 height 18
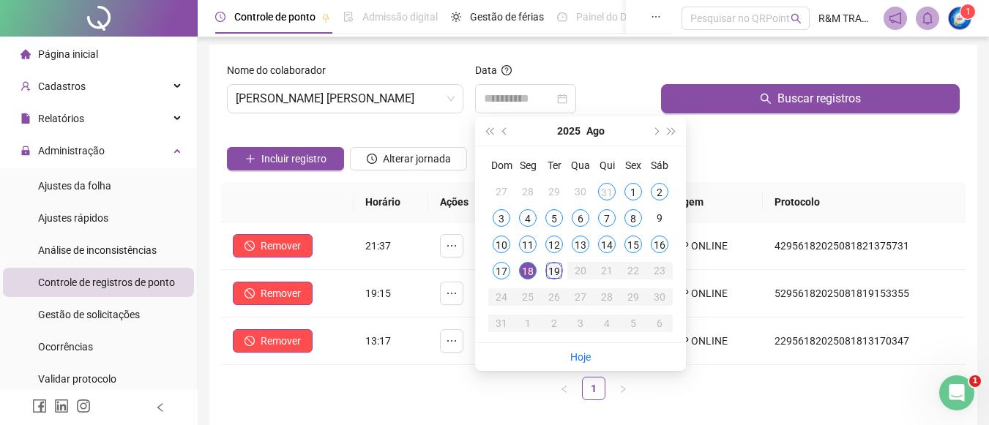
click at [556, 272] on div "19" at bounding box center [555, 271] width 18 height 18
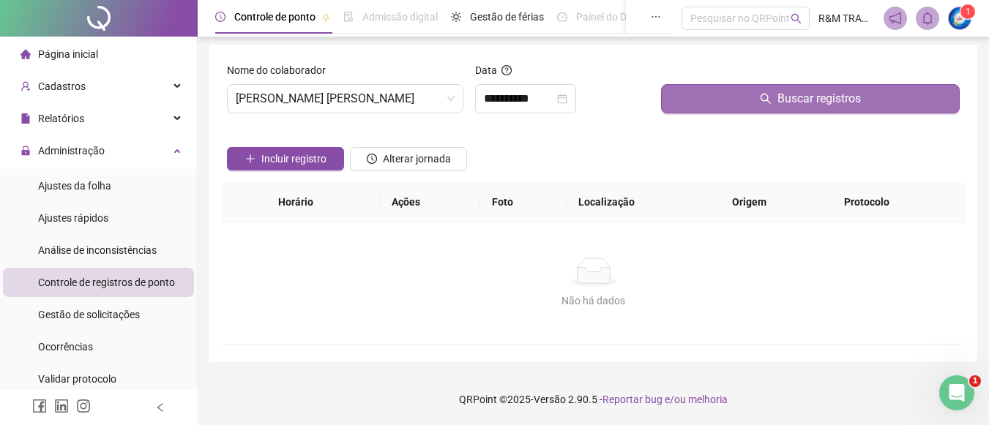
click at [742, 102] on button "Buscar registros" at bounding box center [810, 98] width 299 height 29
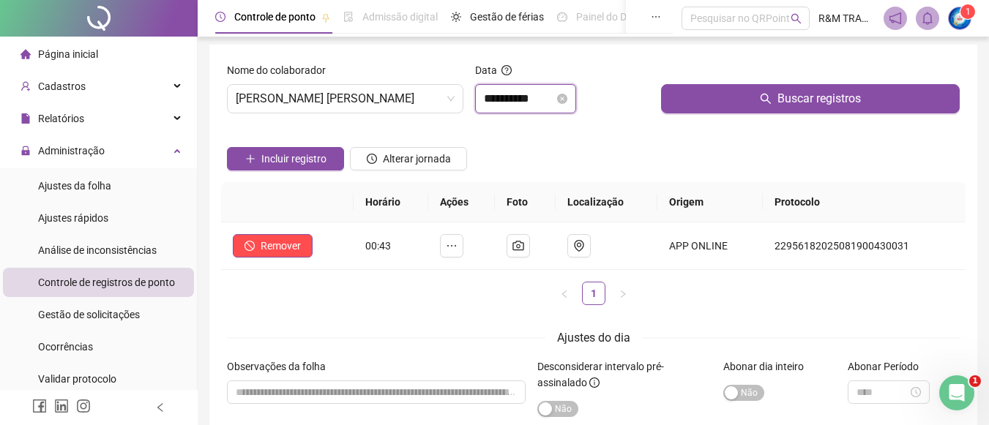
click at [506, 96] on input "**********" at bounding box center [519, 99] width 70 height 18
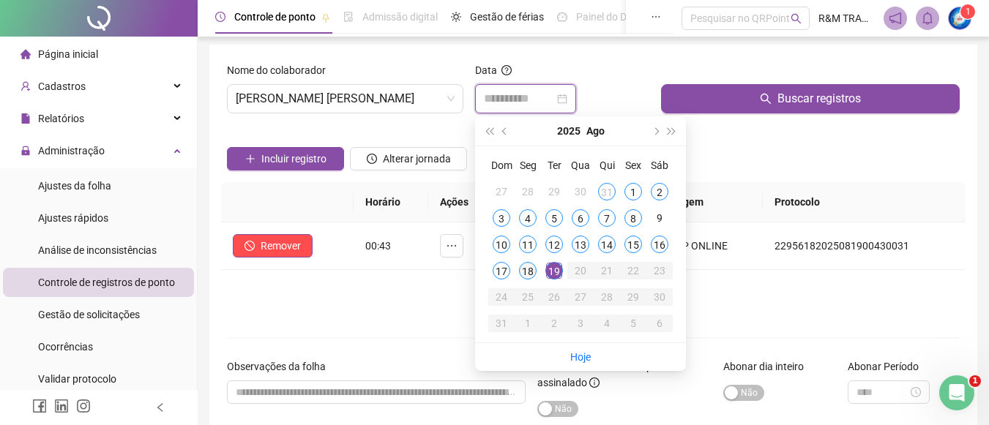
type input "**********"
click at [529, 277] on div "18" at bounding box center [528, 271] width 18 height 18
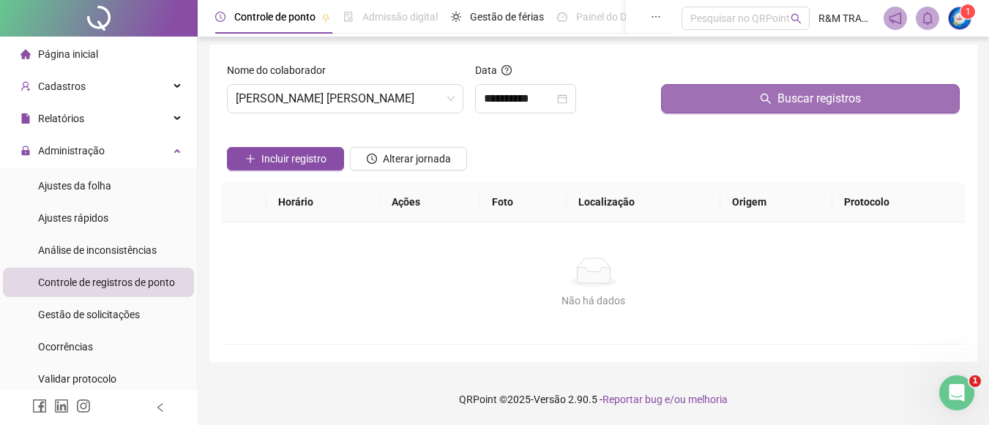
click at [752, 92] on button "Buscar registros" at bounding box center [810, 98] width 299 height 29
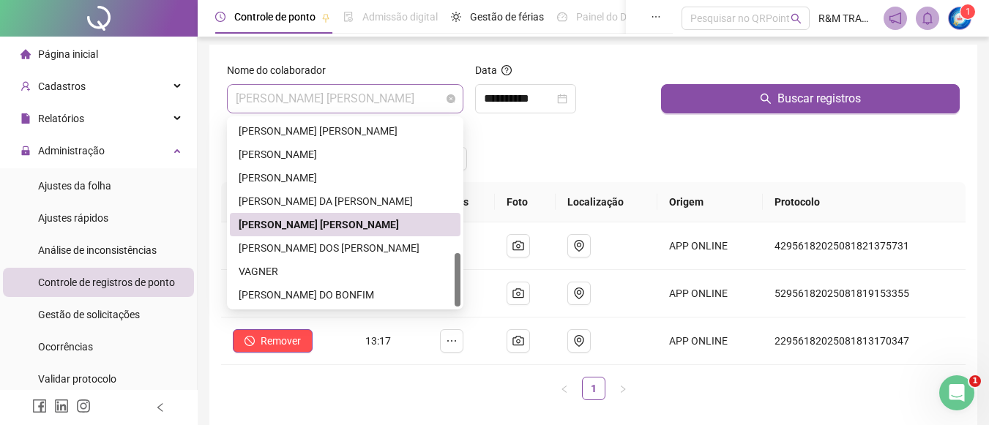
click at [283, 91] on span "[PERSON_NAME] [PERSON_NAME]" at bounding box center [345, 99] width 219 height 28
click at [310, 247] on div "[PERSON_NAME] DOS [PERSON_NAME]" at bounding box center [345, 248] width 213 height 16
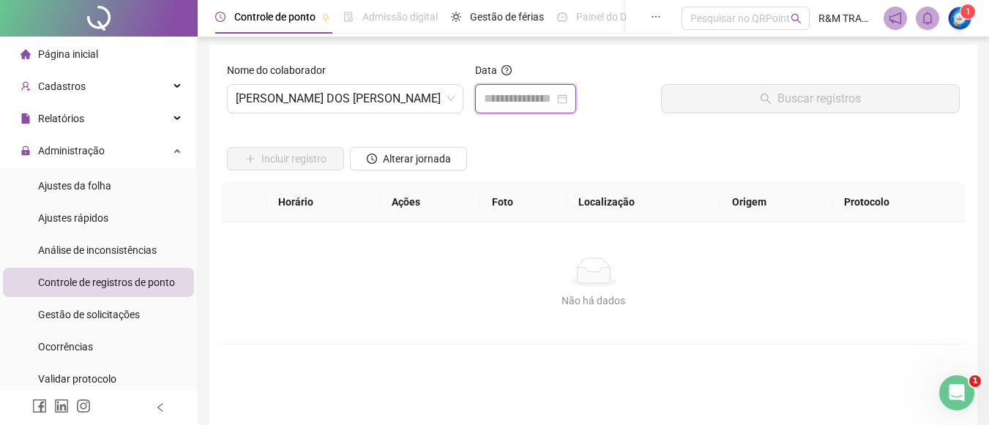
click at [512, 95] on input at bounding box center [519, 99] width 70 height 18
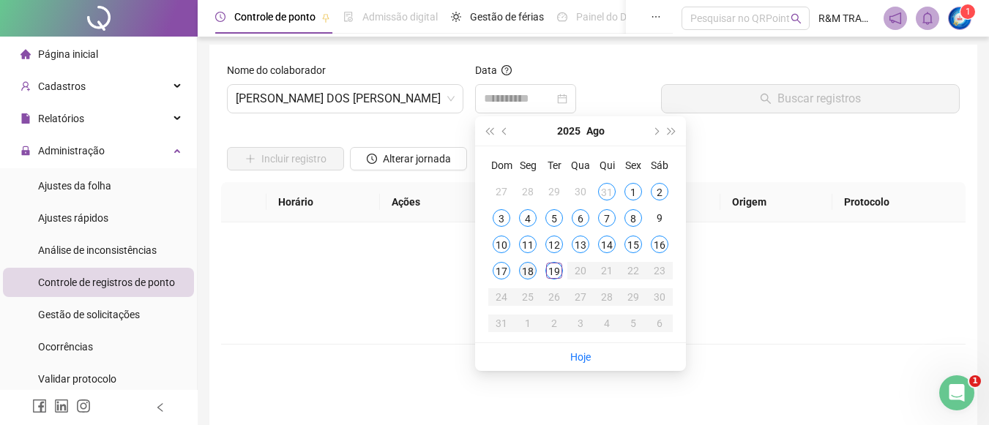
click at [527, 272] on div "18" at bounding box center [528, 271] width 18 height 18
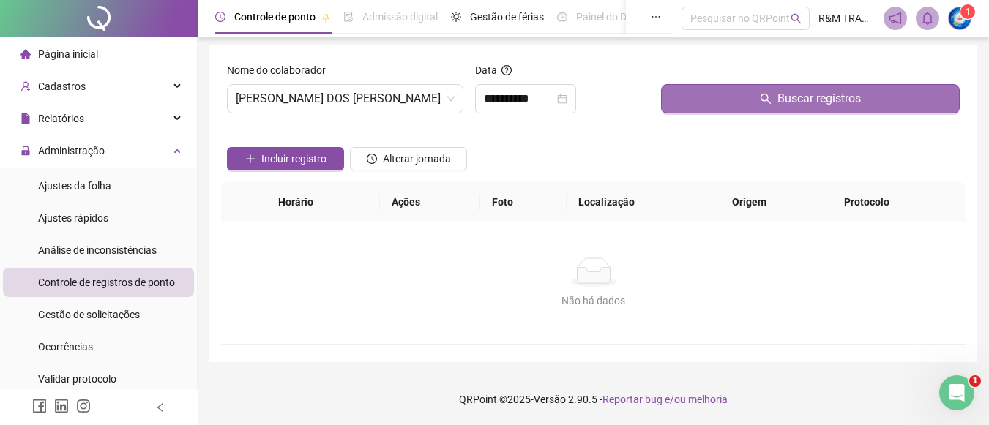
click at [741, 94] on button "Buscar registros" at bounding box center [810, 98] width 299 height 29
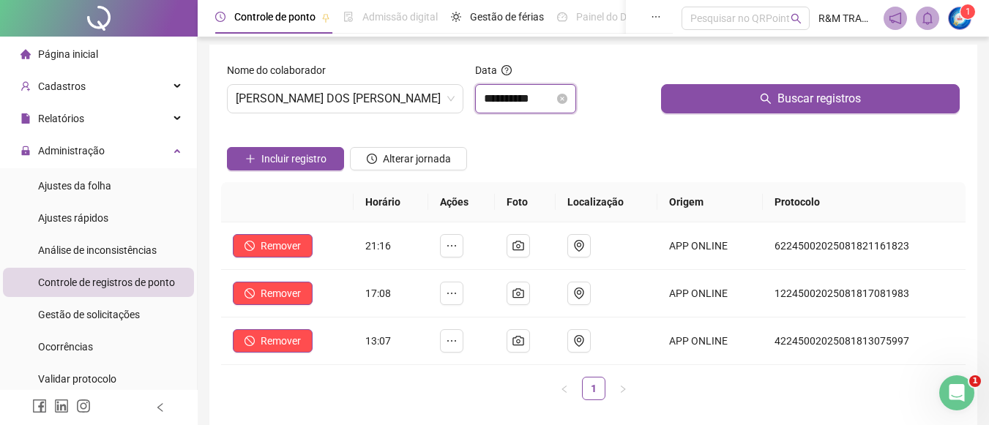
click at [499, 96] on input "**********" at bounding box center [519, 99] width 70 height 18
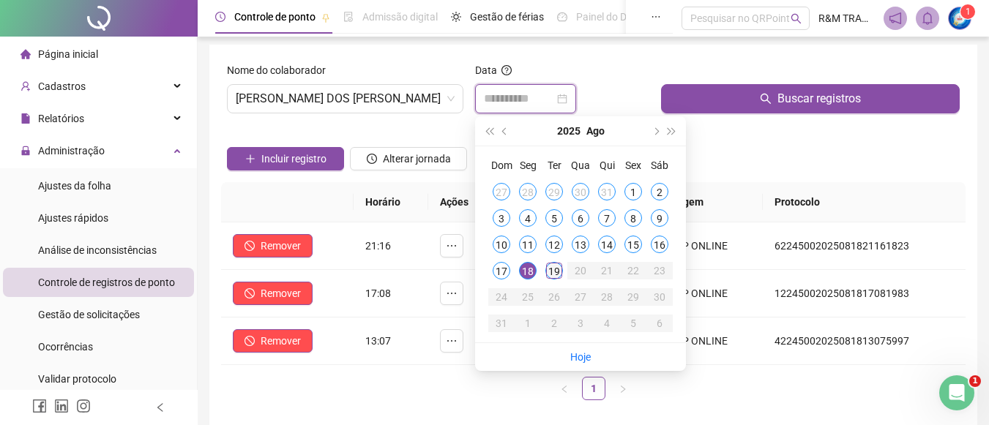
type input "**********"
click at [558, 270] on div "19" at bounding box center [555, 271] width 18 height 18
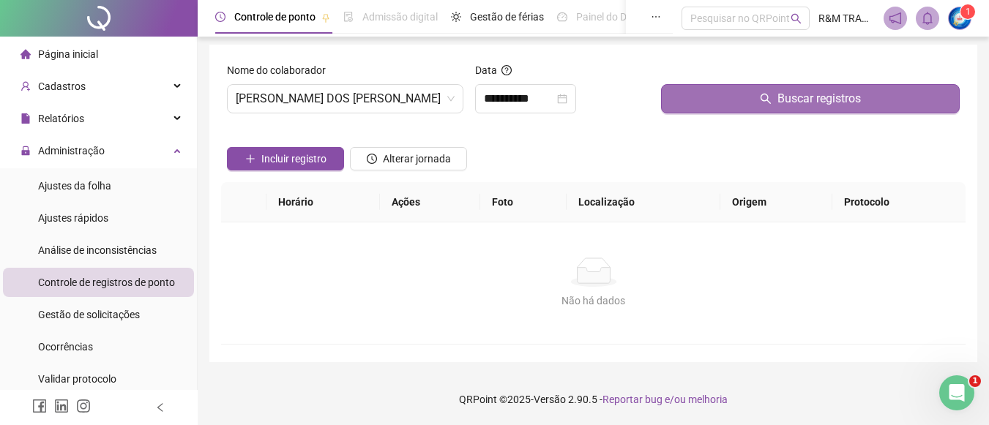
click at [712, 101] on button "Buscar registros" at bounding box center [810, 98] width 299 height 29
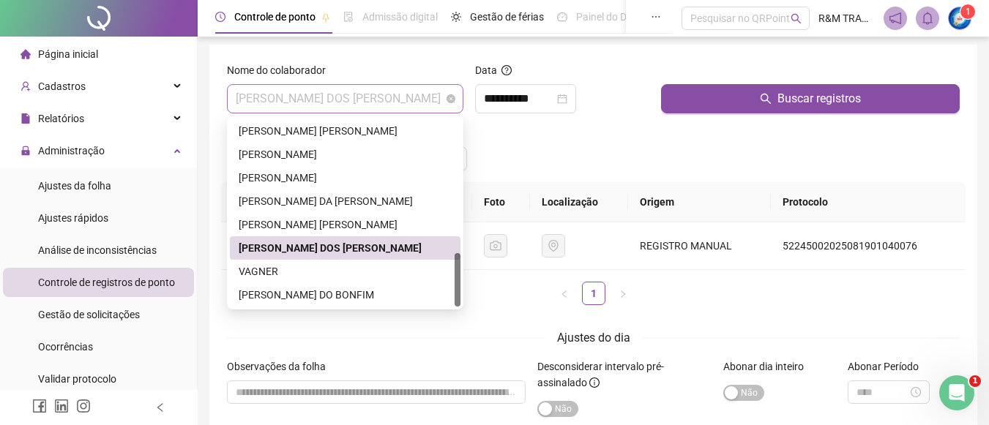
click at [311, 102] on span "[PERSON_NAME] DOS [PERSON_NAME]" at bounding box center [345, 99] width 219 height 28
click at [267, 270] on div "VAGNER" at bounding box center [345, 272] width 213 height 16
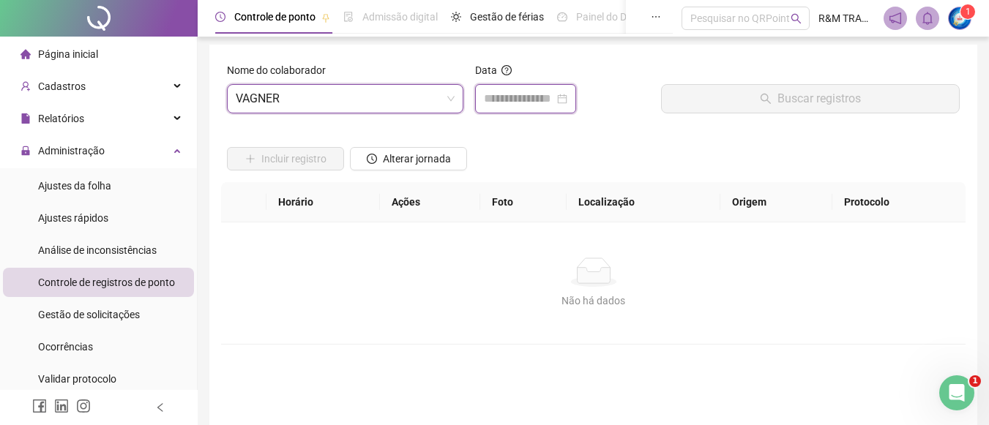
click at [497, 100] on input at bounding box center [519, 99] width 70 height 18
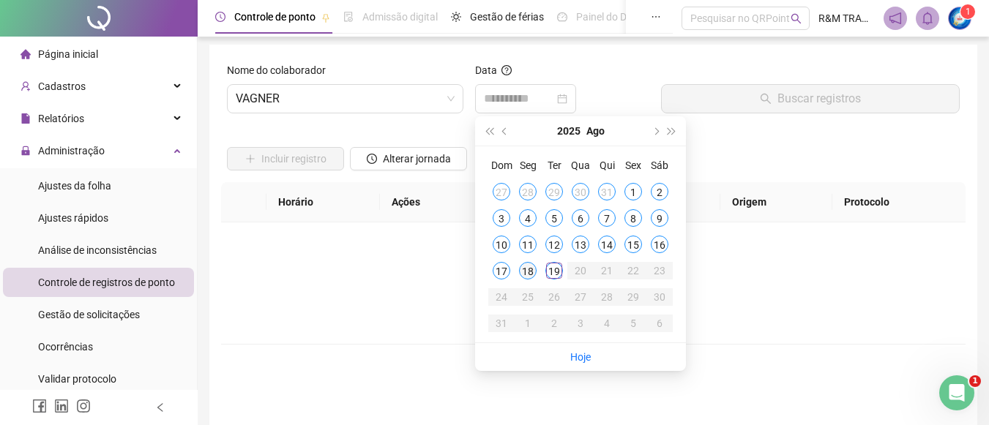
click at [532, 270] on div "18" at bounding box center [528, 271] width 18 height 18
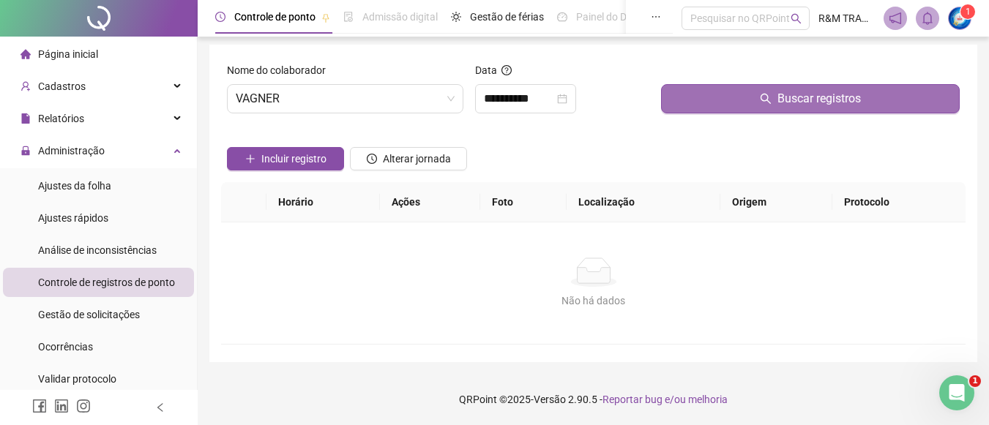
click at [694, 102] on button "Buscar registros" at bounding box center [810, 98] width 299 height 29
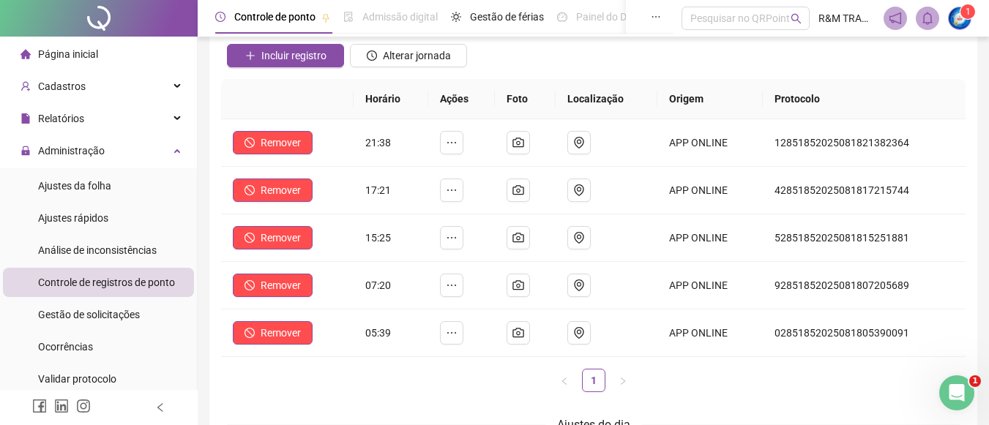
scroll to position [0, 0]
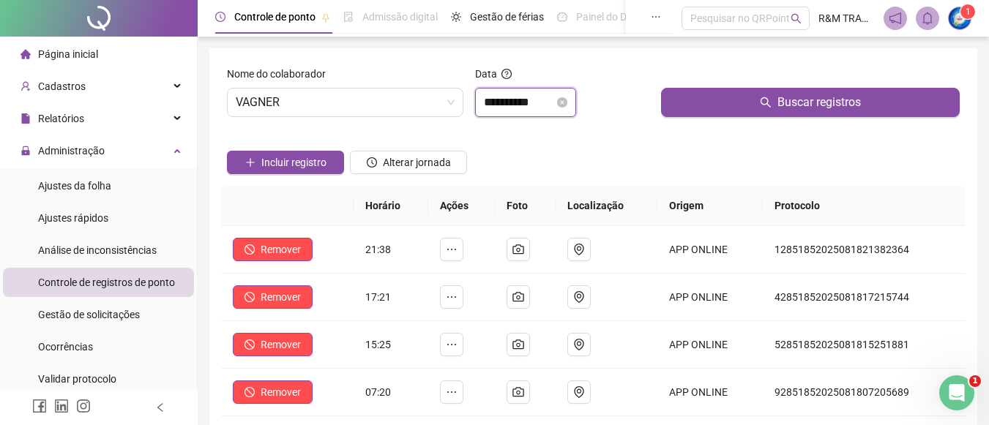
click at [528, 108] on input "**********" at bounding box center [519, 103] width 70 height 18
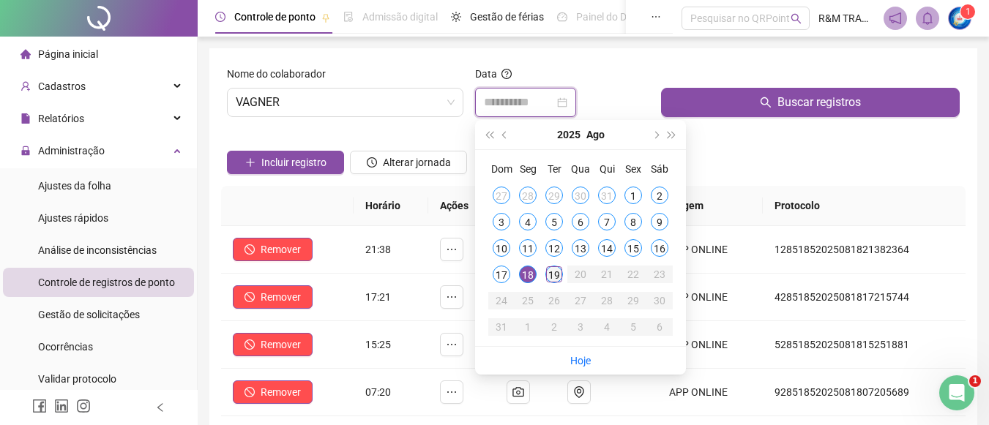
type input "**********"
click at [551, 277] on div "19" at bounding box center [555, 275] width 18 height 18
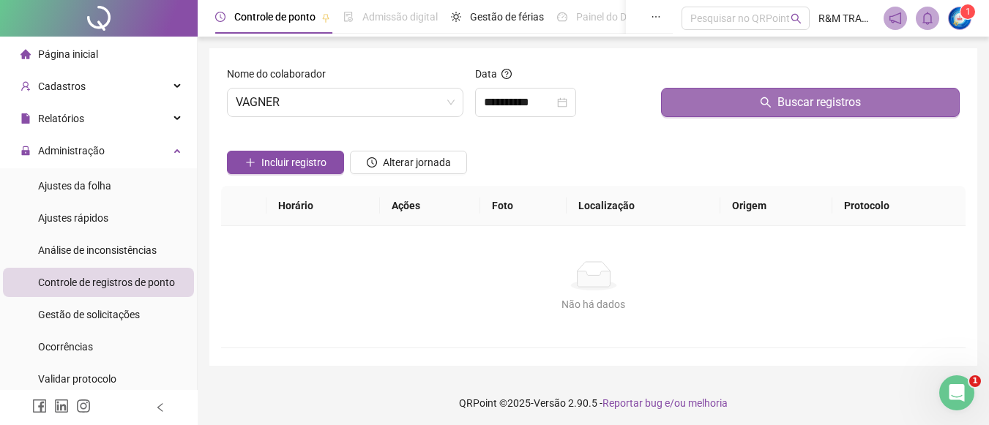
click at [709, 94] on button "Buscar registros" at bounding box center [810, 102] width 299 height 29
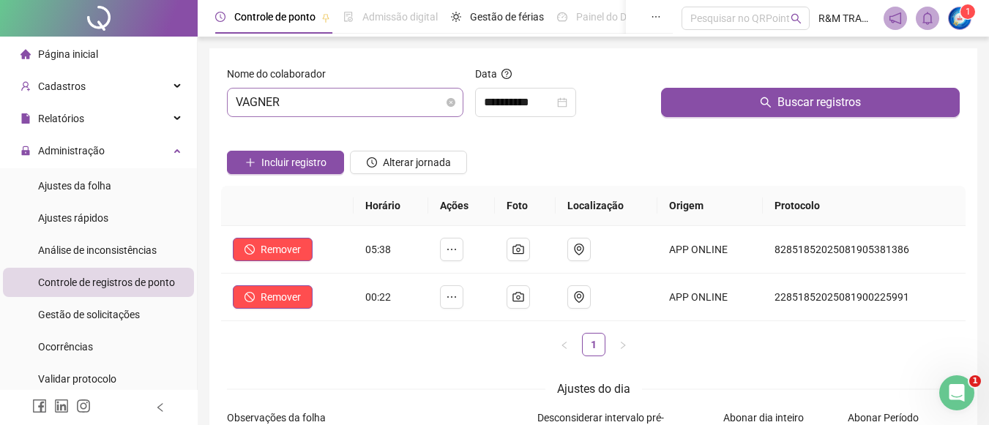
click at [307, 103] on span "VAGNER" at bounding box center [345, 103] width 219 height 28
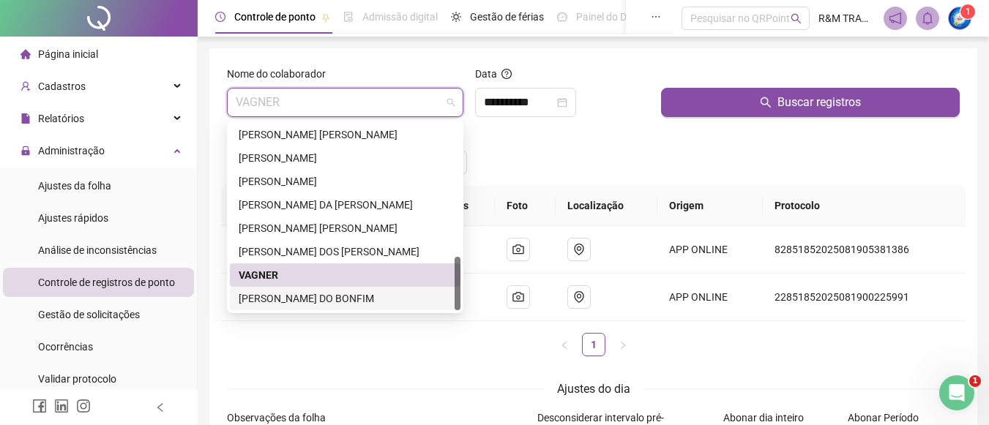
click at [289, 300] on div "[PERSON_NAME] DO BONFIM" at bounding box center [345, 299] width 213 height 16
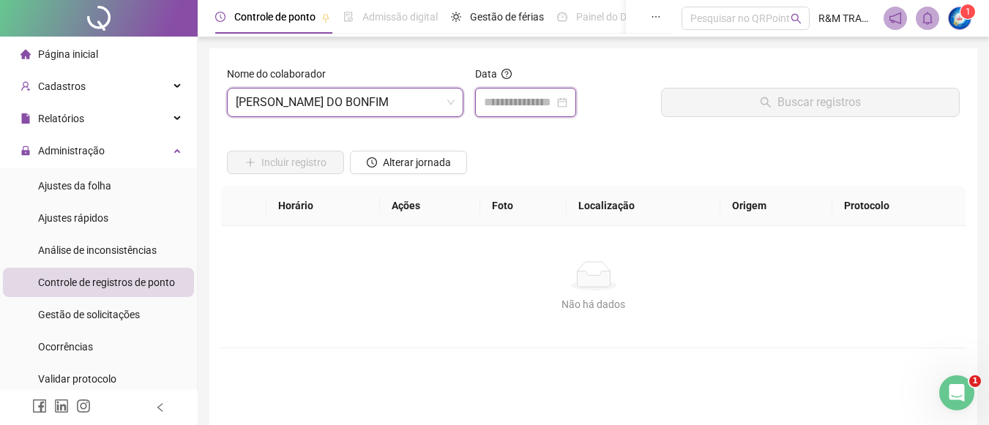
click at [501, 107] on input at bounding box center [519, 103] width 70 height 18
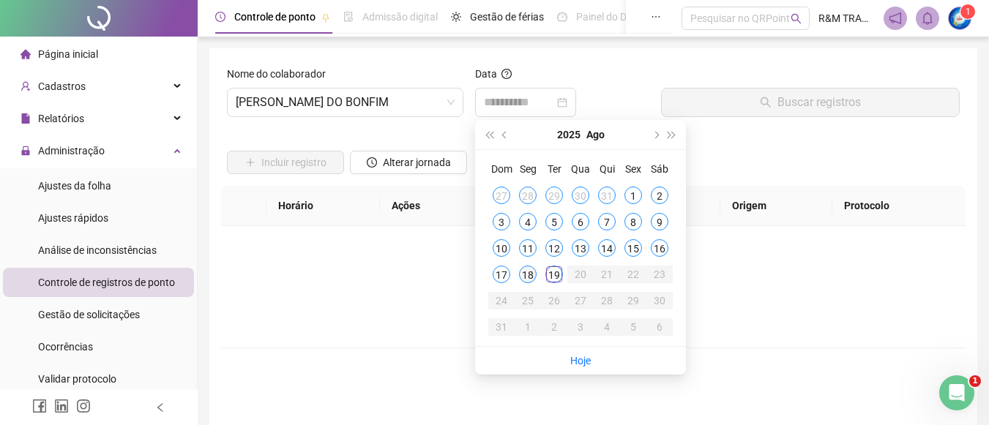
click at [527, 277] on div "18" at bounding box center [528, 275] width 18 height 18
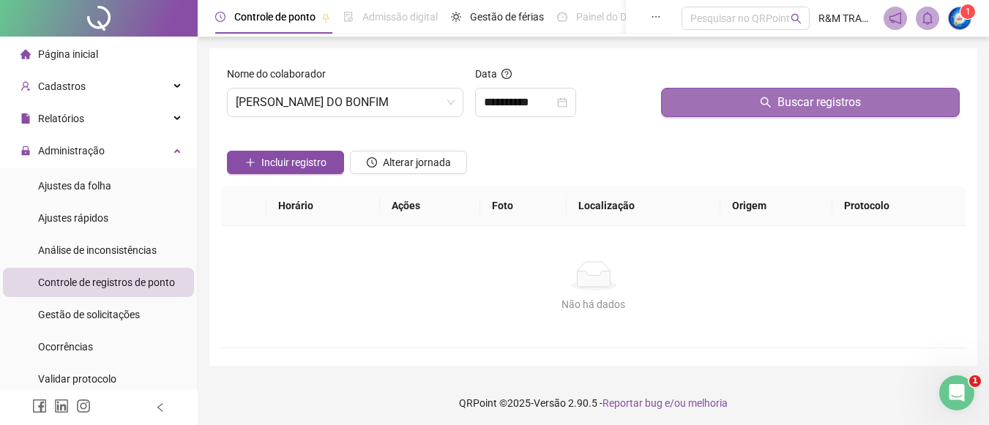
click at [772, 92] on button "Buscar registros" at bounding box center [810, 102] width 299 height 29
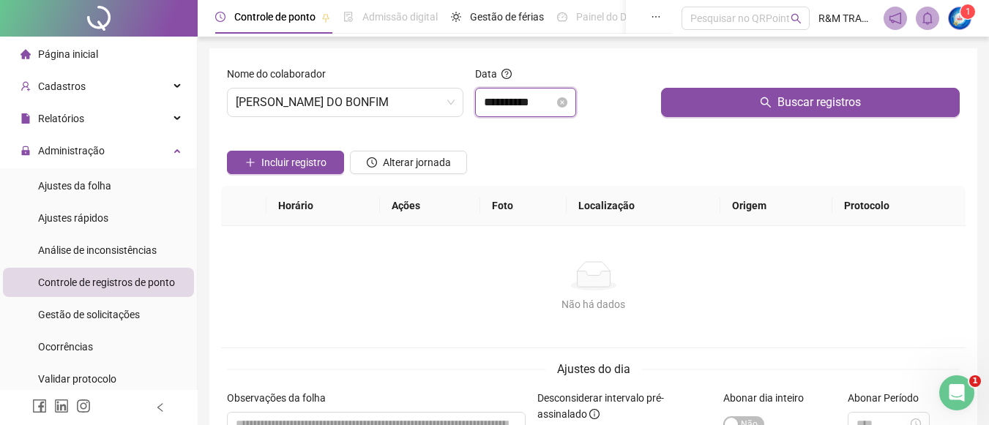
click at [517, 100] on input "**********" at bounding box center [519, 103] width 70 height 18
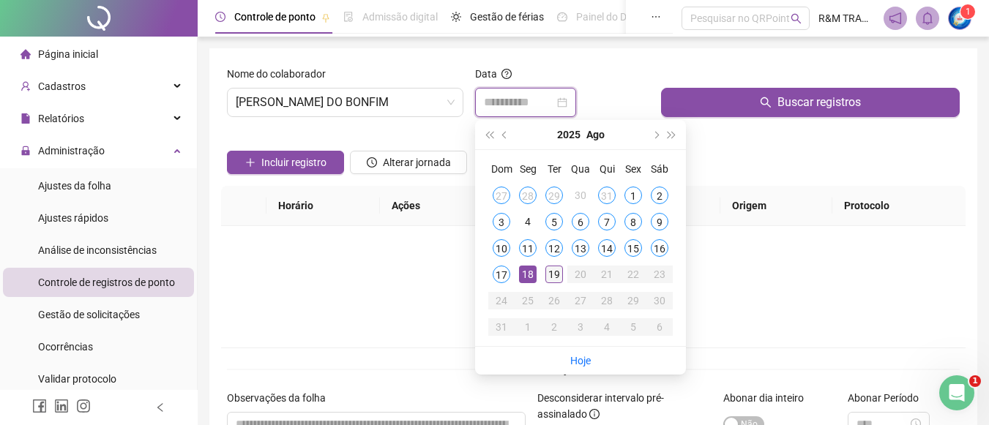
type input "**********"
click at [553, 277] on div "19" at bounding box center [555, 275] width 18 height 18
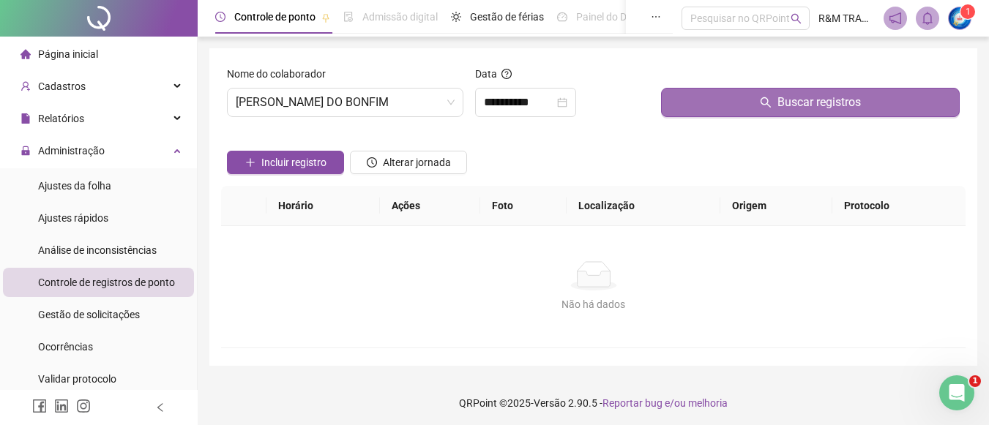
click at [740, 105] on button "Buscar registros" at bounding box center [810, 102] width 299 height 29
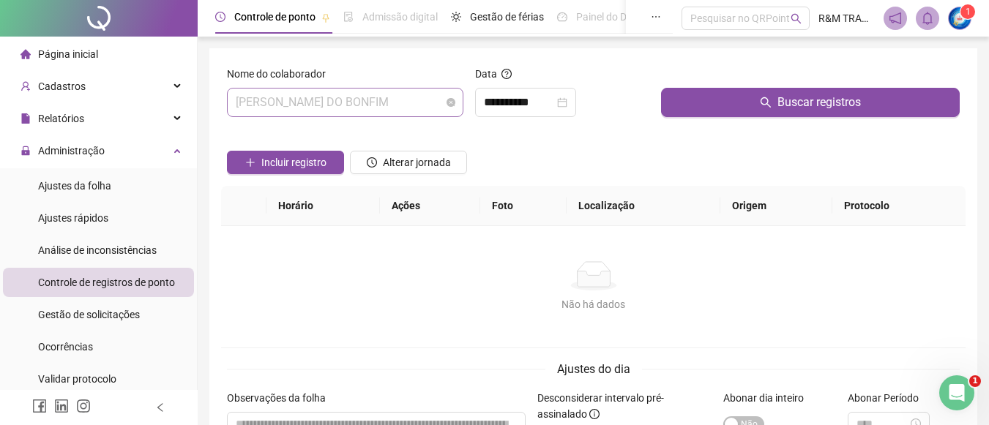
click at [317, 103] on span "[PERSON_NAME] DO BONFIM" at bounding box center [345, 103] width 219 height 28
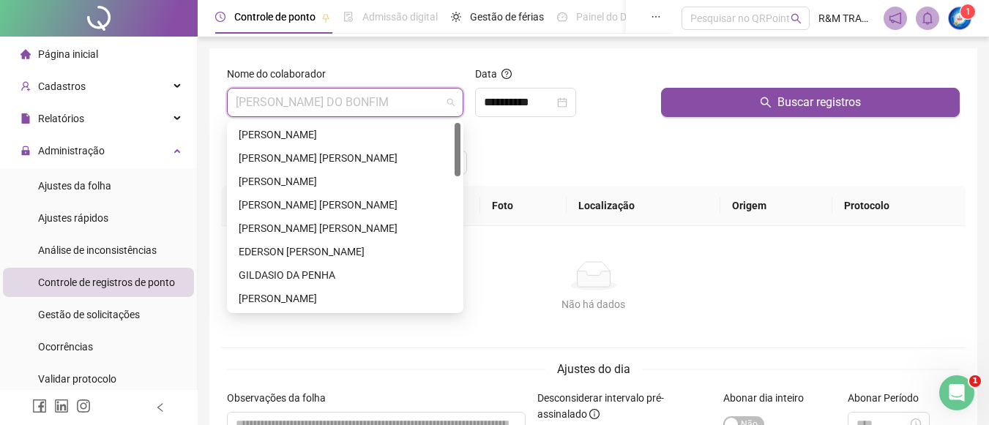
drag, startPoint x: 456, startPoint y: 294, endPoint x: 301, endPoint y: 174, distance: 195.8
click at [450, 140] on div "[PERSON_NAME] [PERSON_NAME] [PERSON_NAME] [PERSON_NAME] [PERSON_NAME] [PERSON_N…" at bounding box center [345, 216] width 231 height 187
click at [92, 188] on span "Ajustes da folha" at bounding box center [74, 186] width 73 height 12
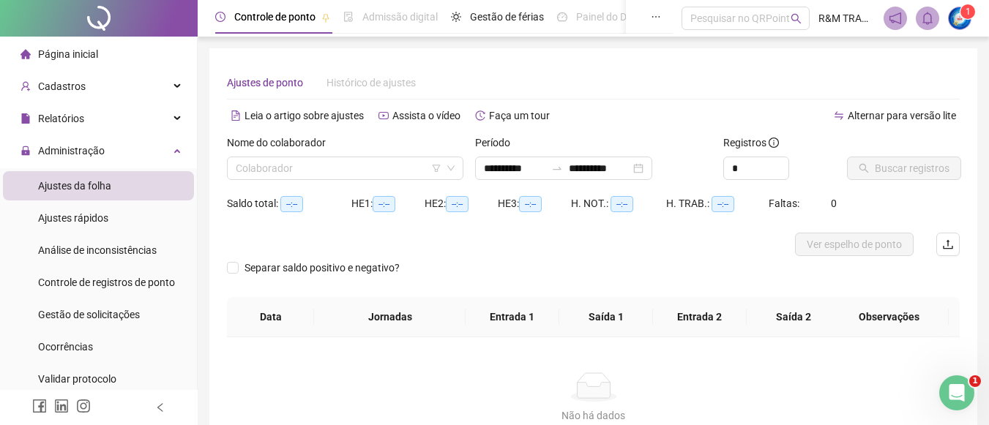
type input "**********"
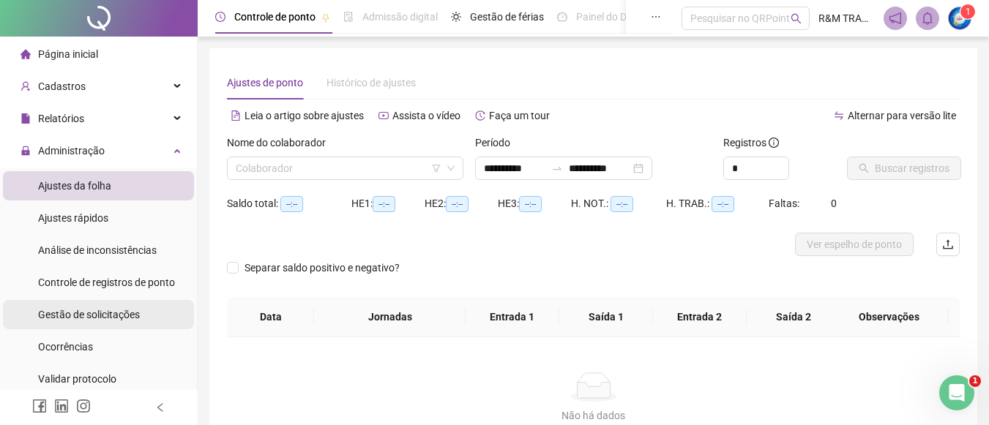
click at [77, 316] on span "Gestão de solicitações" at bounding box center [89, 315] width 102 height 12
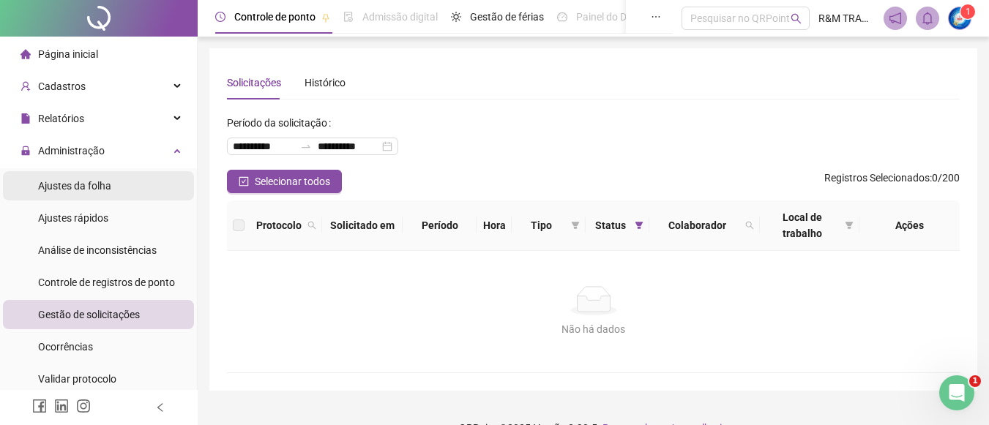
click at [92, 188] on span "Ajustes da folha" at bounding box center [74, 186] width 73 height 12
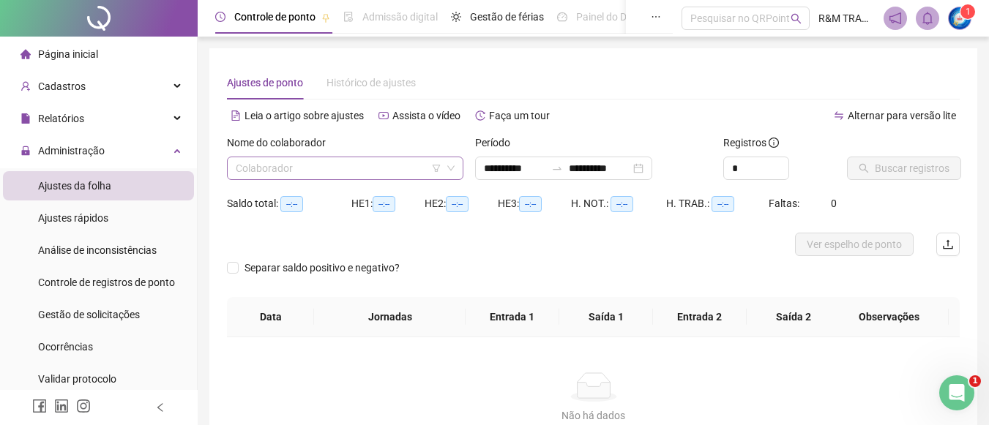
click at [282, 167] on input "search" at bounding box center [339, 168] width 206 height 22
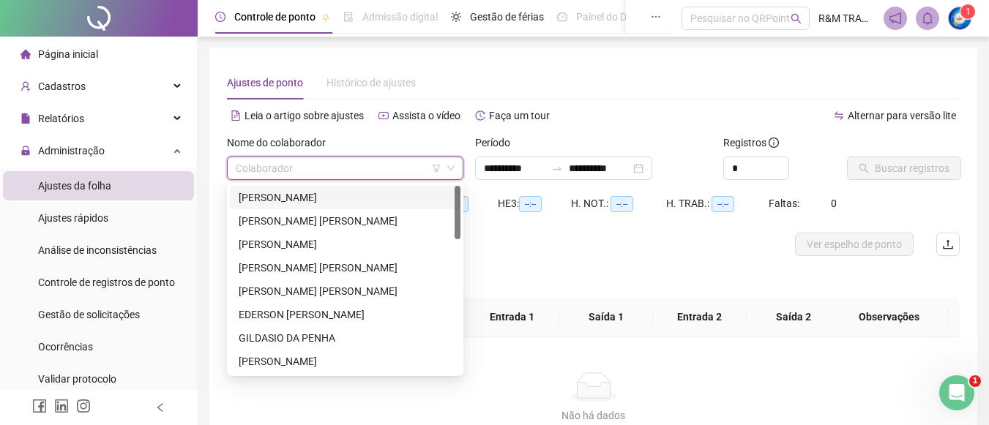
click at [290, 198] on div "[PERSON_NAME]" at bounding box center [345, 198] width 213 height 16
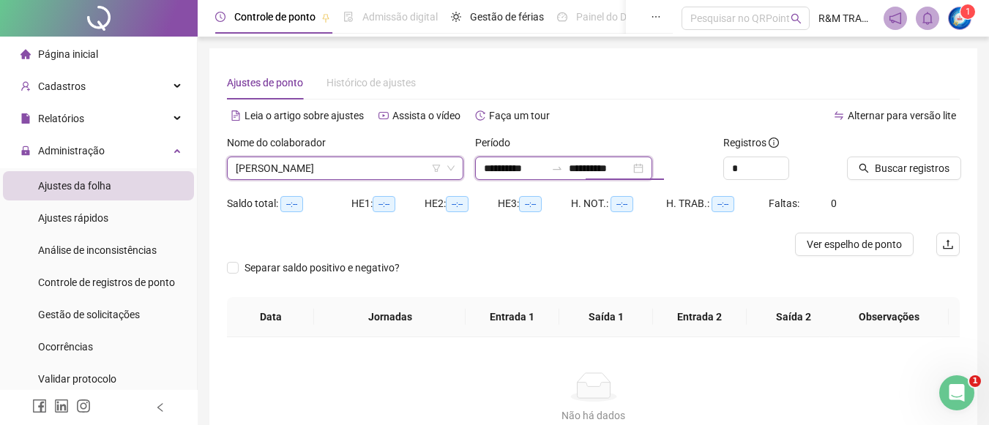
click at [622, 171] on input "**********" at bounding box center [600, 168] width 62 height 16
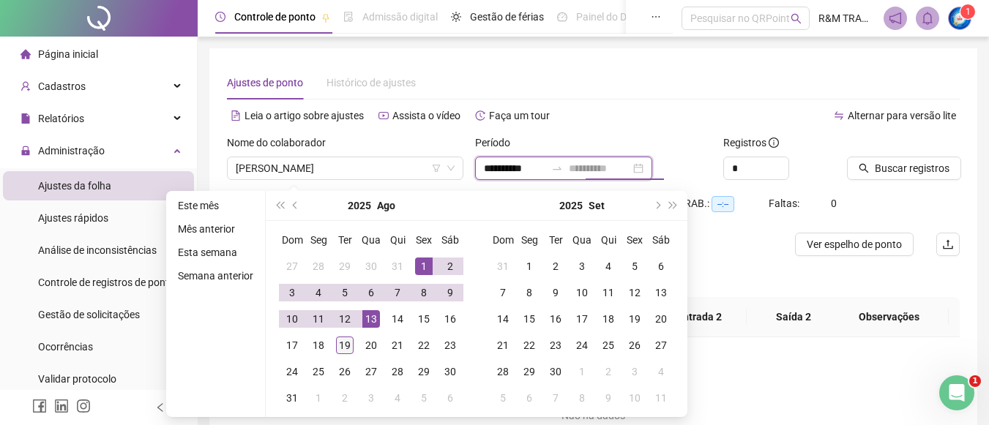
type input "**********"
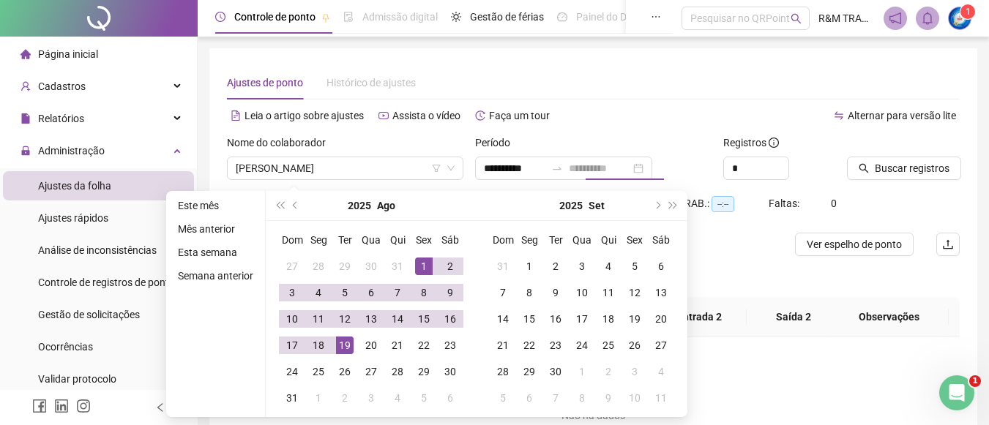
click at [340, 348] on div "19" at bounding box center [345, 346] width 18 height 18
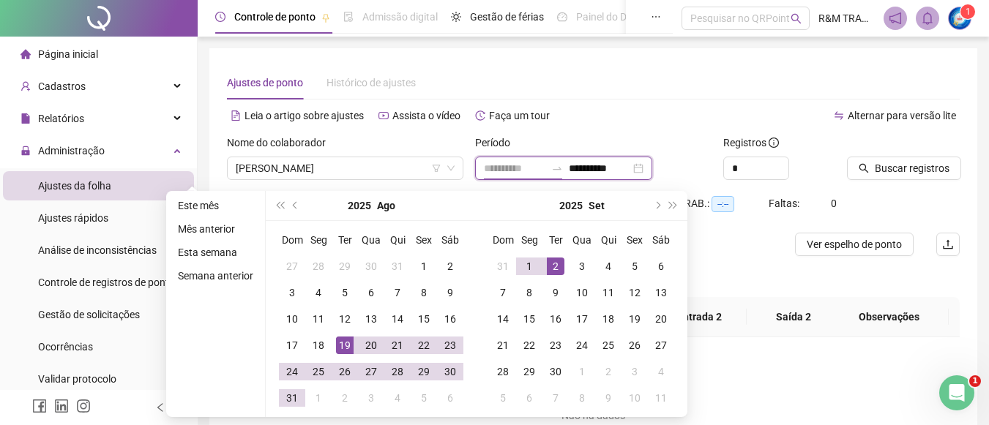
type input "**********"
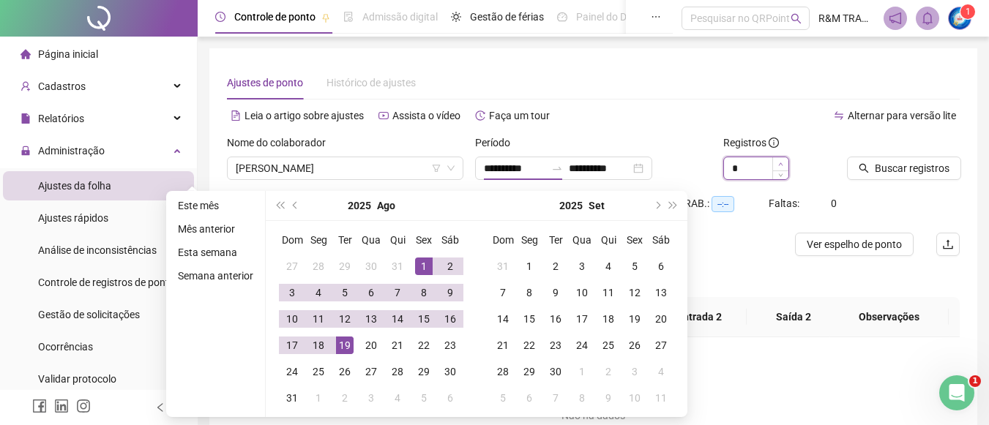
click at [781, 160] on span "Increase Value" at bounding box center [781, 163] width 16 height 13
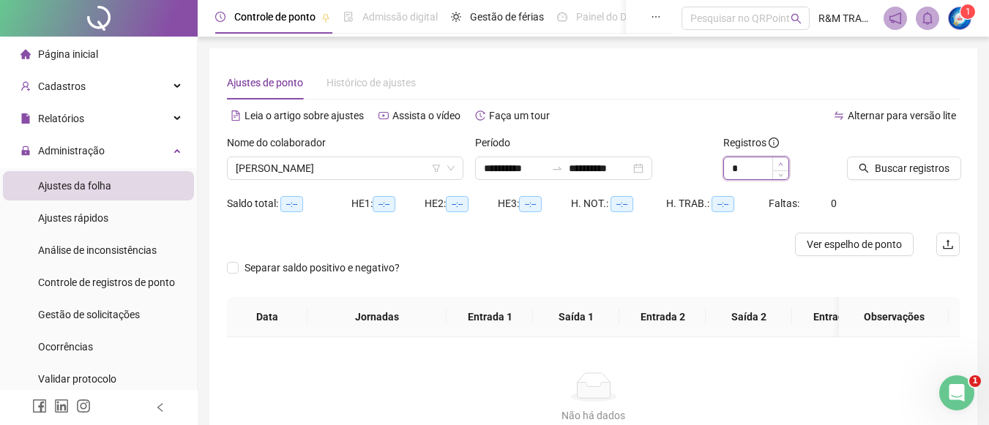
type input "*"
click at [781, 160] on span "Increase Value" at bounding box center [781, 163] width 16 height 13
click at [879, 171] on span "Buscar registros" at bounding box center [912, 168] width 75 height 16
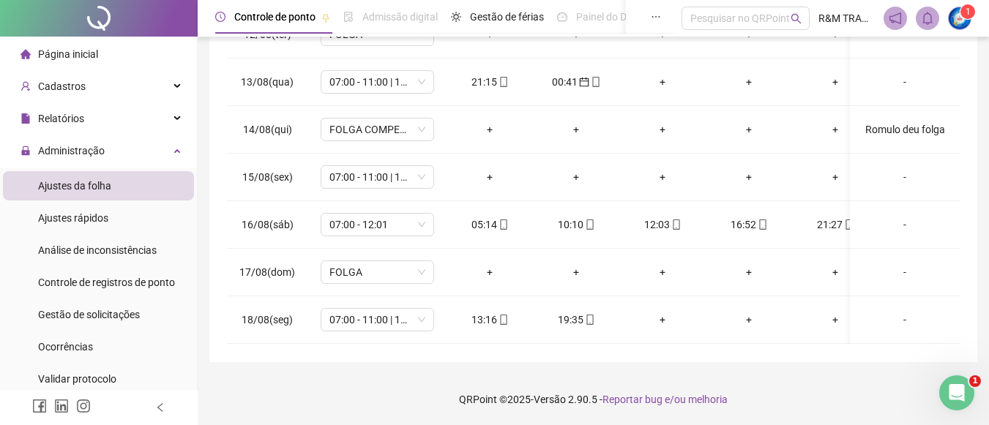
scroll to position [603, 0]
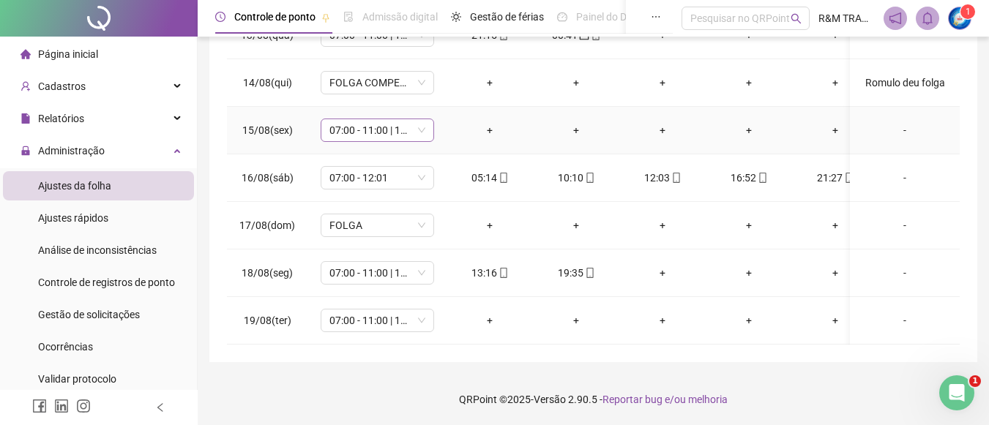
click at [422, 119] on span "07:00 - 11:00 | 12:30 - 16:10" at bounding box center [378, 130] width 96 height 22
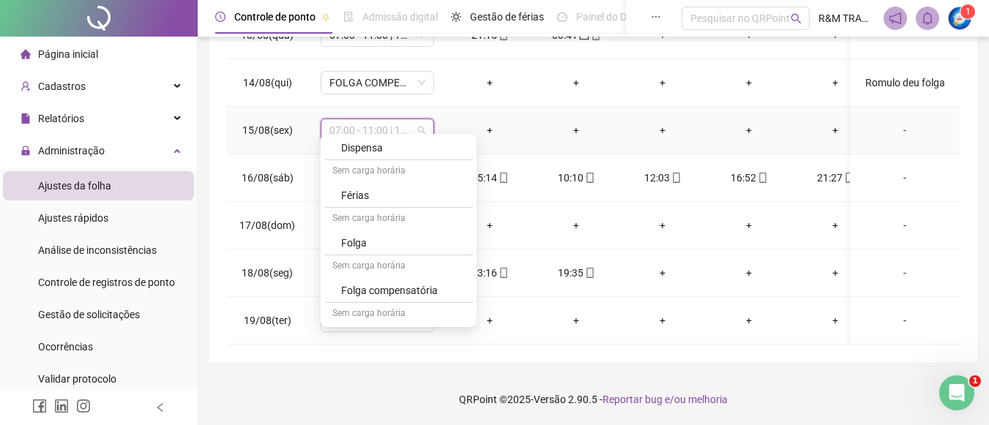
scroll to position [2669, 0]
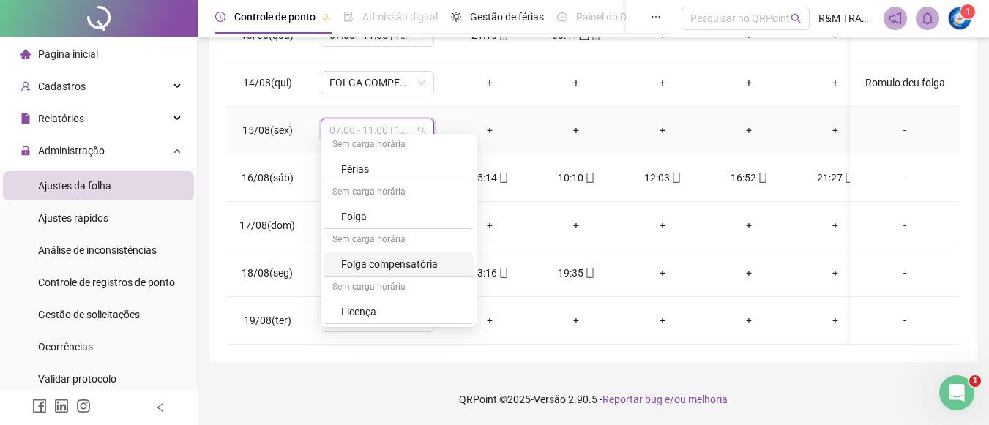
click at [432, 263] on div "Folga compensatória" at bounding box center [403, 264] width 124 height 16
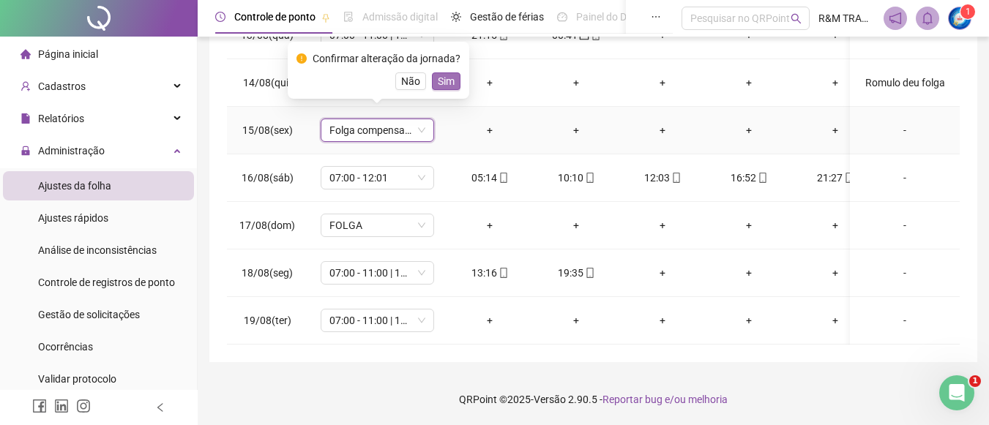
click at [450, 85] on span "Sim" at bounding box center [446, 81] width 17 height 16
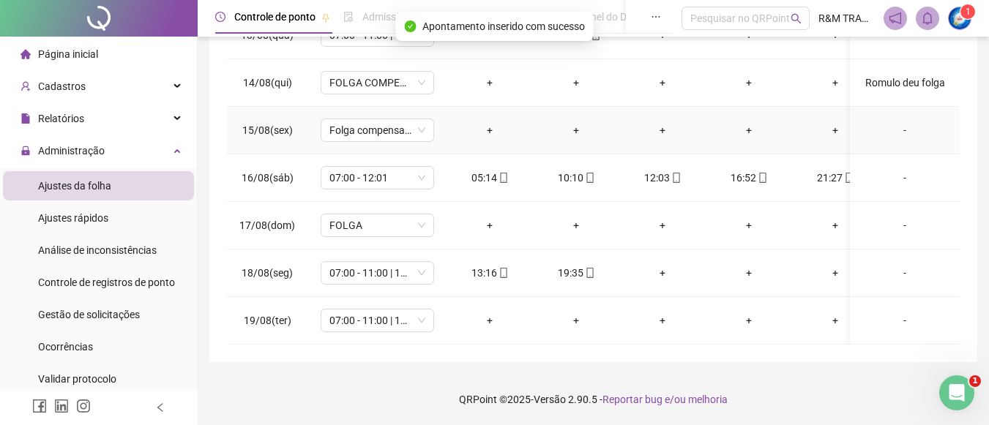
click at [893, 122] on div "-" at bounding box center [905, 130] width 86 height 16
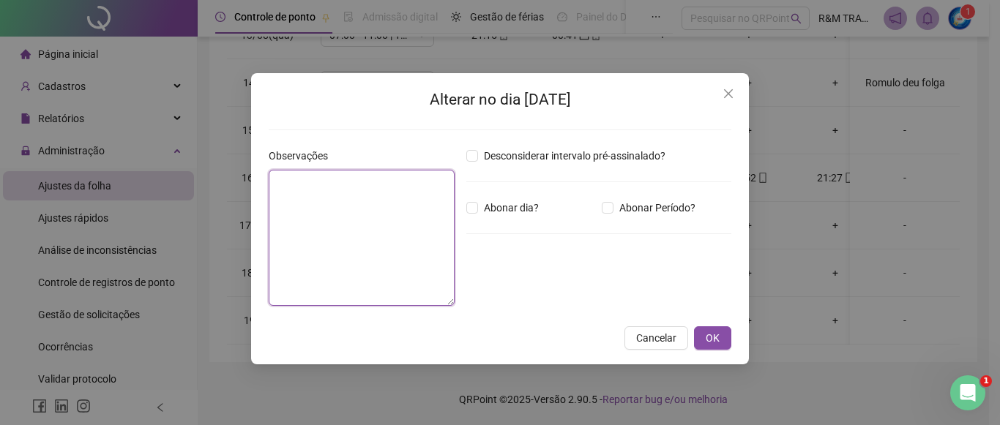
click at [373, 196] on textarea at bounding box center [362, 238] width 186 height 136
type textarea "**********"
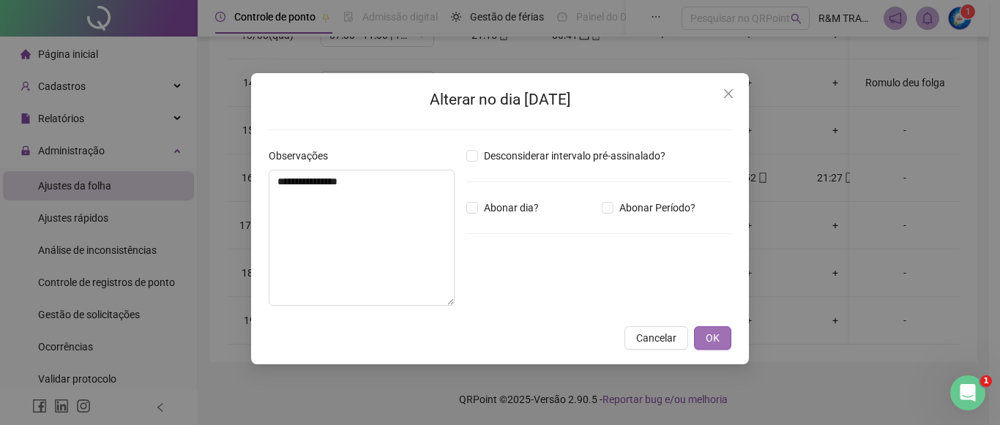
click at [696, 341] on button "OK" at bounding box center [712, 338] width 37 height 23
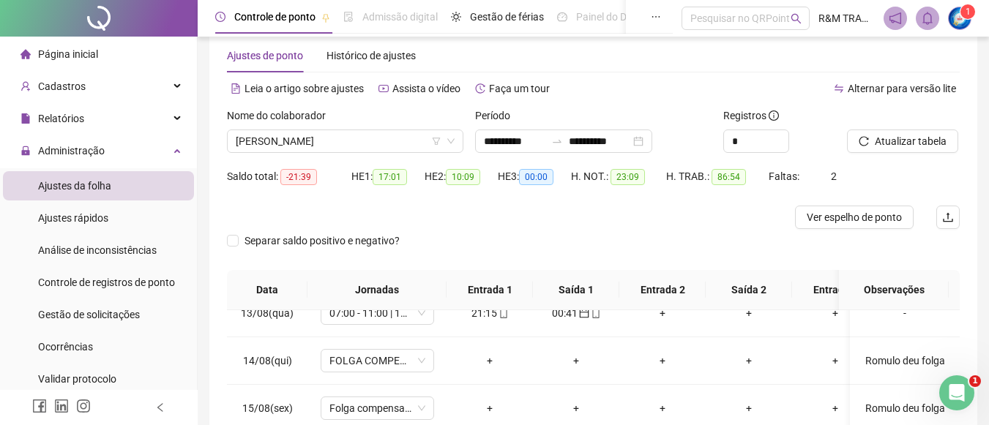
scroll to position [0, 0]
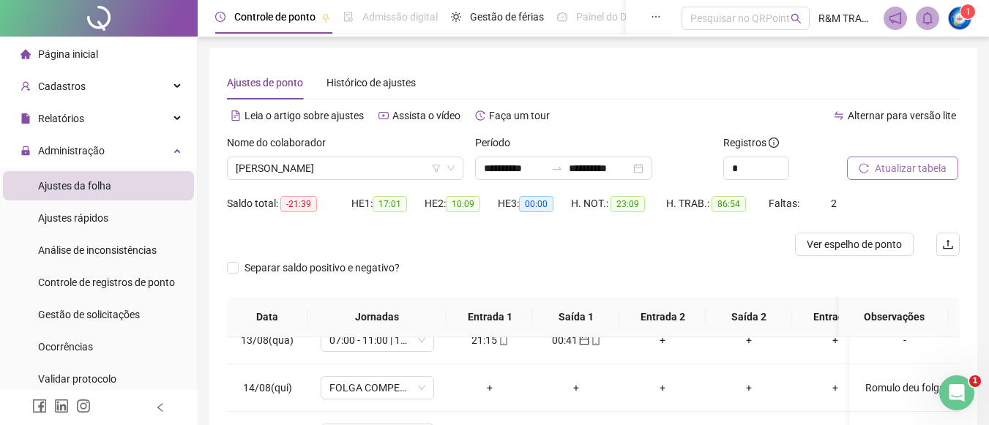
click at [910, 171] on span "Atualizar tabela" at bounding box center [911, 168] width 72 height 16
click at [300, 165] on span "[PERSON_NAME]" at bounding box center [345, 168] width 219 height 22
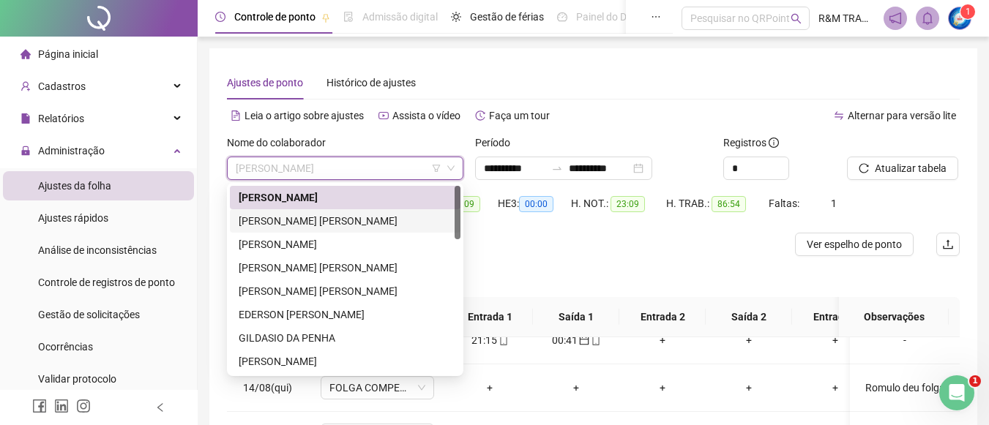
click at [284, 221] on div "[PERSON_NAME] [PERSON_NAME]" at bounding box center [345, 221] width 213 height 16
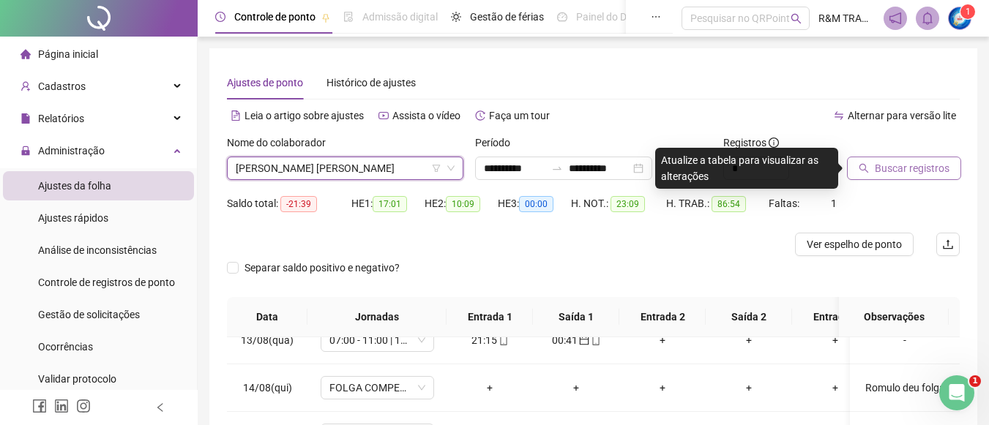
click at [873, 171] on button "Buscar registros" at bounding box center [904, 168] width 114 height 23
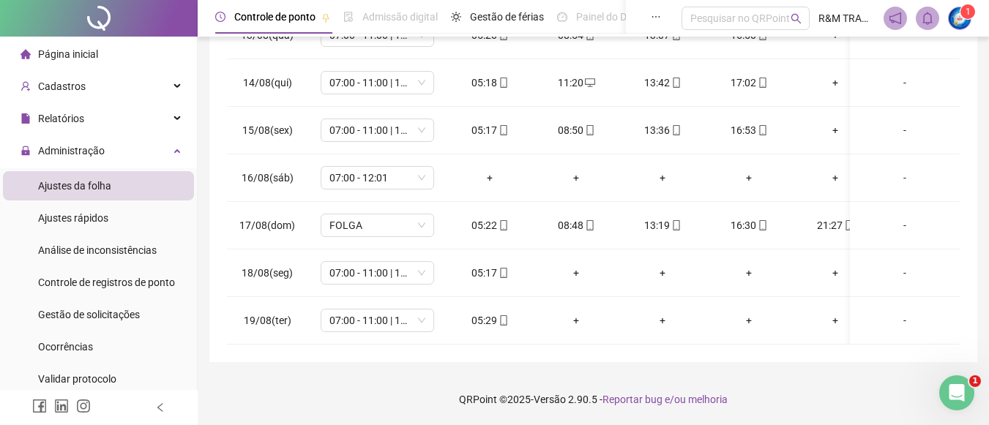
scroll to position [27, 0]
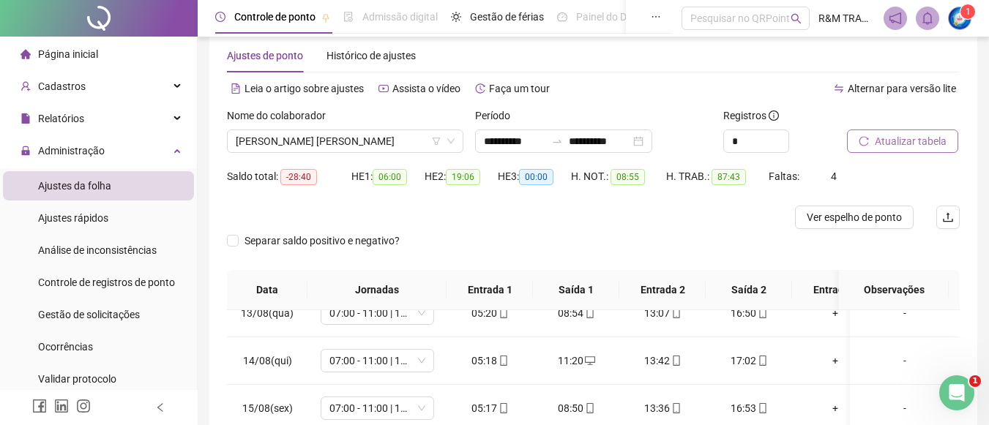
click at [888, 146] on span "Atualizar tabela" at bounding box center [911, 141] width 72 height 16
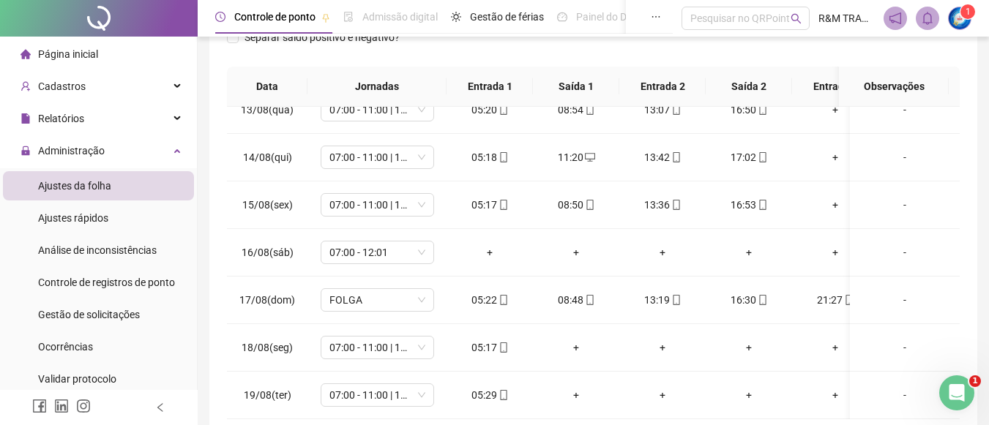
scroll to position [305, 0]
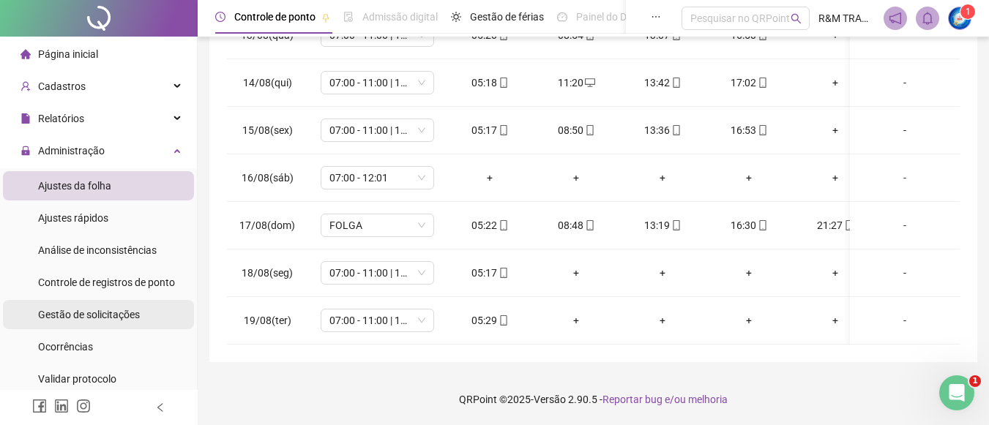
click at [108, 324] on div "Gestão de solicitações" at bounding box center [89, 314] width 102 height 29
click at [122, 311] on span "Gestão de solicitações" at bounding box center [89, 315] width 102 height 12
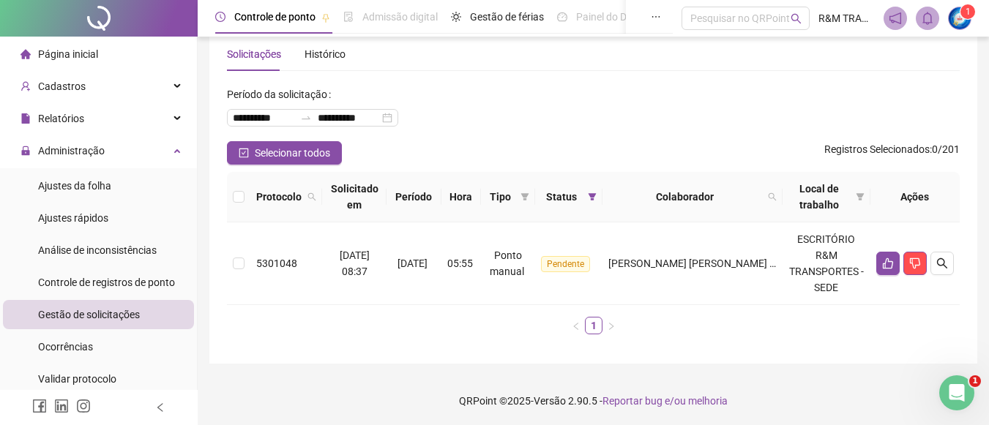
scroll to position [30, 0]
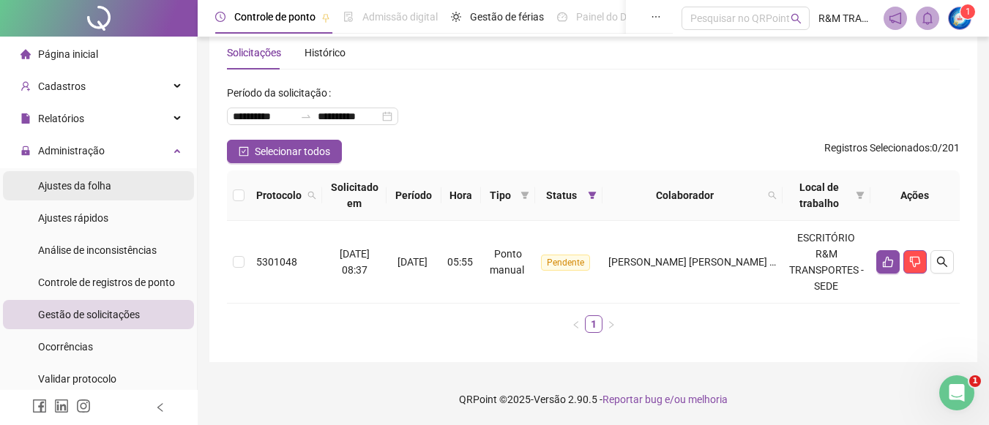
click at [108, 188] on span "Ajustes da folha" at bounding box center [74, 186] width 73 height 12
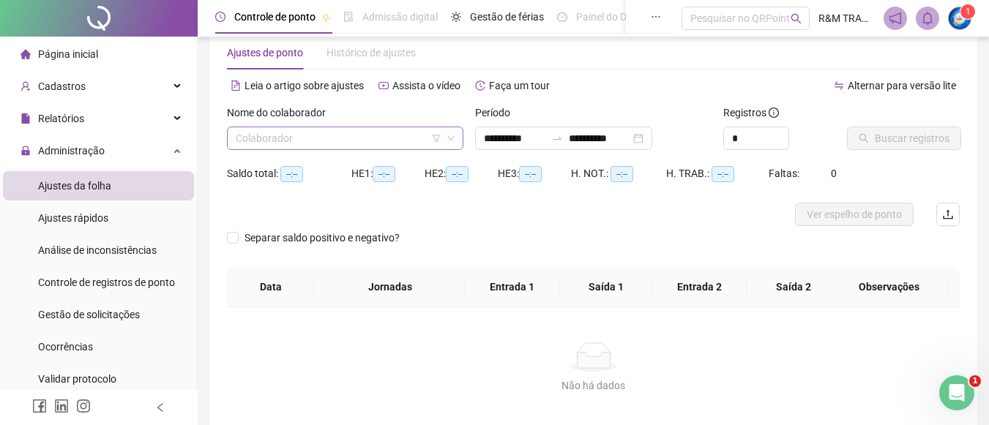
click at [273, 135] on input "search" at bounding box center [339, 138] width 206 height 22
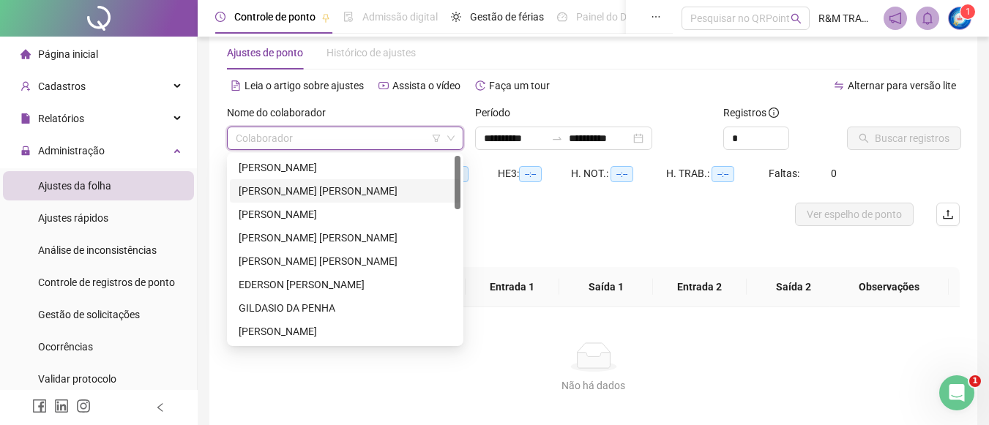
click at [286, 196] on div "[PERSON_NAME] [PERSON_NAME]" at bounding box center [345, 191] width 213 height 16
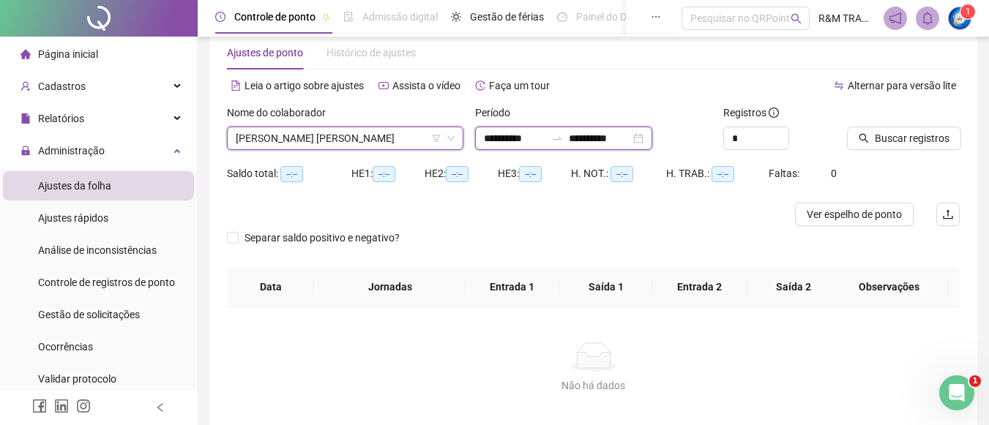
click at [620, 137] on input "**********" at bounding box center [600, 138] width 62 height 16
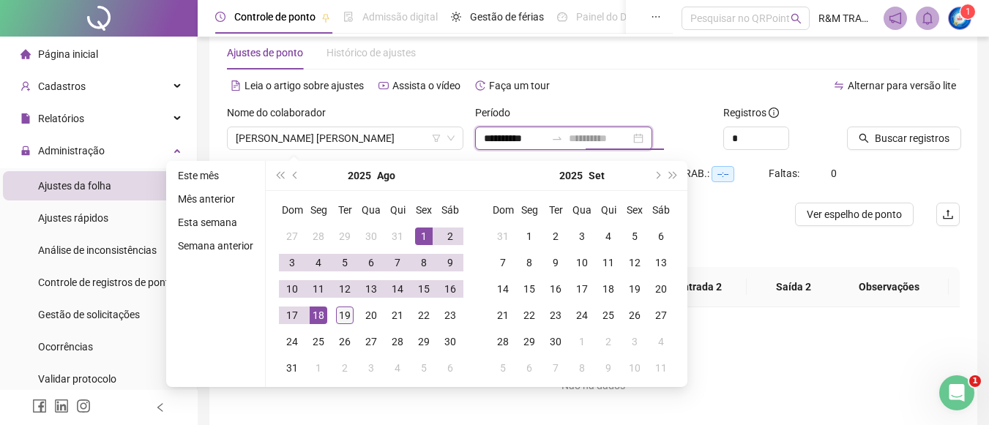
type input "**********"
click at [338, 313] on div "19" at bounding box center [345, 316] width 18 height 18
type input "**********"
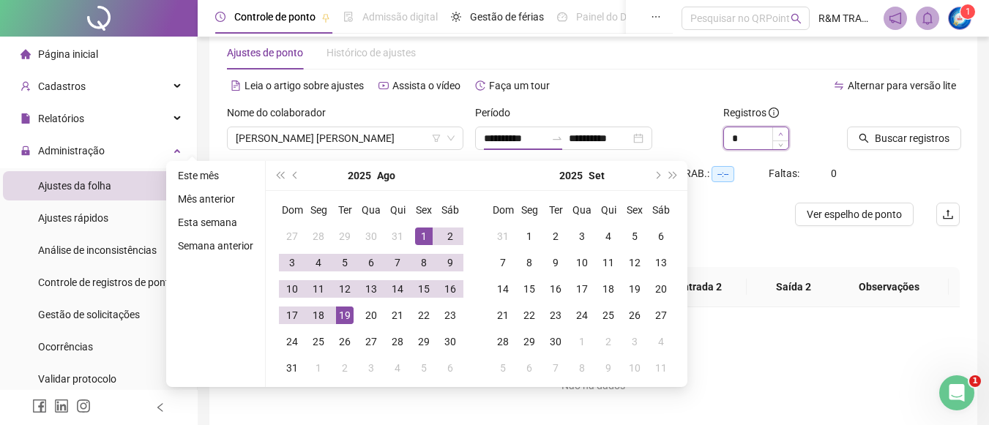
click at [778, 135] on icon "up" at bounding box center [780, 134] width 5 height 5
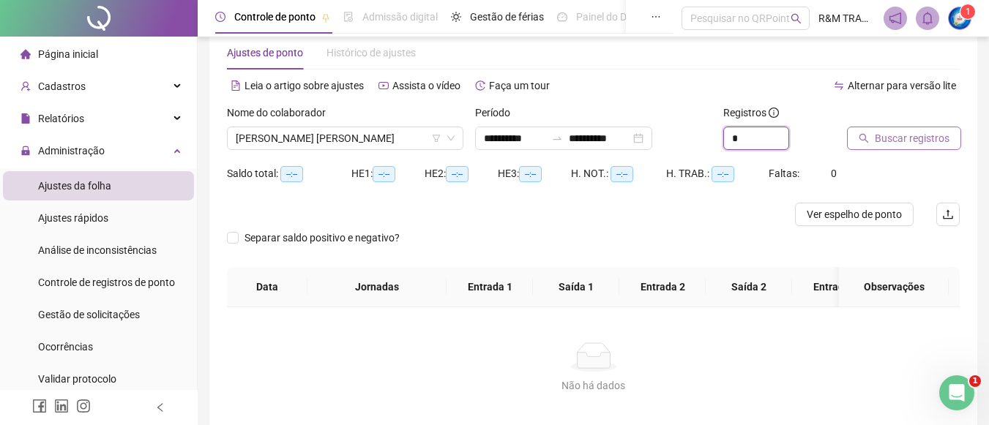
type input "*"
drag, startPoint x: 778, startPoint y: 135, endPoint x: 856, endPoint y: 127, distance: 78.0
click at [787, 134] on icon "up" at bounding box center [789, 132] width 5 height 5
click at [912, 136] on span "Buscar registros" at bounding box center [912, 138] width 75 height 16
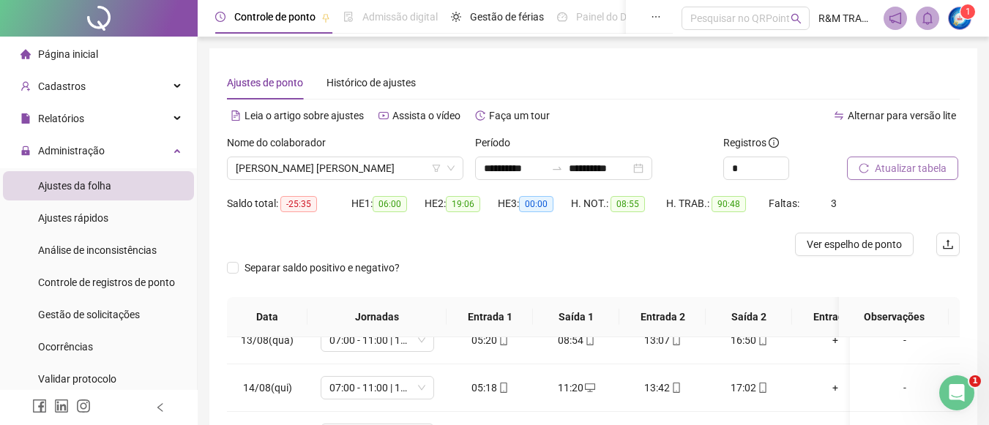
click at [904, 168] on span "Atualizar tabela" at bounding box center [911, 168] width 72 height 16
click at [340, 174] on span "[PERSON_NAME] [PERSON_NAME]" at bounding box center [345, 168] width 219 height 22
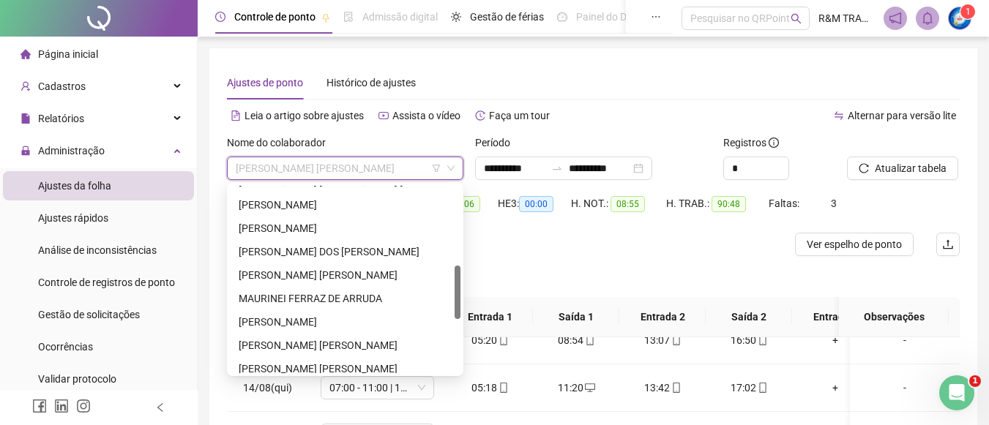
scroll to position [313, 0]
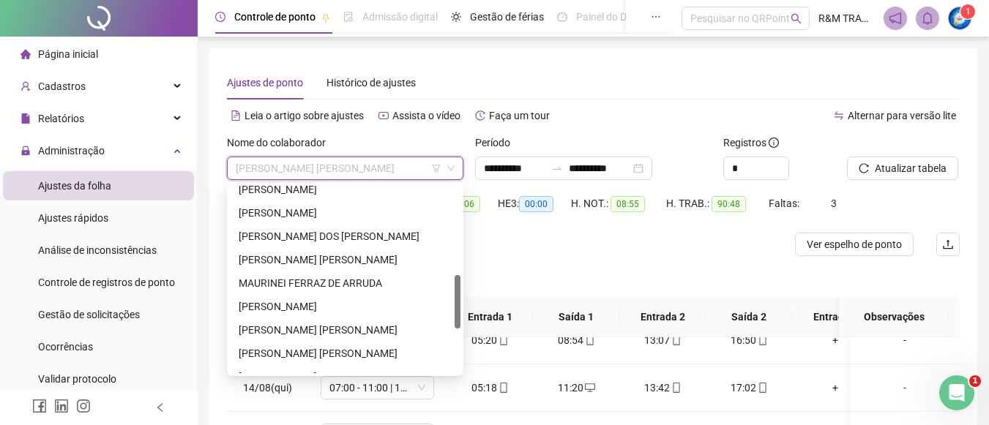
drag, startPoint x: 458, startPoint y: 191, endPoint x: 461, endPoint y: 280, distance: 89.4
click at [461, 280] on div "224494 292298 [PERSON_NAME] [PERSON_NAME] [PERSON_NAME] DOS [PERSON_NAME] [PERS…" at bounding box center [345, 279] width 237 height 193
click at [319, 281] on div "MAURINEI FERRAZ DE ARRUDA" at bounding box center [345, 283] width 213 height 16
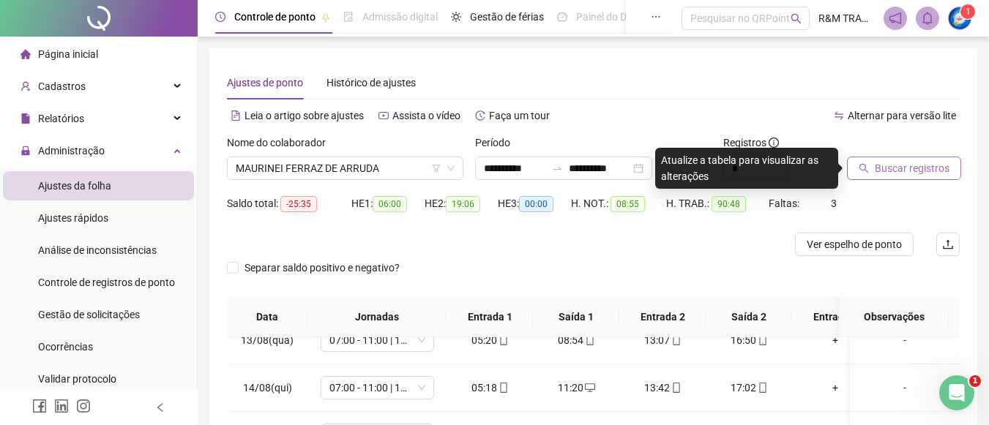
click at [893, 166] on span "Buscar registros" at bounding box center [912, 168] width 75 height 16
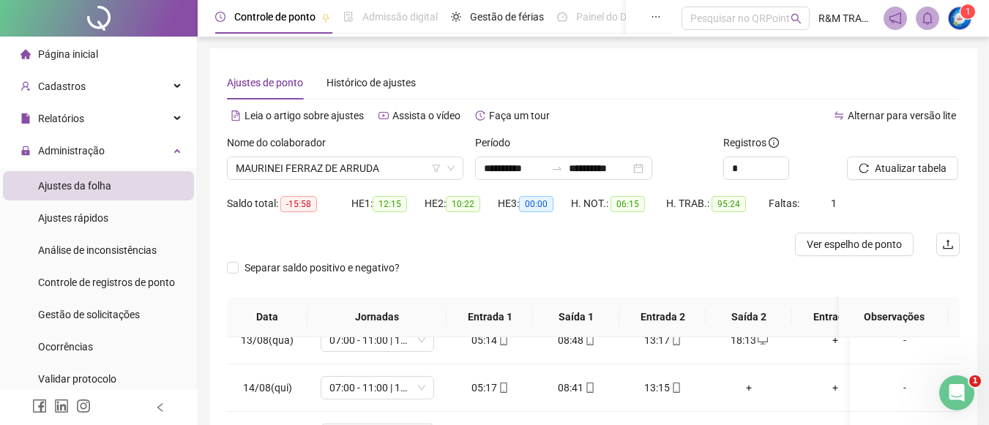
scroll to position [305, 0]
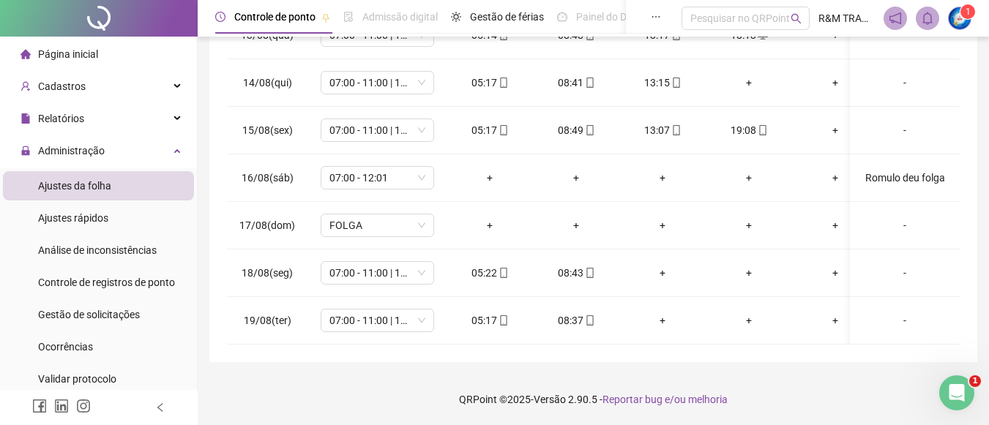
click at [111, 316] on span "Gestão de solicitações" at bounding box center [89, 315] width 102 height 12
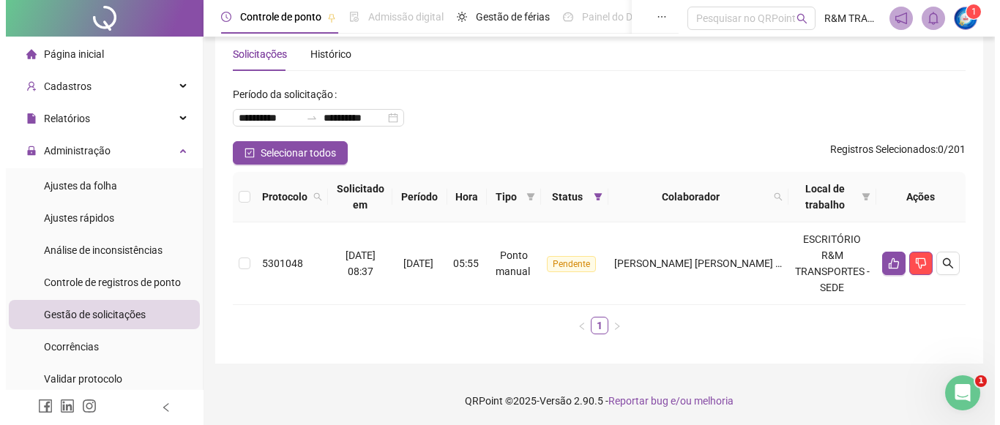
scroll to position [30, 0]
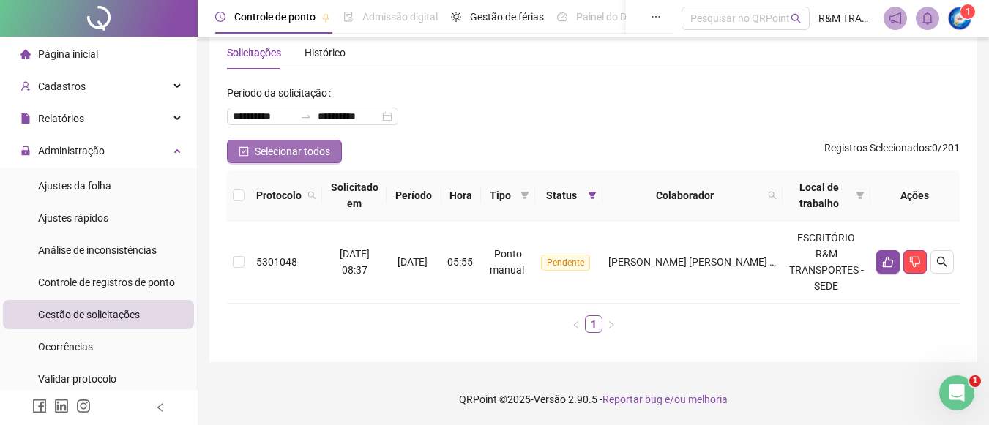
click at [275, 155] on span "Selecionar todos" at bounding box center [292, 152] width 75 height 16
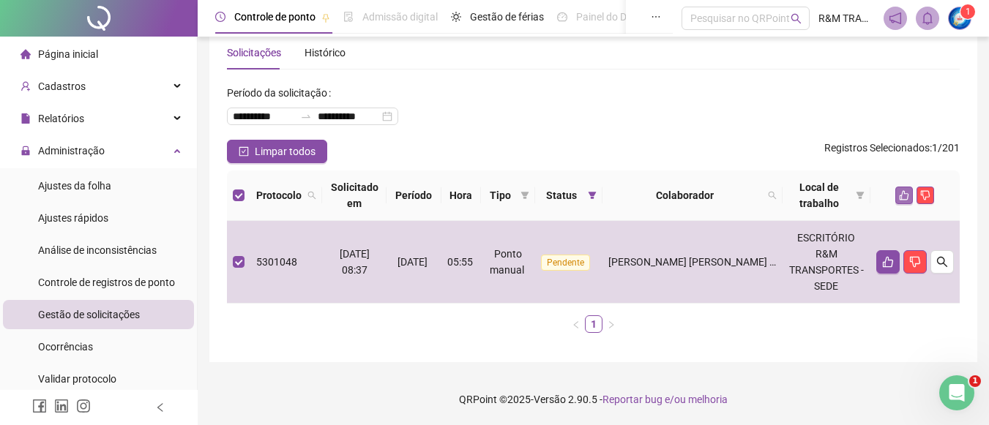
click at [900, 191] on icon "like" at bounding box center [904, 195] width 10 height 10
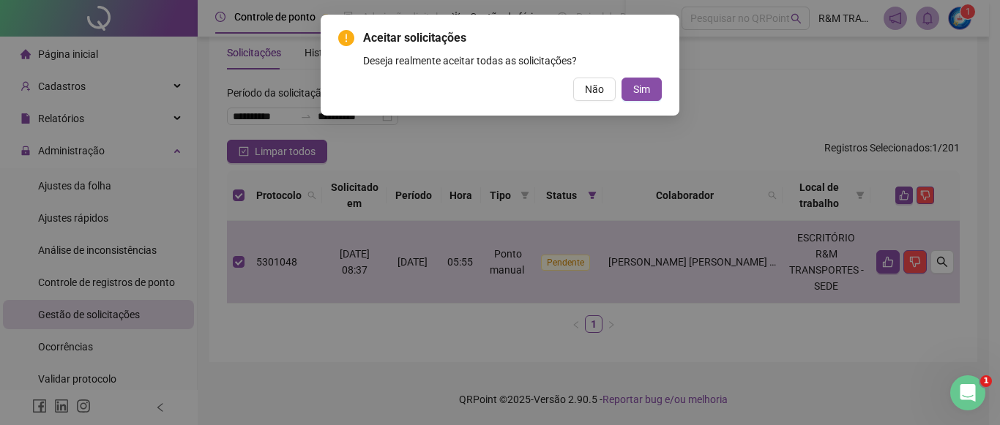
click at [642, 89] on span "Sim" at bounding box center [641, 89] width 17 height 16
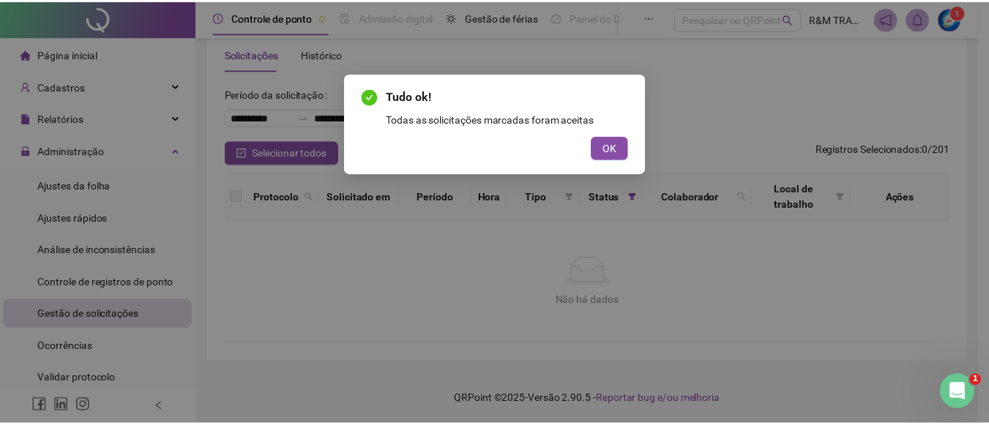
scroll to position [29, 0]
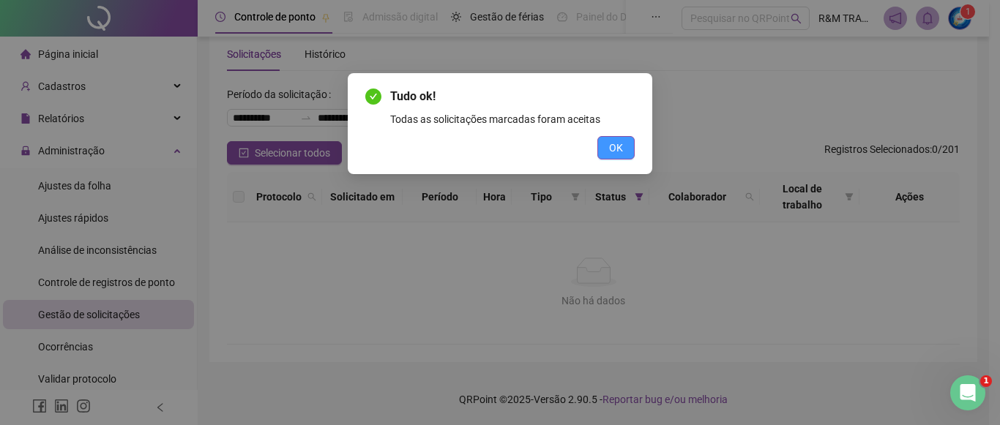
click at [620, 147] on span "OK" at bounding box center [616, 148] width 14 height 16
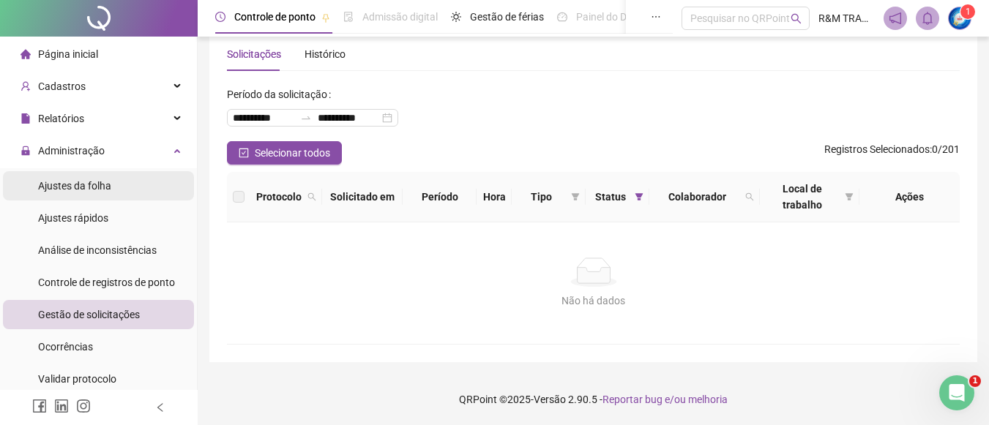
click at [89, 187] on span "Ajustes da folha" at bounding box center [74, 186] width 73 height 12
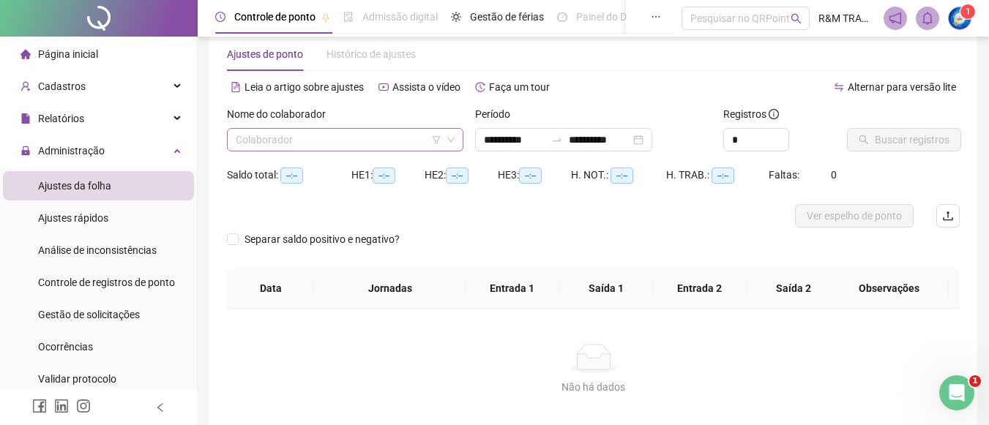
click at [293, 149] on input "search" at bounding box center [339, 140] width 206 height 22
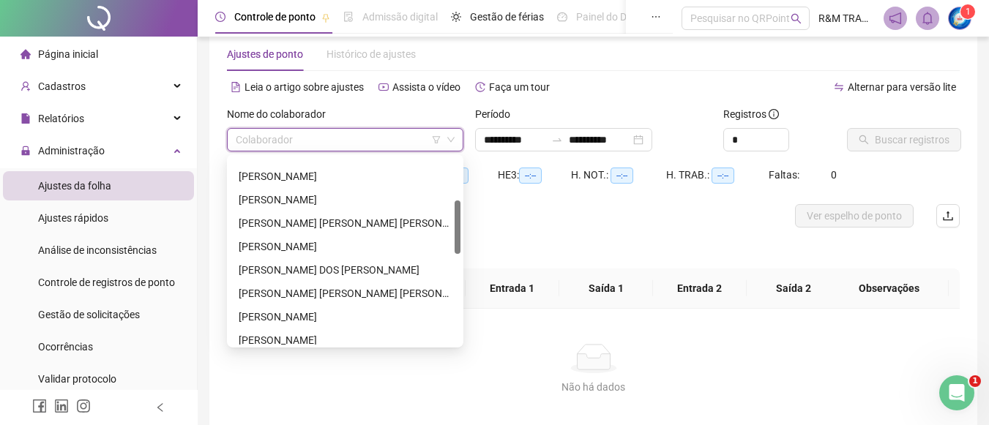
scroll to position [164, 0]
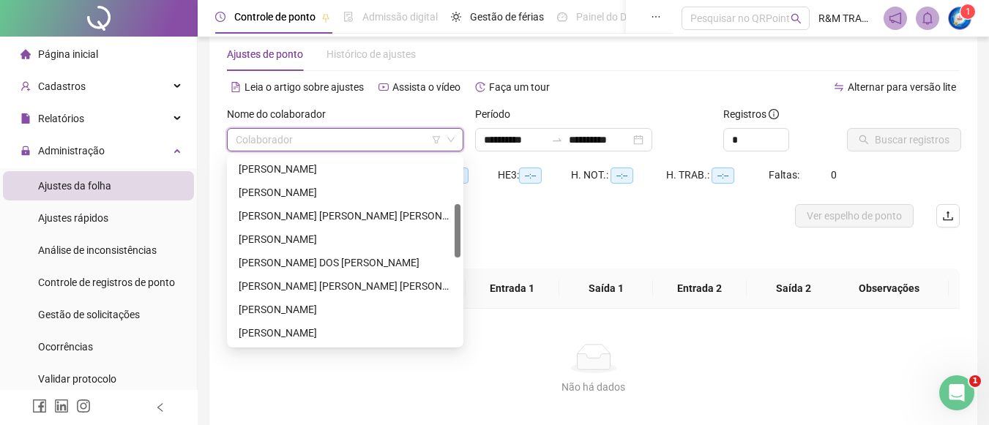
drag, startPoint x: 458, startPoint y: 165, endPoint x: 450, endPoint y: 212, distance: 47.7
click at [450, 212] on div "[PERSON_NAME] [PERSON_NAME] [PERSON_NAME] [PERSON_NAME] [PERSON_NAME] [PERSON_N…" at bounding box center [345, 250] width 231 height 187
drag, startPoint x: 301, startPoint y: 216, endPoint x: 343, endPoint y: 209, distance: 43.1
click at [302, 216] on div "[PERSON_NAME] [PERSON_NAME] [PERSON_NAME]" at bounding box center [345, 216] width 213 height 16
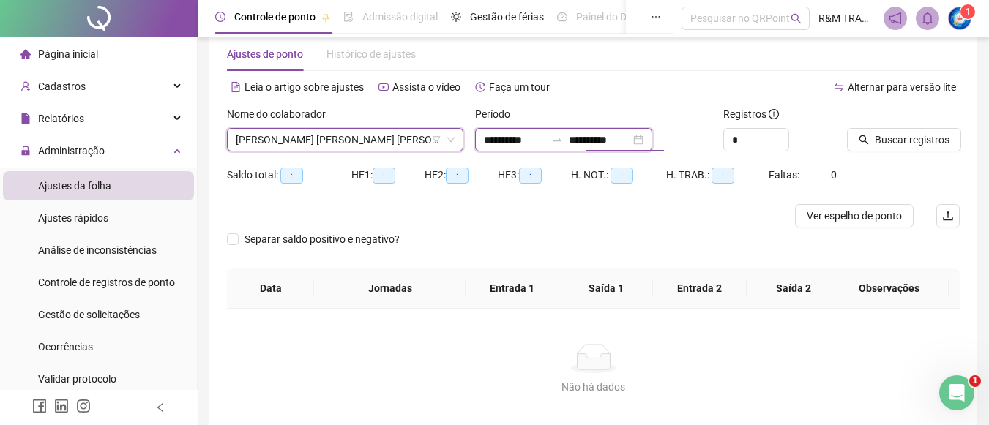
click at [618, 139] on input "**********" at bounding box center [600, 140] width 62 height 16
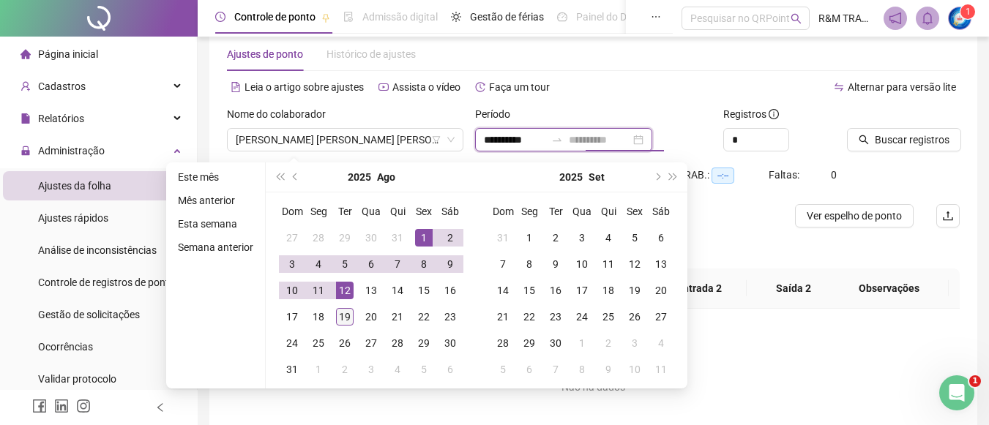
type input "**********"
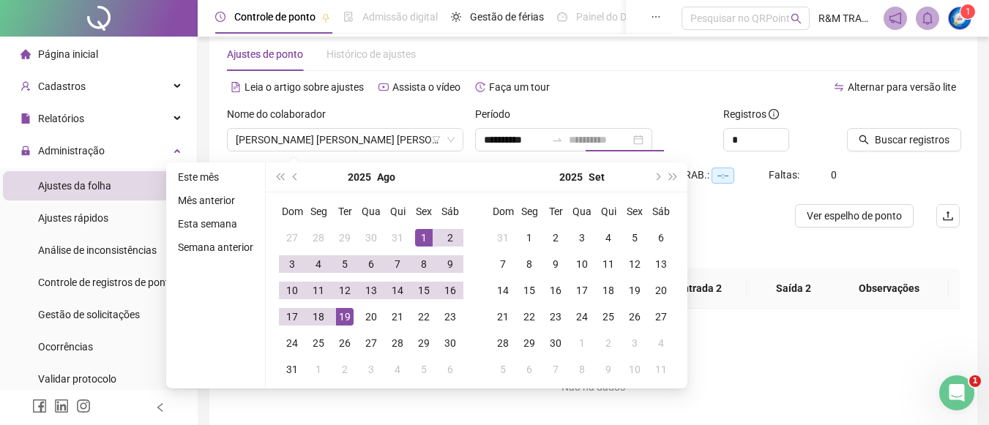
click at [343, 316] on div "19" at bounding box center [345, 317] width 18 height 18
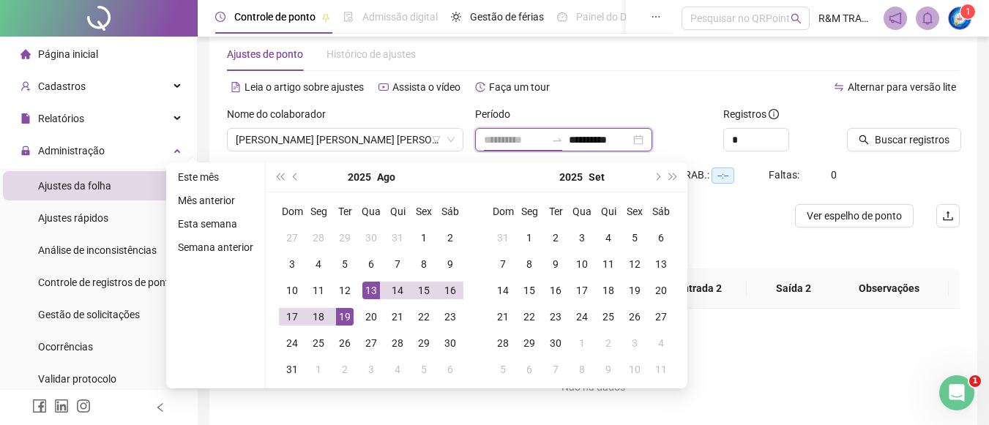
type input "**********"
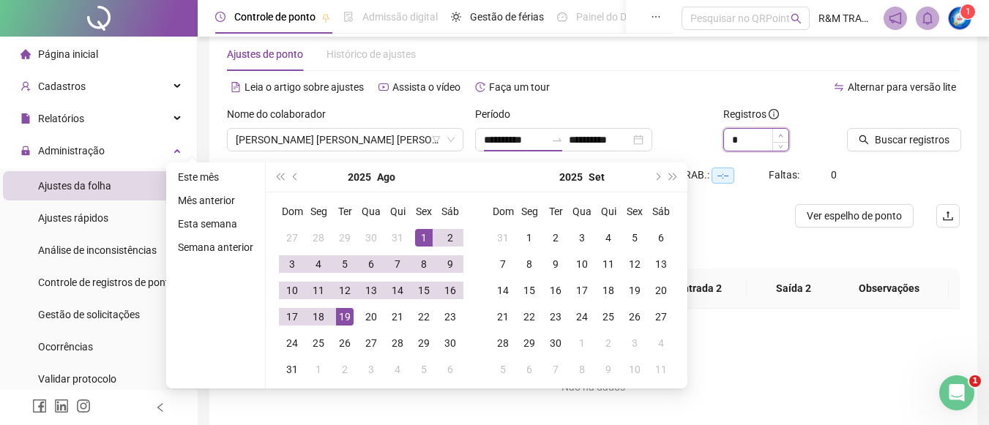
click at [781, 133] on icon "up" at bounding box center [780, 135] width 5 height 5
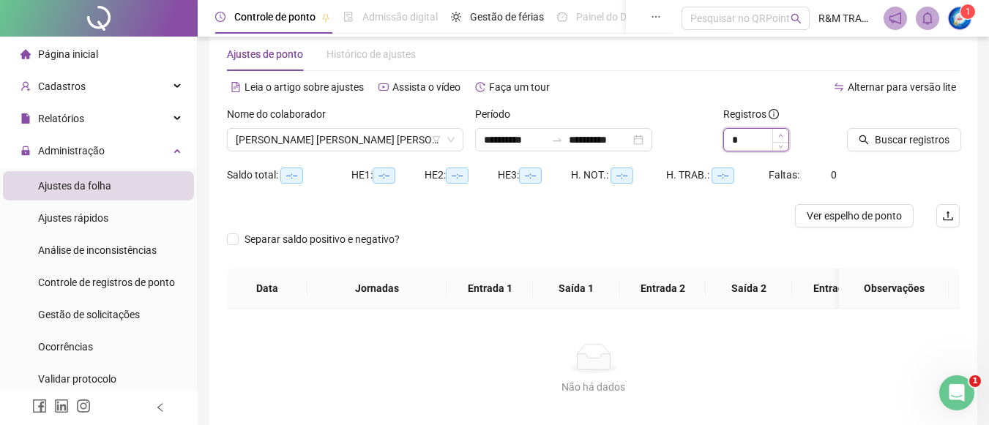
type input "*"
click at [781, 133] on icon "up" at bounding box center [780, 135] width 5 height 5
click at [882, 137] on span "Buscar registros" at bounding box center [912, 140] width 75 height 16
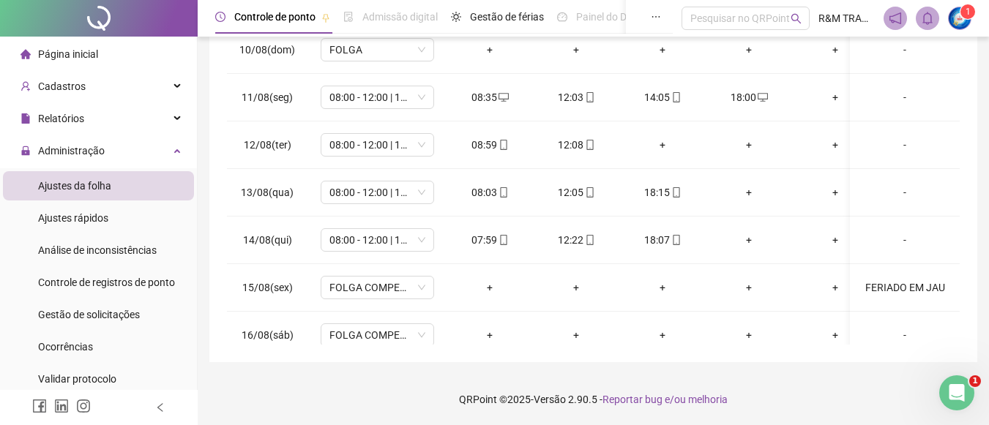
scroll to position [603, 0]
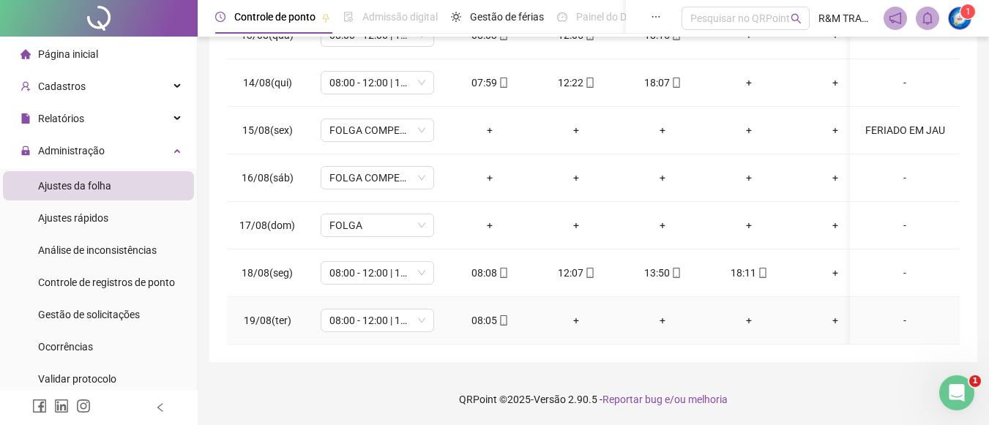
click at [501, 316] on icon "mobile" at bounding box center [504, 321] width 10 height 10
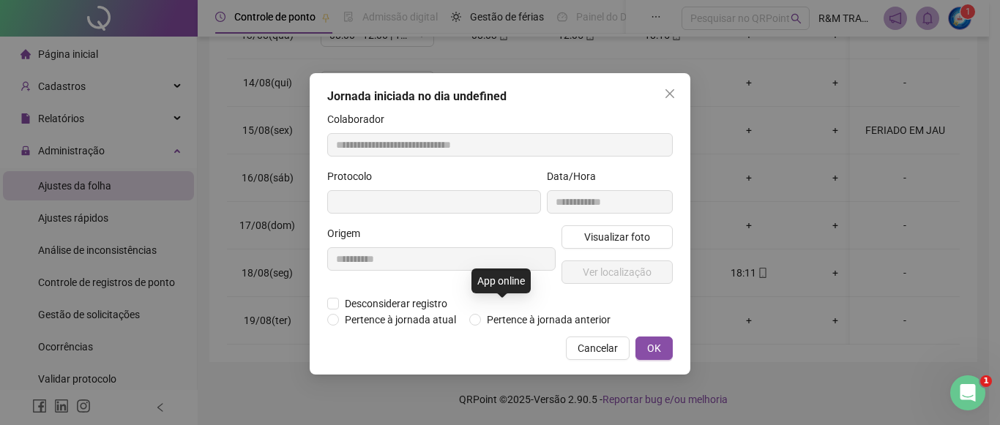
type input "**********"
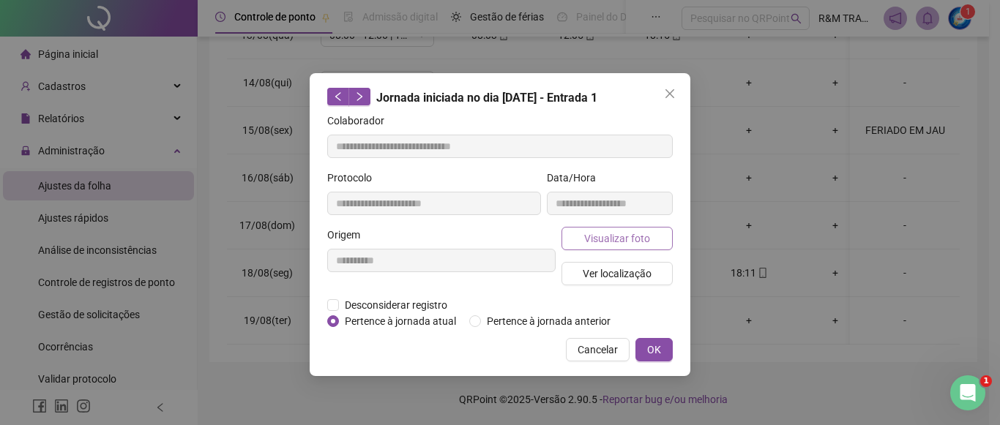
click at [622, 234] on span "Visualizar foto" at bounding box center [617, 239] width 66 height 16
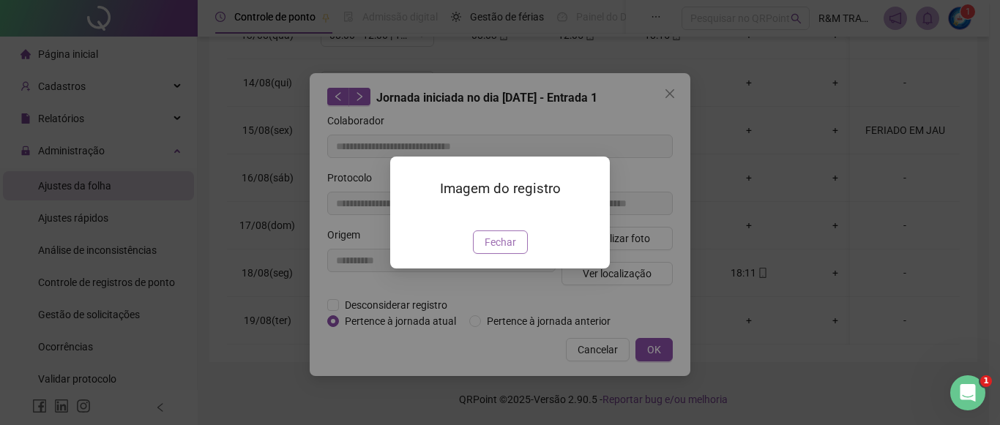
click at [505, 250] on span "Fechar" at bounding box center [500, 242] width 31 height 16
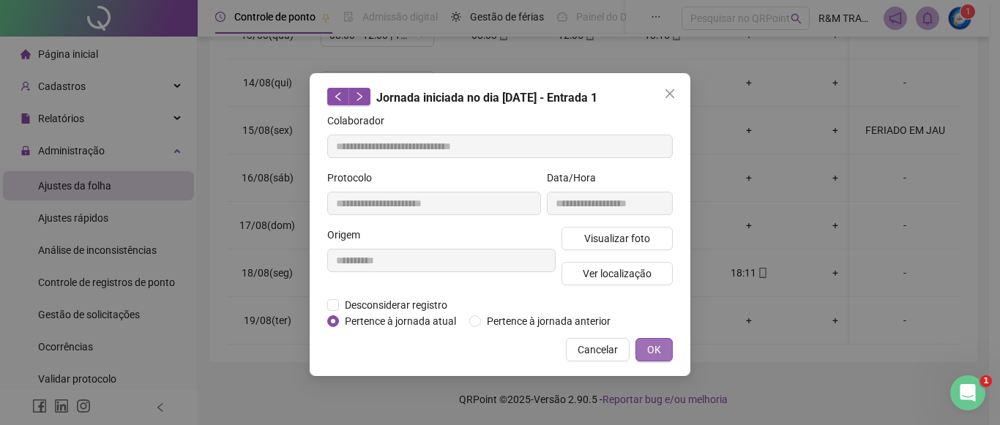
click at [652, 348] on span "OK" at bounding box center [654, 350] width 14 height 16
